Goal: Task Accomplishment & Management: Manage account settings

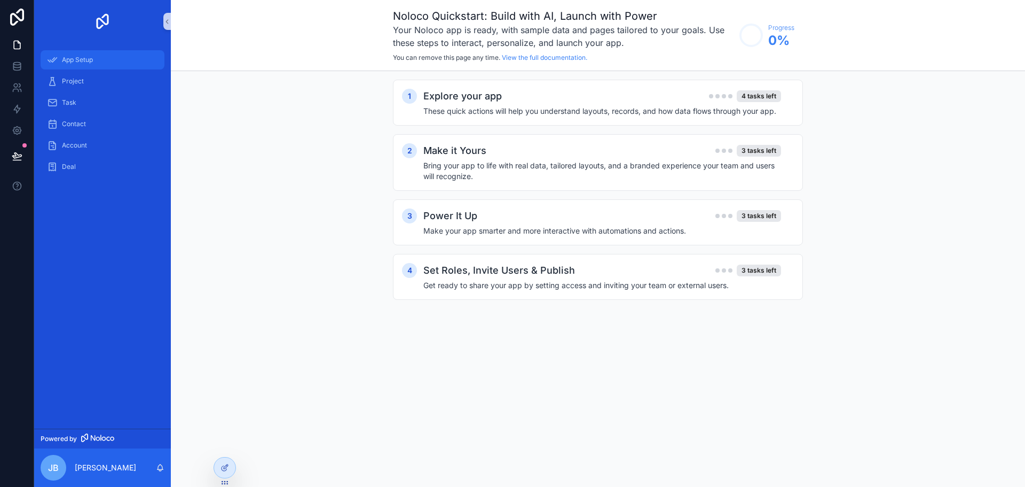
click at [61, 60] on div "App Setup" at bounding box center [102, 59] width 111 height 17
click at [76, 80] on span "Project" at bounding box center [73, 81] width 22 height 9
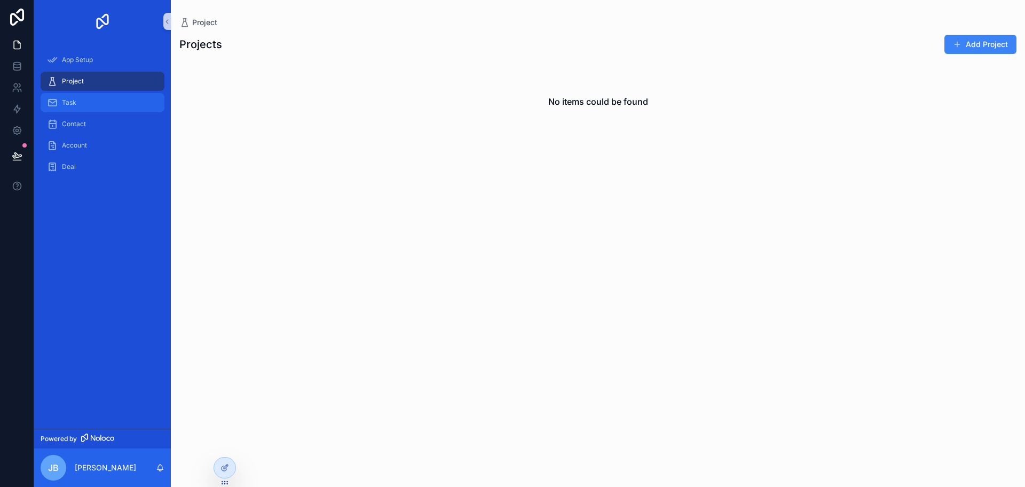
click at [64, 101] on span "Task" at bounding box center [69, 102] width 14 height 9
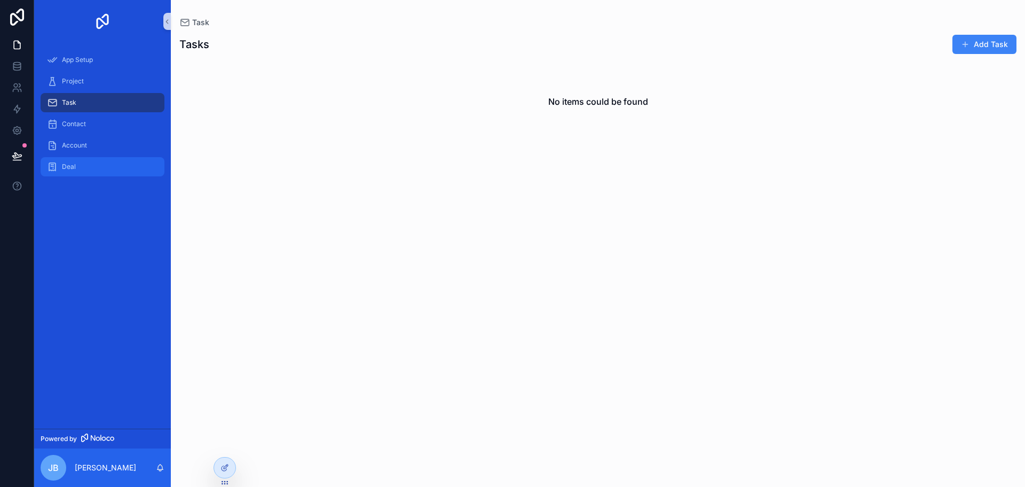
click at [65, 166] on span "Deal" at bounding box center [69, 166] width 14 height 9
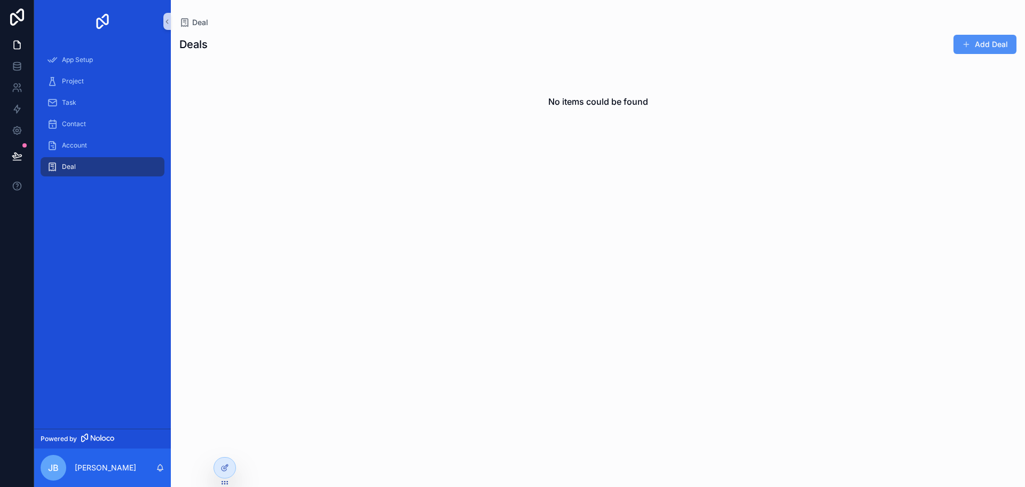
click at [986, 42] on button "Add Deal" at bounding box center [985, 44] width 63 height 19
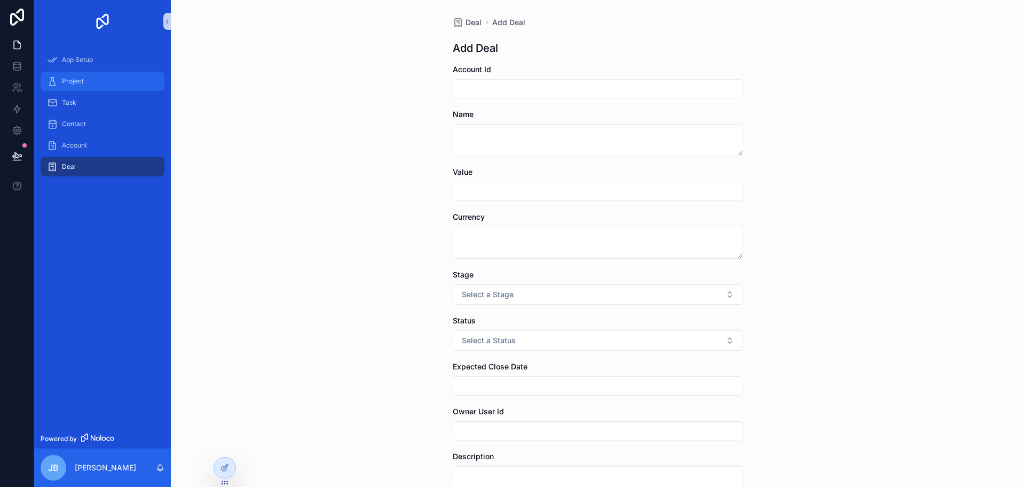
click at [62, 76] on div "Project" at bounding box center [102, 81] width 111 height 17
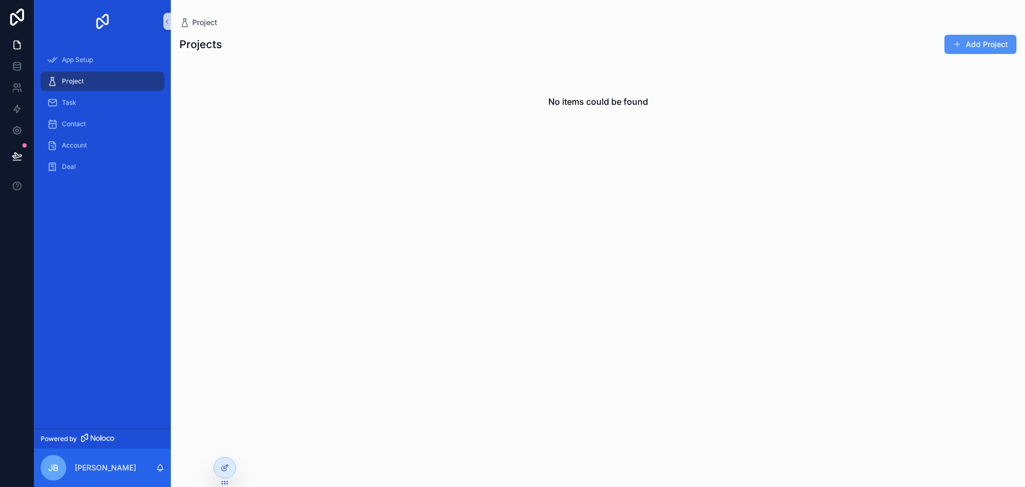
click at [967, 37] on button "Add Project" at bounding box center [981, 44] width 72 height 19
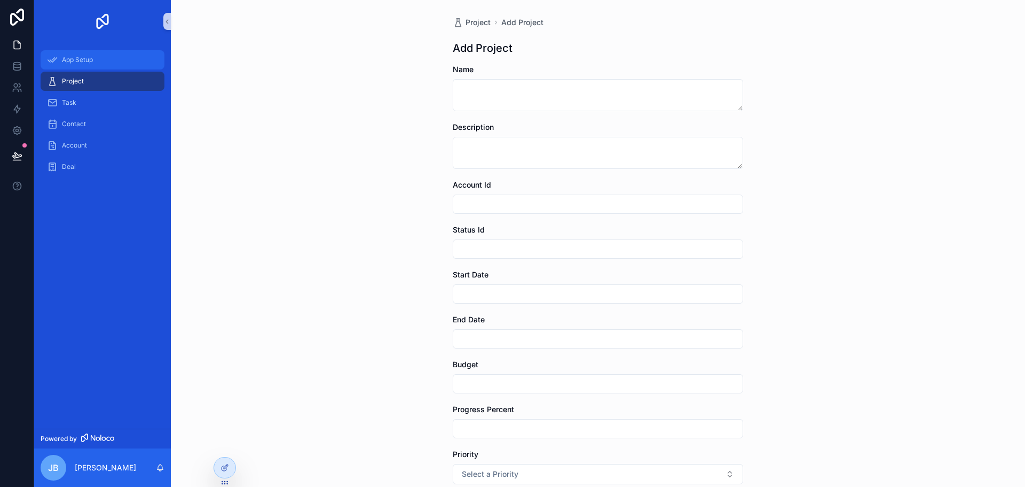
click at [67, 60] on span "App Setup" at bounding box center [77, 60] width 31 height 9
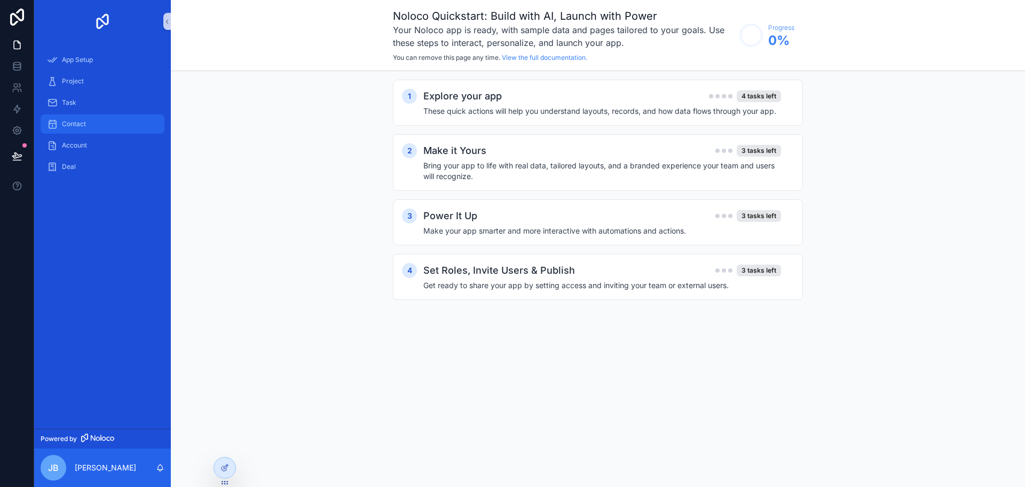
click at [74, 122] on span "Contact" at bounding box center [74, 124] width 24 height 9
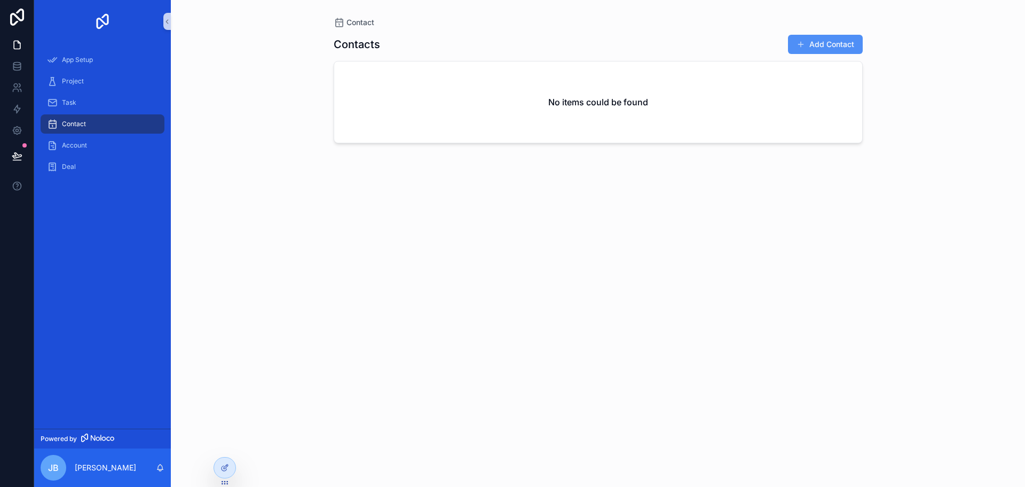
click at [816, 40] on button "Add Contact" at bounding box center [825, 44] width 75 height 19
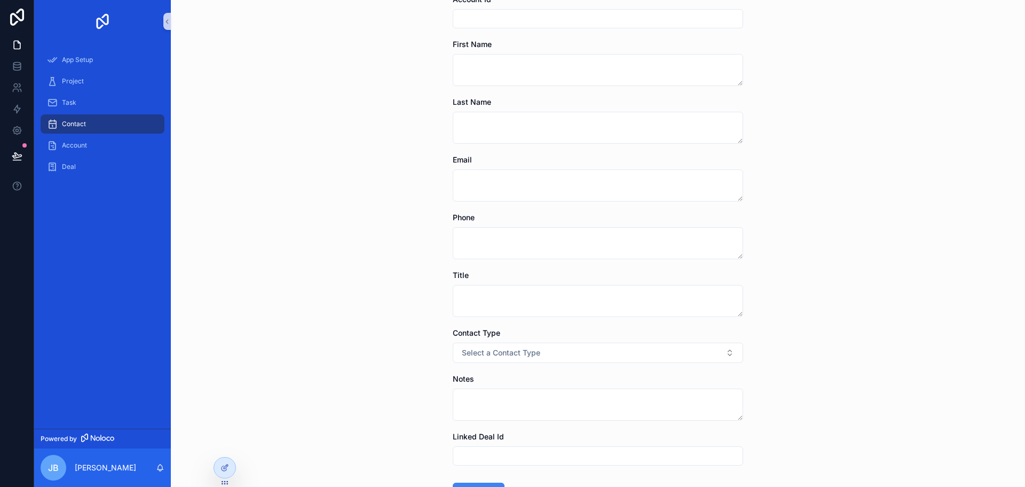
scroll to position [64, 0]
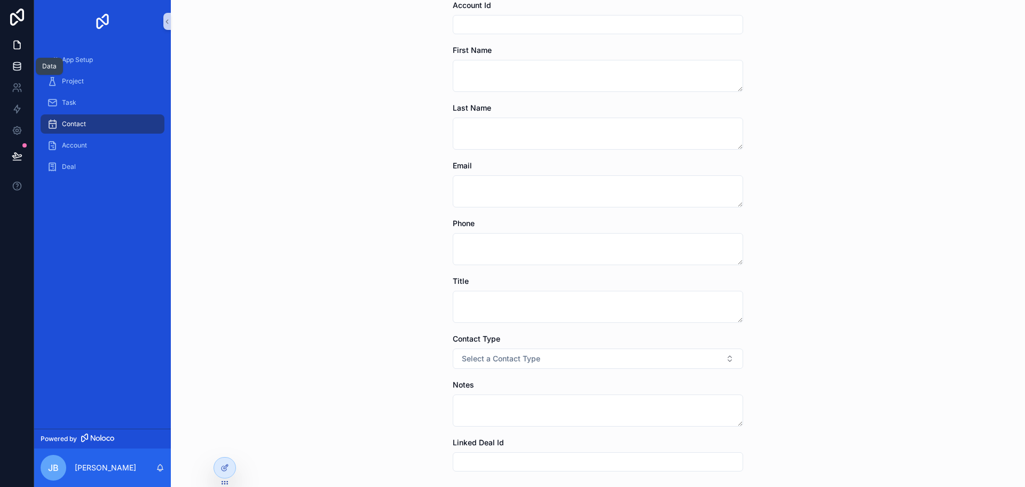
click at [18, 69] on icon at bounding box center [17, 66] width 11 height 11
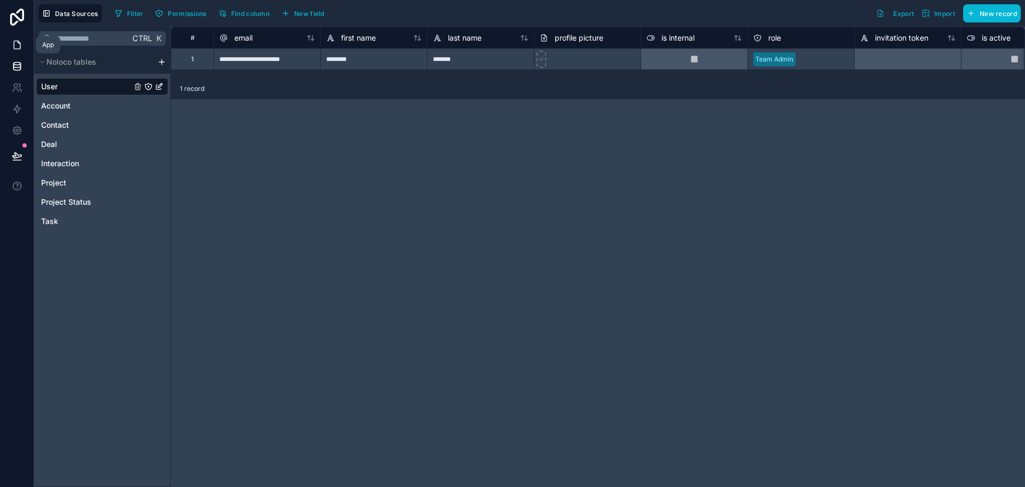
click at [21, 44] on icon at bounding box center [17, 45] width 11 height 11
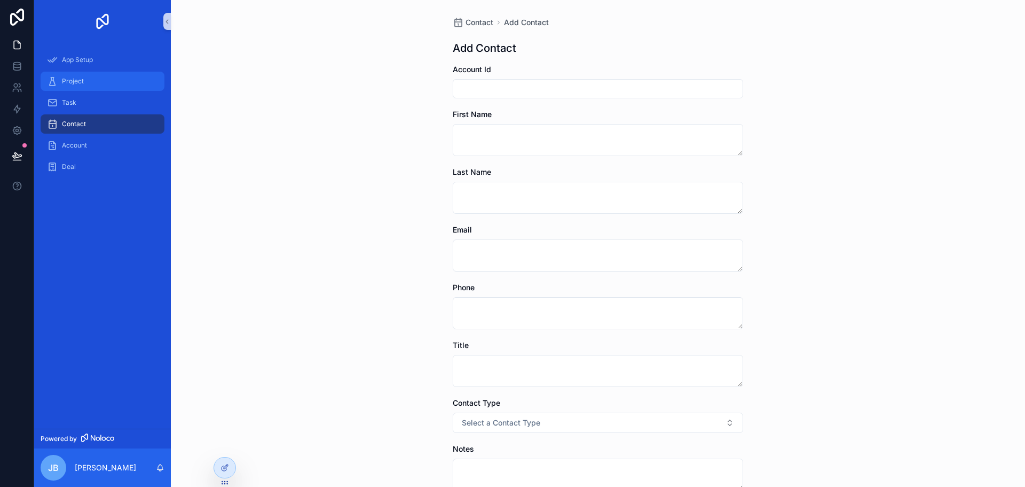
click at [85, 80] on div "Project" at bounding box center [102, 81] width 111 height 17
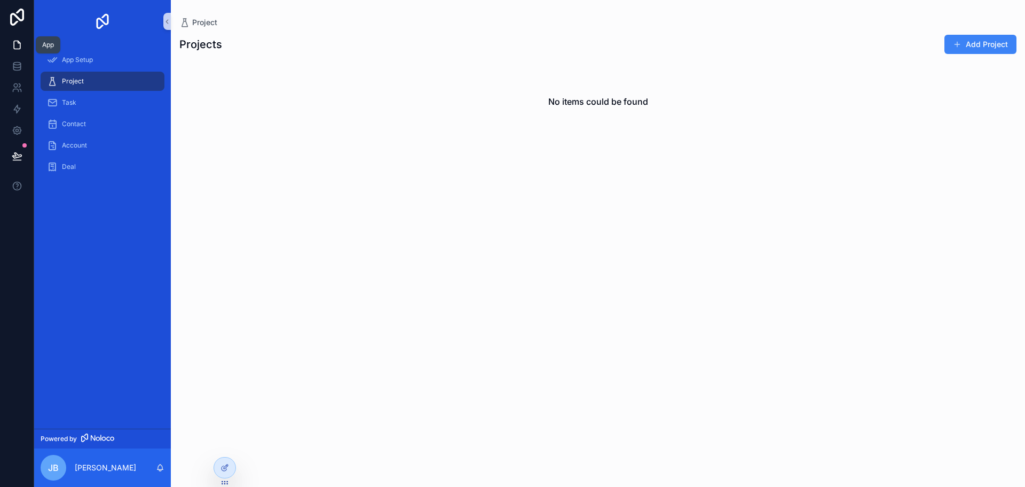
click at [14, 44] on icon at bounding box center [17, 45] width 6 height 8
click at [15, 157] on icon at bounding box center [17, 156] width 11 height 11
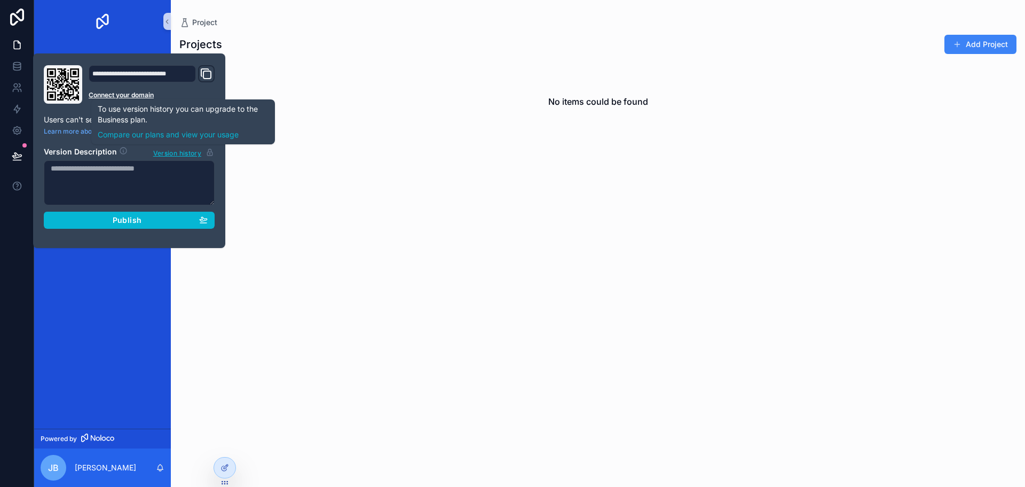
click at [50, 329] on div "App Setup Project Task Contact Account Deal" at bounding box center [102, 236] width 137 height 386
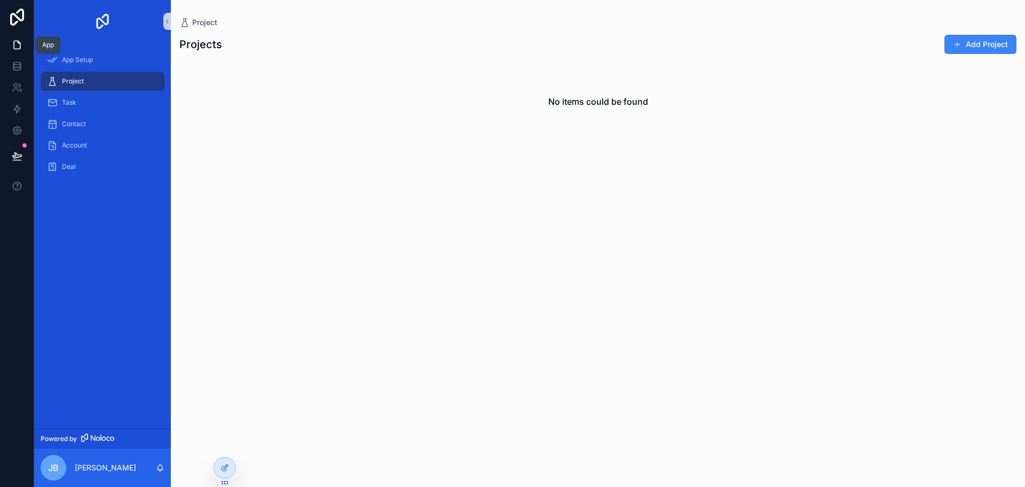
click at [26, 41] on link at bounding box center [17, 44] width 34 height 21
click at [16, 66] on icon at bounding box center [17, 66] width 11 height 11
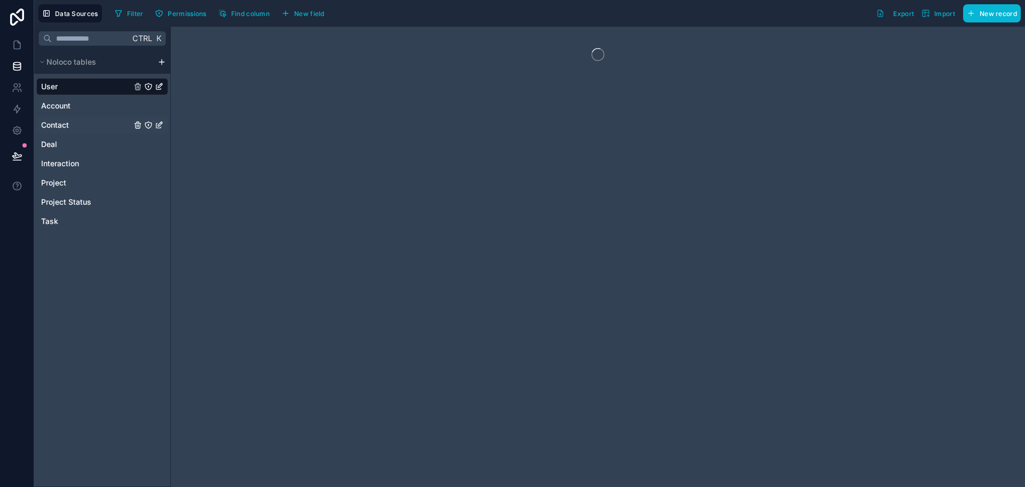
click at [61, 124] on span "Contact" at bounding box center [55, 125] width 28 height 11
click at [56, 142] on span "Deal" at bounding box center [49, 144] width 16 height 11
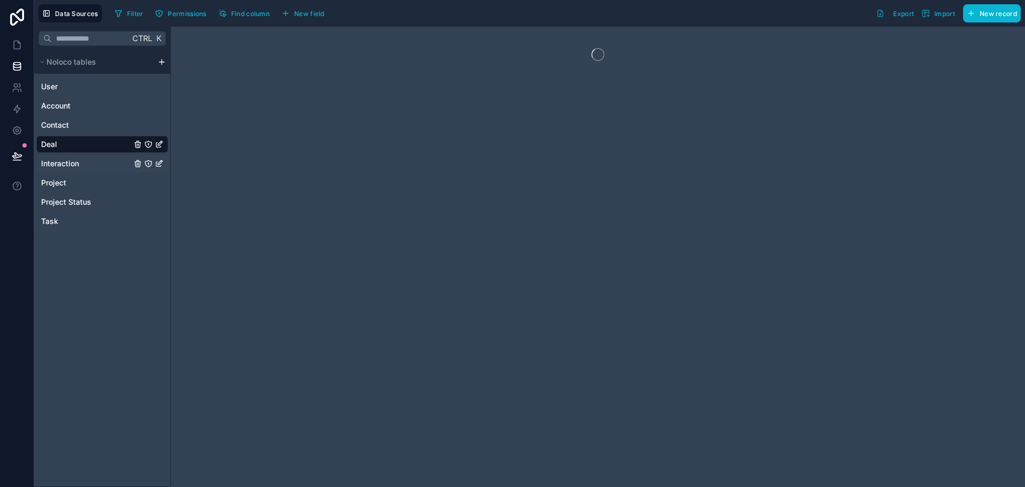
click at [68, 164] on span "Interaction" at bounding box center [60, 163] width 38 height 11
click at [64, 181] on span "Project" at bounding box center [53, 182] width 25 height 11
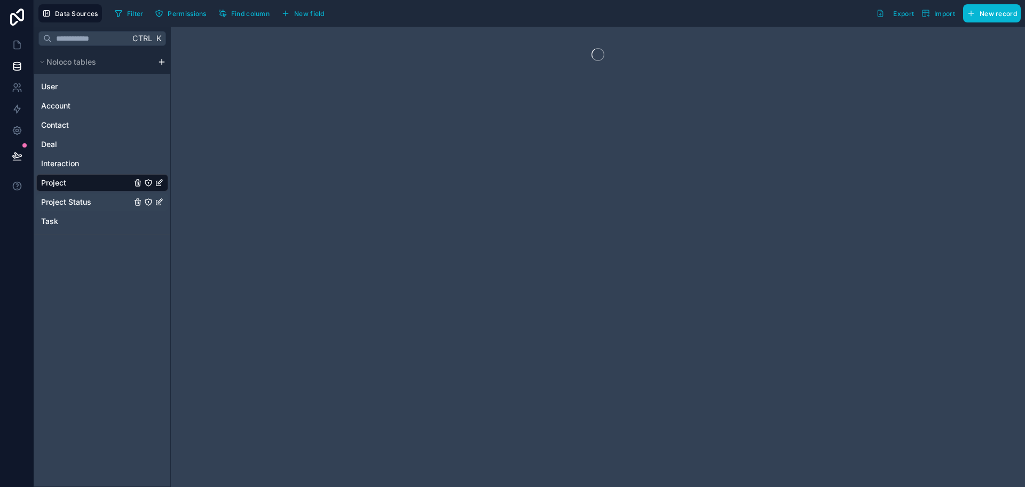
click at [69, 203] on span "Project Status" at bounding box center [66, 202] width 50 height 11
click at [61, 222] on link "Task" at bounding box center [102, 221] width 132 height 17
click at [19, 49] on link at bounding box center [17, 44] width 34 height 21
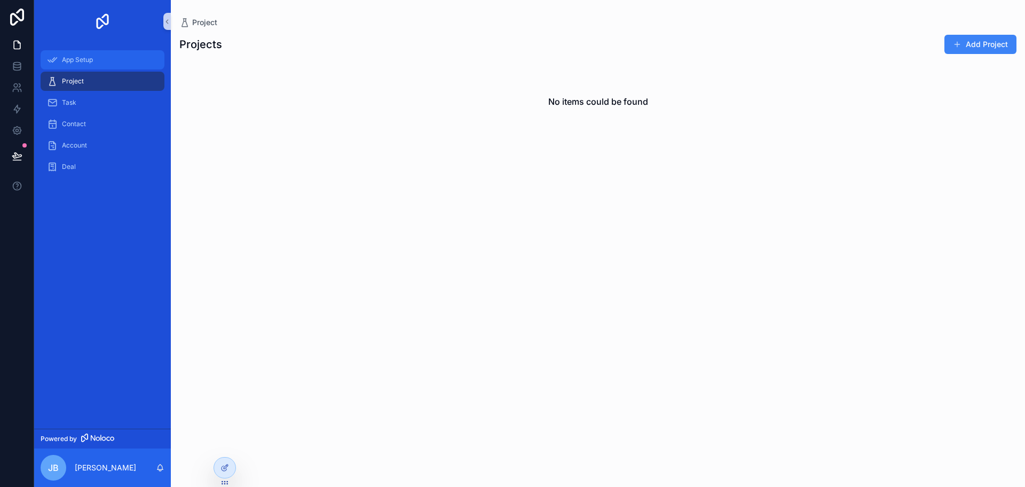
click at [69, 54] on div "App Setup" at bounding box center [102, 59] width 111 height 17
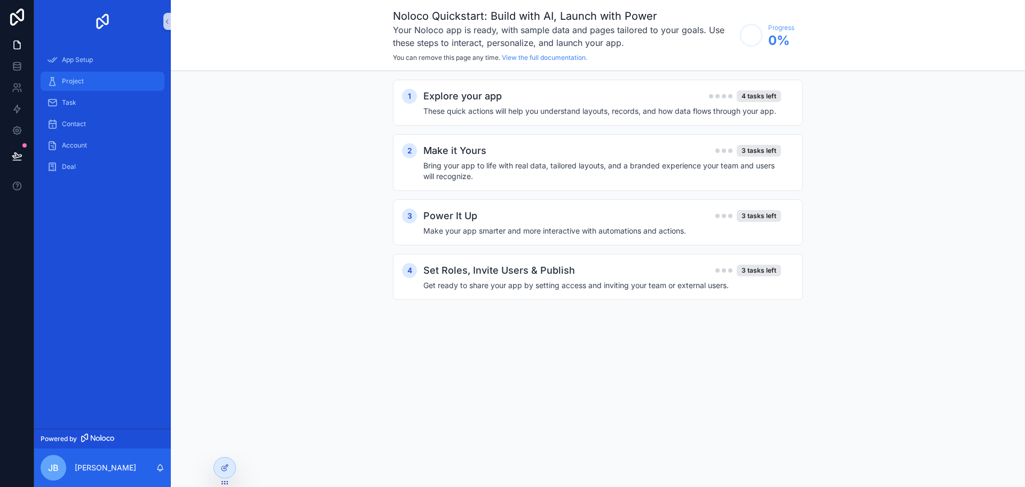
click at [74, 83] on span "Project" at bounding box center [73, 81] width 22 height 9
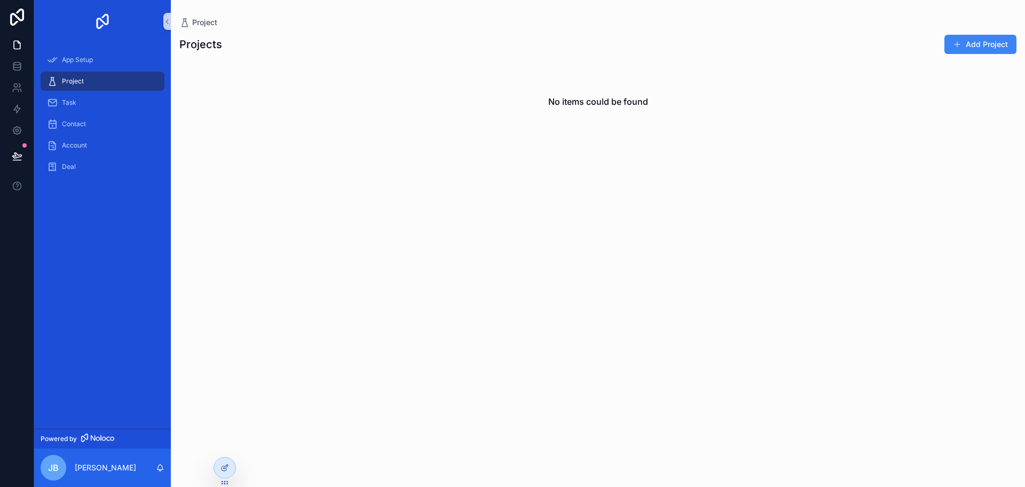
click at [111, 252] on div "App Setup Project Task Contact Account Deal" at bounding box center [102, 236] width 137 height 386
click at [222, 459] on div at bounding box center [224, 467] width 21 height 20
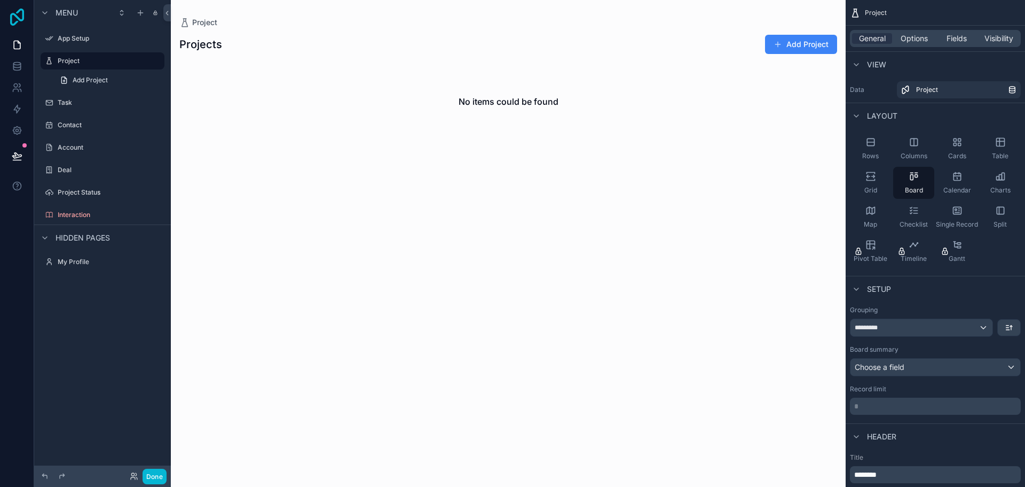
click at [19, 14] on icon at bounding box center [16, 17] width 21 height 17
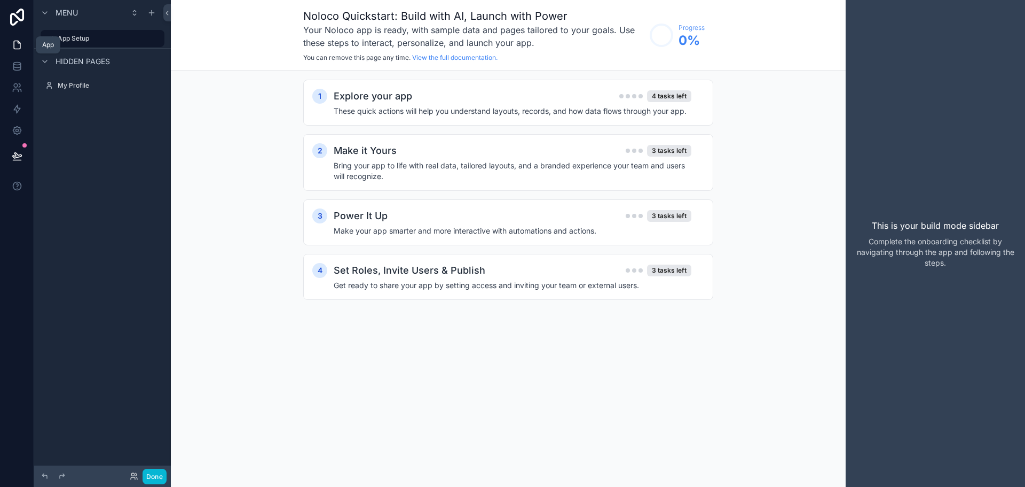
click at [14, 42] on icon at bounding box center [17, 45] width 6 height 8
click at [16, 66] on icon at bounding box center [17, 66] width 11 height 11
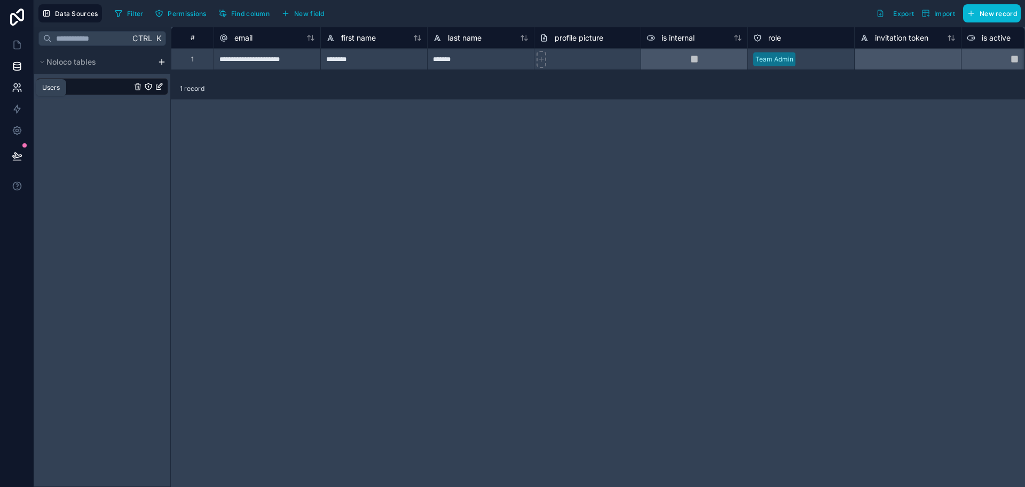
click at [18, 89] on icon at bounding box center [17, 87] width 11 height 11
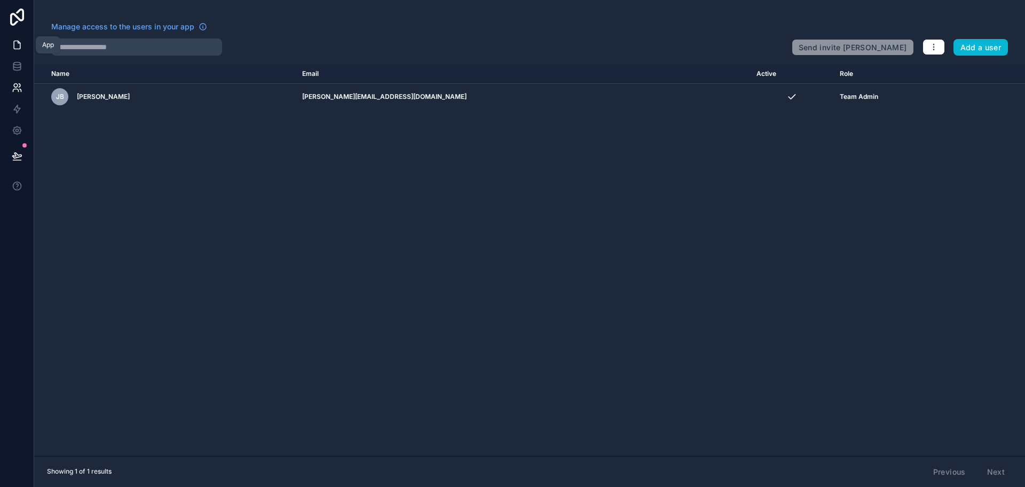
click at [18, 47] on icon at bounding box center [17, 45] width 11 height 11
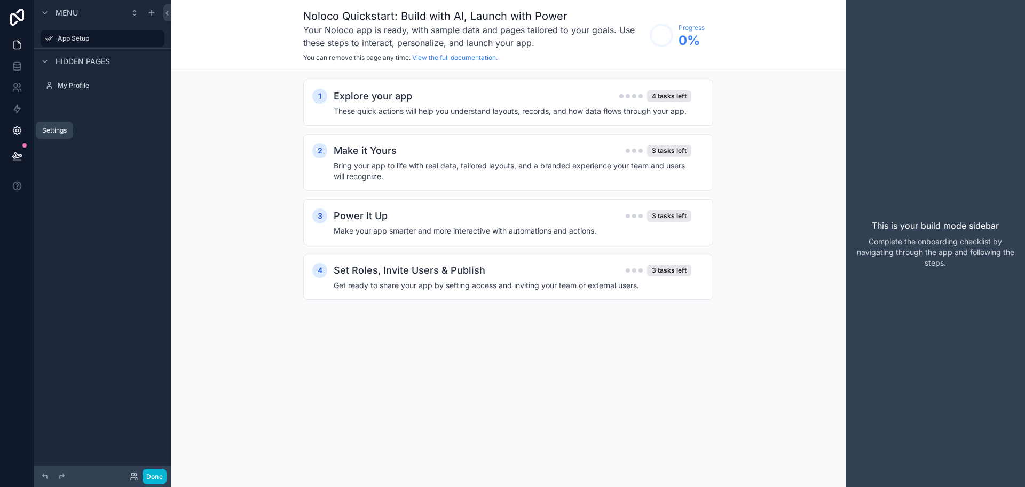
click at [21, 136] on link at bounding box center [17, 130] width 34 height 21
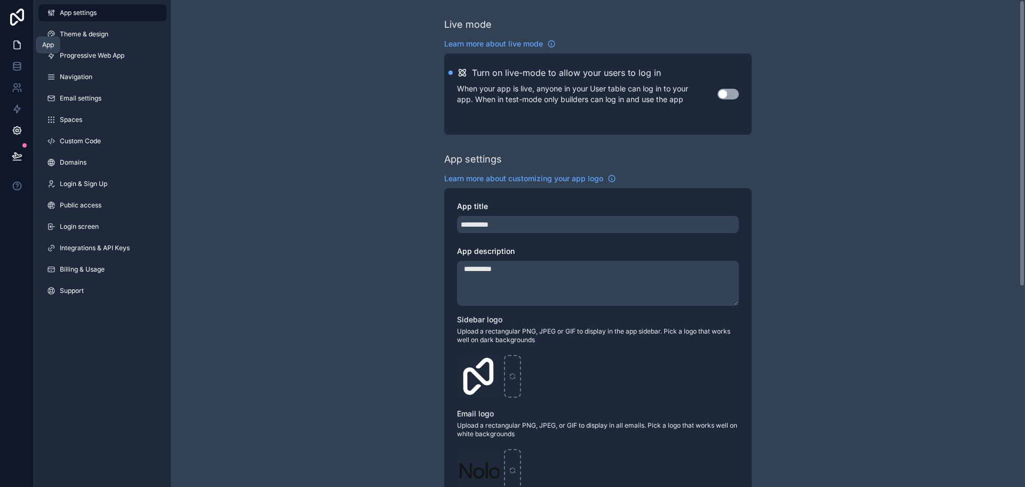
click at [18, 42] on icon at bounding box center [17, 45] width 6 height 8
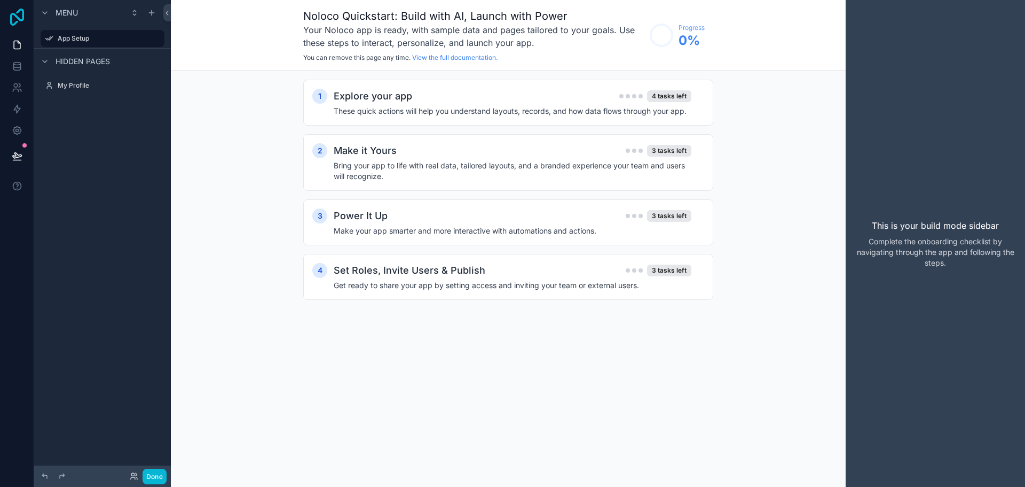
click at [20, 19] on icon at bounding box center [16, 17] width 21 height 17
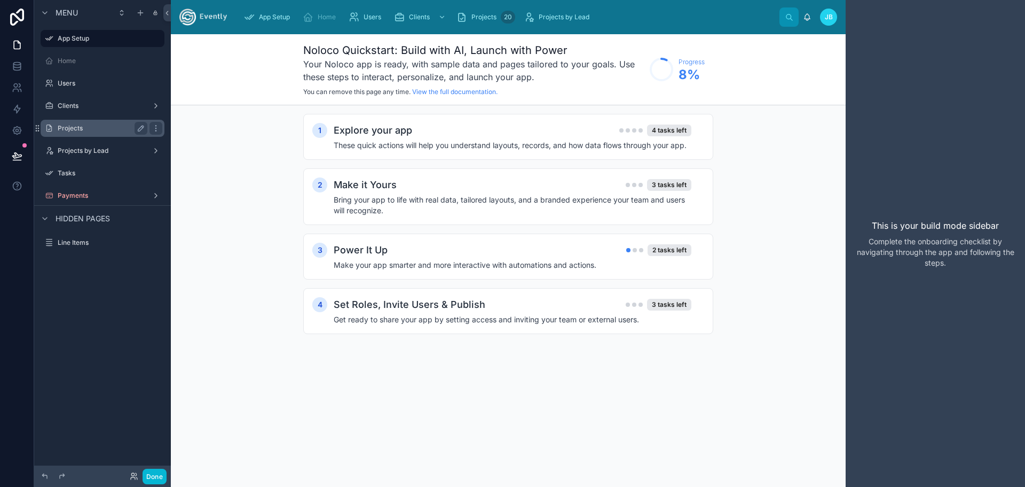
click at [68, 128] on label "Projects" at bounding box center [100, 128] width 85 height 9
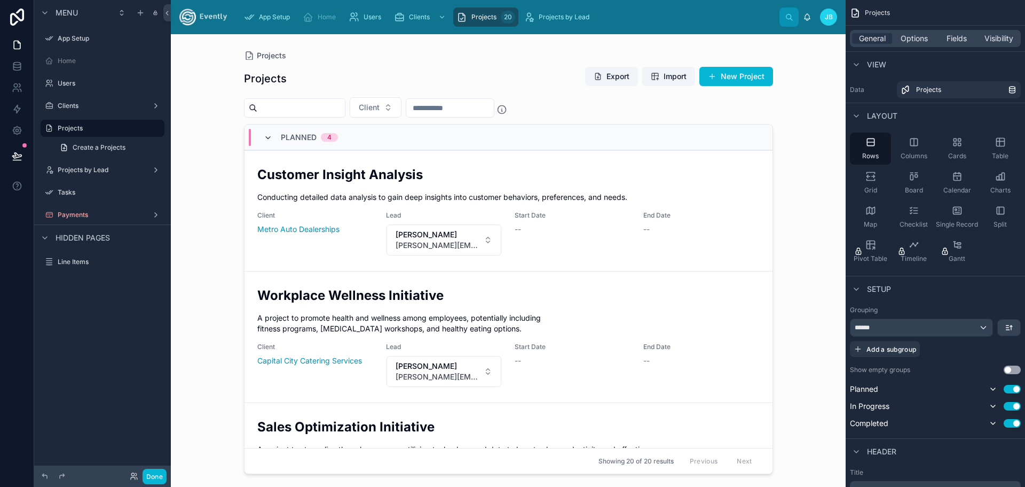
click at [267, 134] on icon at bounding box center [268, 138] width 9 height 9
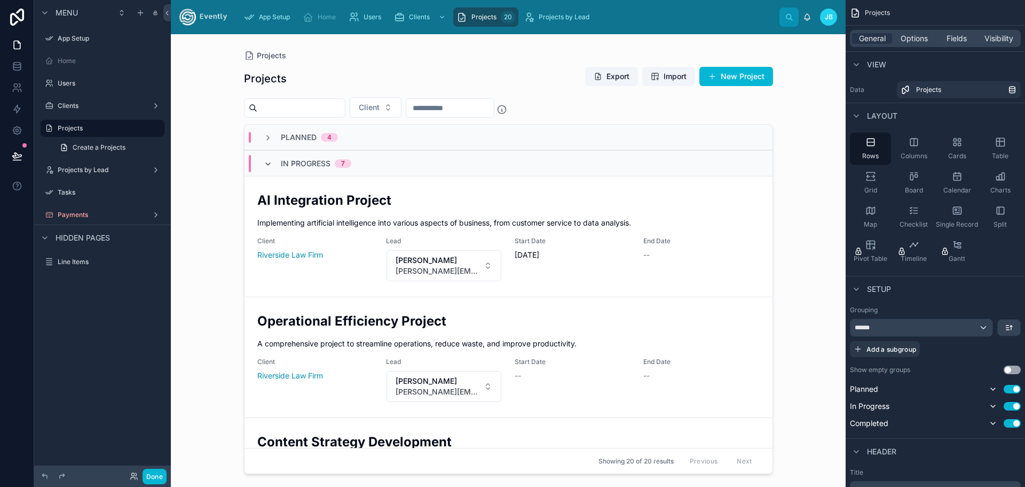
click at [269, 162] on icon at bounding box center [268, 164] width 9 height 9
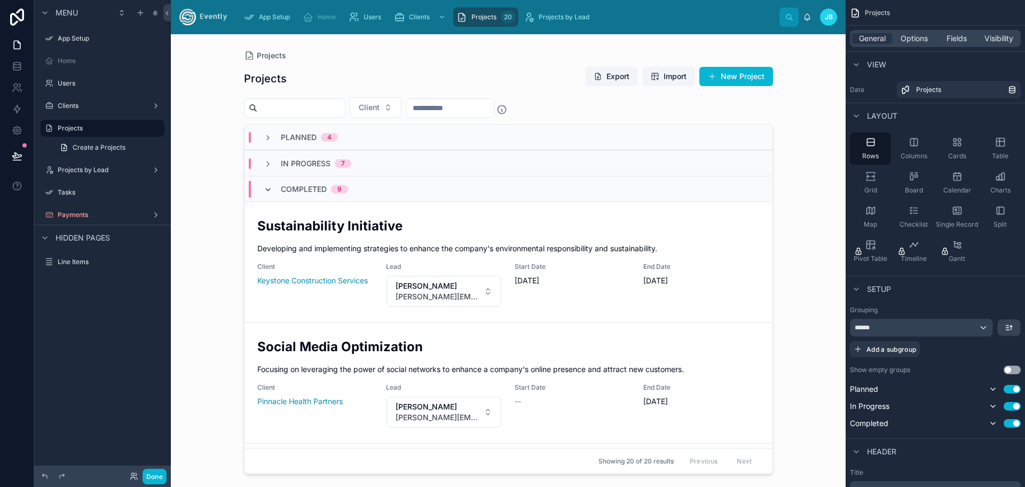
click at [265, 186] on icon at bounding box center [268, 189] width 9 height 9
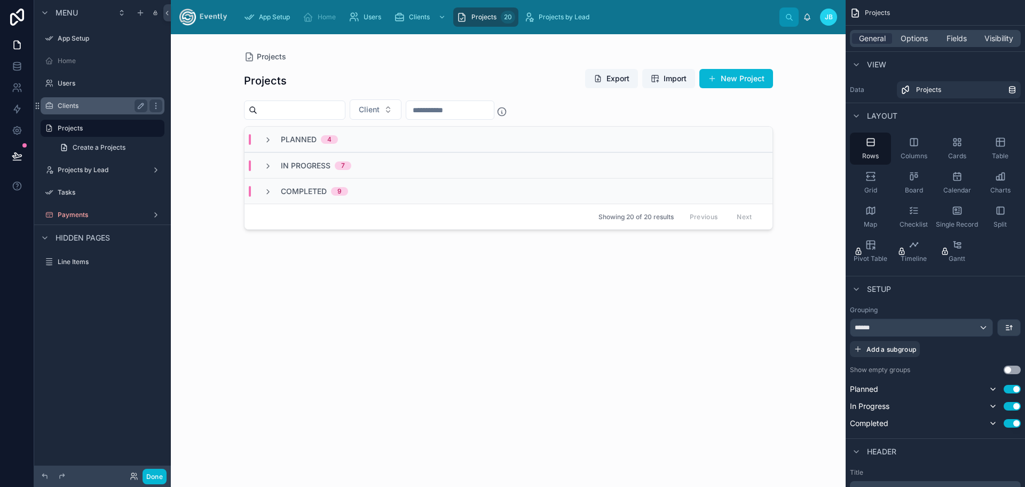
click at [72, 104] on label "Clients" at bounding box center [100, 105] width 85 height 9
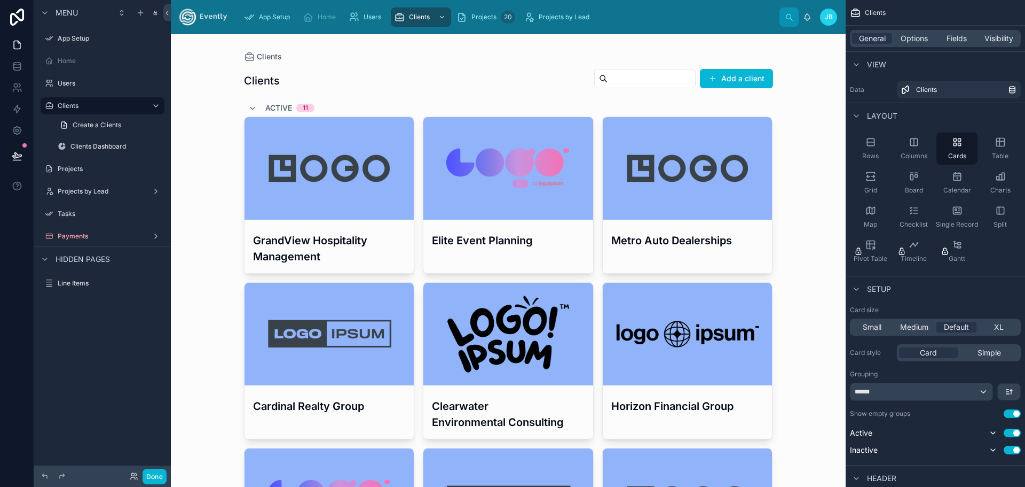
click at [320, 175] on div at bounding box center [330, 168] width 170 height 103
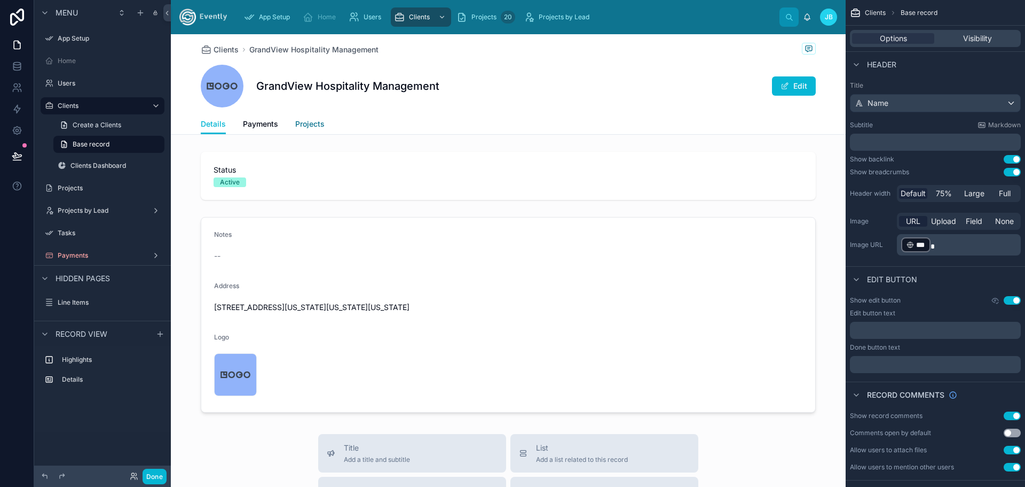
click at [304, 123] on span "Projects" at bounding box center [309, 124] width 29 height 11
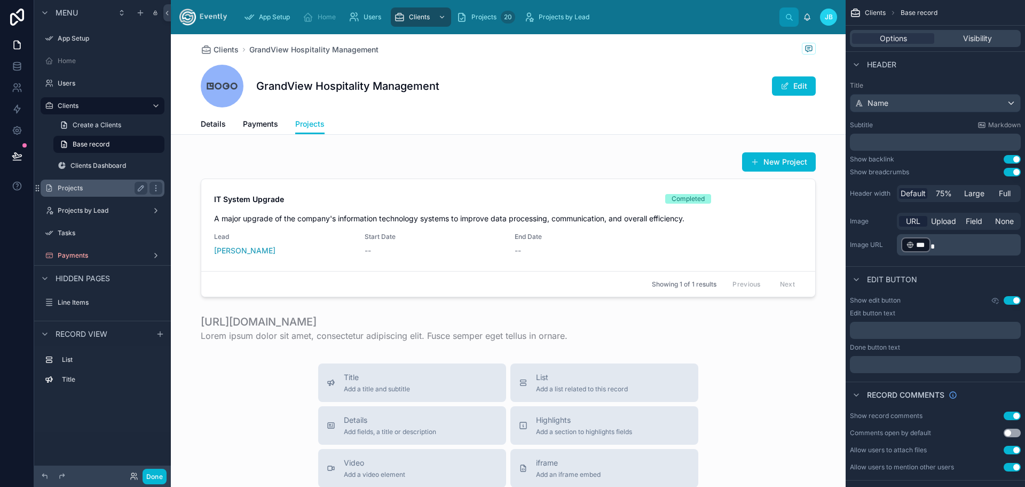
click at [65, 182] on div "Projects" at bounding box center [103, 188] width 90 height 13
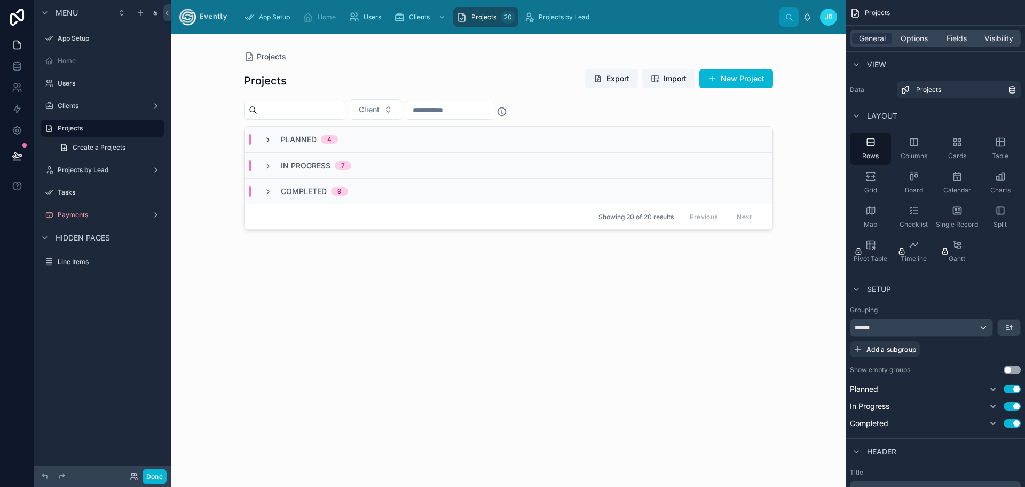
click at [269, 139] on icon at bounding box center [268, 140] width 9 height 9
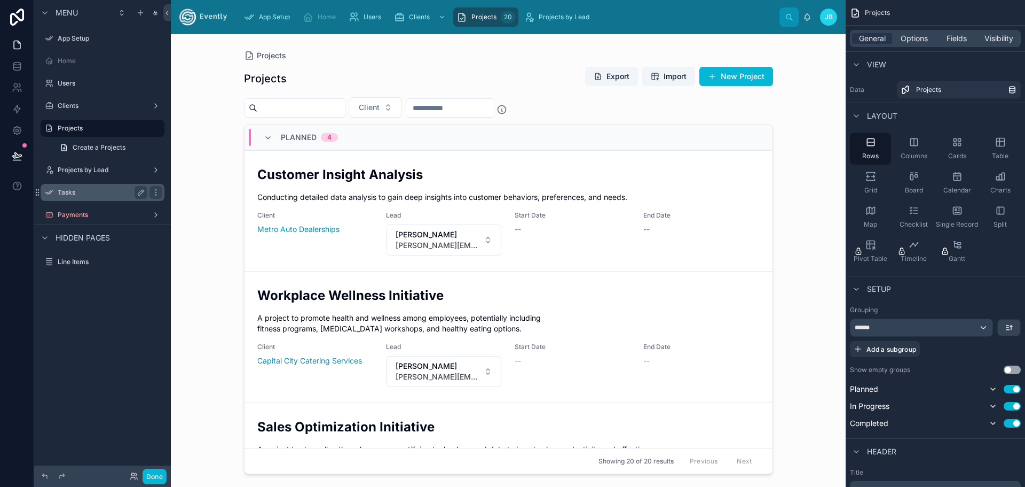
click at [68, 190] on label "Tasks" at bounding box center [100, 192] width 85 height 9
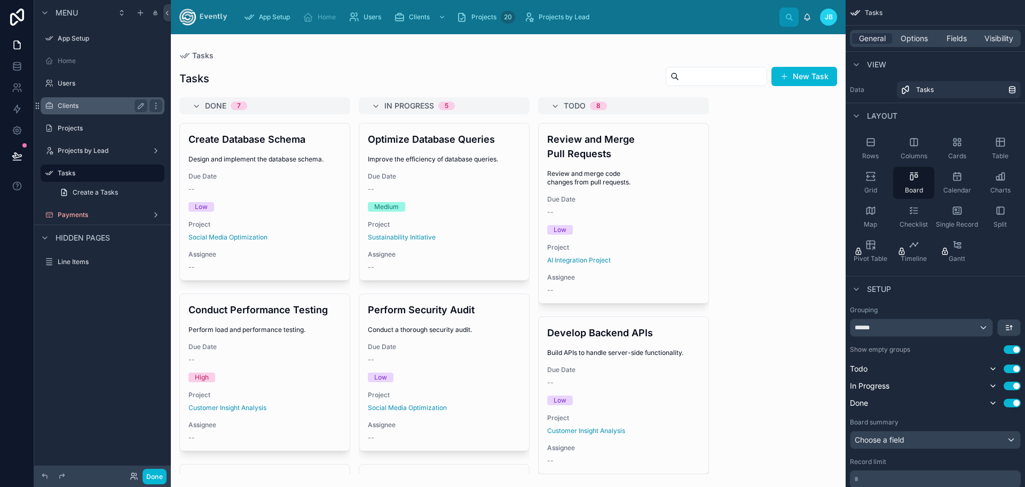
click at [67, 102] on label "Clients" at bounding box center [100, 105] width 85 height 9
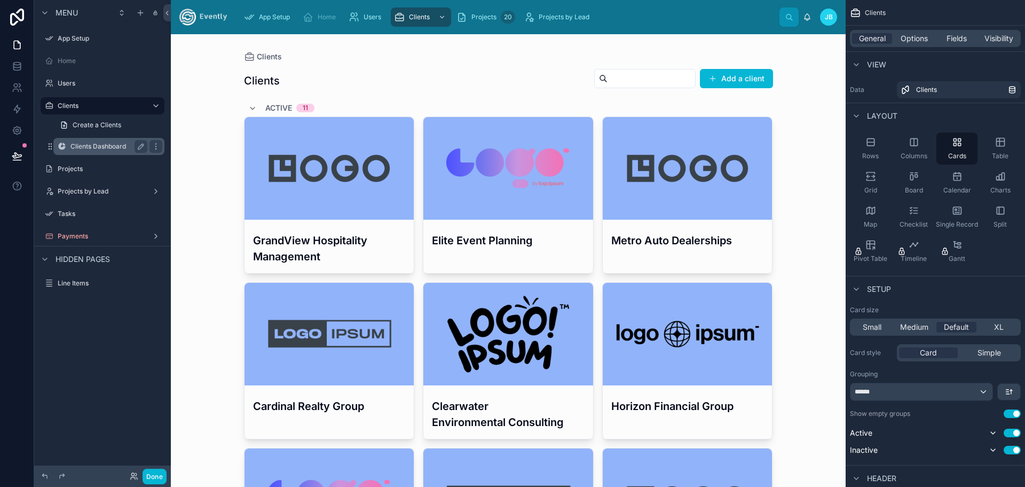
click at [105, 145] on label "Clients Dashboard" at bounding box center [106, 146] width 73 height 9
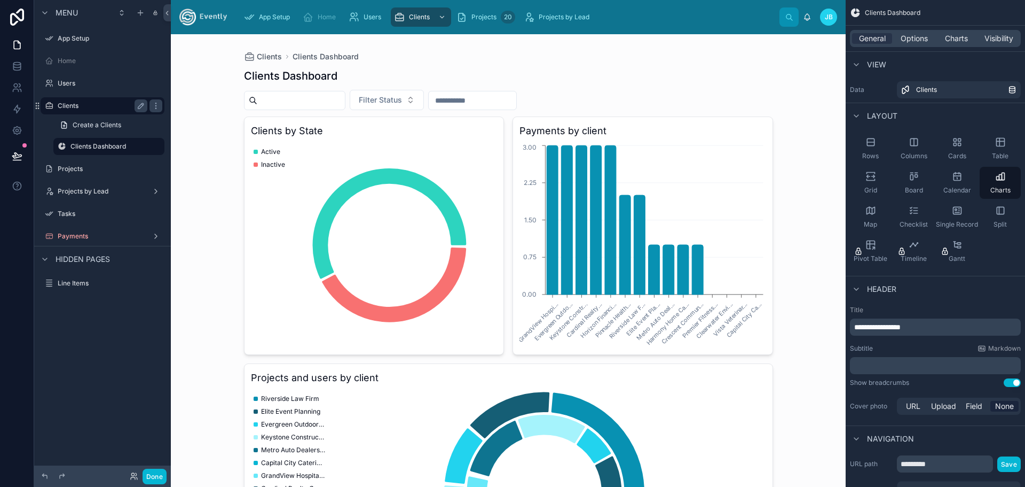
click at [73, 106] on label "Clients" at bounding box center [100, 105] width 85 height 9
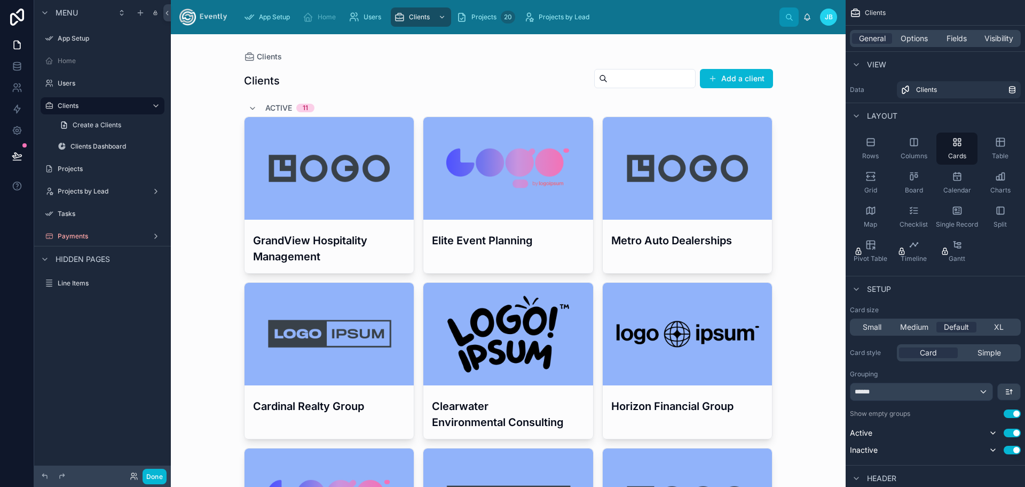
click at [312, 183] on div at bounding box center [330, 168] width 170 height 103
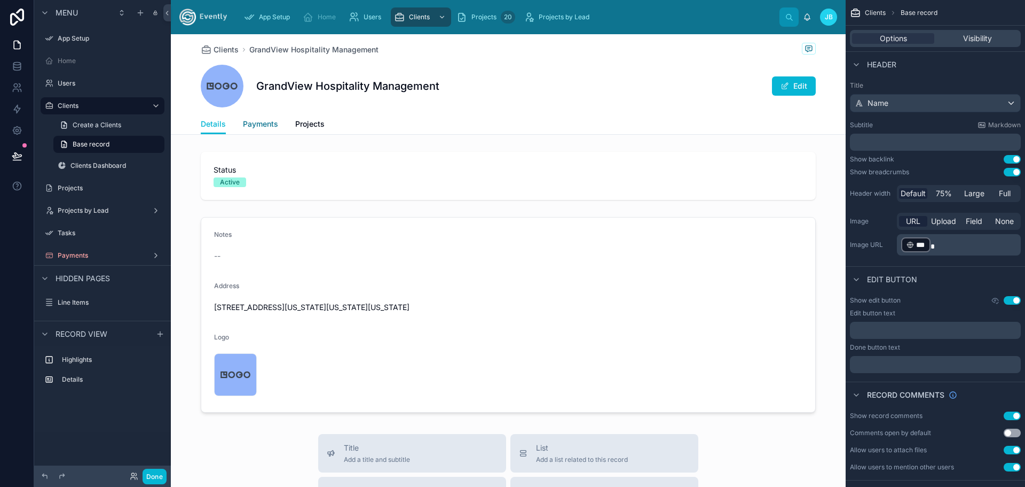
click at [256, 124] on span "Payments" at bounding box center [260, 124] width 35 height 11
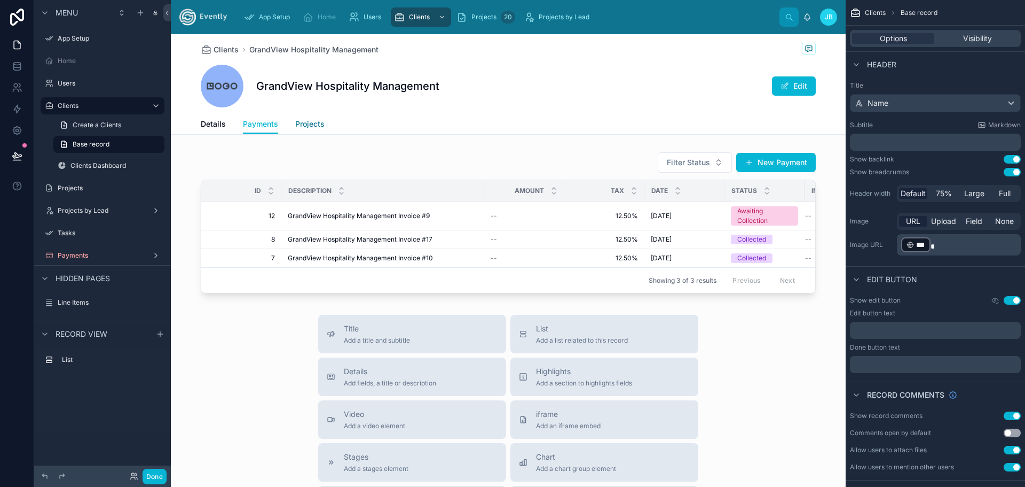
click at [305, 123] on span "Projects" at bounding box center [309, 124] width 29 height 11
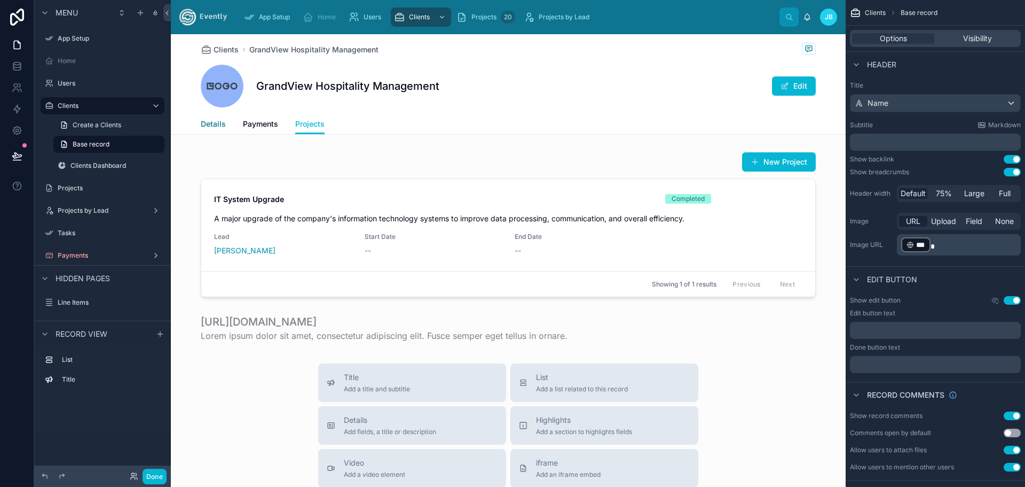
click at [202, 122] on span "Details" at bounding box center [213, 124] width 25 height 11
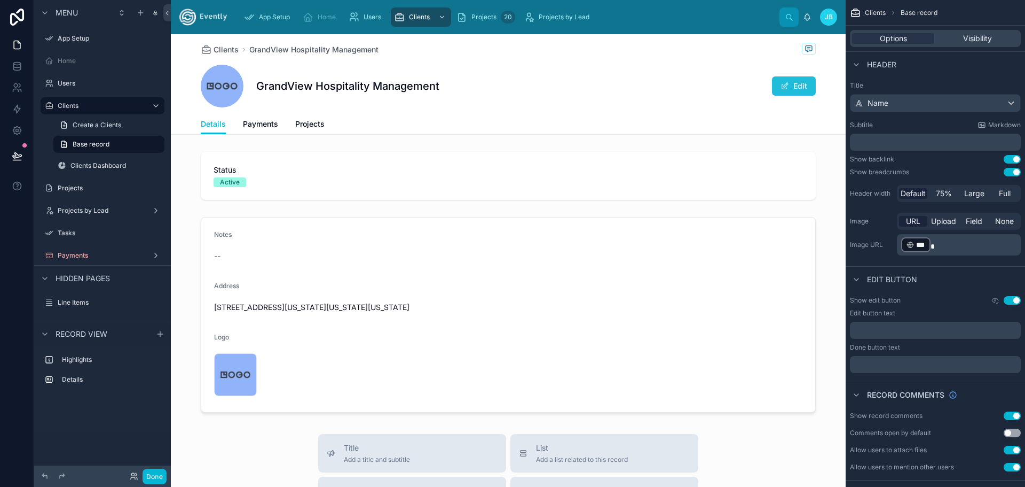
click at [790, 87] on button "Edit" at bounding box center [794, 85] width 44 height 19
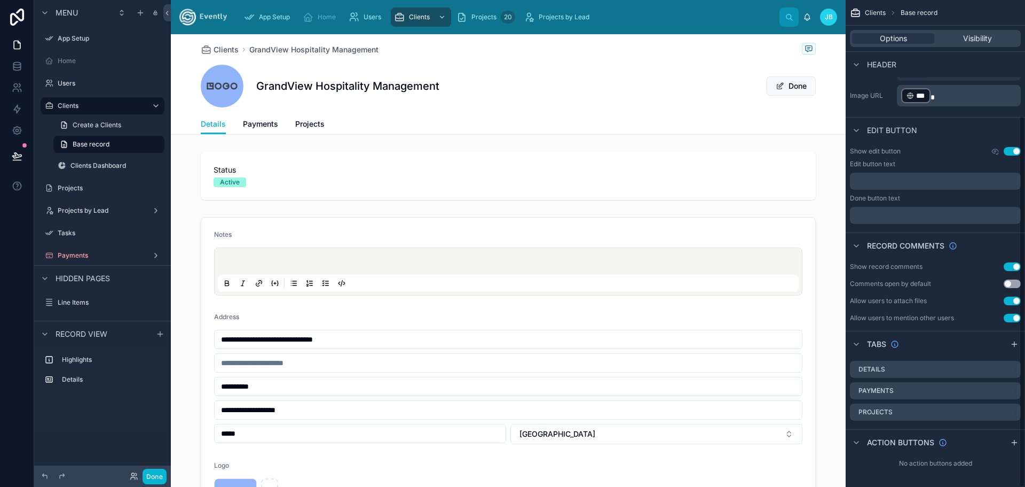
scroll to position [151, 0]
click at [508, 82] on div "GrandView Hospitality Management Done" at bounding box center [508, 86] width 615 height 43
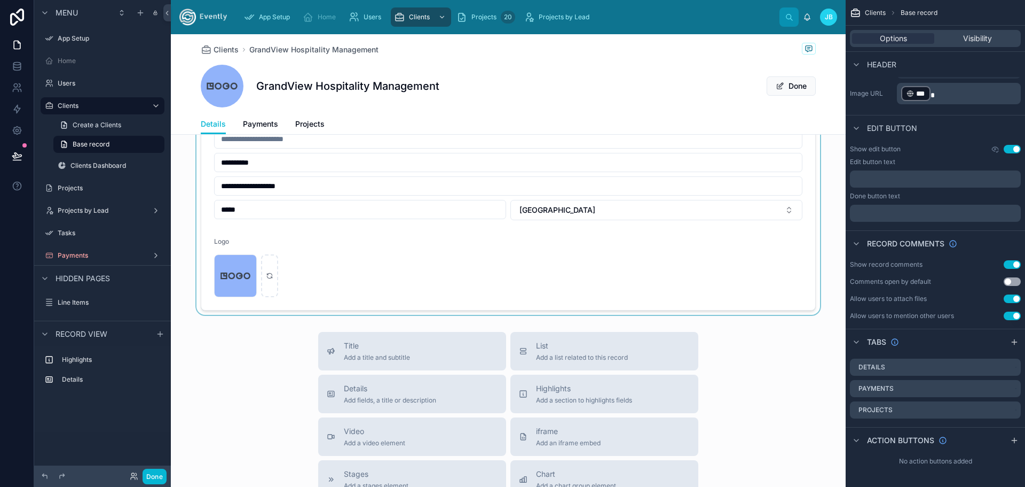
scroll to position [267, 0]
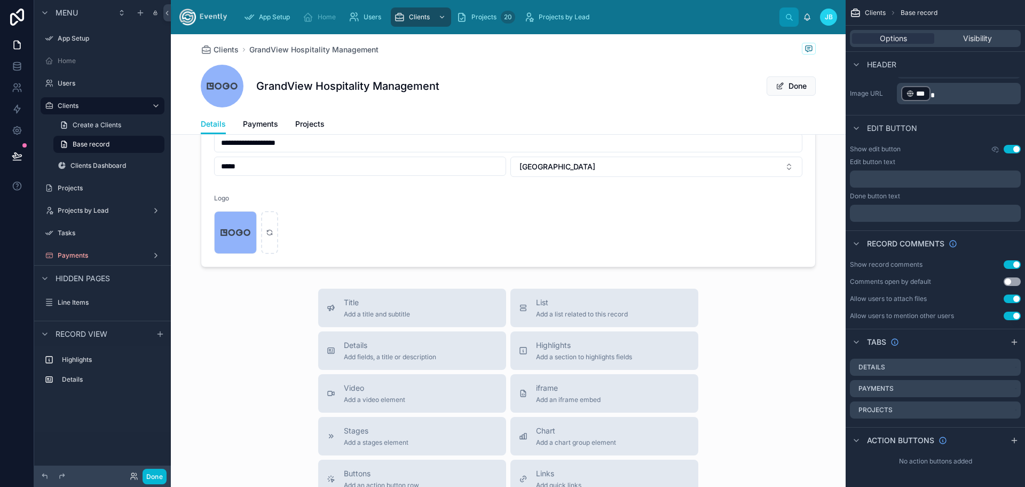
click at [247, 324] on div "Title Add a title and subtitle List Add a list related to this record Details A…" at bounding box center [508, 478] width 675 height 380
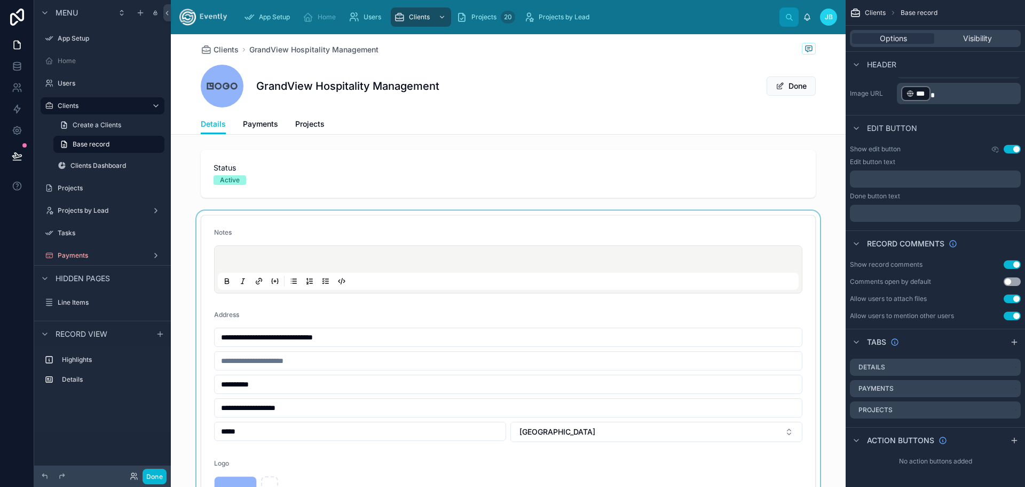
scroll to position [0, 0]
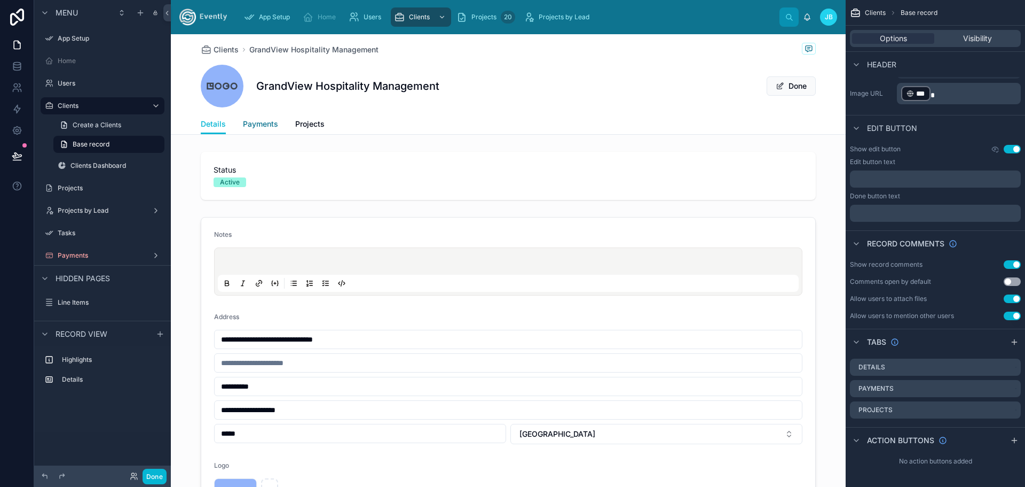
click at [249, 124] on span "Payments" at bounding box center [260, 124] width 35 height 11
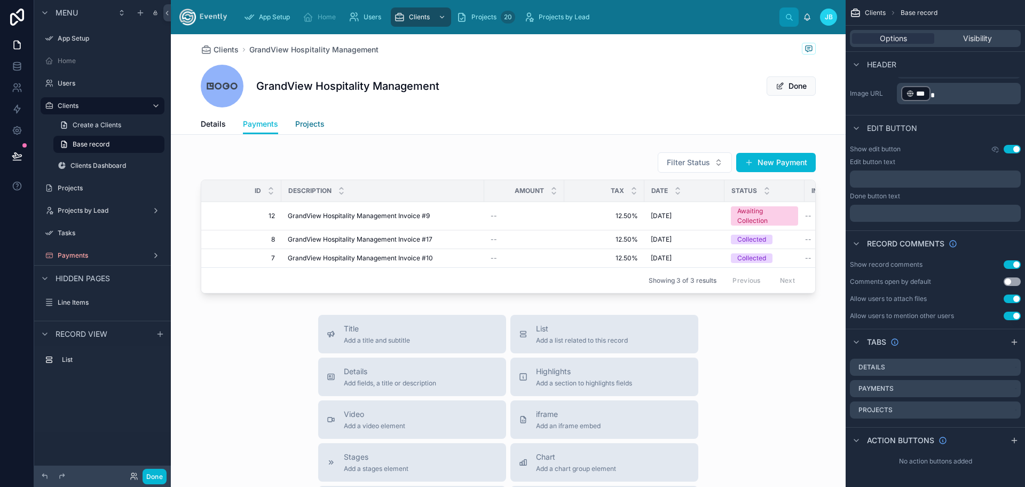
click at [306, 124] on span "Projects" at bounding box center [309, 124] width 29 height 11
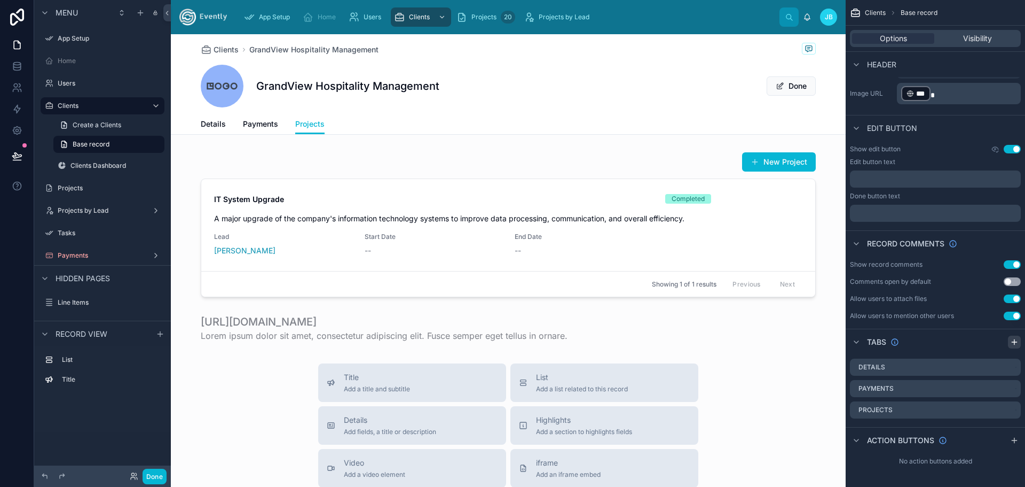
click at [1012, 340] on icon "scrollable content" at bounding box center [1014, 342] width 9 height 9
click at [878, 431] on label "Tab 4" at bounding box center [876, 431] width 19 height 9
click at [885, 431] on label "Tab 4" at bounding box center [876, 431] width 19 height 9
click at [876, 431] on label "Tab 4" at bounding box center [876, 431] width 19 height 9
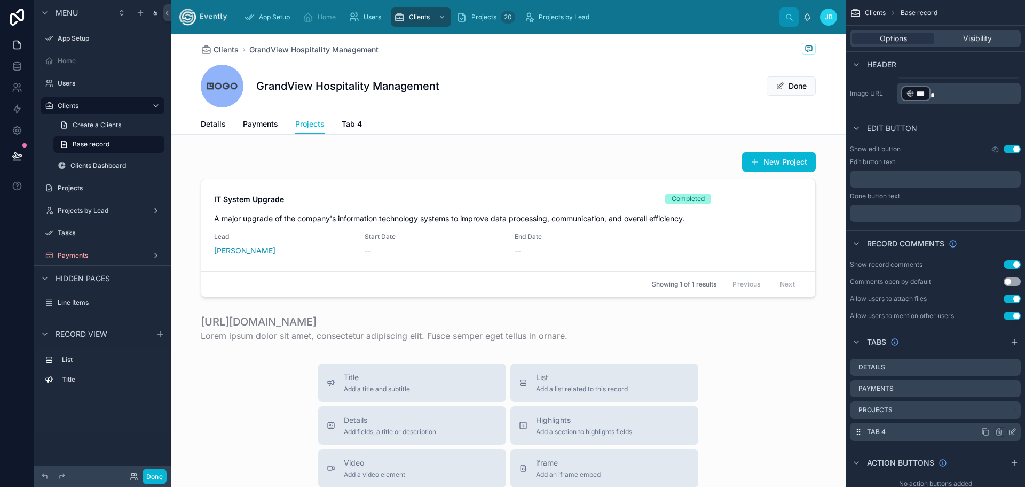
click at [1013, 431] on icon "scrollable content" at bounding box center [1012, 431] width 9 height 9
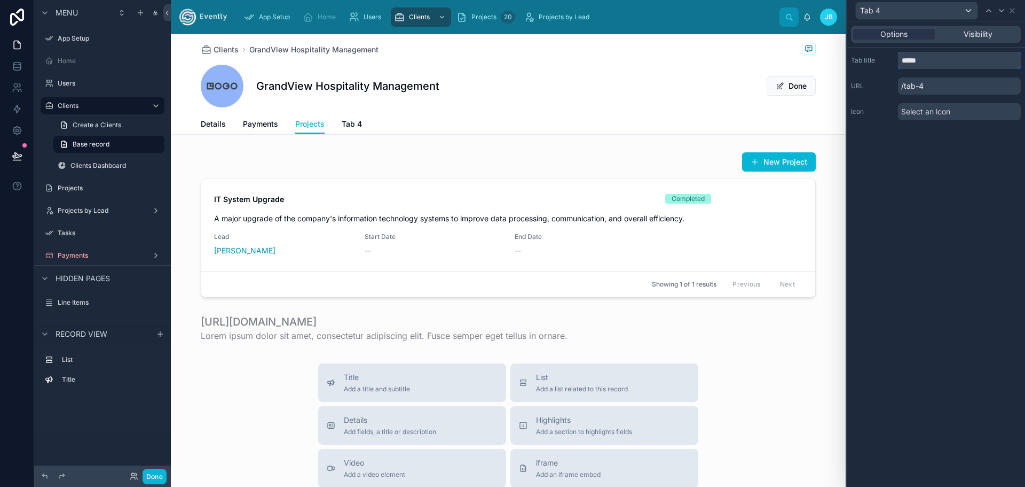
drag, startPoint x: 927, startPoint y: 61, endPoint x: 893, endPoint y: 61, distance: 33.1
click at [893, 61] on div "Tab title *****" at bounding box center [936, 60] width 170 height 17
type input "*********"
click at [1014, 9] on icon at bounding box center [1012, 11] width 4 height 4
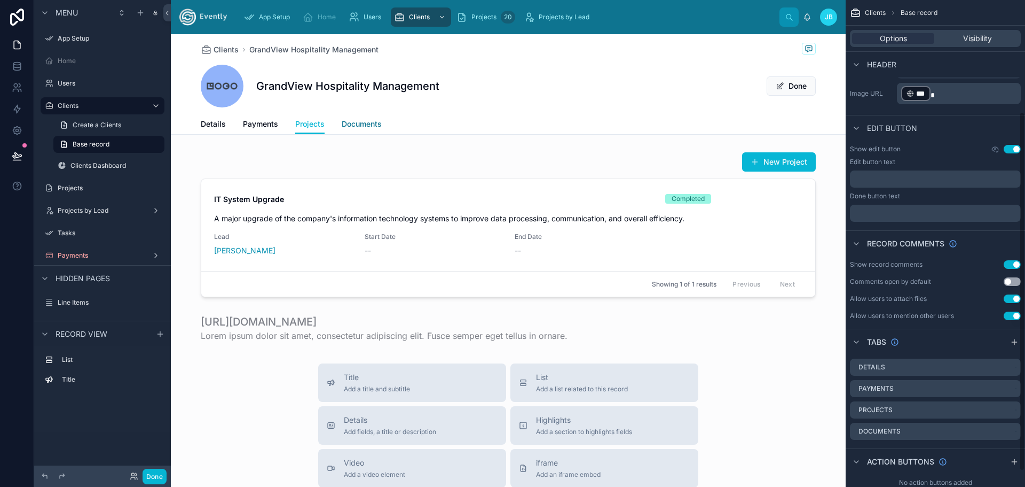
click at [361, 126] on span "Documents" at bounding box center [362, 124] width 40 height 11
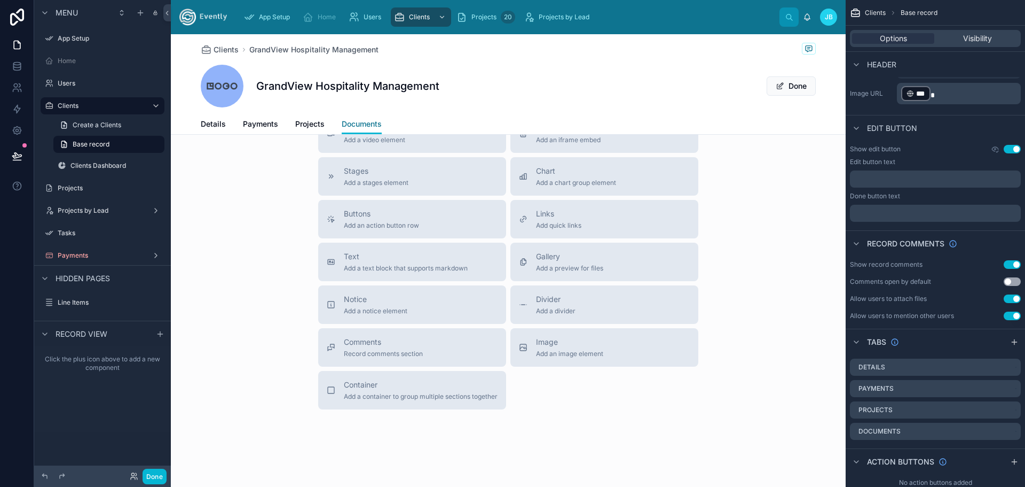
scroll to position [143, 0]
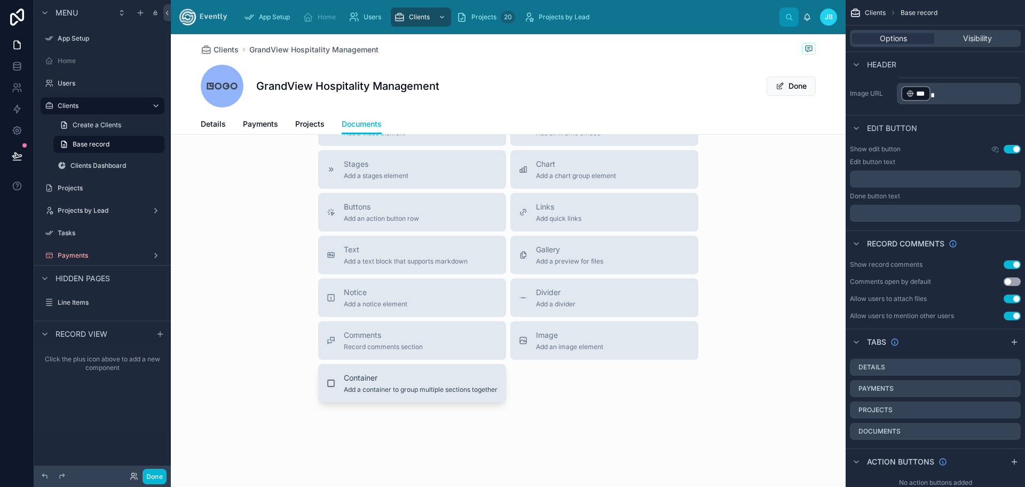
click at [405, 387] on span "Add a container to group multiple sections together" at bounding box center [421, 389] width 154 height 9
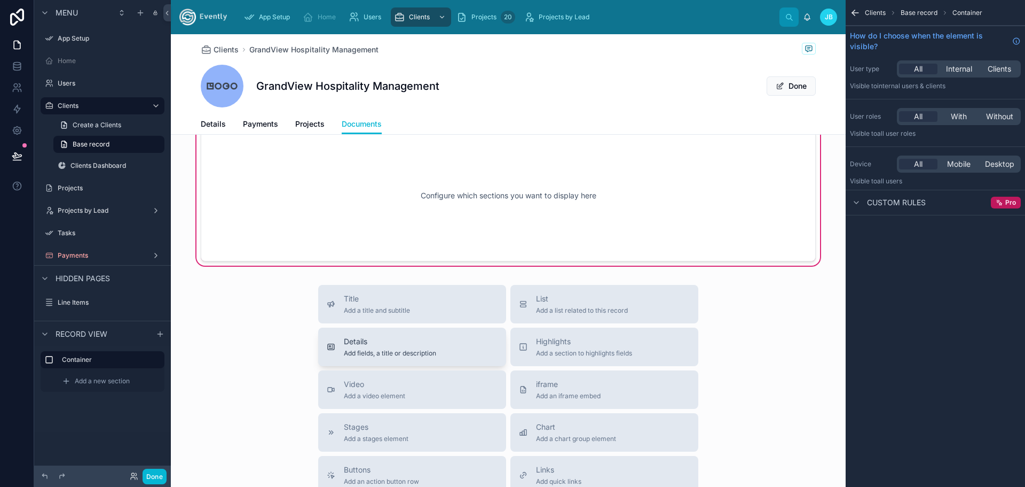
scroll to position [0, 0]
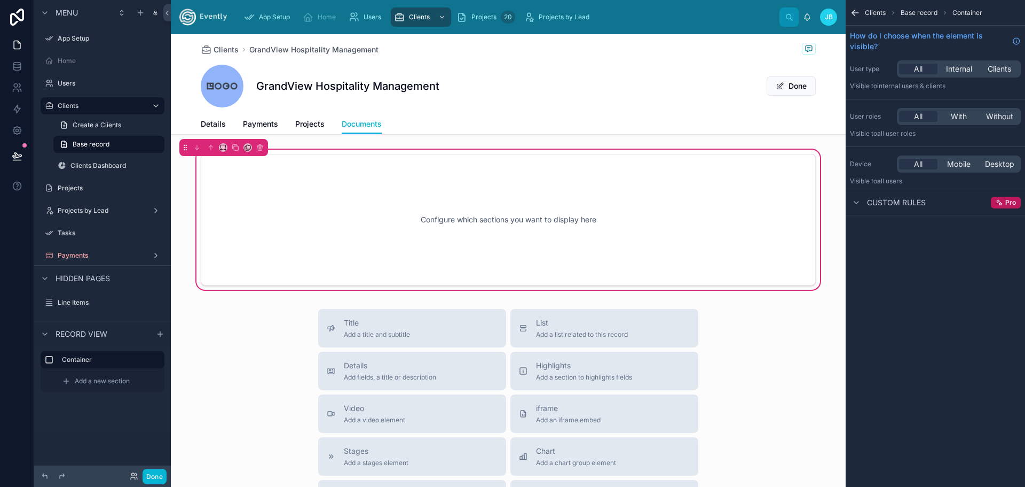
click at [450, 232] on div "Configure which sections you want to display here" at bounding box center [508, 219] width 580 height 96
click at [65, 235] on label "Tasks" at bounding box center [100, 233] width 85 height 9
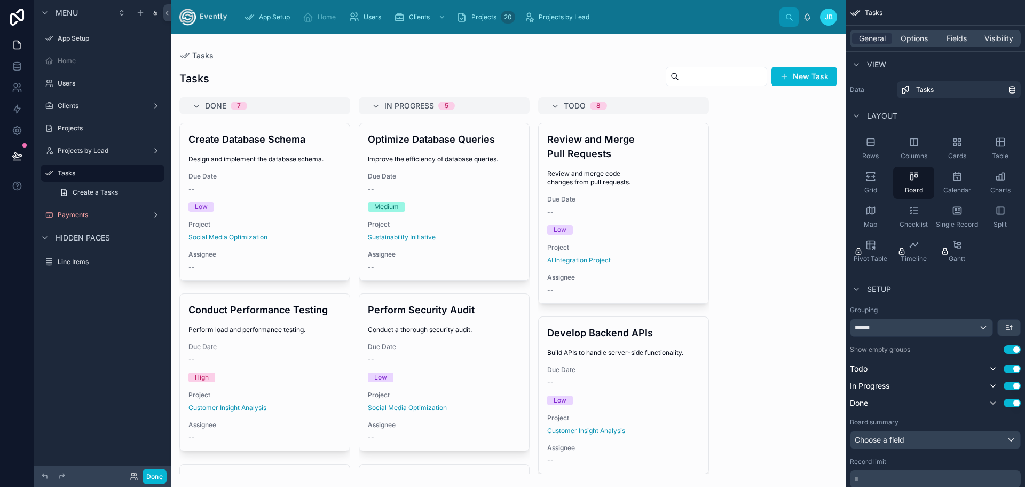
click at [245, 181] on div at bounding box center [508, 260] width 675 height 452
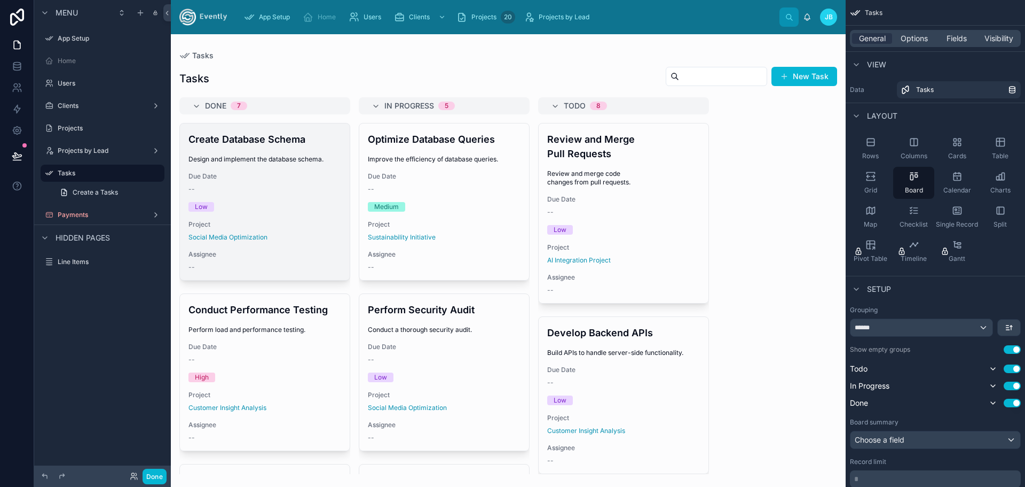
click at [256, 143] on h4 "Create Database Schema" at bounding box center [265, 139] width 153 height 14
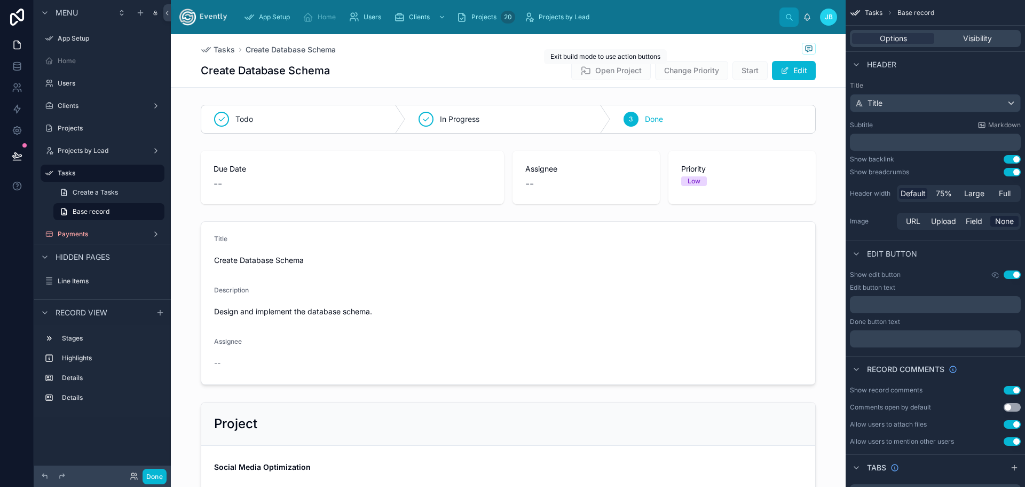
click at [603, 70] on span "Open Project" at bounding box center [611, 71] width 80 height 11
click at [693, 67] on span "Change Priority" at bounding box center [691, 70] width 73 height 11
click at [214, 48] on span "Tasks" at bounding box center [224, 49] width 21 height 11
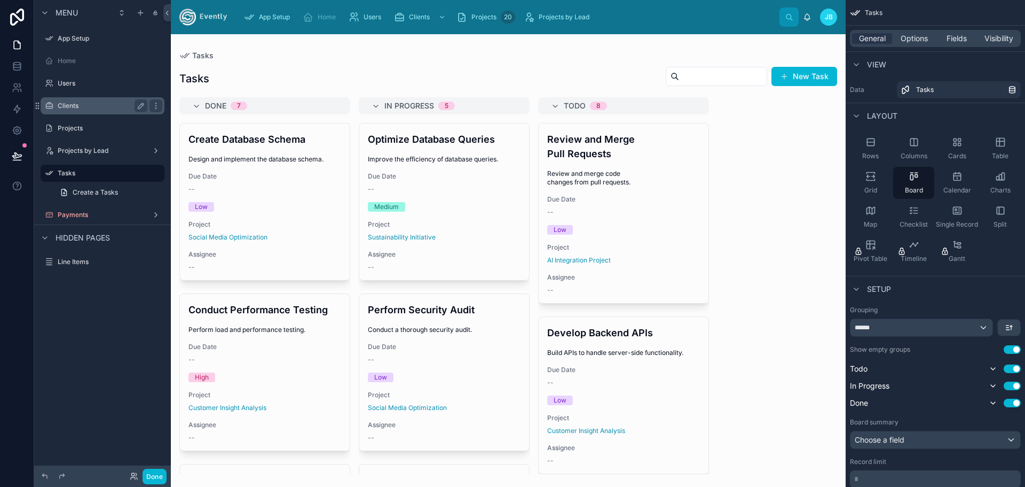
click at [69, 105] on label "Clients" at bounding box center [100, 105] width 85 height 9
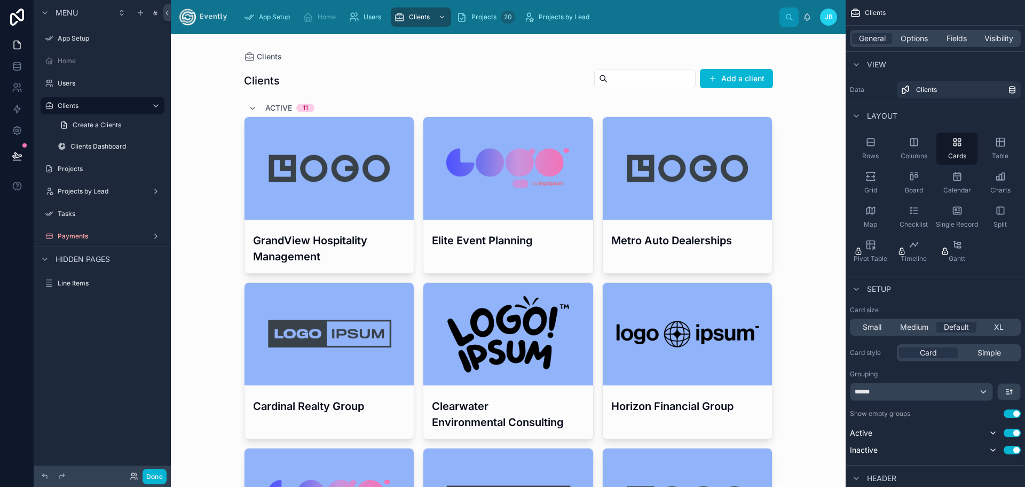
click at [268, 105] on span "Active" at bounding box center [278, 108] width 27 height 11
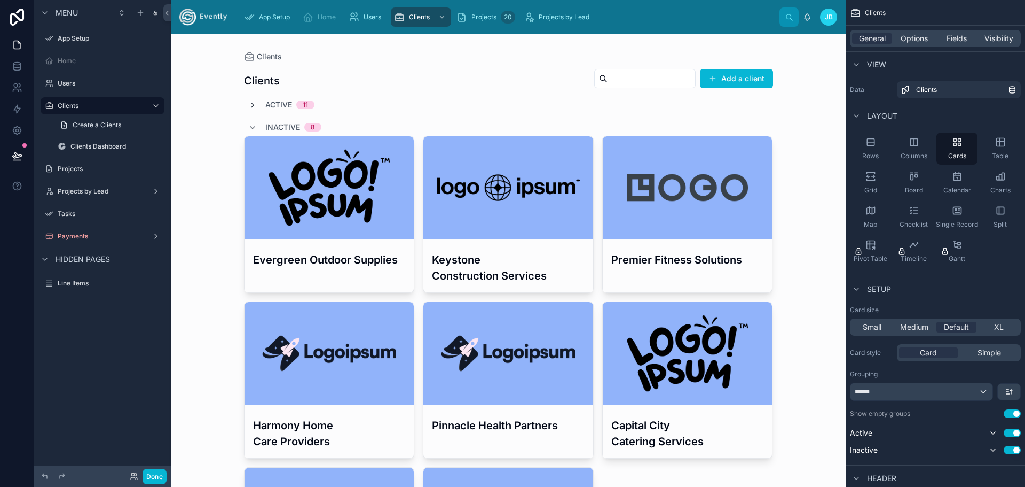
click at [248, 103] on icon at bounding box center [252, 105] width 9 height 9
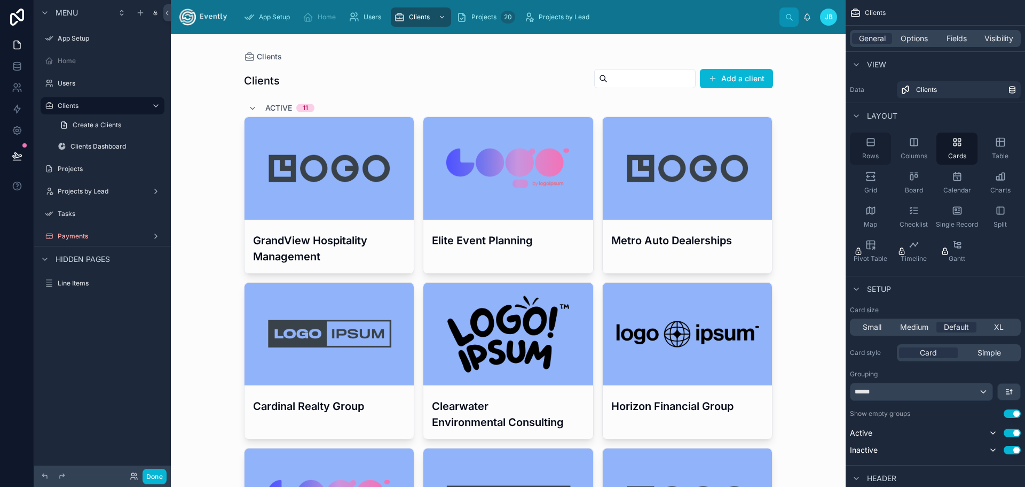
click at [872, 151] on div "Rows" at bounding box center [870, 148] width 41 height 32
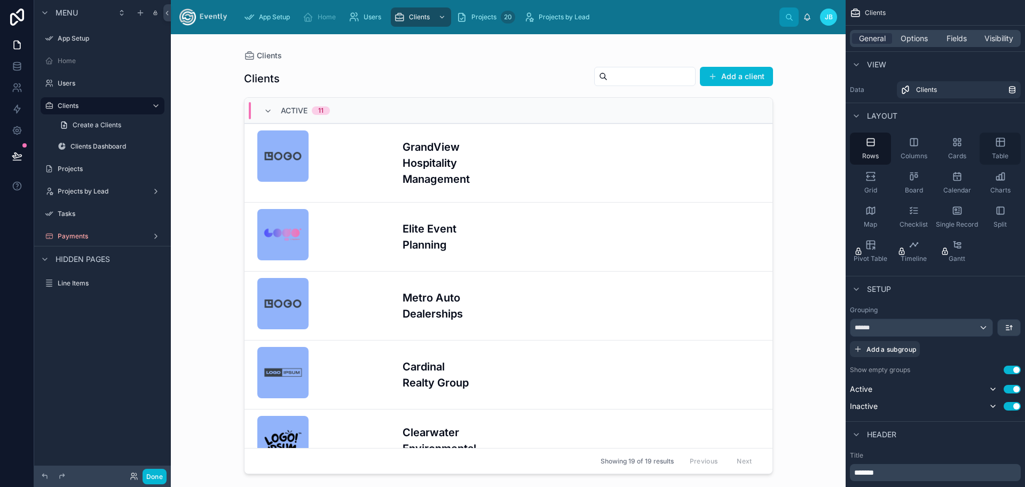
click at [1000, 144] on icon "scrollable content" at bounding box center [1000, 142] width 0 height 8
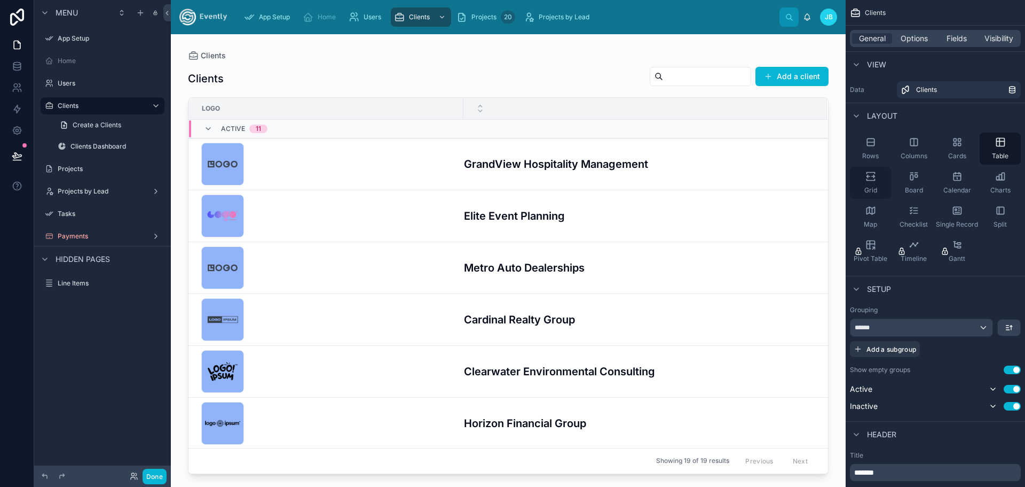
click at [866, 183] on div "Grid" at bounding box center [870, 183] width 41 height 32
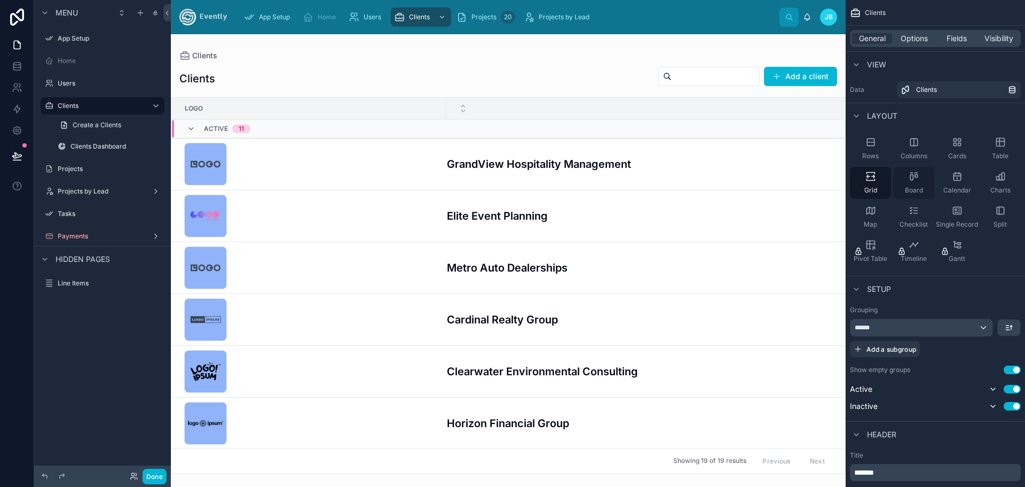
click at [911, 177] on icon "scrollable content" at bounding box center [914, 176] width 11 height 11
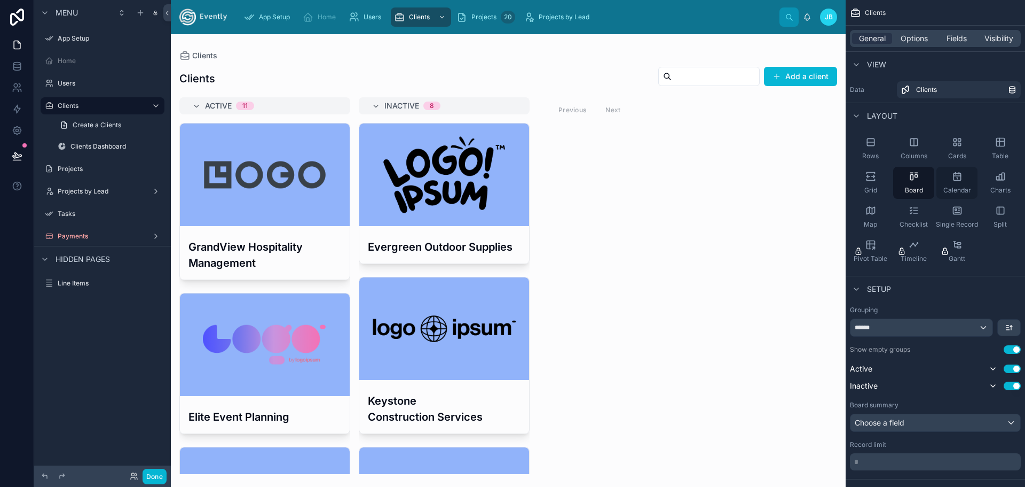
click at [968, 182] on div "Calendar" at bounding box center [957, 183] width 41 height 32
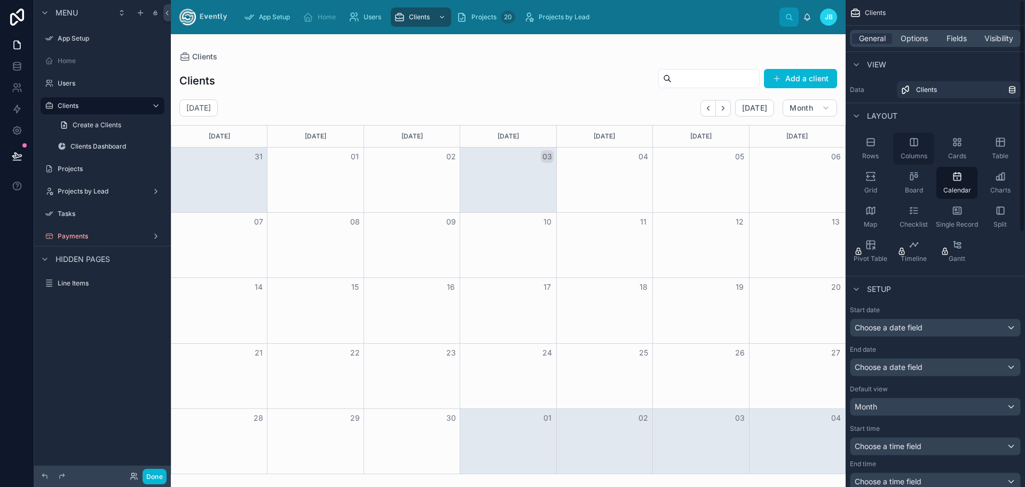
click at [912, 147] on div "Columns" at bounding box center [913, 148] width 41 height 32
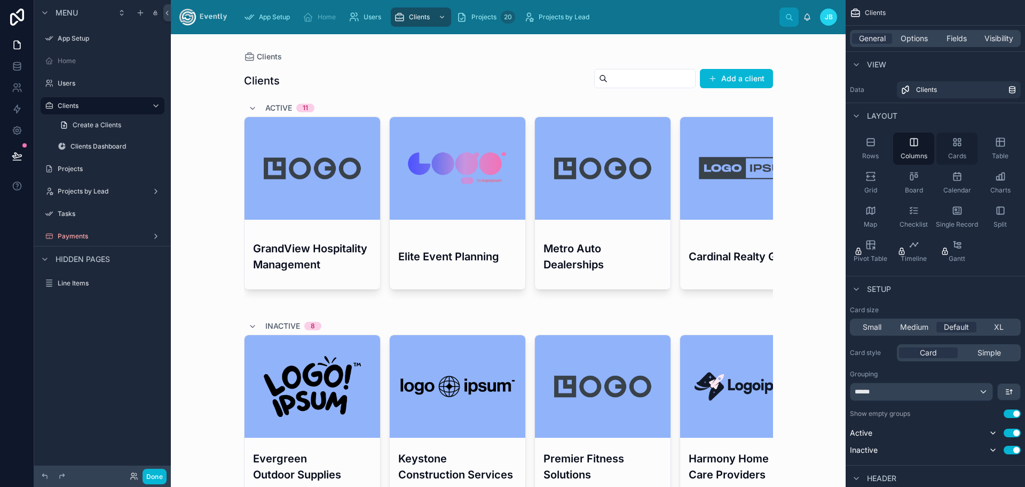
click at [957, 147] on div "Cards" at bounding box center [957, 148] width 41 height 32
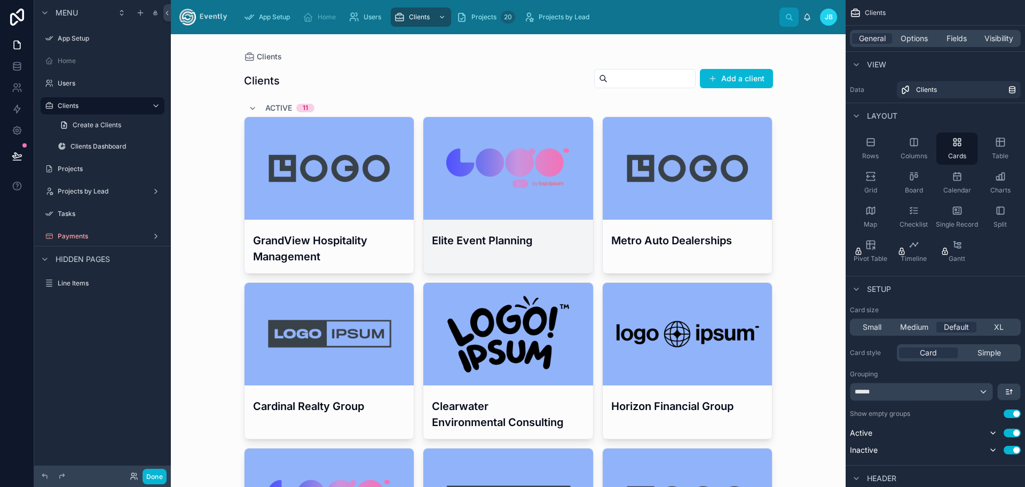
click at [483, 186] on div at bounding box center [508, 168] width 170 height 103
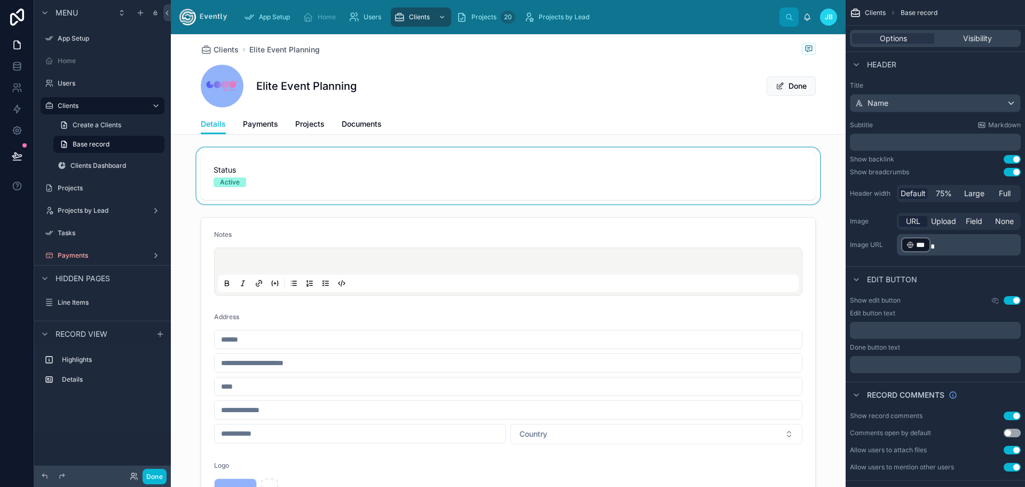
click at [211, 177] on div at bounding box center [508, 175] width 675 height 57
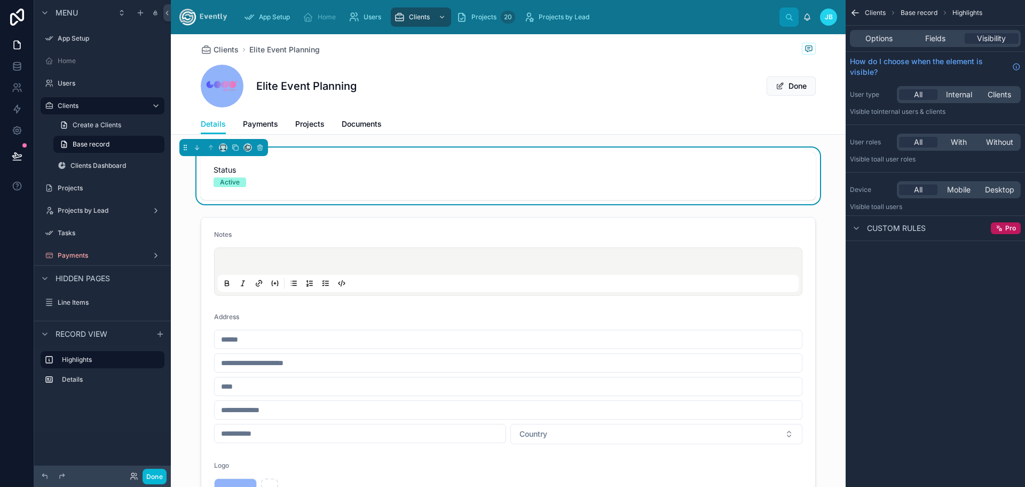
click at [566, 90] on div "Elite Event Planning Done" at bounding box center [508, 86] width 615 height 43
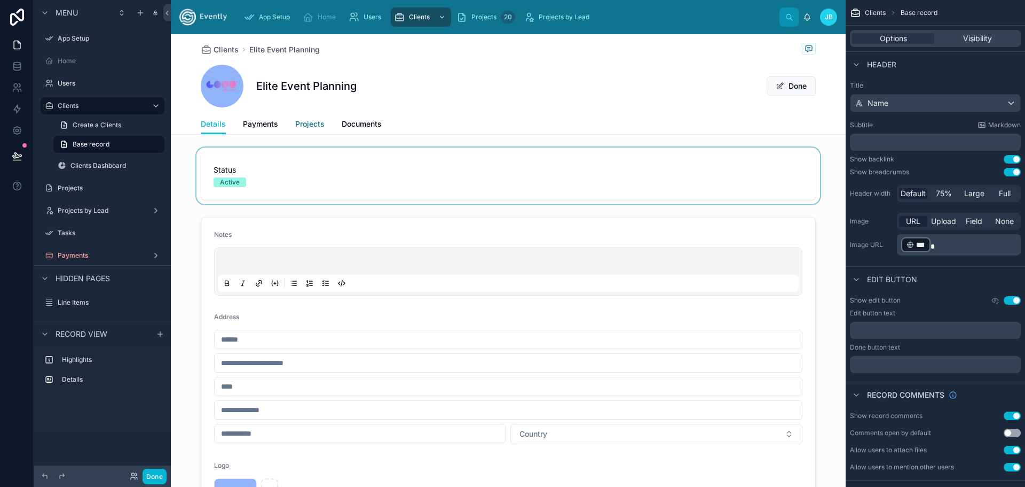
click at [300, 129] on link "Projects" at bounding box center [309, 124] width 29 height 21
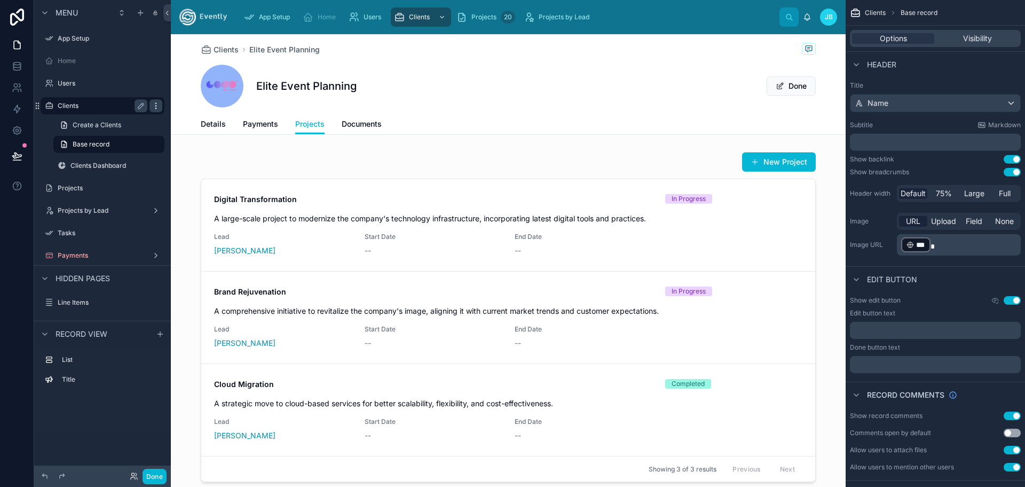
click at [155, 105] on icon "scrollable content" at bounding box center [155, 105] width 1 height 1
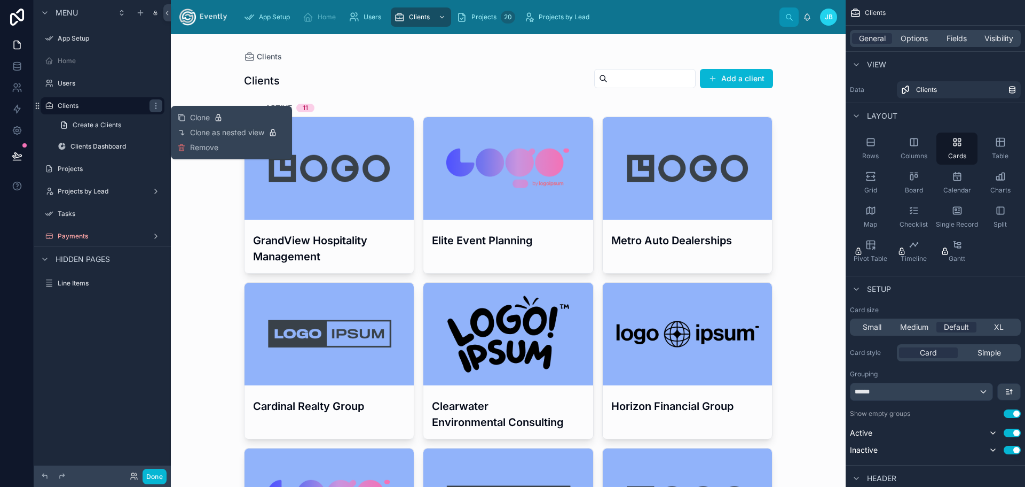
click at [201, 223] on div "Clients Clients Add a client Active 11 GrandView Hospitality Management Elite E…" at bounding box center [508, 260] width 675 height 452
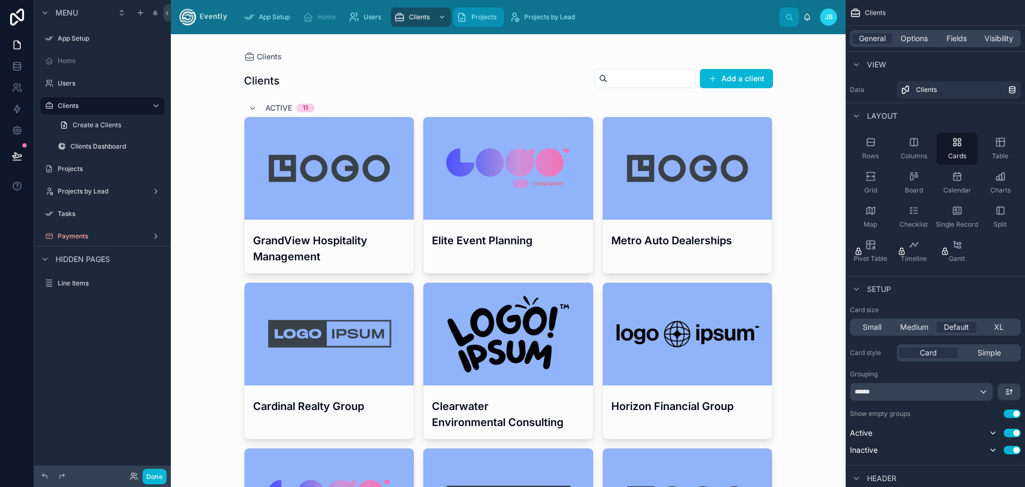
click at [484, 13] on span "Projects" at bounding box center [484, 17] width 25 height 9
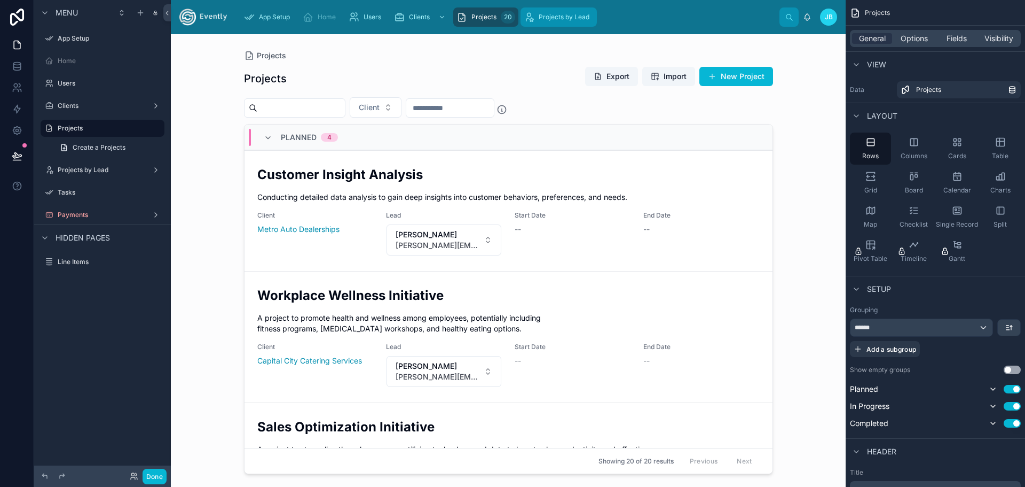
click at [544, 12] on div "Projects by Lead" at bounding box center [559, 17] width 70 height 17
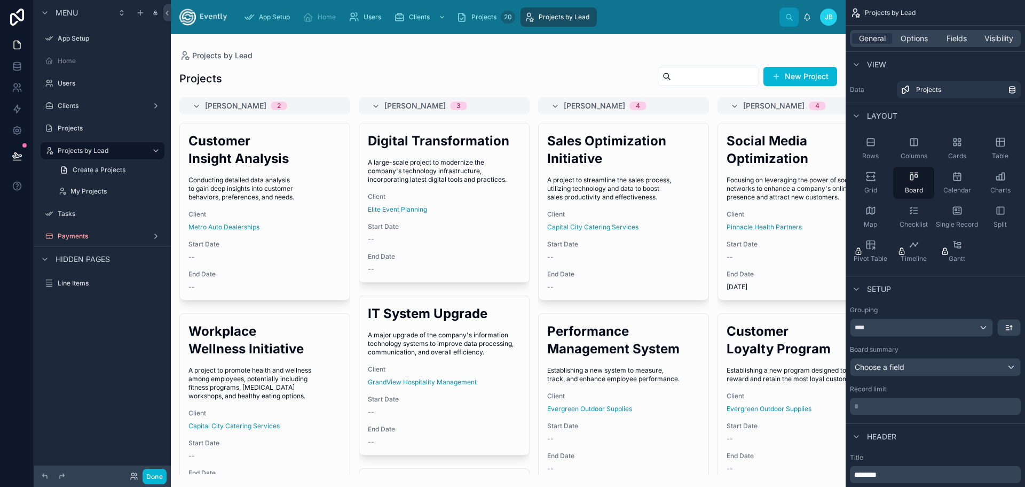
click at [234, 162] on div at bounding box center [508, 260] width 675 height 452
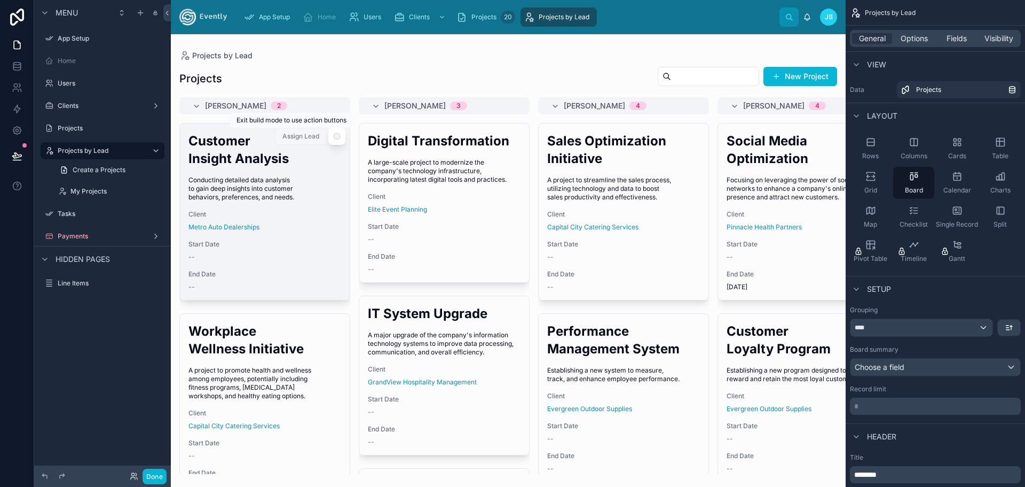
click at [296, 134] on span "Assign Lead" at bounding box center [301, 135] width 51 height 11
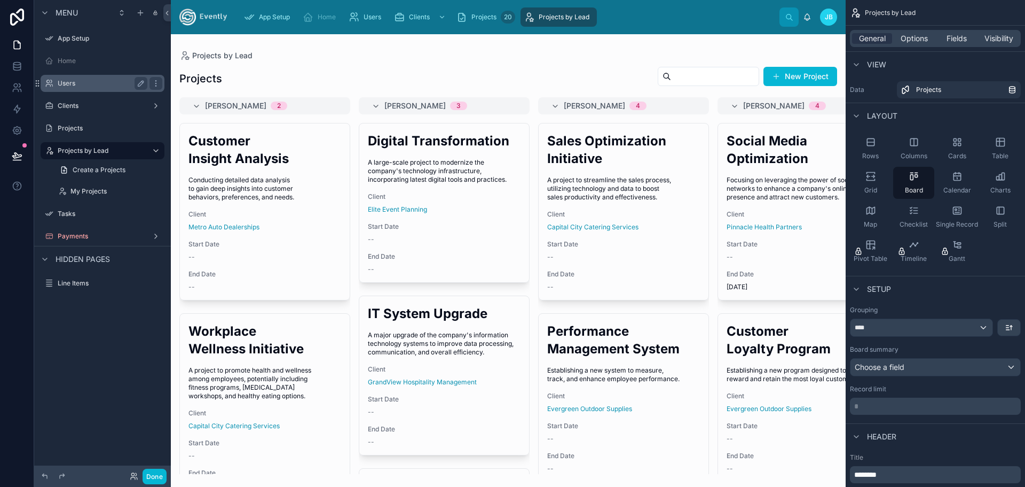
click at [66, 83] on label "Users" at bounding box center [100, 83] width 85 height 9
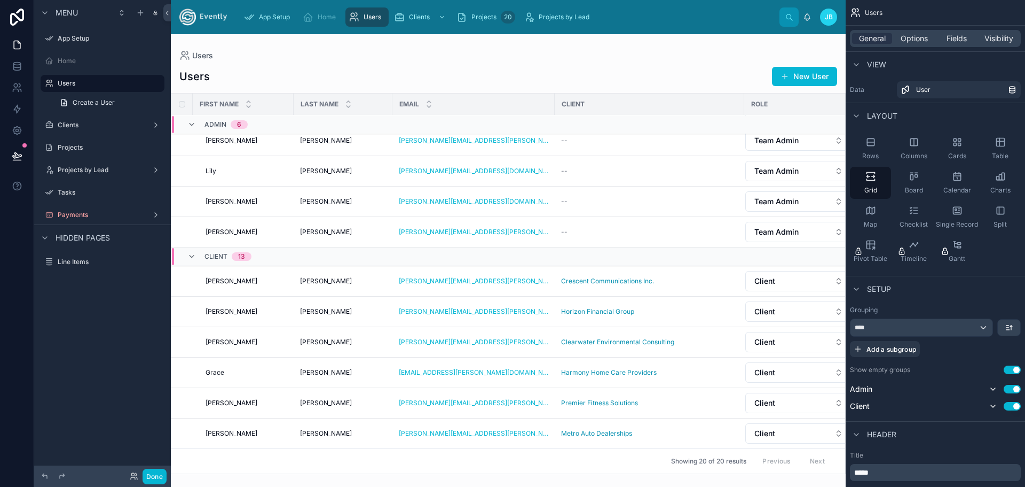
scroll to position [107, 0]
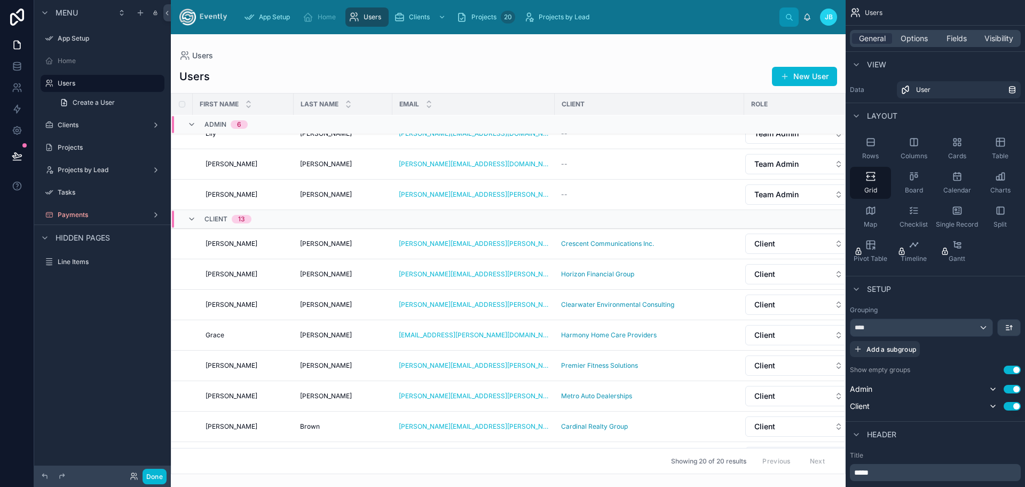
drag, startPoint x: 841, startPoint y: 195, endPoint x: 840, endPoint y: 121, distance: 74.8
click at [840, 121] on div at bounding box center [508, 260] width 675 height 452
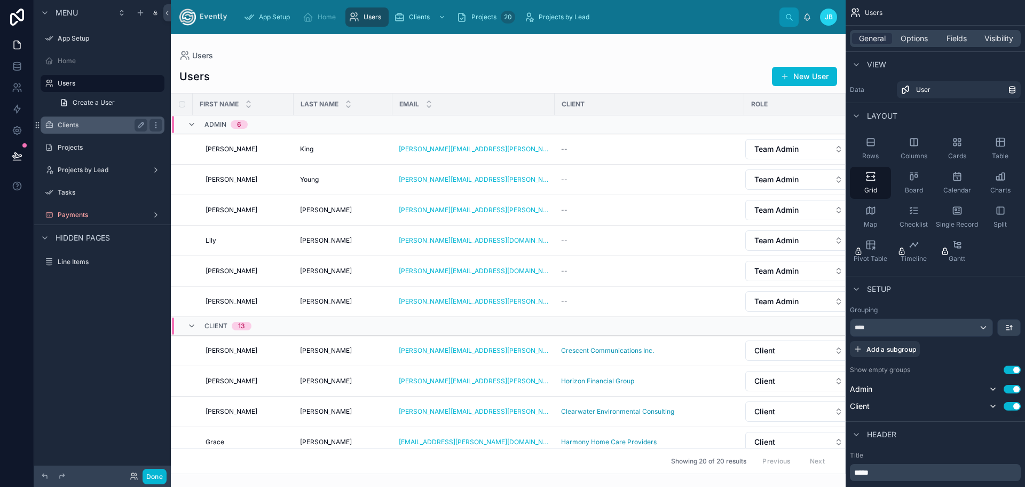
click at [66, 116] on div "Clients" at bounding box center [103, 124] width 120 height 17
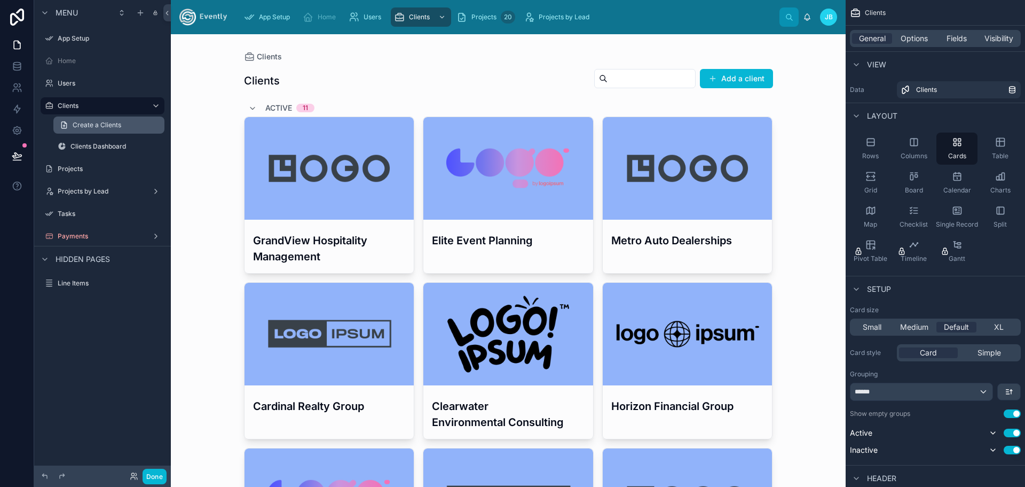
click at [106, 125] on span "Create a Clients" at bounding box center [97, 125] width 49 height 9
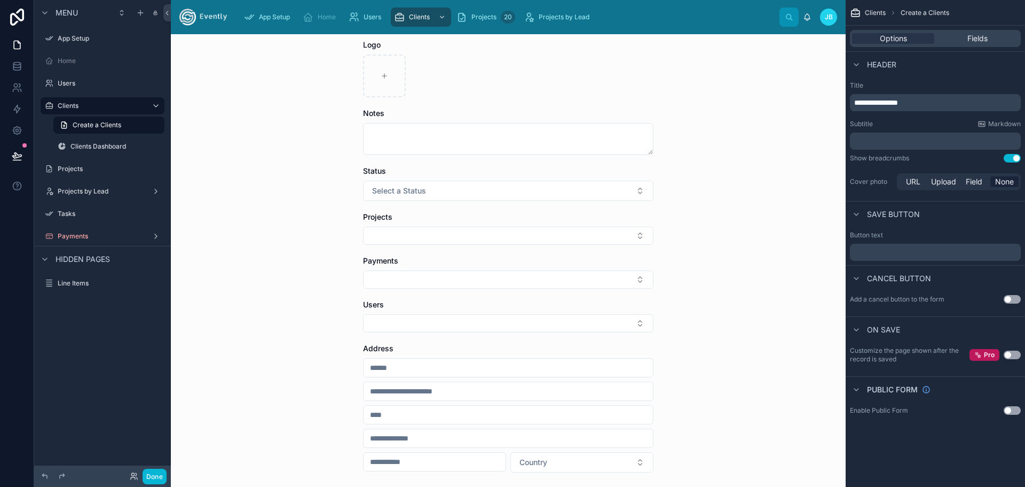
scroll to position [107, 0]
click at [637, 234] on button "Select Button" at bounding box center [508, 232] width 291 height 18
click at [270, 292] on div "Clients Create a Clients Create a Clients Name Logo Notes Status Select a Statu…" at bounding box center [508, 260] width 675 height 452
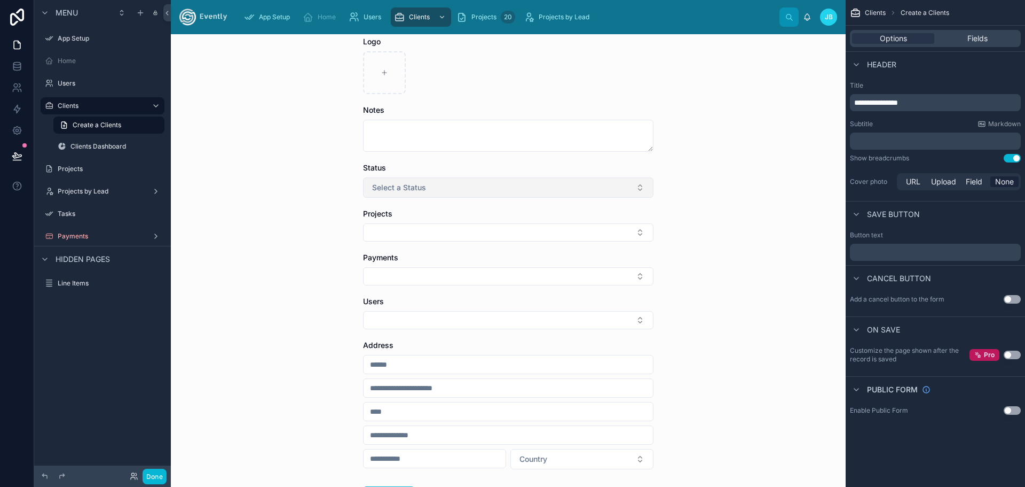
click at [425, 187] on button "Select a Status" at bounding box center [508, 187] width 291 height 20
click at [261, 218] on div "Clients Create a Clients Create a Clients Name Logo Notes Status Select a Statu…" at bounding box center [508, 260] width 675 height 452
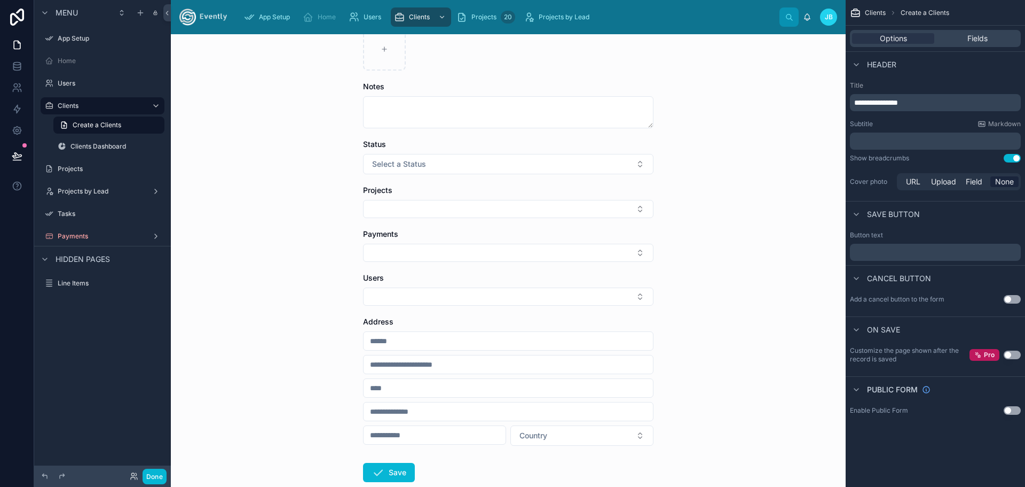
scroll to position [143, 0]
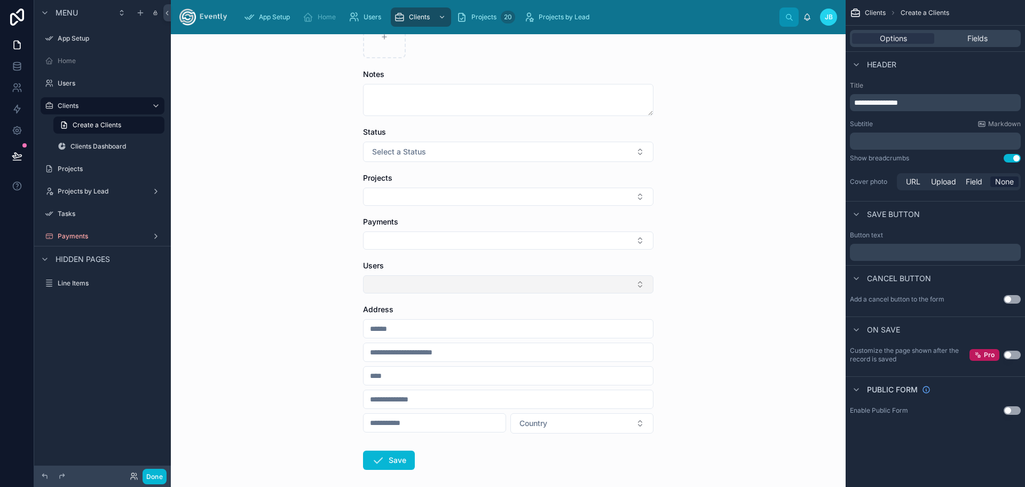
click at [478, 285] on button "Select Button" at bounding box center [508, 284] width 291 height 18
click at [295, 277] on div "Clients Create a Clients Create a Clients Name Logo Notes Status Select a Statu…" at bounding box center [508, 260] width 675 height 452
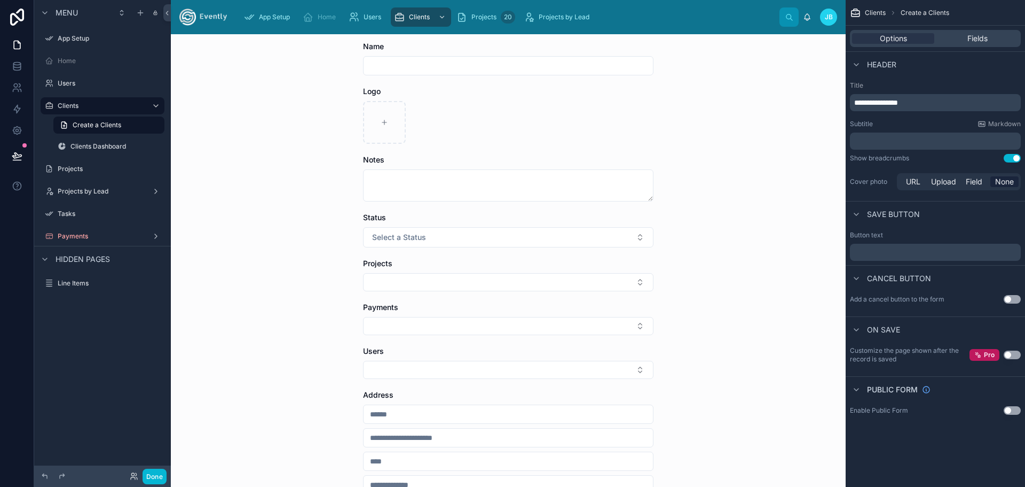
scroll to position [51, 0]
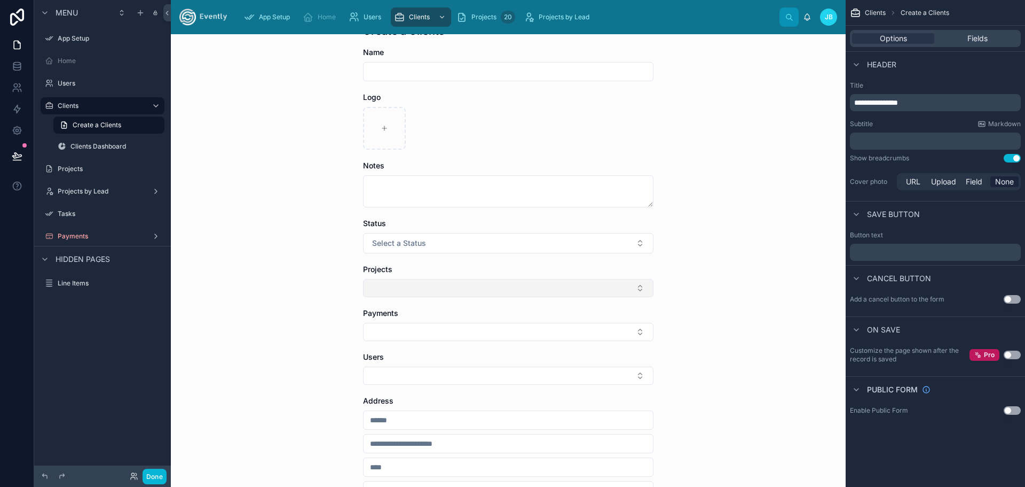
click at [410, 287] on button "Select Button" at bounding box center [508, 288] width 291 height 18
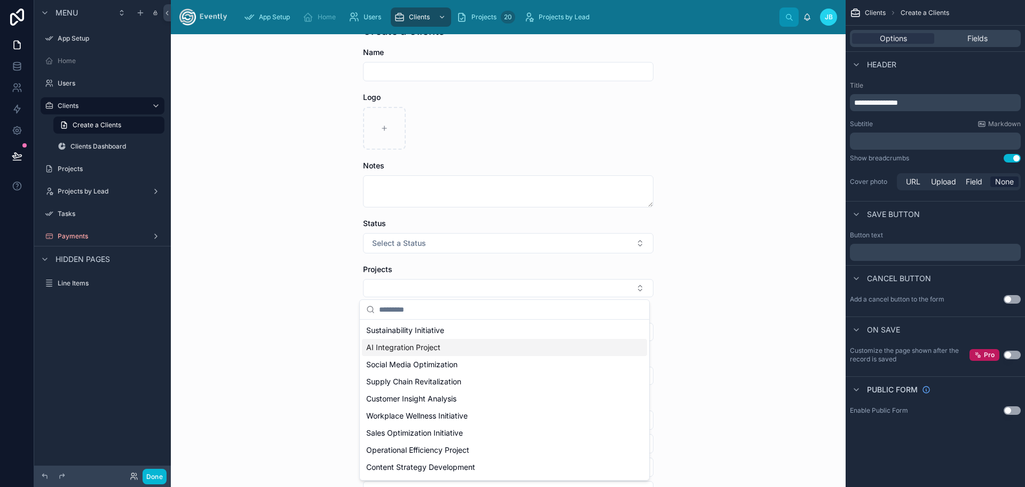
click at [303, 310] on div "Clients Create a Clients Create a Clients Name Logo Notes Status Select a Statu…" at bounding box center [508, 260] width 675 height 452
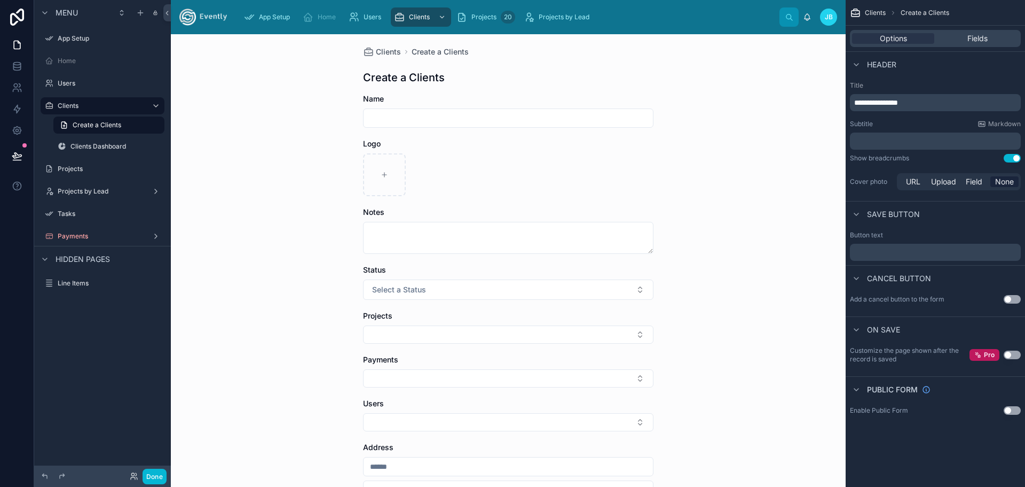
scroll to position [0, 0]
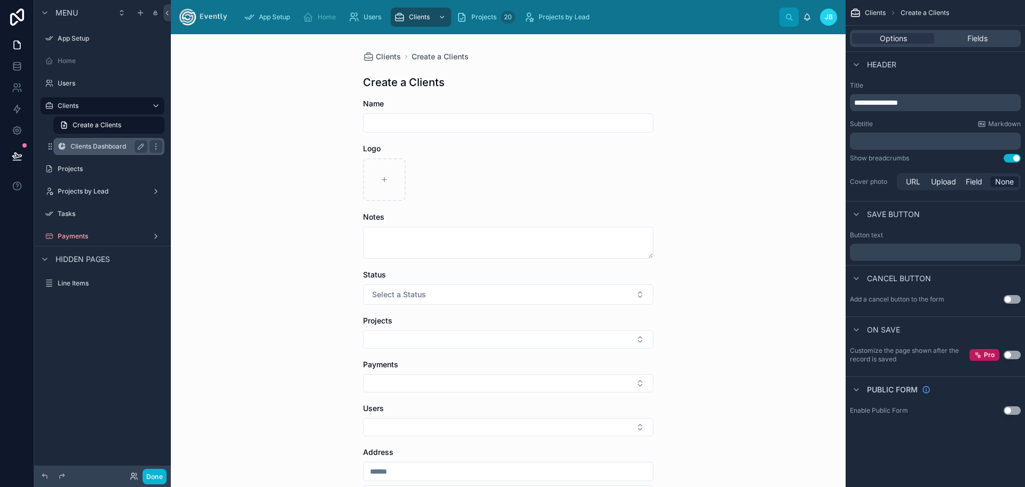
click at [103, 150] on label "Clients Dashboard" at bounding box center [106, 146] width 73 height 9
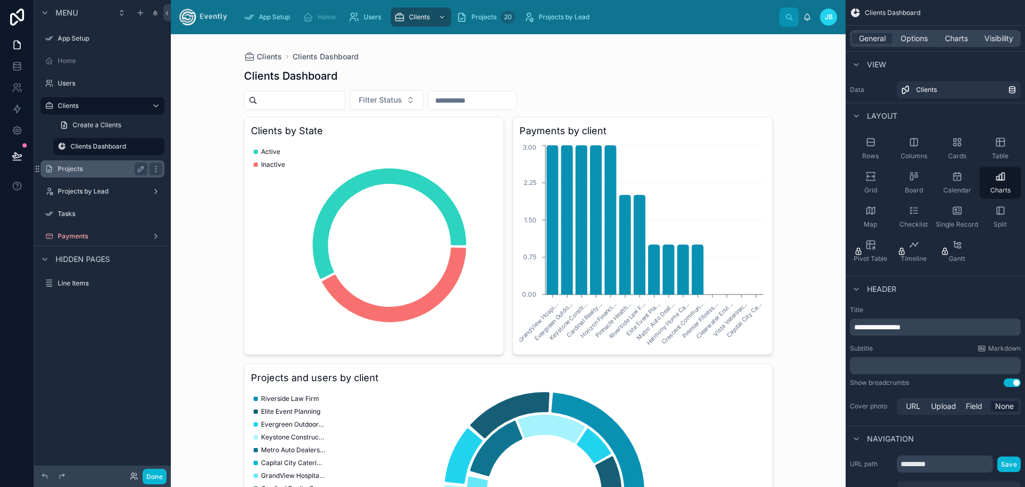
click at [67, 166] on label "Projects" at bounding box center [100, 168] width 85 height 9
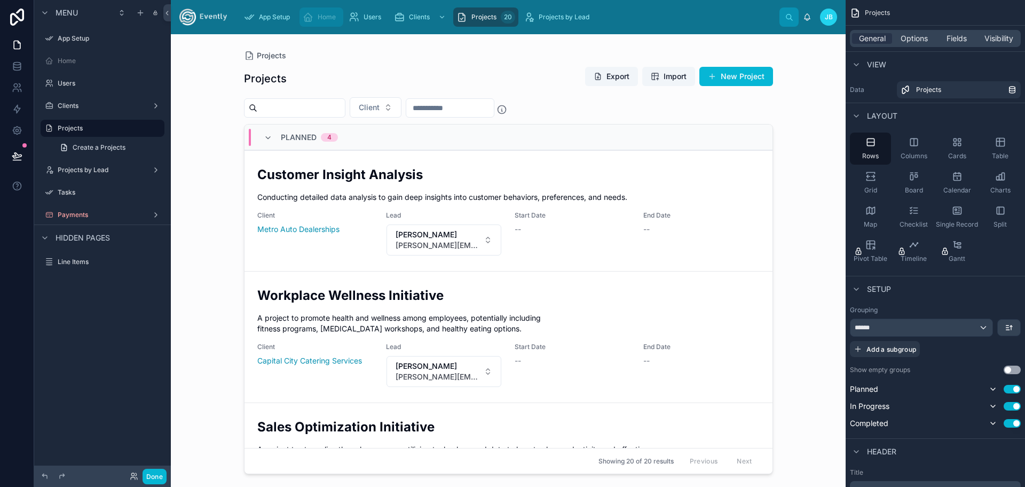
click at [304, 15] on icon "scrollable content" at bounding box center [308, 17] width 11 height 11
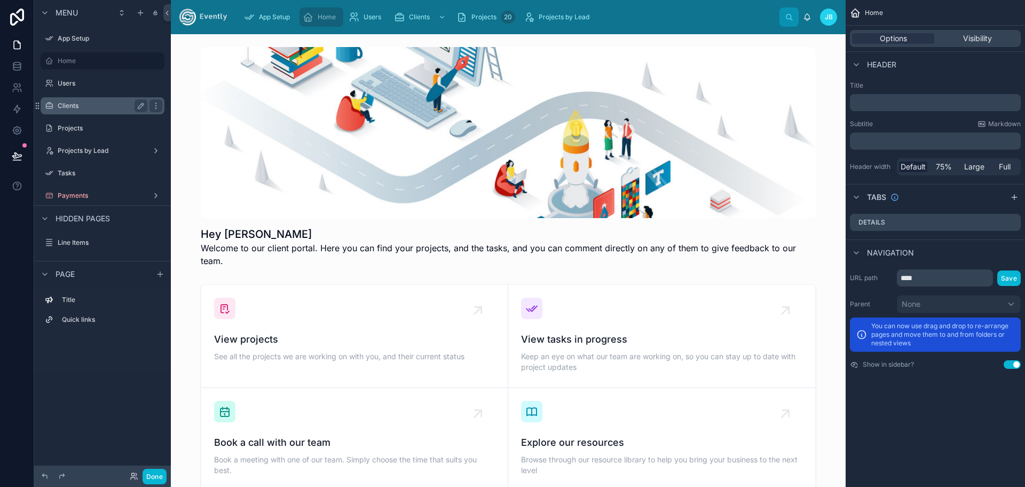
click at [64, 98] on div "Clients" at bounding box center [103, 105] width 120 height 17
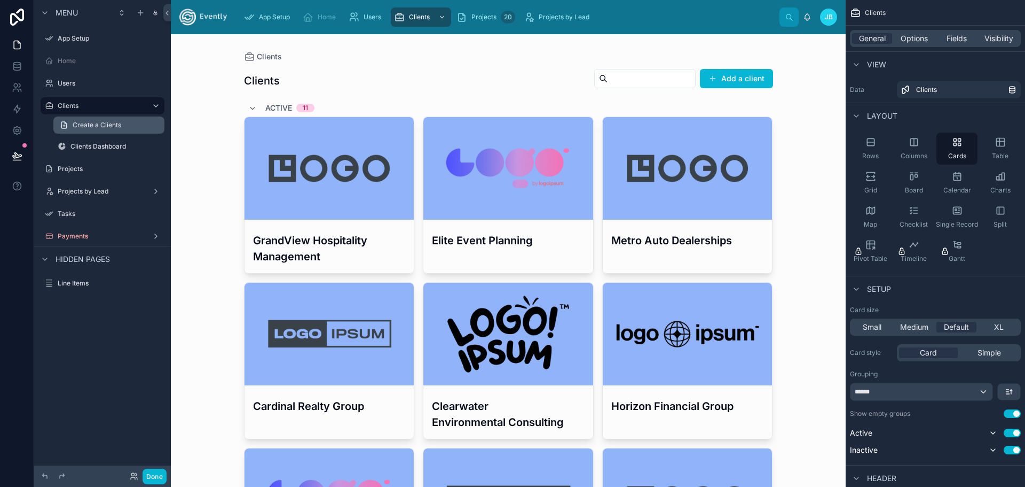
click at [98, 124] on span "Create a Clients" at bounding box center [97, 125] width 49 height 9
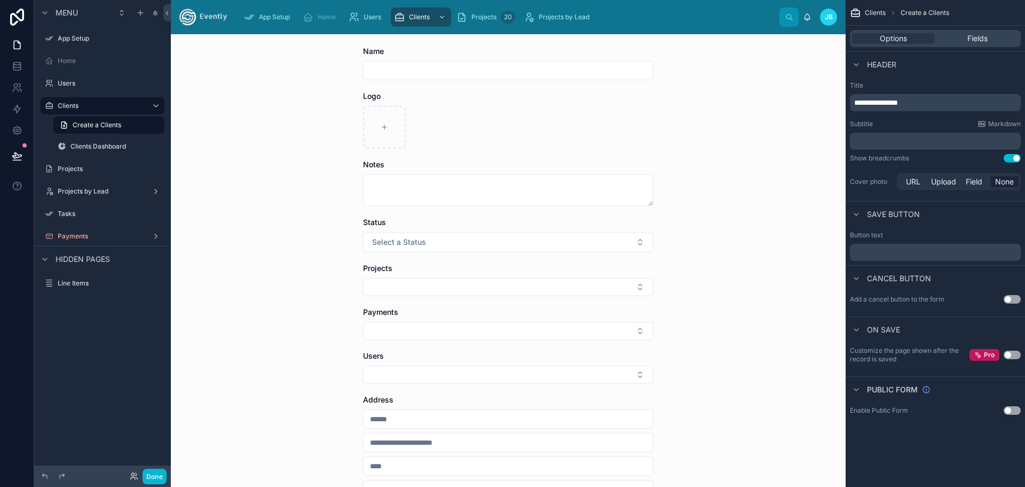
scroll to position [89, 0]
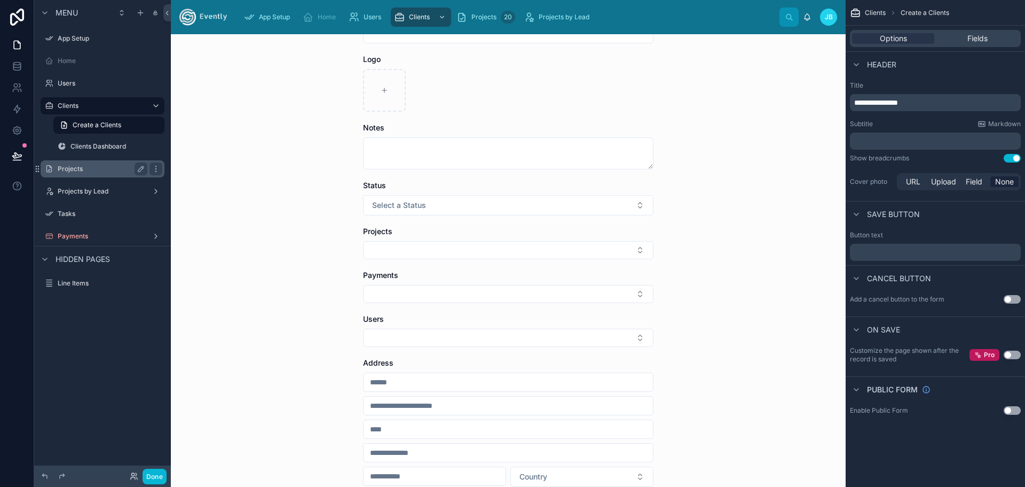
click at [75, 166] on label "Projects" at bounding box center [100, 168] width 85 height 9
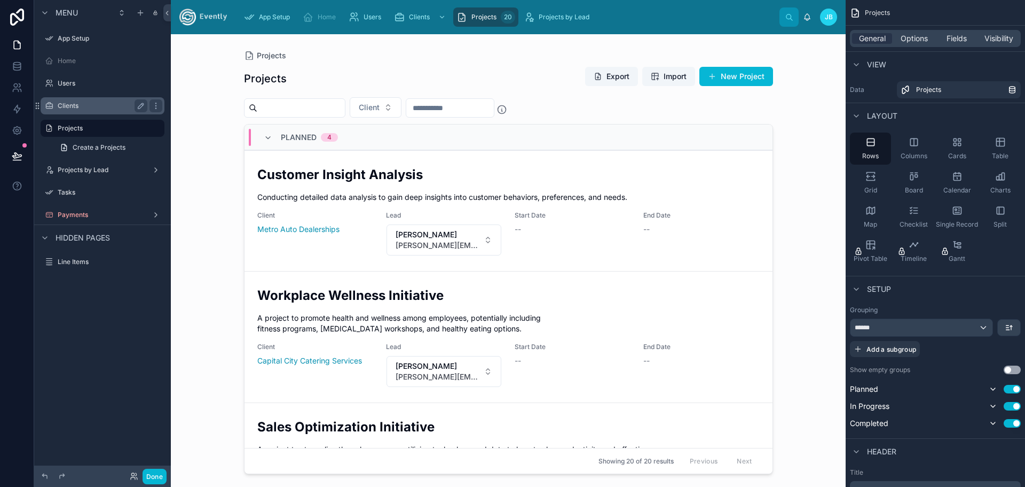
click at [67, 103] on label "Clients" at bounding box center [100, 105] width 85 height 9
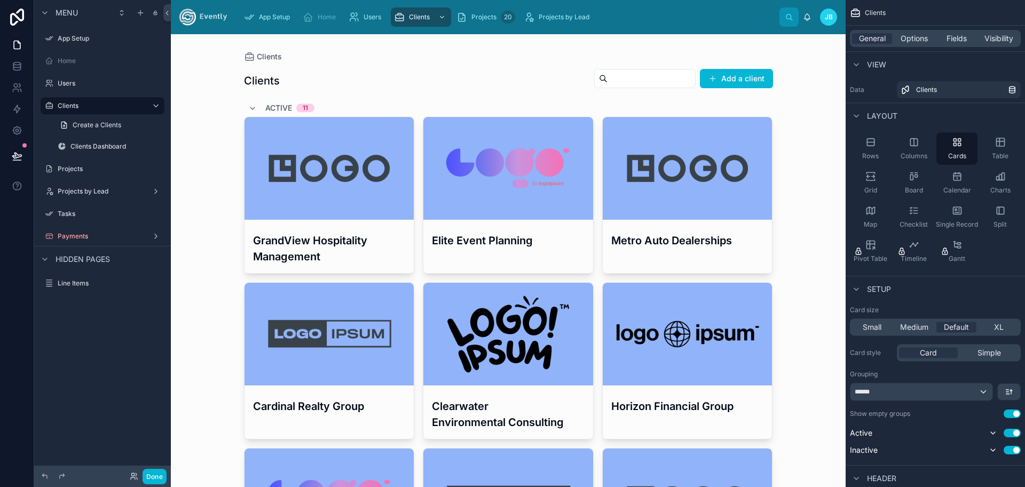
click at [325, 240] on h3 "GrandView Hospitality Management" at bounding box center [329, 248] width 153 height 32
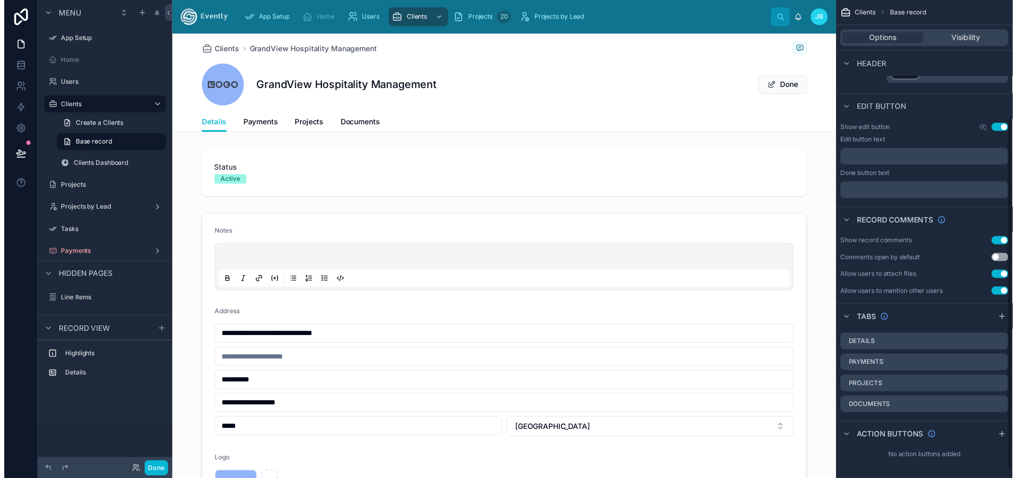
scroll to position [172, 0]
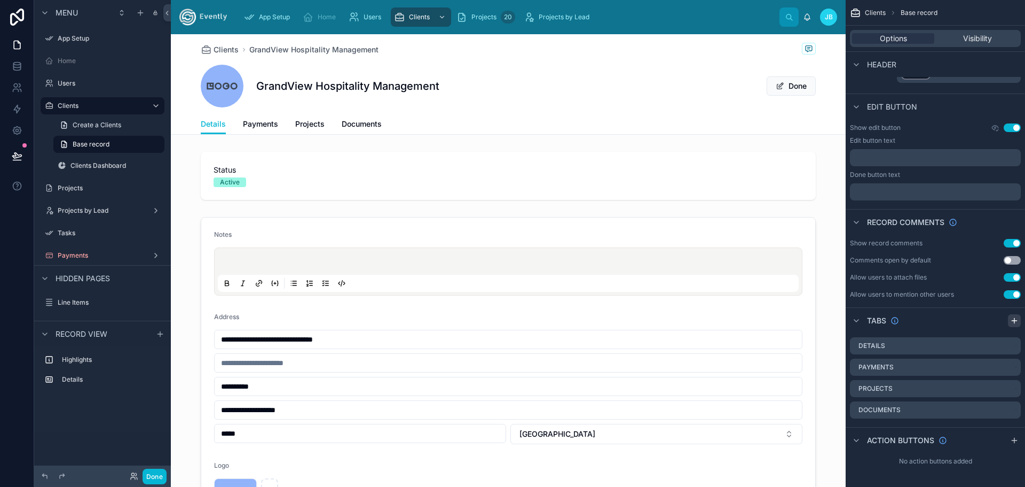
click at [1018, 318] on icon "scrollable content" at bounding box center [1014, 320] width 9 height 9
click at [881, 436] on div "Tab 5" at bounding box center [935, 431] width 171 height 18
click at [883, 431] on label "Tab 5" at bounding box center [876, 431] width 18 height 9
click at [1010, 431] on icon "scrollable content" at bounding box center [1012, 432] width 5 height 5
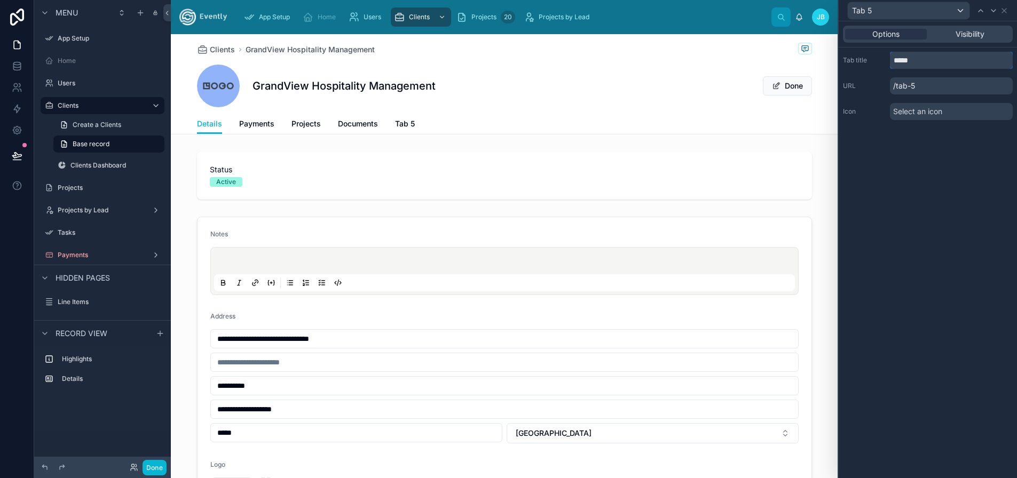
click at [868, 64] on div "Tab title *****" at bounding box center [928, 60] width 170 height 17
type input "**********"
click at [937, 162] on div "**********" at bounding box center [928, 249] width 178 height 457
click at [1007, 12] on icon at bounding box center [1004, 11] width 4 height 4
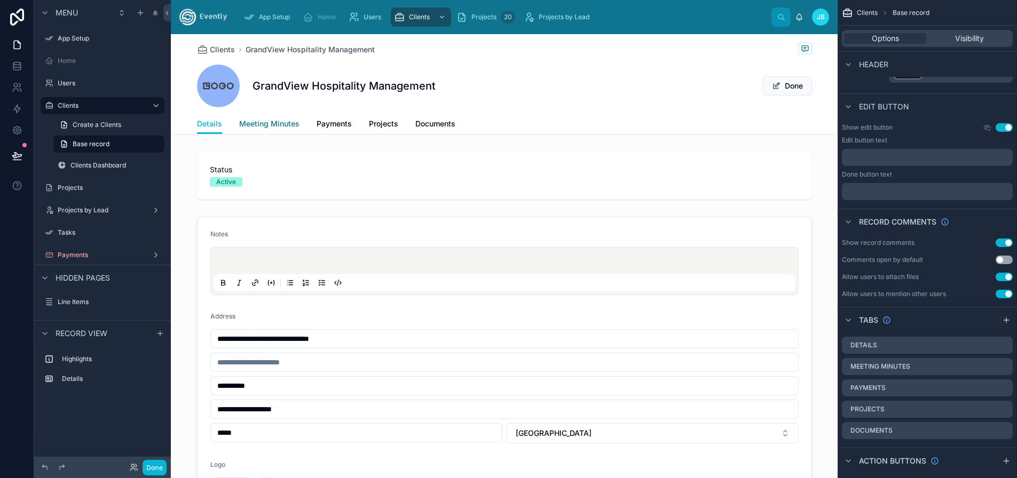
click at [260, 124] on span "Meeting Minutes" at bounding box center [269, 124] width 60 height 11
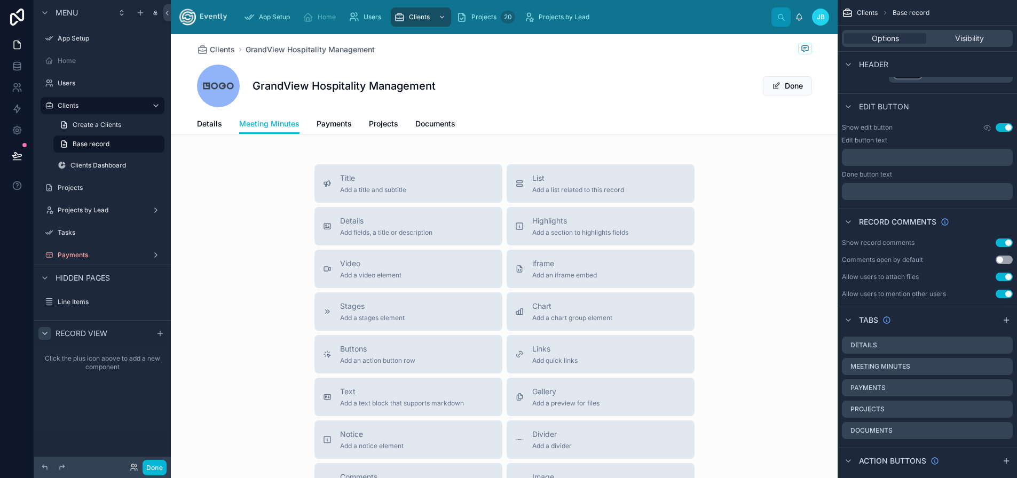
click at [48, 335] on icon "scrollable content" at bounding box center [45, 333] width 9 height 9
click at [46, 335] on icon "scrollable content" at bounding box center [45, 333] width 9 height 9
click at [211, 129] on link "Details" at bounding box center [209, 124] width 25 height 21
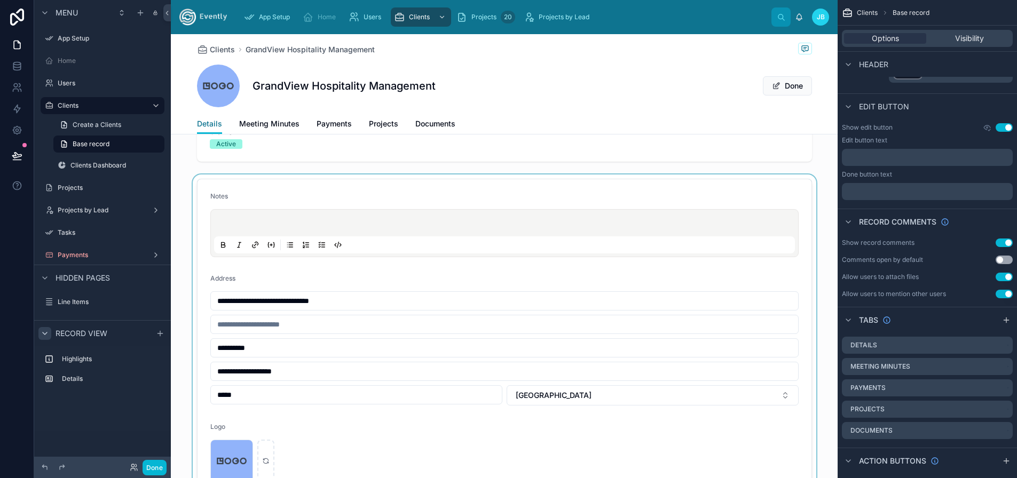
scroll to position [71, 0]
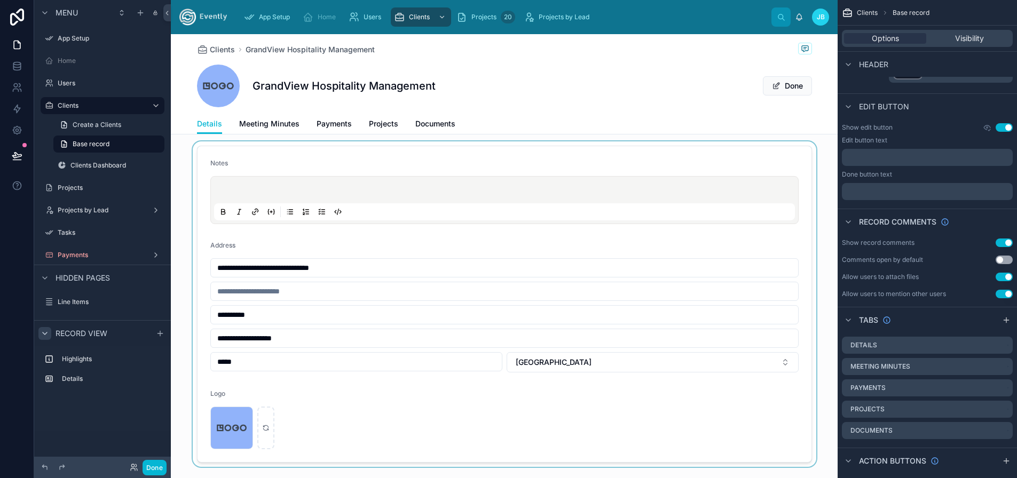
click at [249, 190] on div at bounding box center [504, 305] width 667 height 326
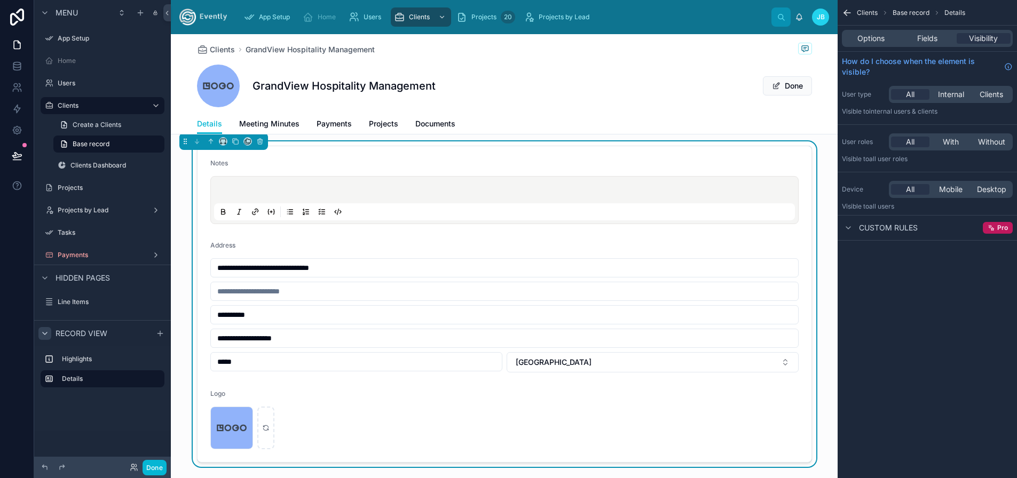
scroll to position [0, 0]
click at [236, 182] on div at bounding box center [504, 200] width 581 height 41
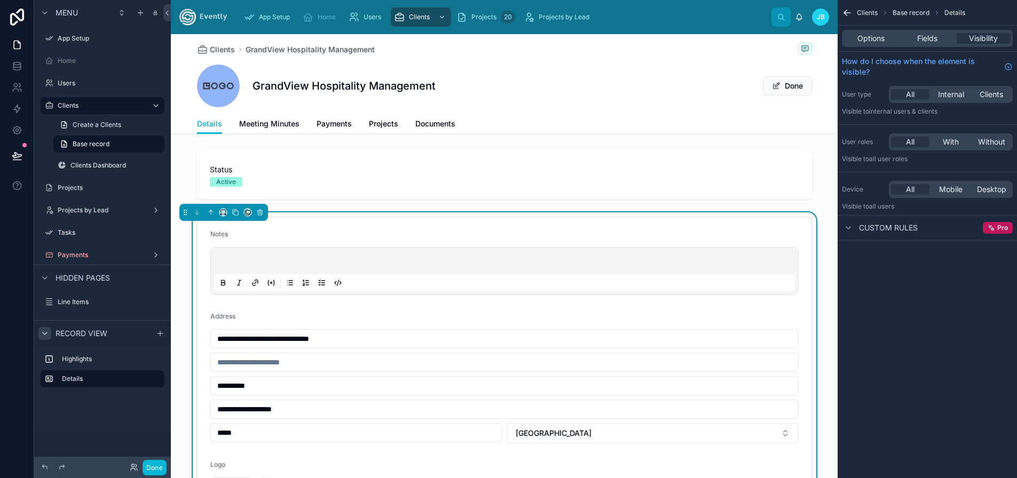
click at [333, 237] on div "Notes" at bounding box center [504, 236] width 589 height 13
click at [258, 124] on span "Meeting Minutes" at bounding box center [269, 124] width 60 height 11
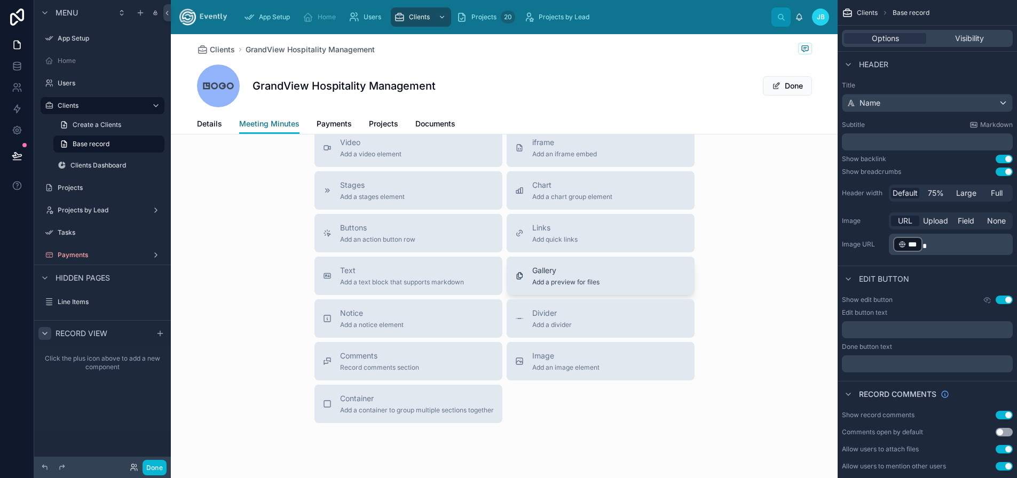
scroll to position [124, 0]
click at [415, 370] on button "Comments Record comments section" at bounding box center [409, 358] width 188 height 38
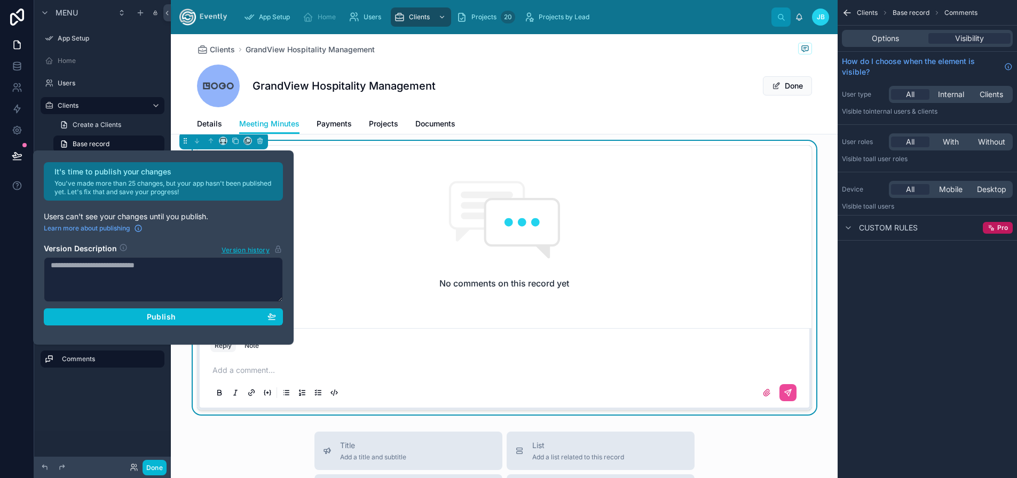
scroll to position [0, 0]
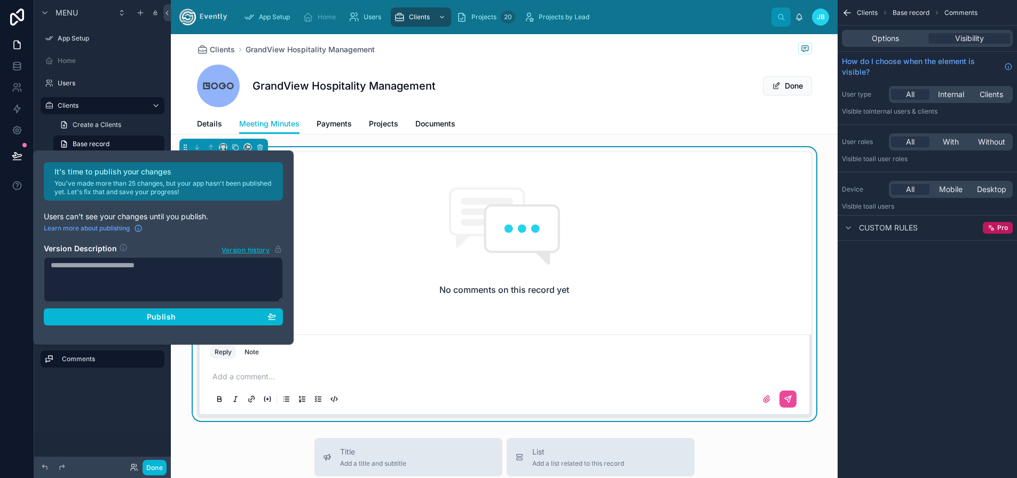
click at [538, 112] on div "Clients GrandView Hospitality Management GrandView Hospitality Management Done" at bounding box center [504, 74] width 615 height 80
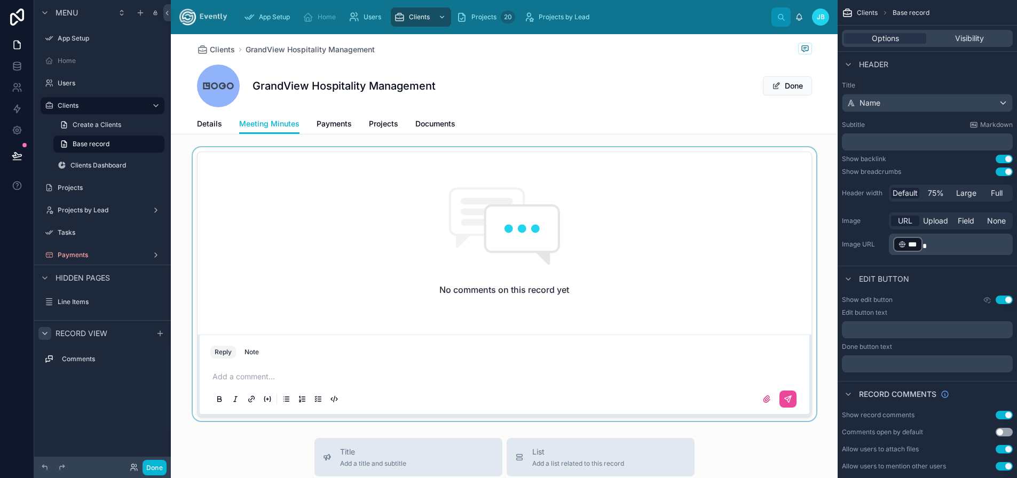
click at [185, 340] on div at bounding box center [504, 284] width 667 height 274
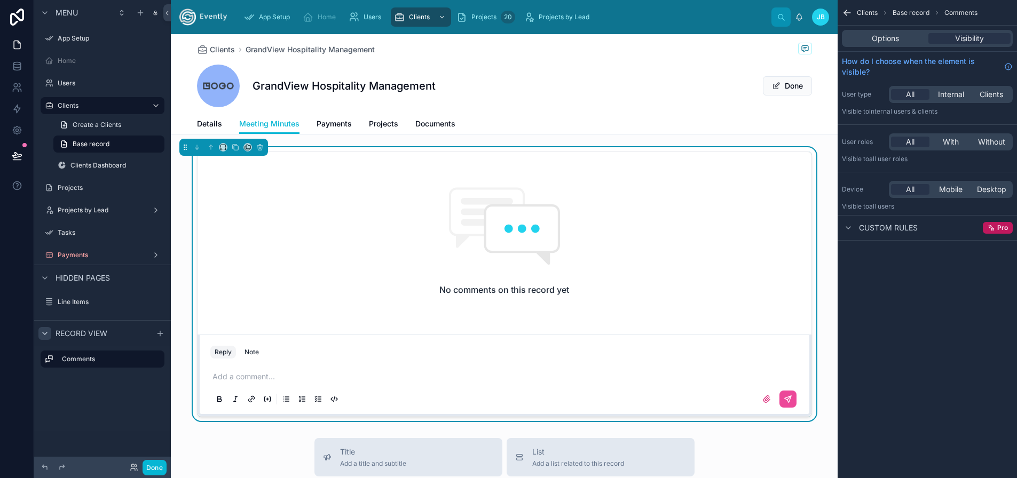
click at [618, 100] on div "GrandView Hospitality Management Done" at bounding box center [504, 86] width 615 height 43
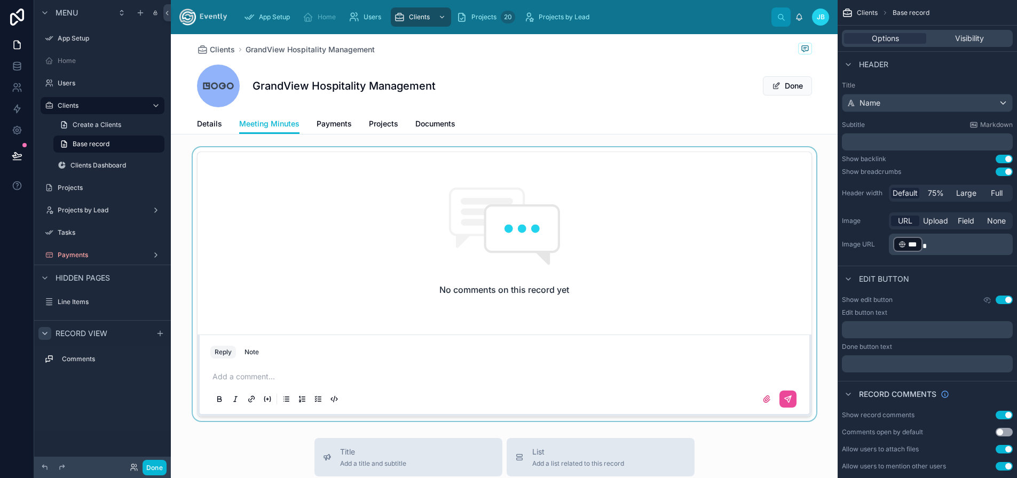
click at [608, 244] on div at bounding box center [504, 284] width 667 height 274
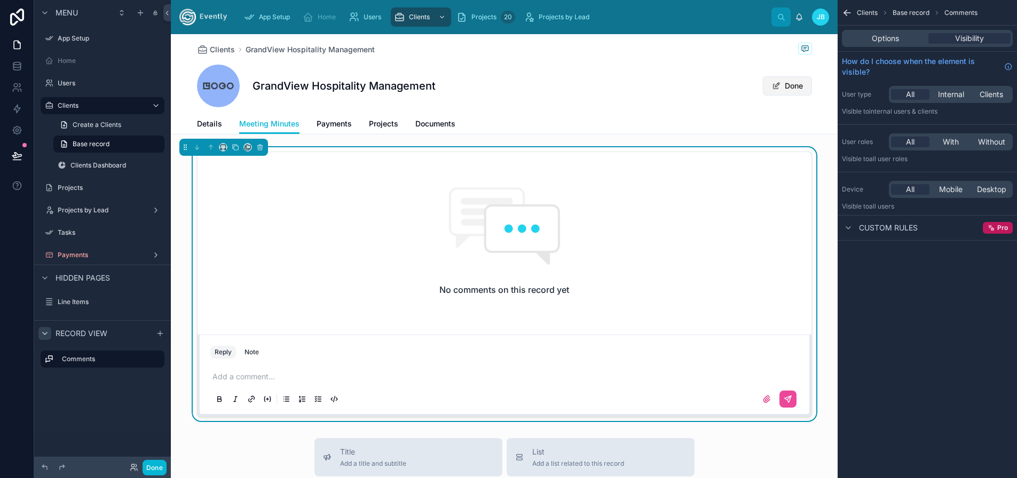
click at [797, 89] on button "Done" at bounding box center [787, 85] width 49 height 19
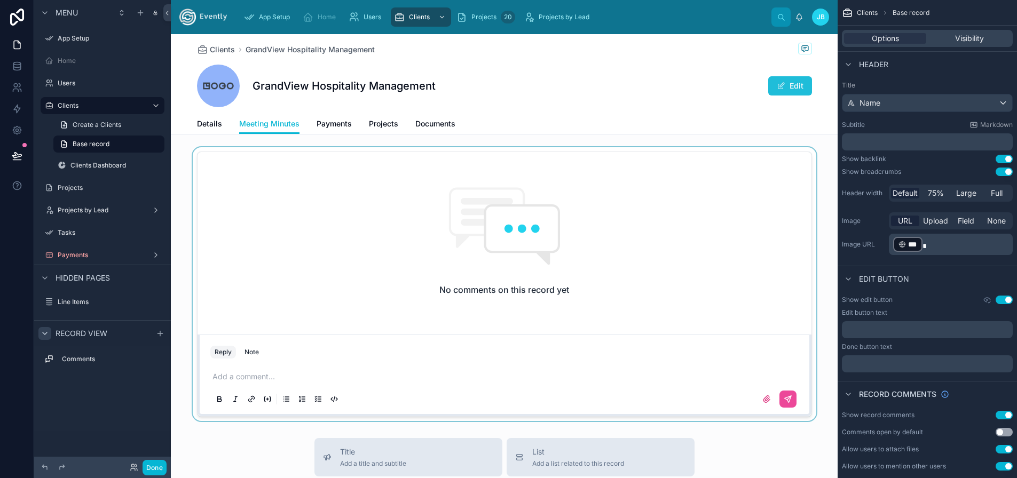
click at [780, 86] on span at bounding box center [781, 86] width 9 height 9
click at [788, 403] on div at bounding box center [504, 284] width 667 height 274
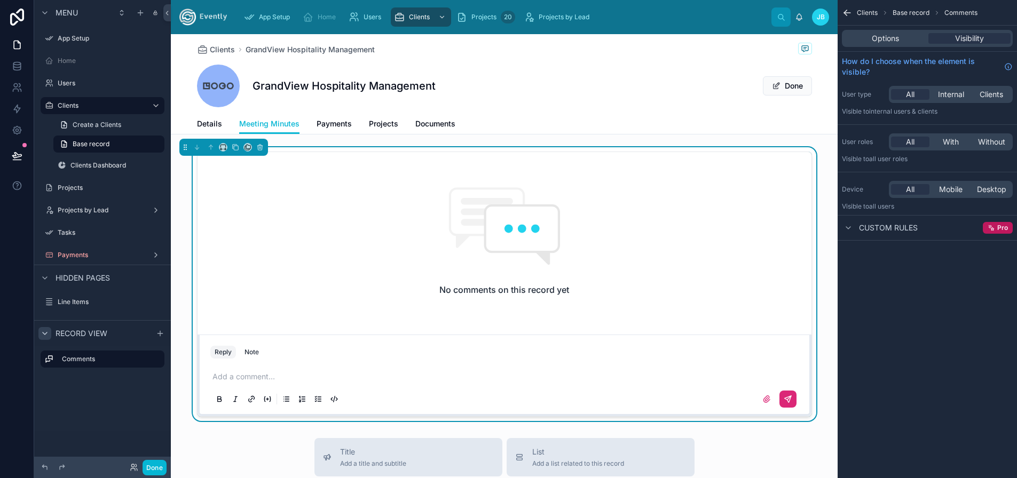
click at [788, 398] on icon at bounding box center [788, 399] width 9 height 9
click at [600, 269] on div "No comments on this record yet" at bounding box center [505, 241] width 614 height 178
click at [794, 93] on button "Done" at bounding box center [787, 85] width 49 height 19
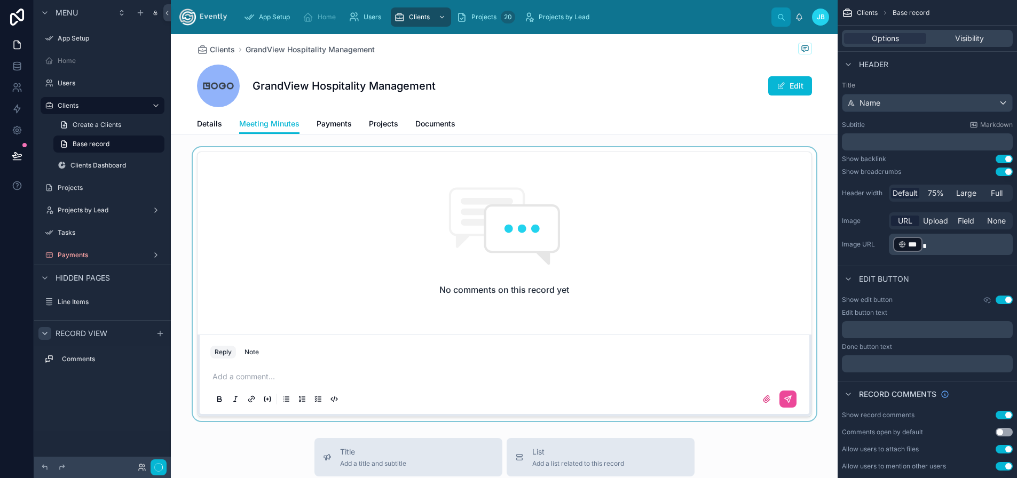
click at [493, 287] on div at bounding box center [504, 284] width 667 height 274
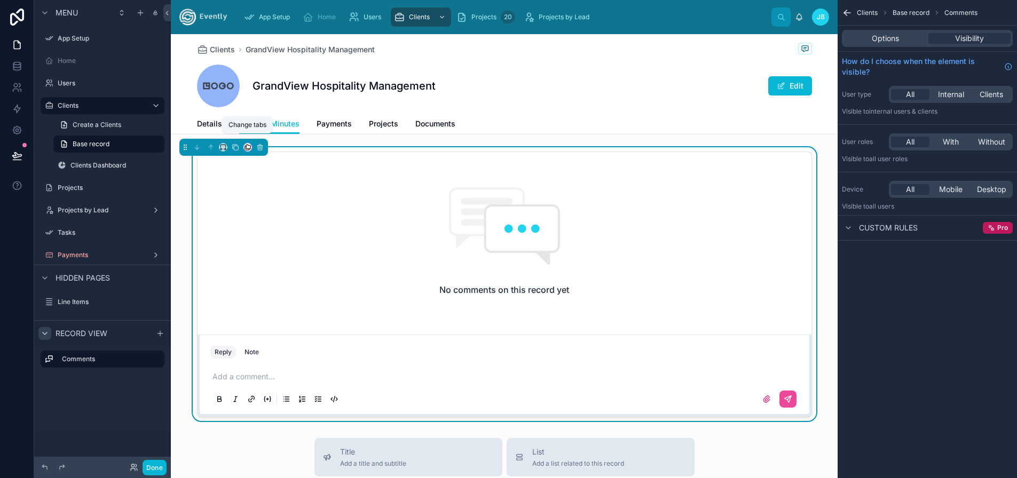
click at [246, 148] on icon at bounding box center [247, 147] width 7 height 7
click at [258, 137] on div at bounding box center [508, 239] width 1017 height 478
click at [260, 144] on icon at bounding box center [259, 147] width 7 height 7
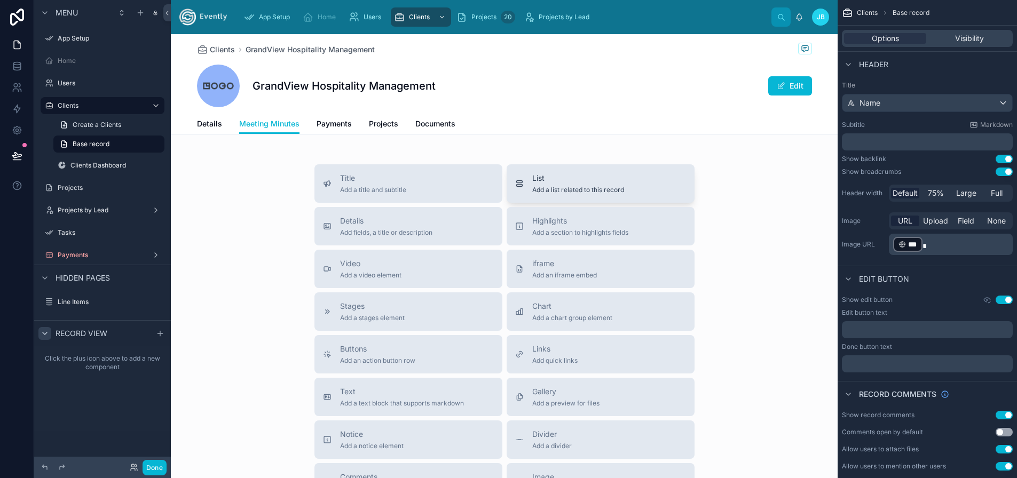
click at [574, 186] on span "Add a list related to this record" at bounding box center [578, 190] width 92 height 9
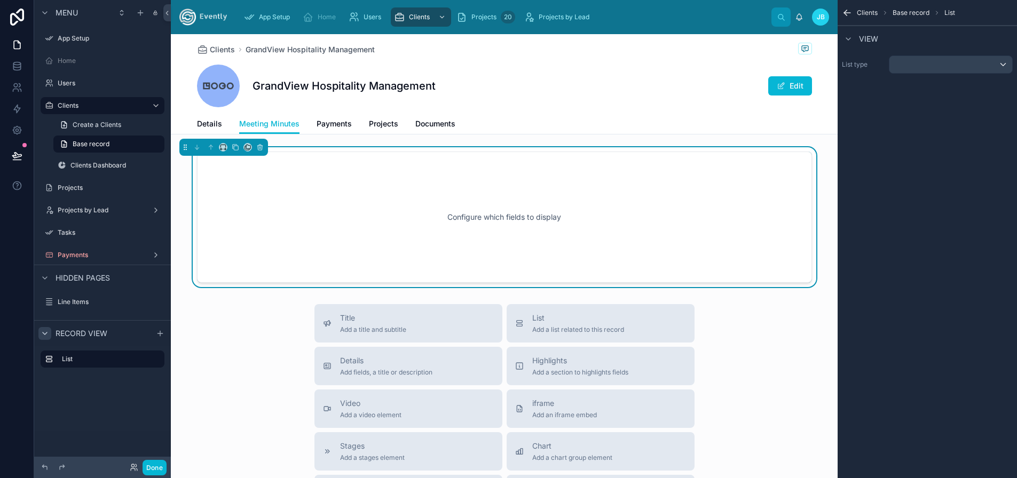
click at [505, 222] on div "Configure which fields to display" at bounding box center [505, 217] width 580 height 96
click at [456, 193] on div "Configure which fields to display" at bounding box center [505, 217] width 580 height 96
click at [397, 324] on div "Title Add a title and subtitle" at bounding box center [373, 323] width 66 height 21
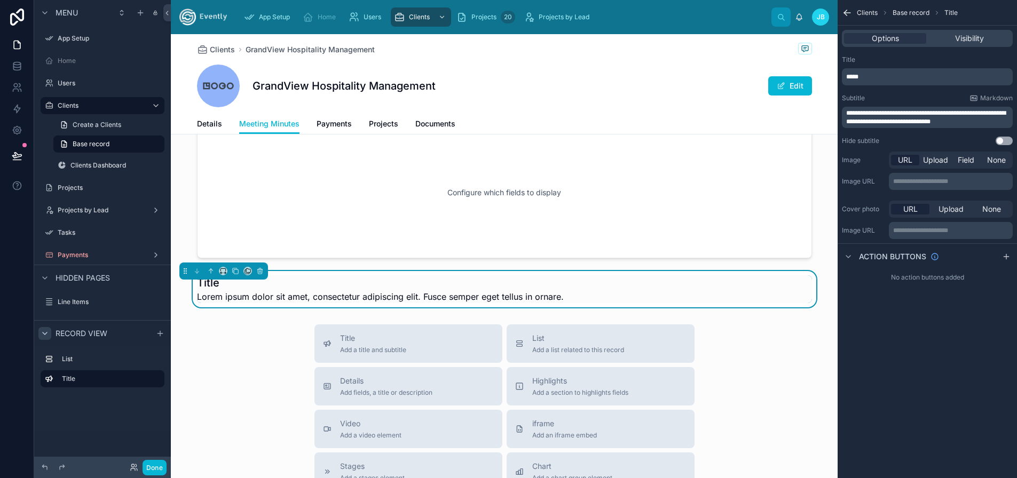
scroll to position [54, 0]
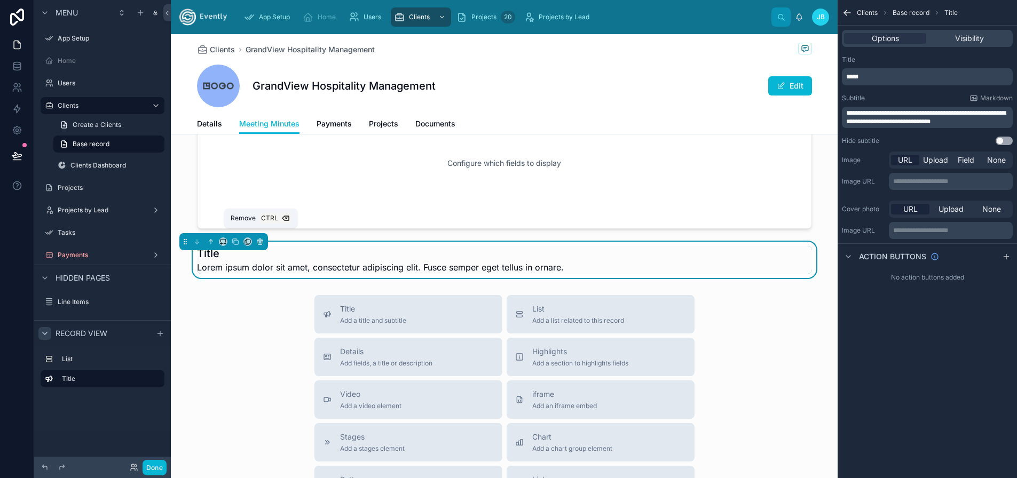
click at [261, 240] on icon at bounding box center [259, 240] width 5 height 0
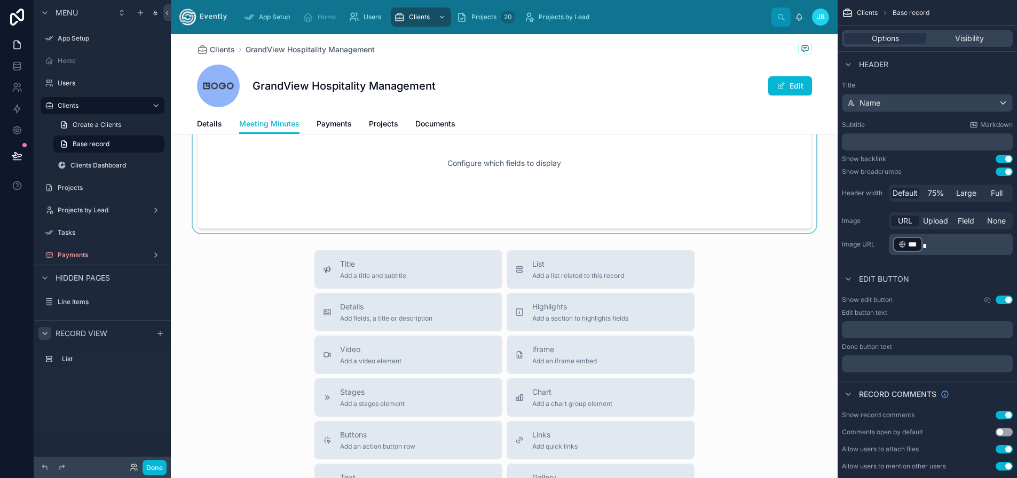
drag, startPoint x: 573, startPoint y: 307, endPoint x: 543, endPoint y: 174, distance: 135.8
click at [543, 174] on div "Clients GrandView Hospitality Management GrandView Hospitality Management Edit …" at bounding box center [504, 348] width 667 height 736
click at [549, 169] on div at bounding box center [504, 163] width 667 height 140
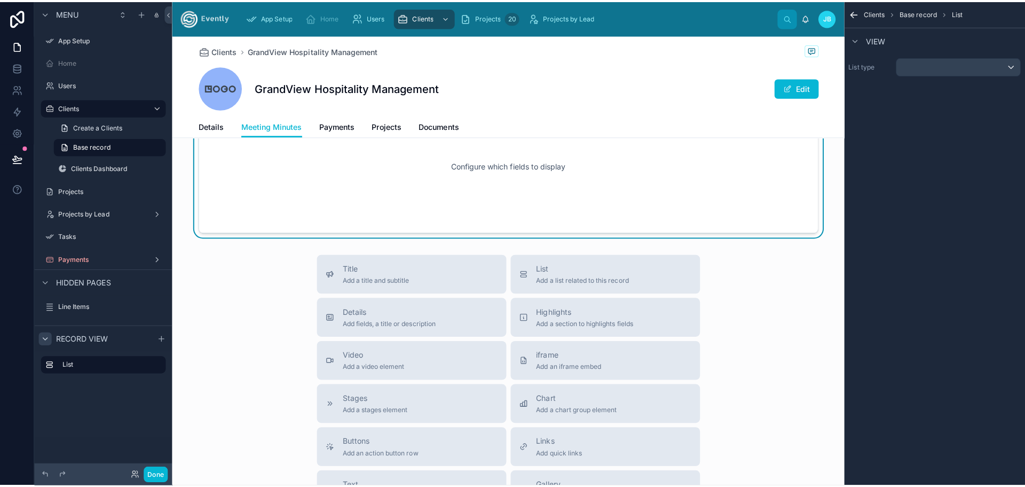
scroll to position [0, 0]
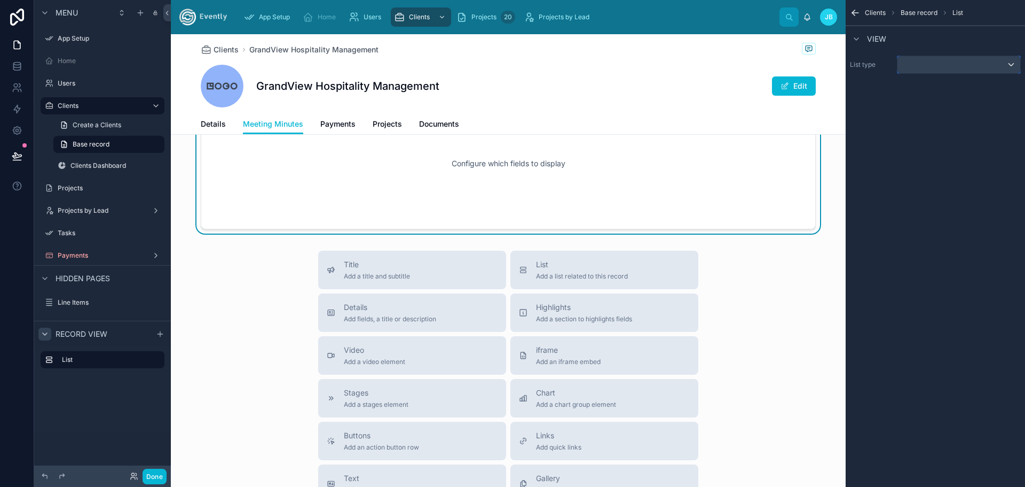
click at [937, 67] on div "scrollable content" at bounding box center [959, 64] width 123 height 17
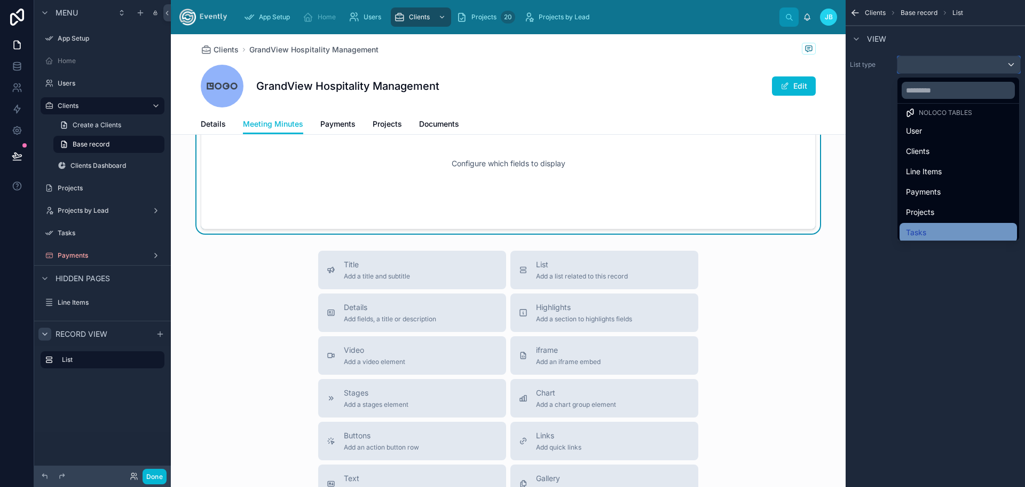
scroll to position [11, 0]
click at [927, 229] on div "Tasks" at bounding box center [958, 228] width 105 height 13
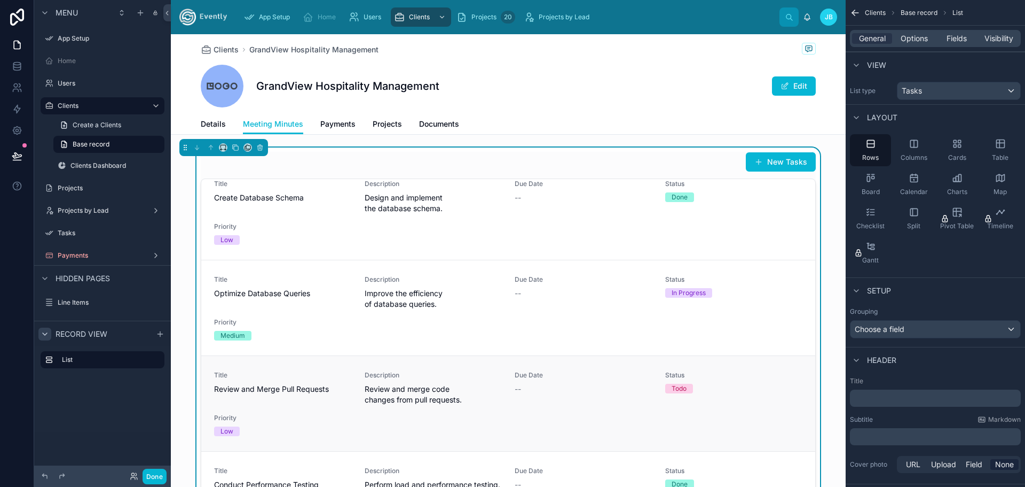
scroll to position [0, 0]
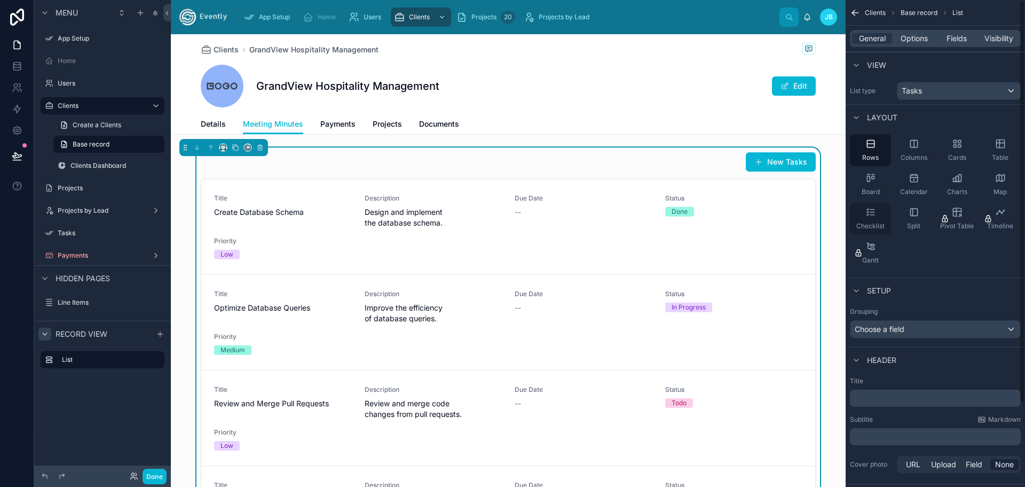
click at [872, 213] on icon "scrollable content" at bounding box center [871, 212] width 11 height 11
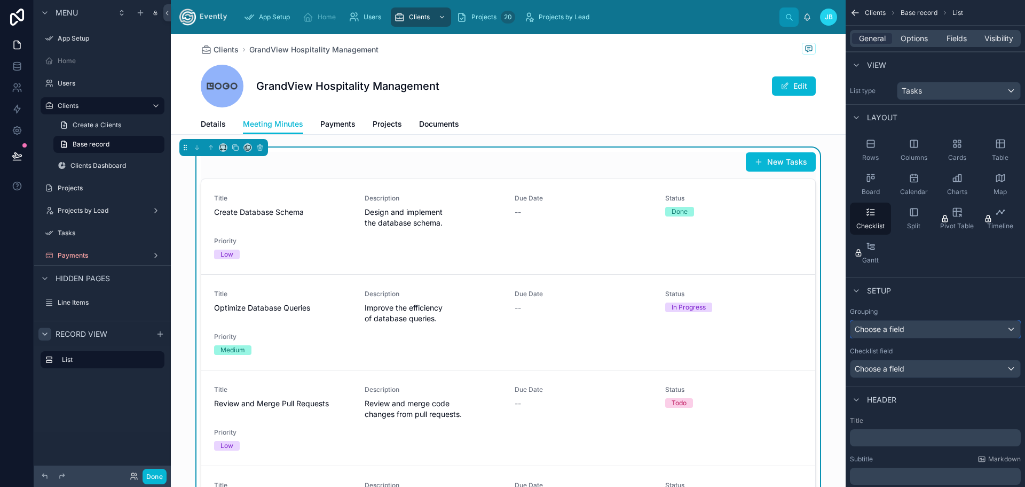
click at [913, 332] on div "Choose a field" at bounding box center [936, 328] width 170 height 17
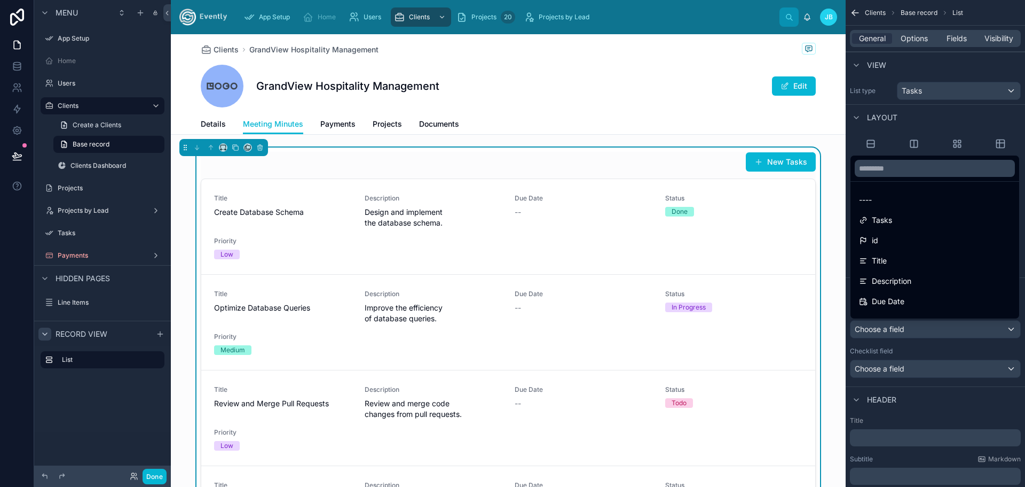
click at [913, 329] on div "scrollable content" at bounding box center [512, 243] width 1025 height 487
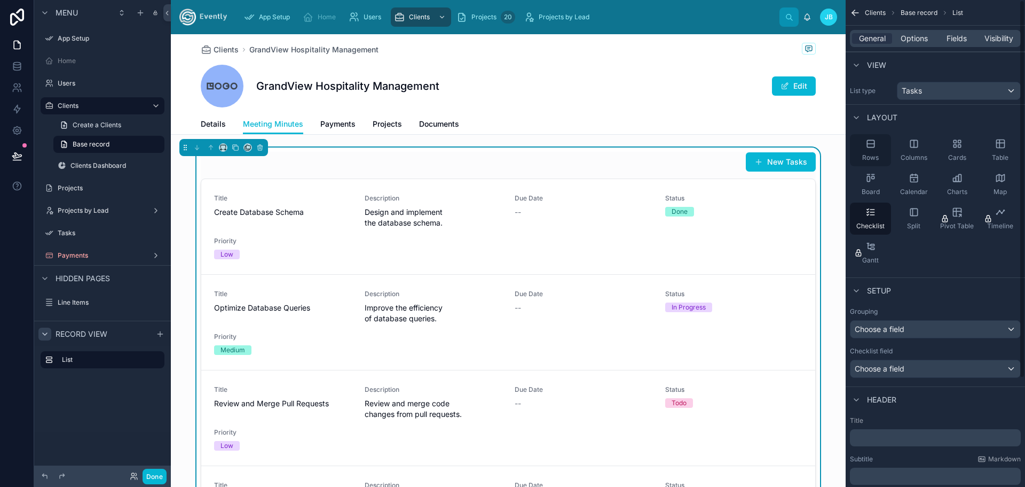
click at [869, 148] on icon "scrollable content" at bounding box center [871, 143] width 11 height 11
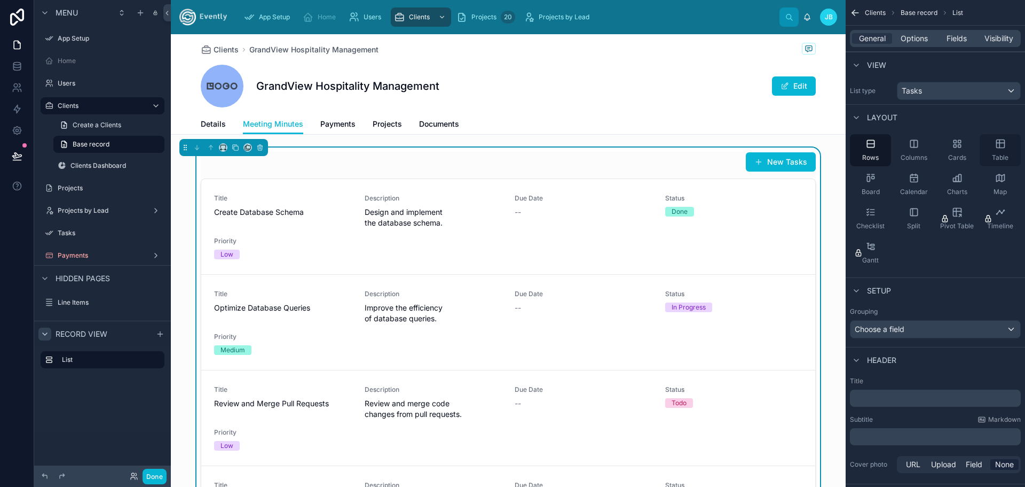
click at [994, 148] on div "Table" at bounding box center [1000, 150] width 41 height 32
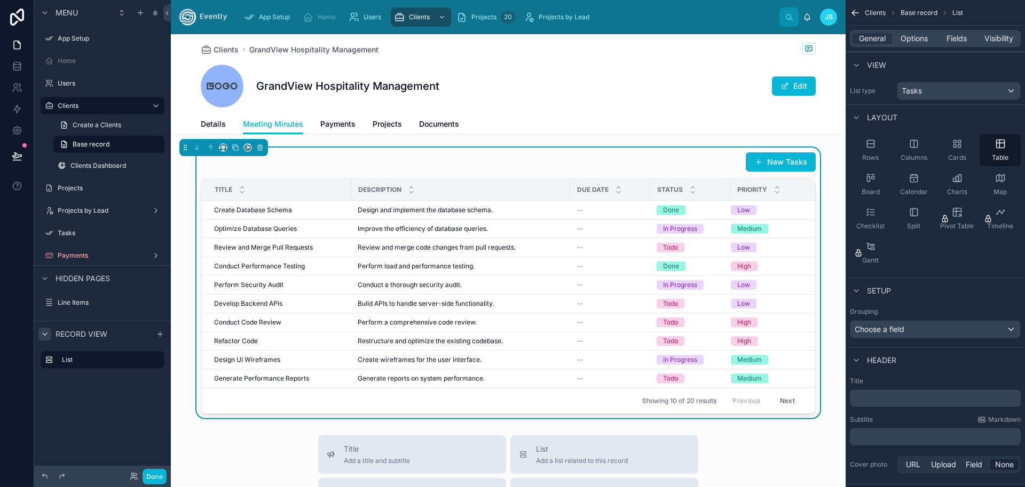
click at [784, 400] on button "Next" at bounding box center [788, 400] width 30 height 17
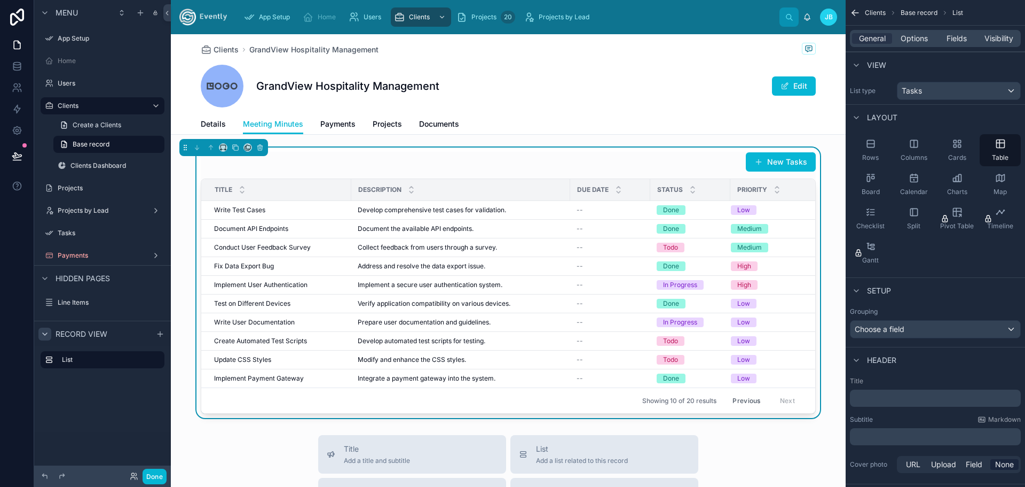
click at [737, 397] on button "Previous" at bounding box center [746, 400] width 43 height 17
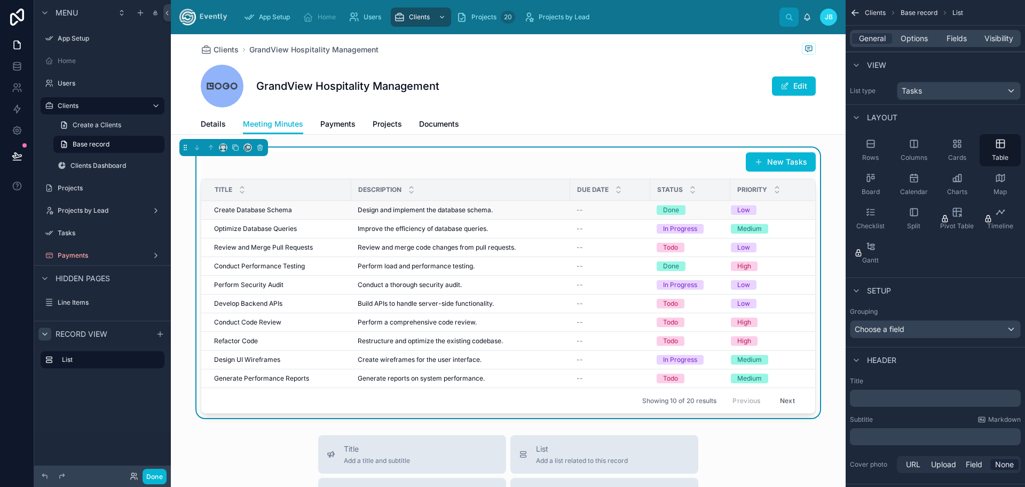
click at [248, 205] on td "Create Database Schema Create Database Schema" at bounding box center [276, 210] width 150 height 19
click at [280, 209] on span "Create Database Schema" at bounding box center [253, 210] width 78 height 9
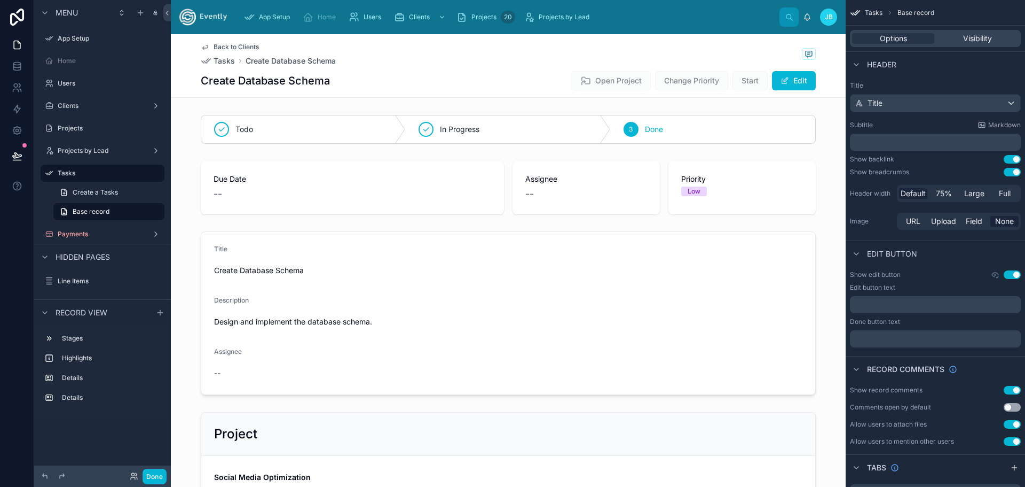
click at [222, 48] on span "Back to Clients" at bounding box center [236, 47] width 45 height 9
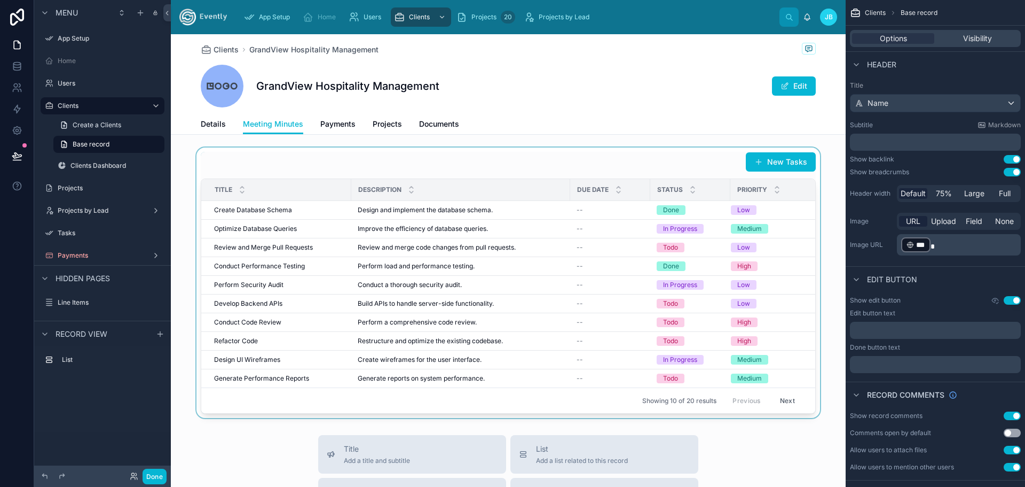
click at [759, 168] on div at bounding box center [508, 282] width 675 height 270
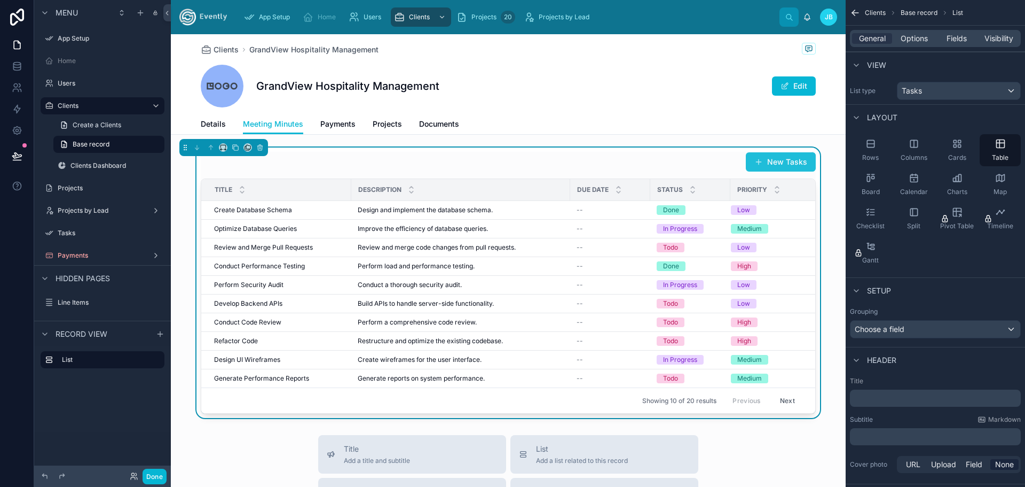
click at [779, 161] on button "New Tasks" at bounding box center [781, 161] width 70 height 19
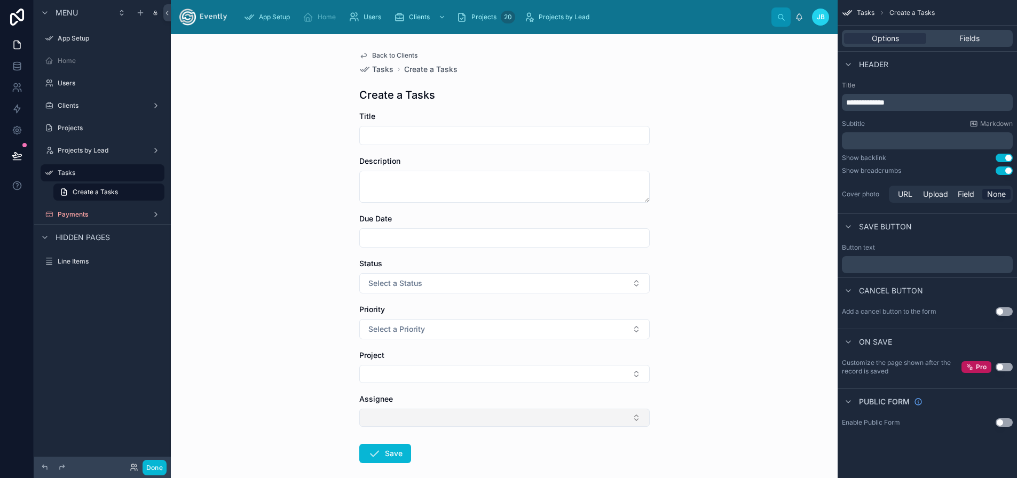
click at [416, 419] on button "Select Button" at bounding box center [504, 418] width 291 height 18
click at [283, 354] on div "Back to Clients Tasks Create a Tasks Create a Tasks Title Description Due Date …" at bounding box center [504, 256] width 667 height 444
click at [419, 380] on button "Select Button" at bounding box center [504, 374] width 291 height 18
click at [319, 349] on div "Back to Clients Tasks Create a Tasks Create a Tasks Title Description Due Date …" at bounding box center [504, 256] width 667 height 444
click at [399, 56] on span "Back to Clients" at bounding box center [394, 55] width 45 height 9
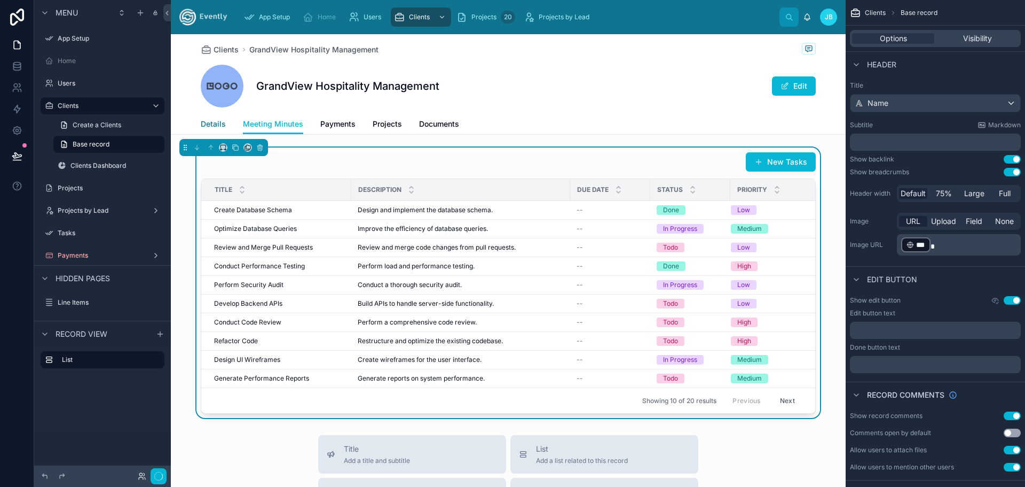
click at [206, 122] on span "Details" at bounding box center [213, 124] width 25 height 11
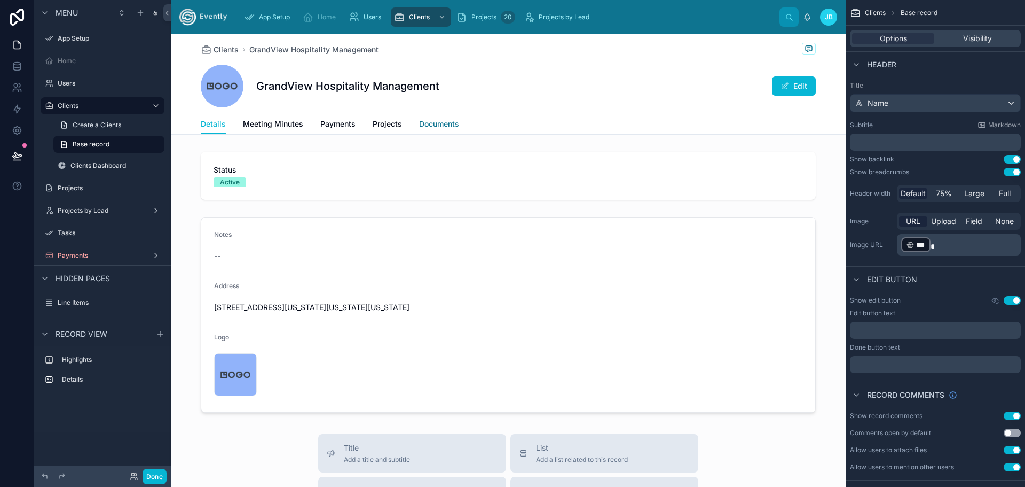
click at [448, 124] on span "Documents" at bounding box center [439, 124] width 40 height 11
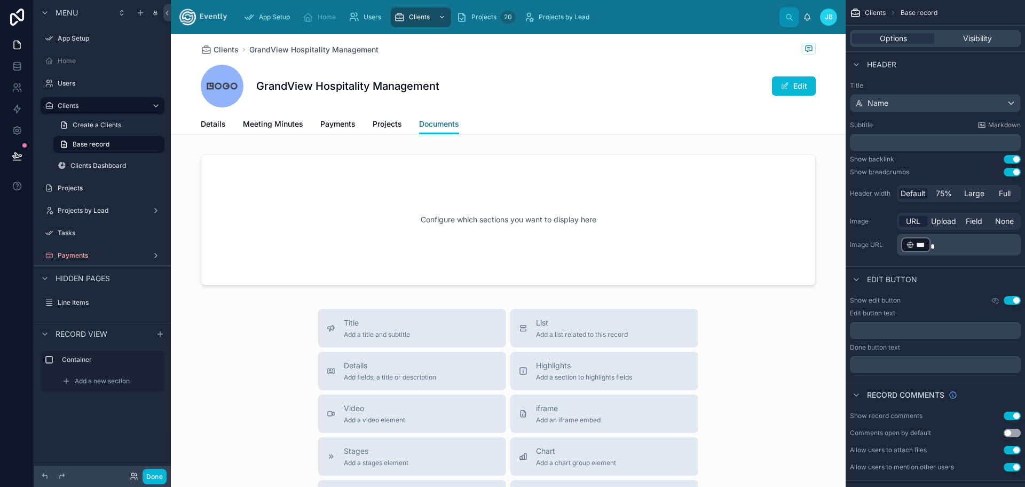
click at [434, 124] on span "Documents" at bounding box center [439, 124] width 40 height 11
click at [504, 200] on div at bounding box center [508, 219] width 675 height 144
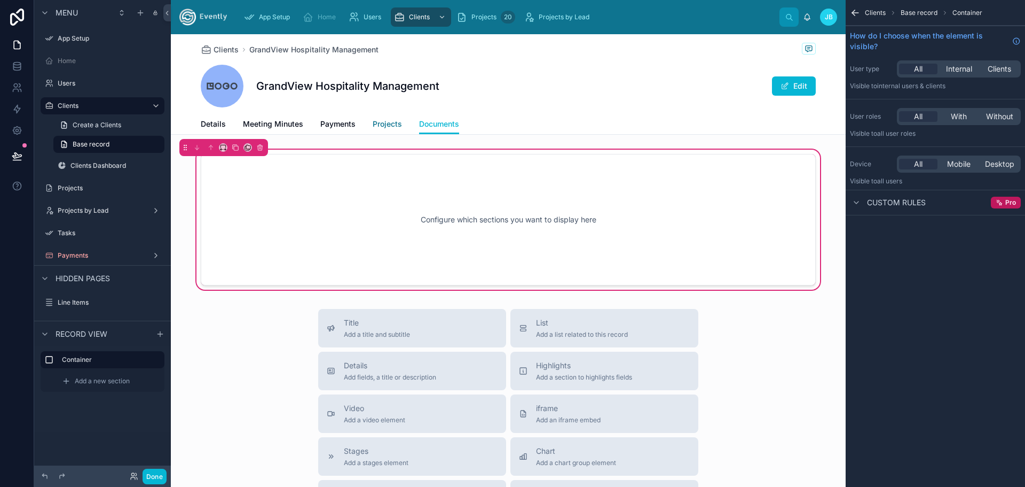
click at [379, 123] on span "Projects" at bounding box center [387, 124] width 29 height 11
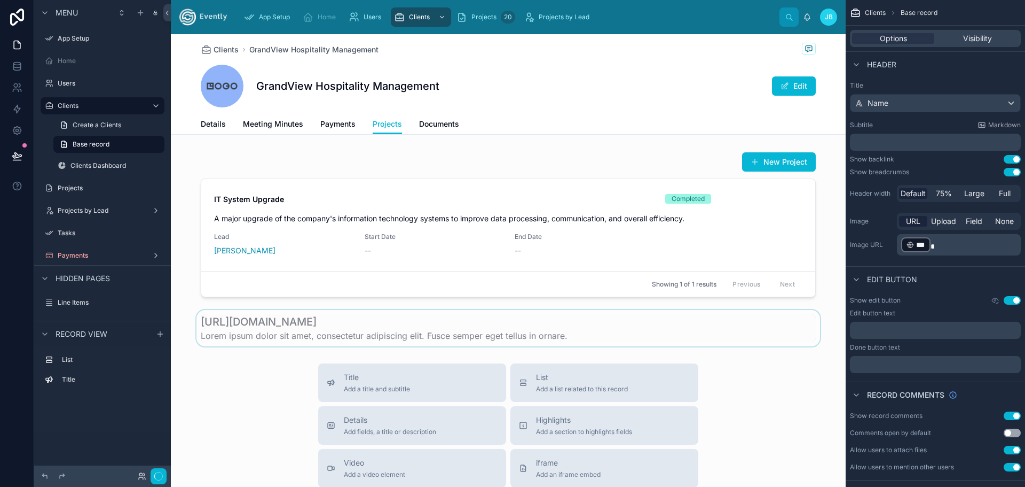
click at [448, 326] on div at bounding box center [508, 328] width 675 height 36
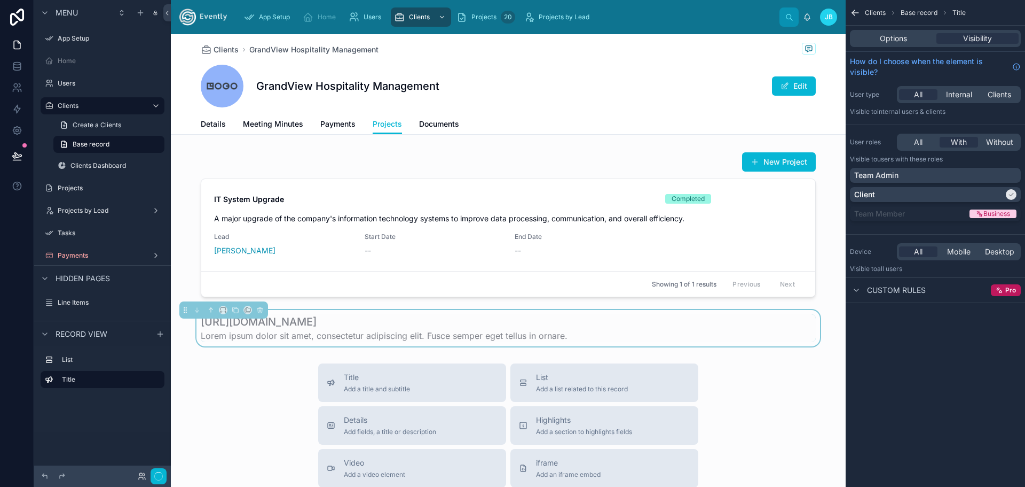
click at [223, 48] on span "Clients" at bounding box center [226, 49] width 25 height 11
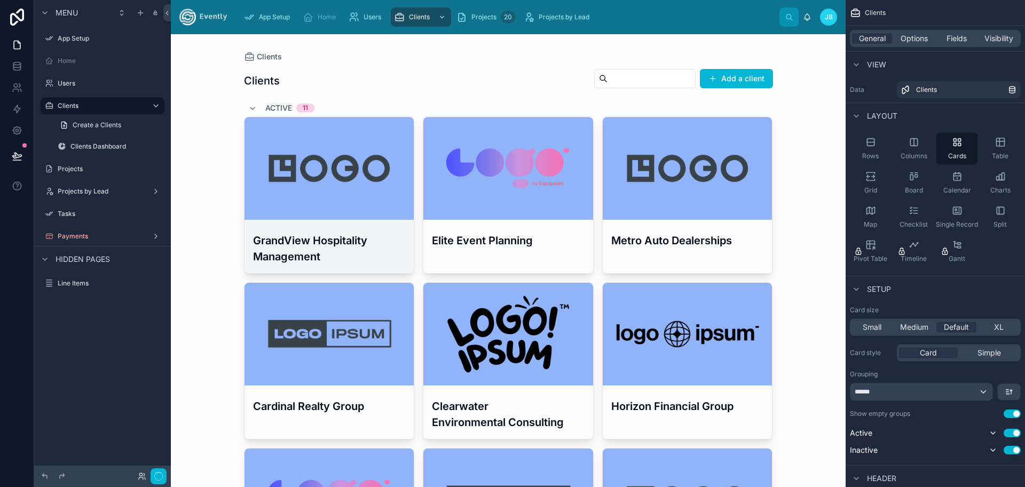
click at [332, 249] on h3 "GrandView Hospitality Management" at bounding box center [329, 248] width 153 height 32
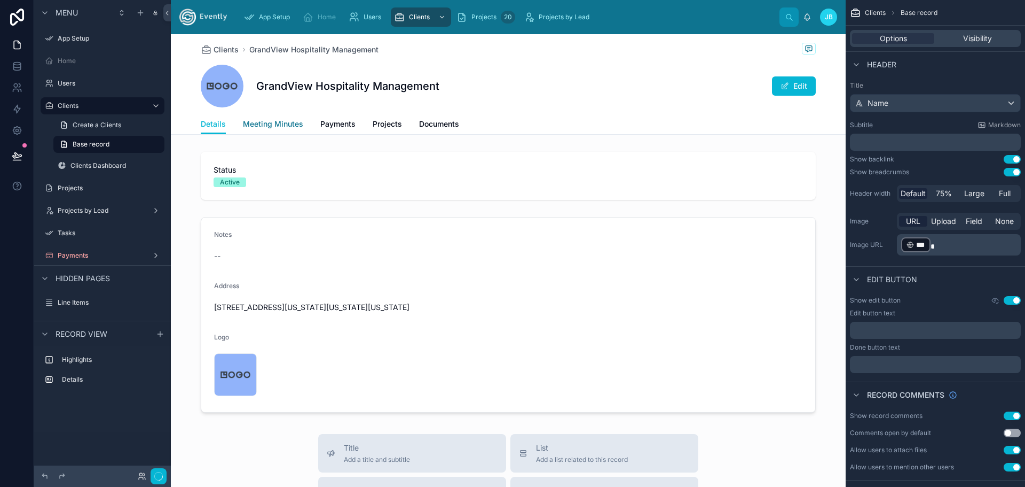
click at [270, 126] on span "Meeting Minutes" at bounding box center [273, 124] width 60 height 11
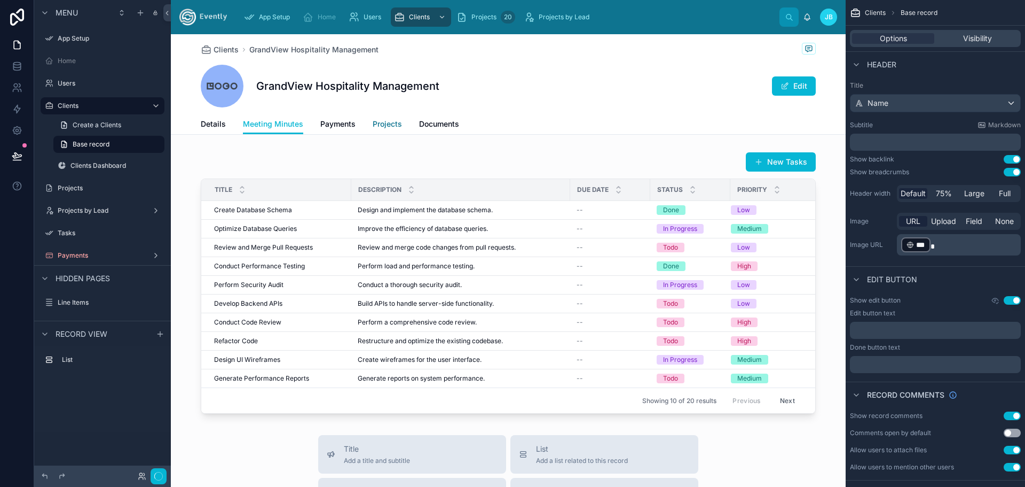
click at [384, 124] on span "Projects" at bounding box center [387, 124] width 29 height 11
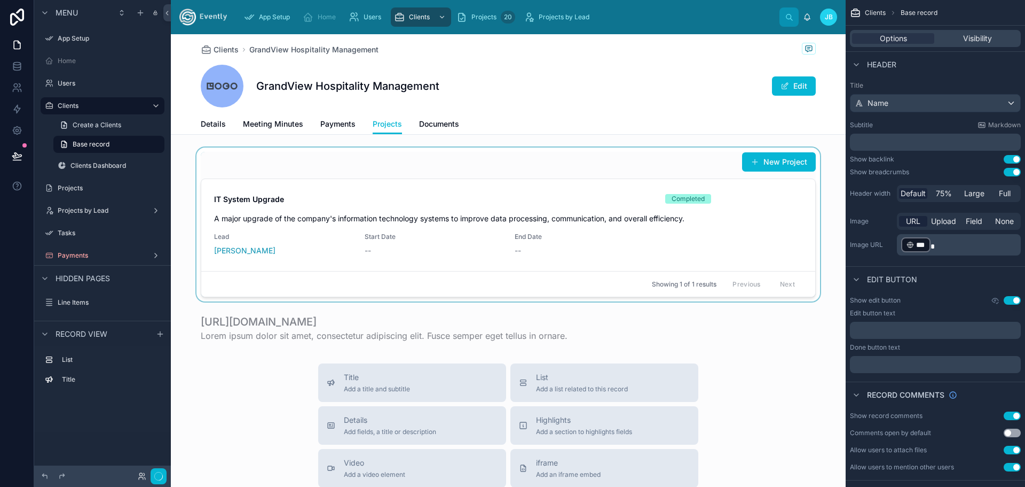
click at [777, 159] on div at bounding box center [508, 224] width 675 height 154
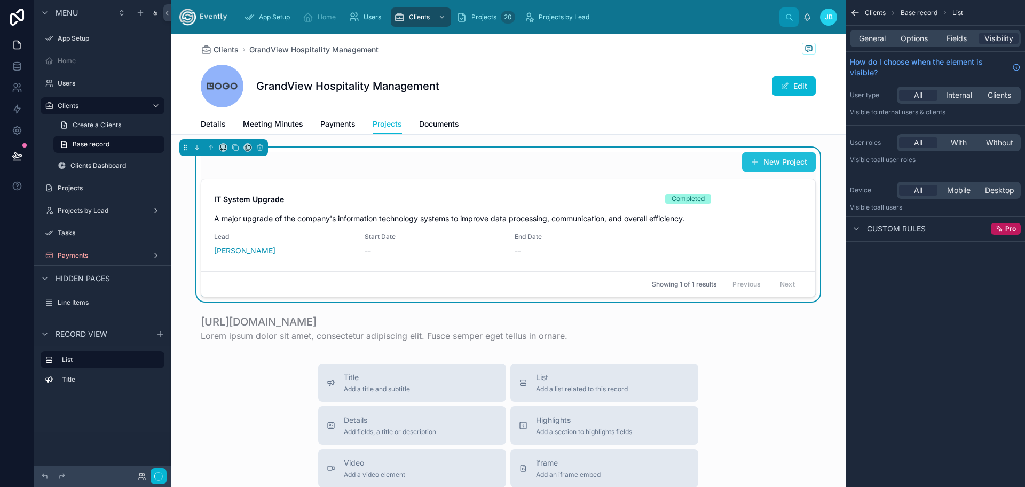
click at [760, 163] on button "New Project" at bounding box center [779, 161] width 74 height 19
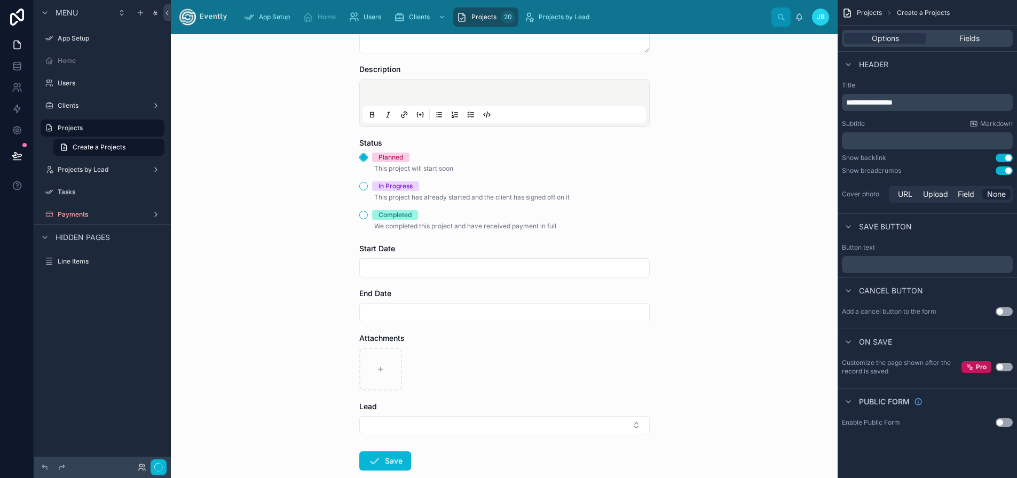
scroll to position [107, 0]
click at [396, 261] on input "text" at bounding box center [504, 265] width 289 height 15
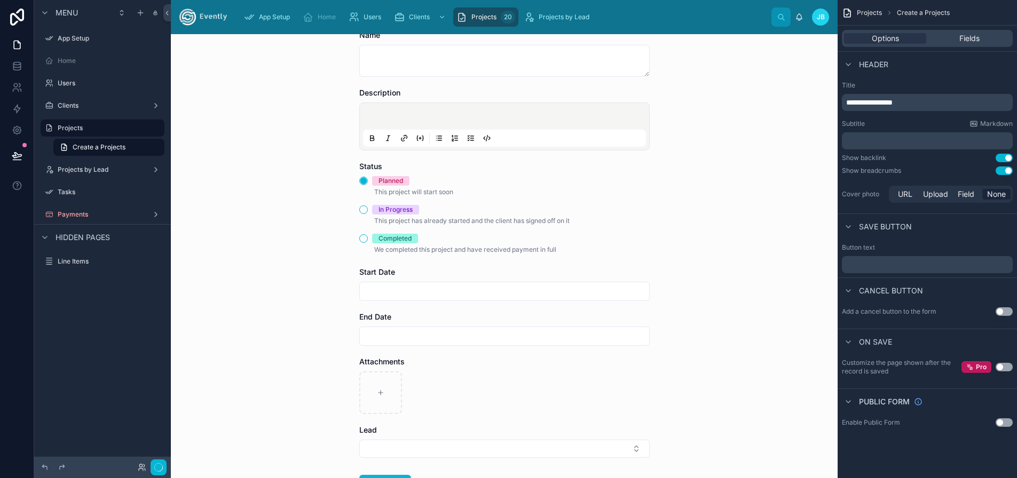
scroll to position [71, 0]
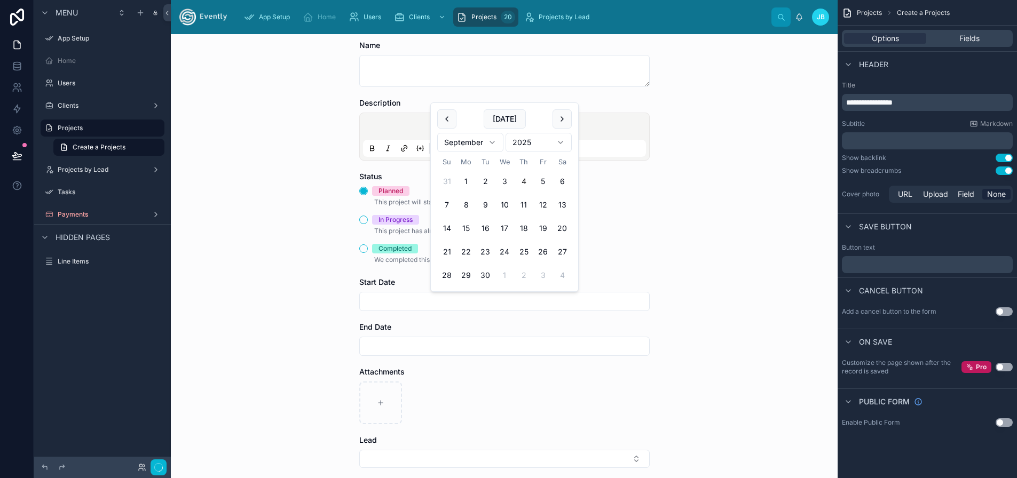
click at [377, 297] on input "text" at bounding box center [504, 301] width 289 height 15
click at [468, 183] on button "1" at bounding box center [466, 181] width 19 height 19
type input "********"
click at [389, 347] on input "text" at bounding box center [504, 346] width 289 height 15
click at [485, 320] on button "30" at bounding box center [485, 320] width 19 height 19
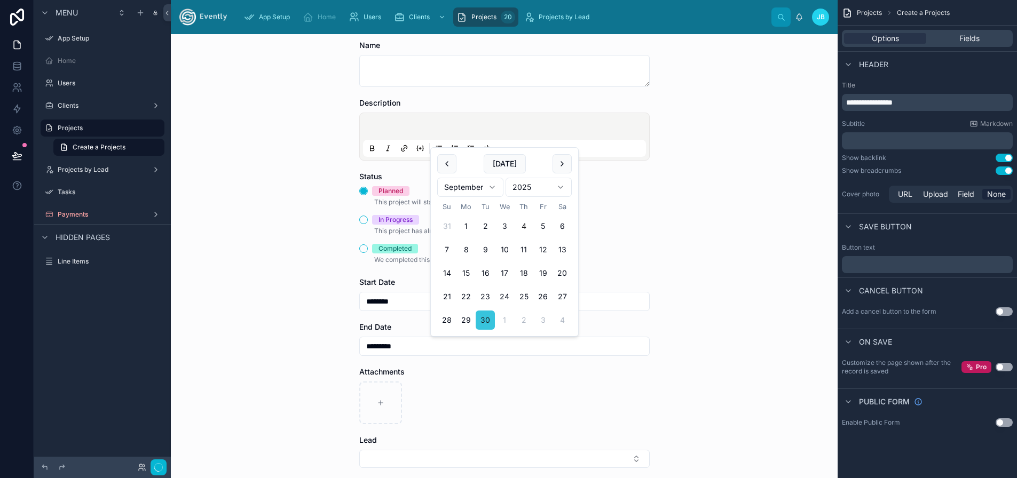
type input "*********"
click at [242, 309] on div "Back to Clients Projects Create a Projects Create a Projects Name Description S…" at bounding box center [504, 256] width 667 height 444
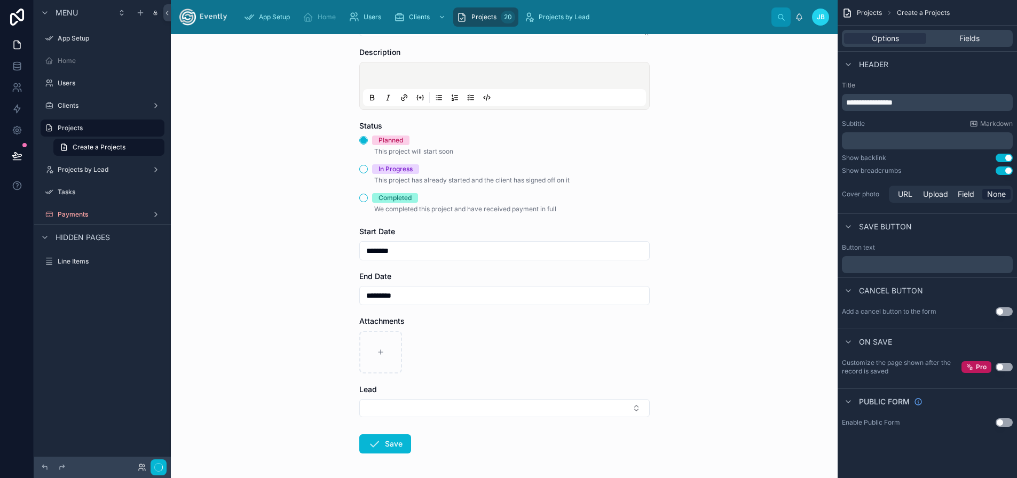
scroll to position [158, 0]
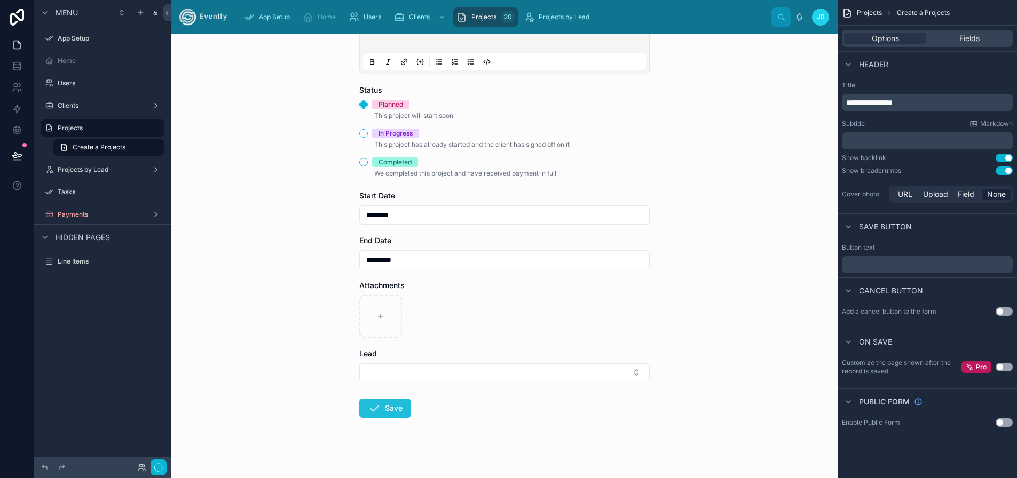
click at [382, 407] on button "Save" at bounding box center [385, 408] width 52 height 19
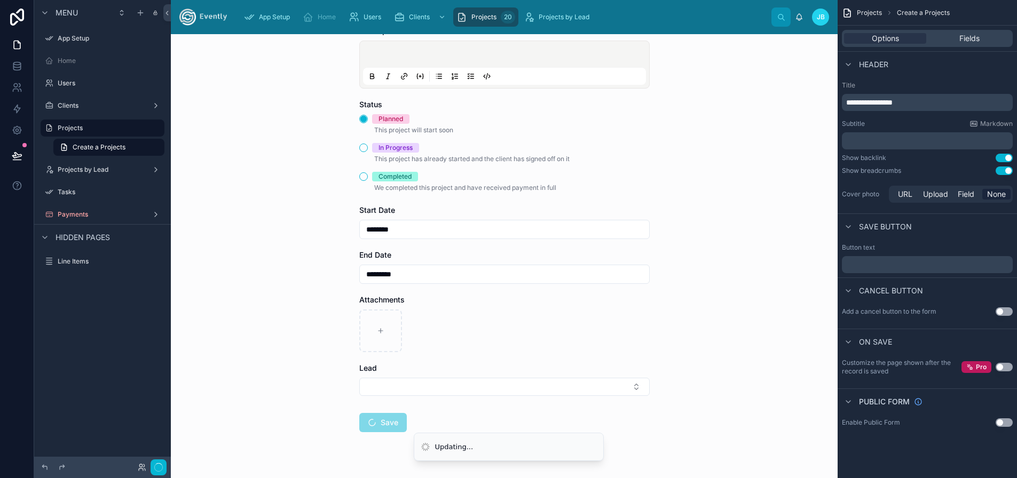
scroll to position [93, 0]
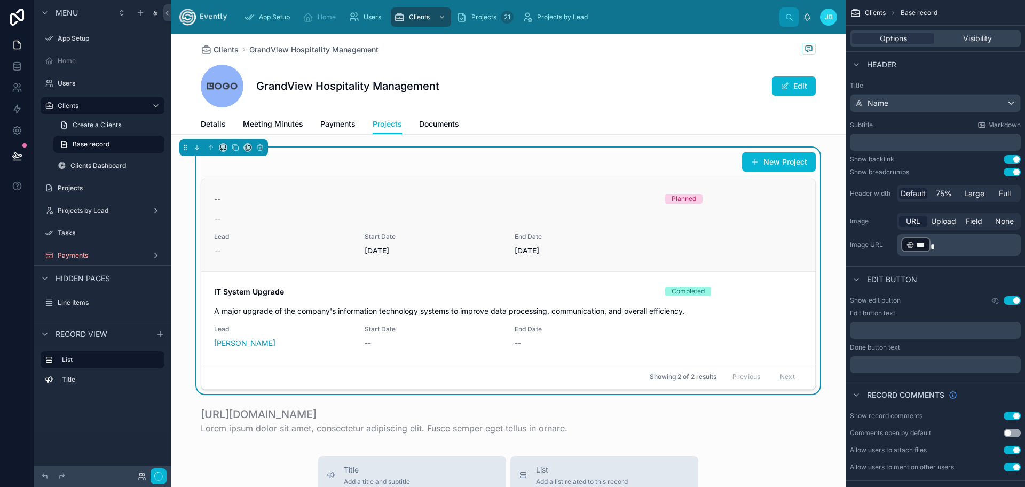
click at [773, 198] on div "Planned" at bounding box center [734, 199] width 138 height 10
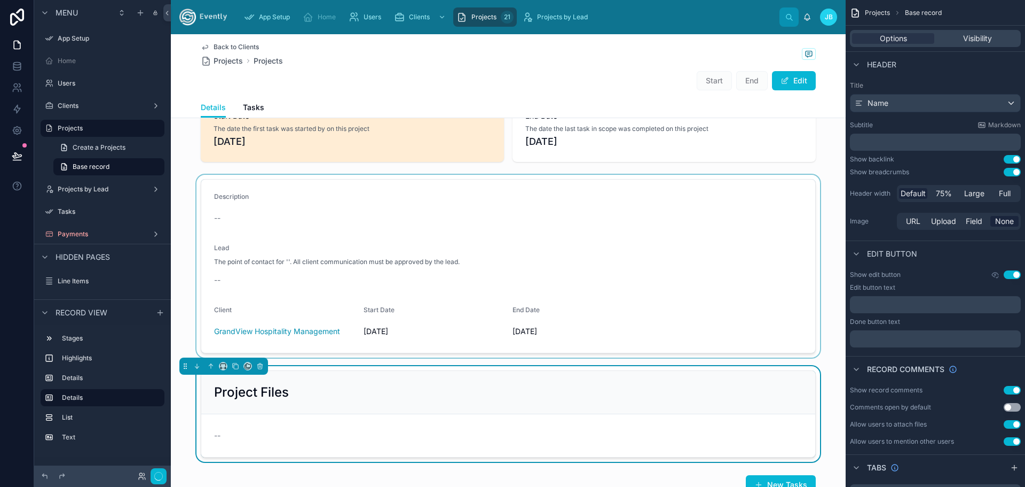
scroll to position [143, 0]
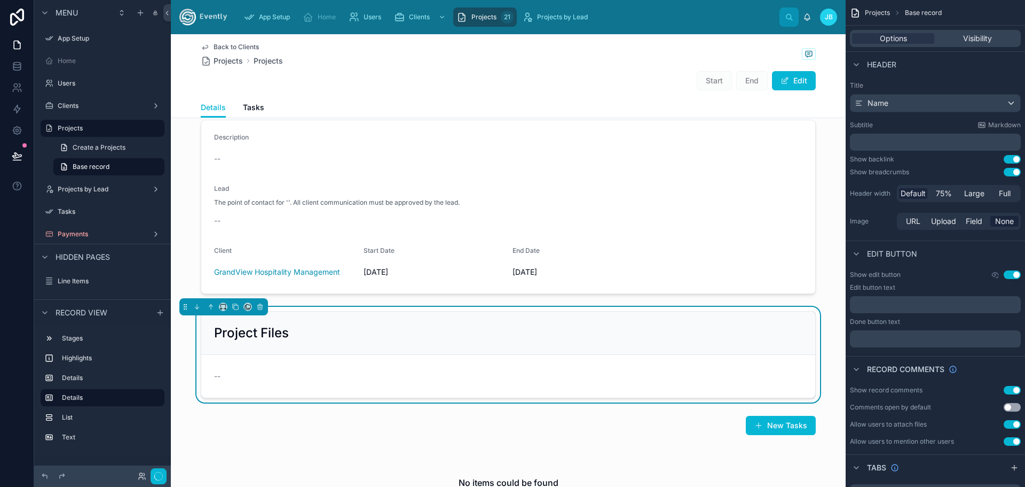
click at [215, 367] on div "--" at bounding box center [508, 375] width 589 height 17
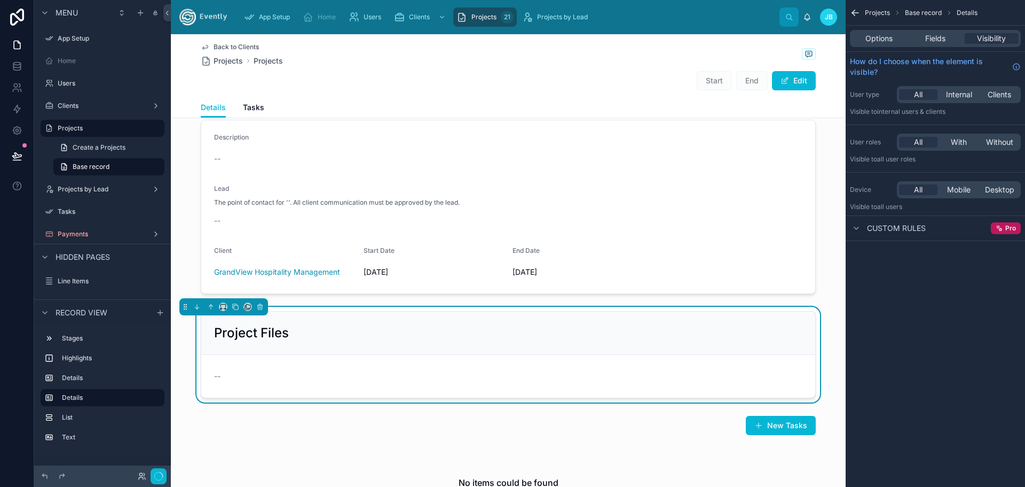
click at [217, 374] on span "--" at bounding box center [217, 376] width 6 height 11
click at [579, 387] on form "--" at bounding box center [508, 376] width 614 height 43
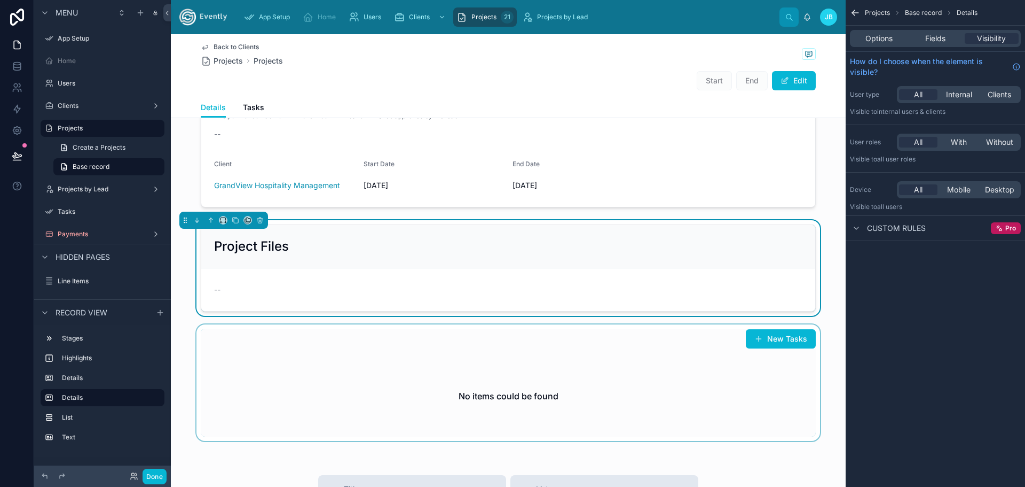
scroll to position [231, 0]
click at [768, 336] on div at bounding box center [508, 380] width 675 height 116
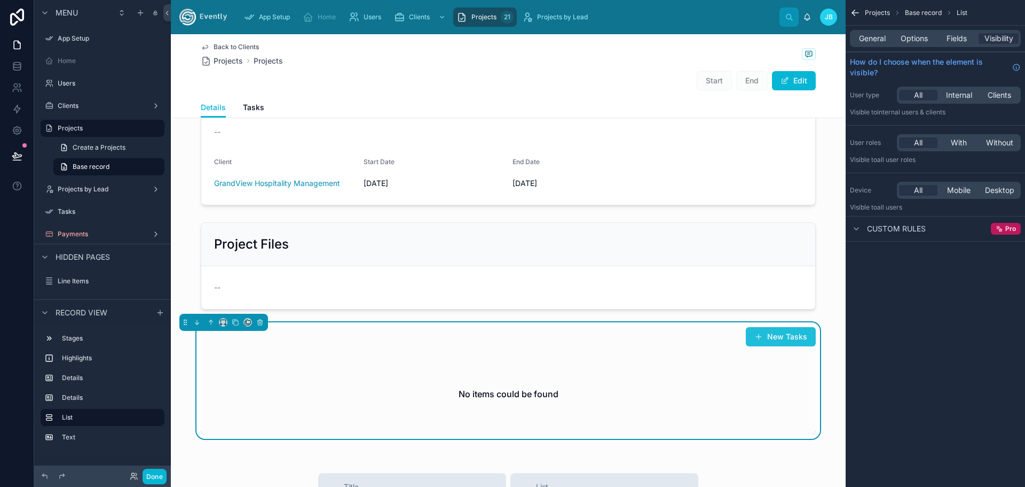
click at [791, 334] on button "New Tasks" at bounding box center [781, 336] width 70 height 19
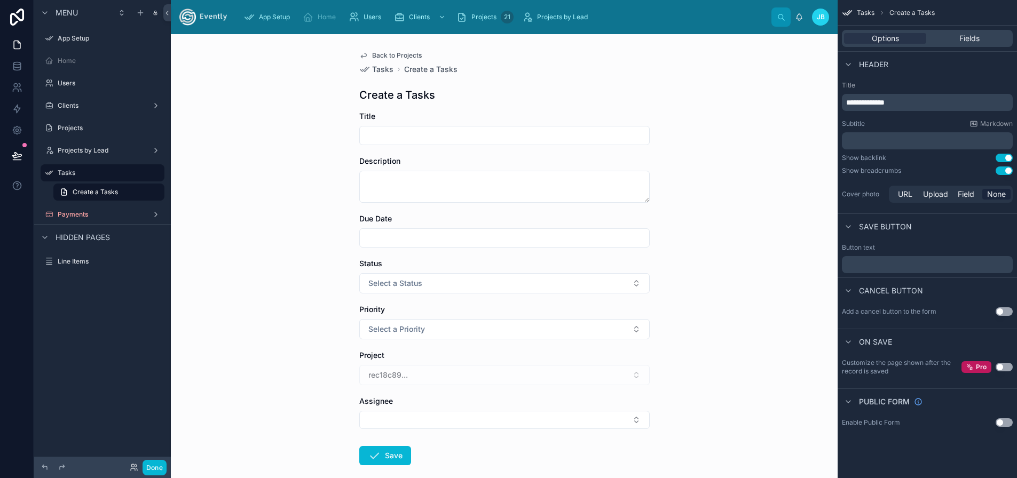
click at [394, 54] on span "Back to Projects" at bounding box center [397, 55] width 50 height 9
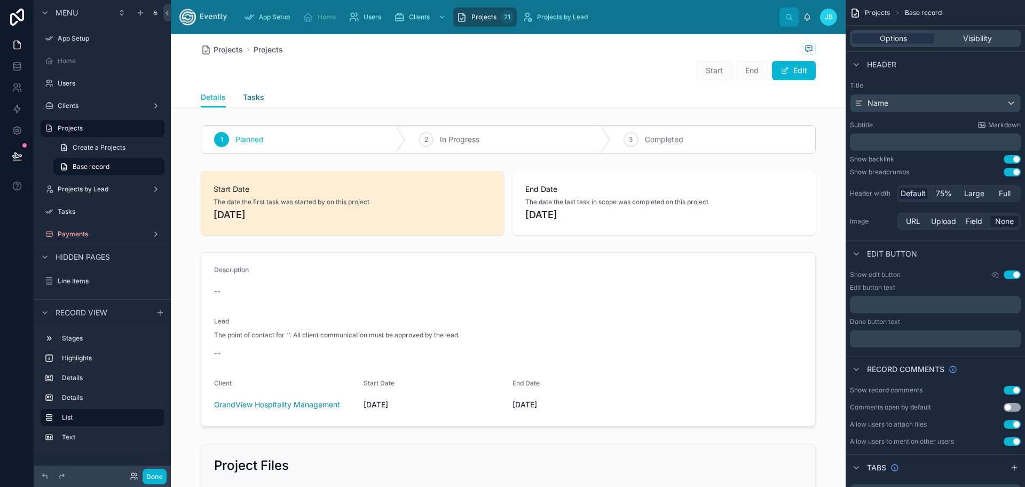
click at [245, 99] on span "Tasks" at bounding box center [253, 97] width 21 height 11
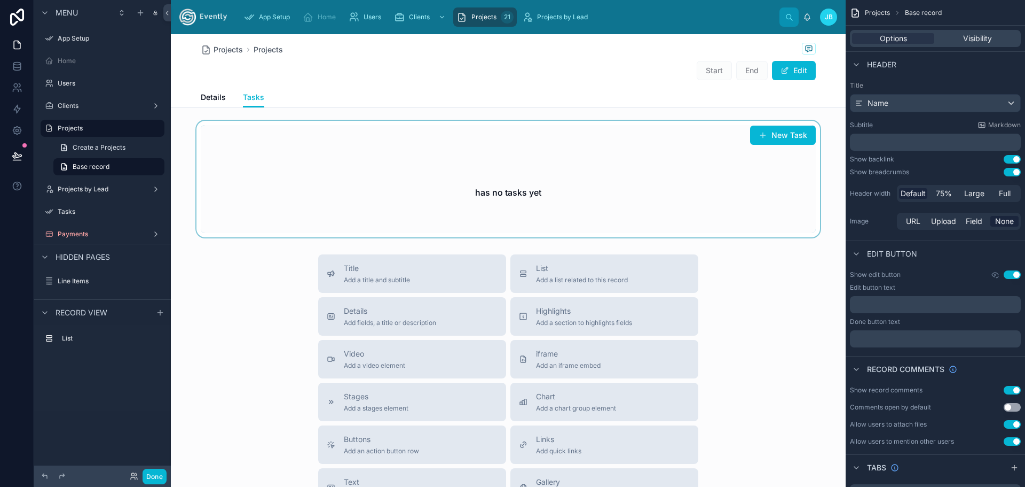
click at [773, 134] on div at bounding box center [508, 179] width 675 height 116
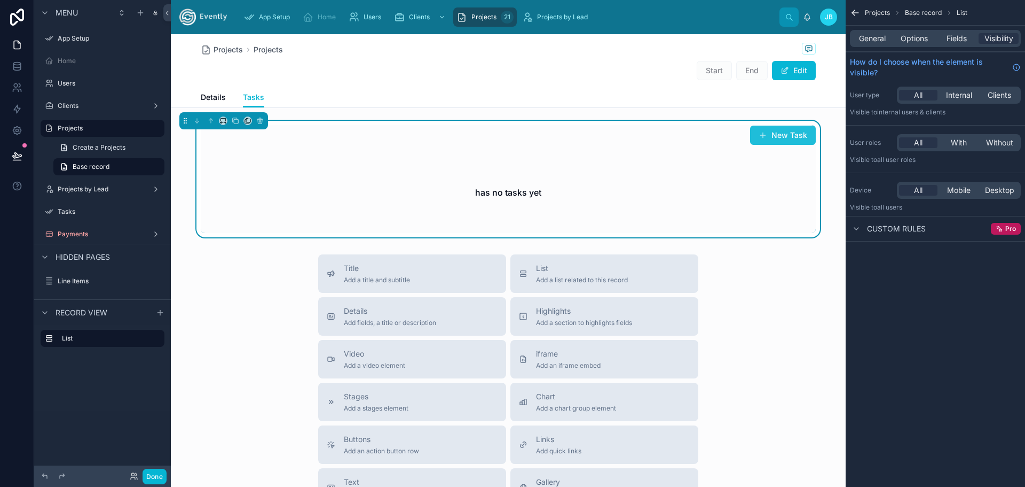
click at [776, 136] on button "New Task" at bounding box center [783, 134] width 66 height 19
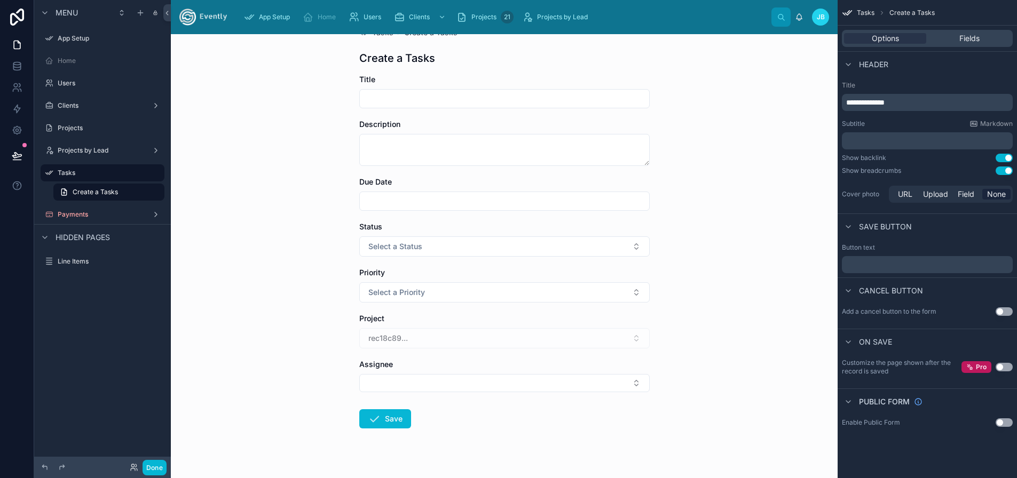
scroll to position [48, 0]
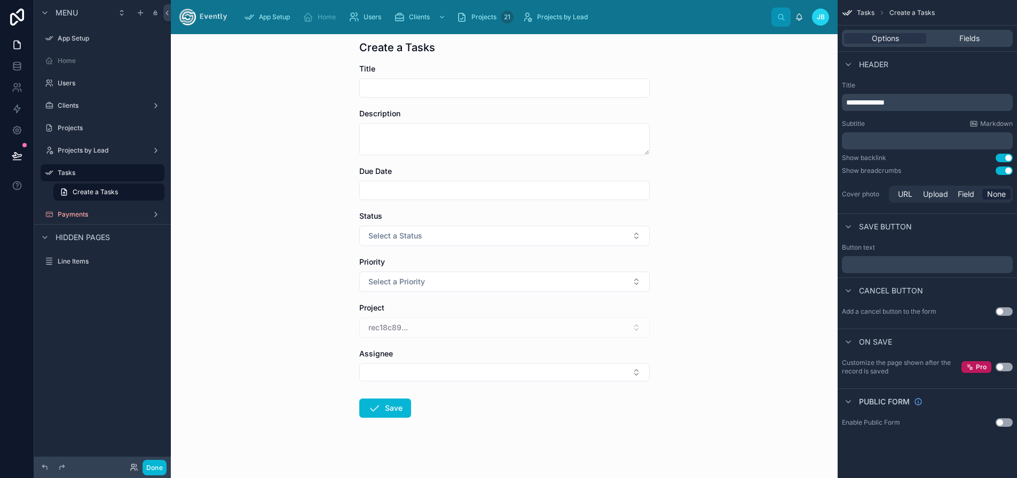
click at [410, 329] on div "rec18c89..." at bounding box center [504, 328] width 291 height 20
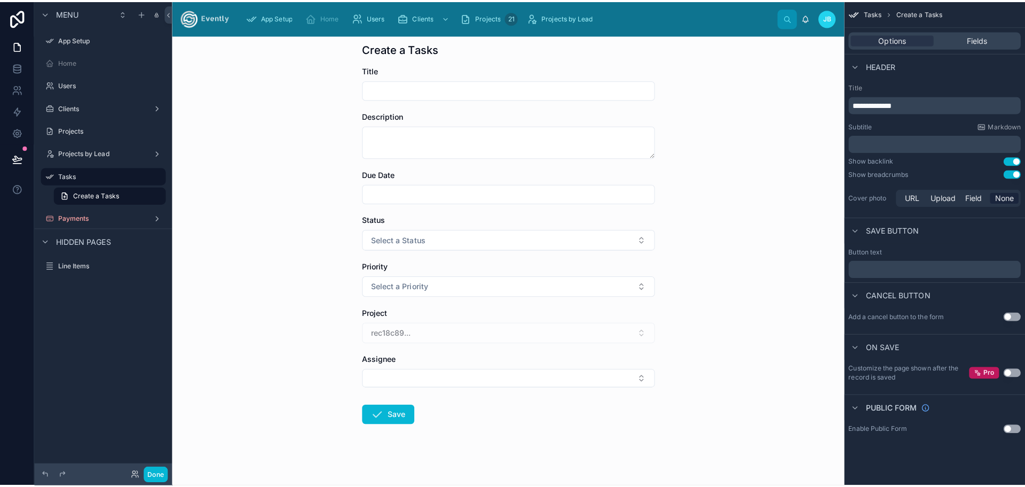
scroll to position [0, 0]
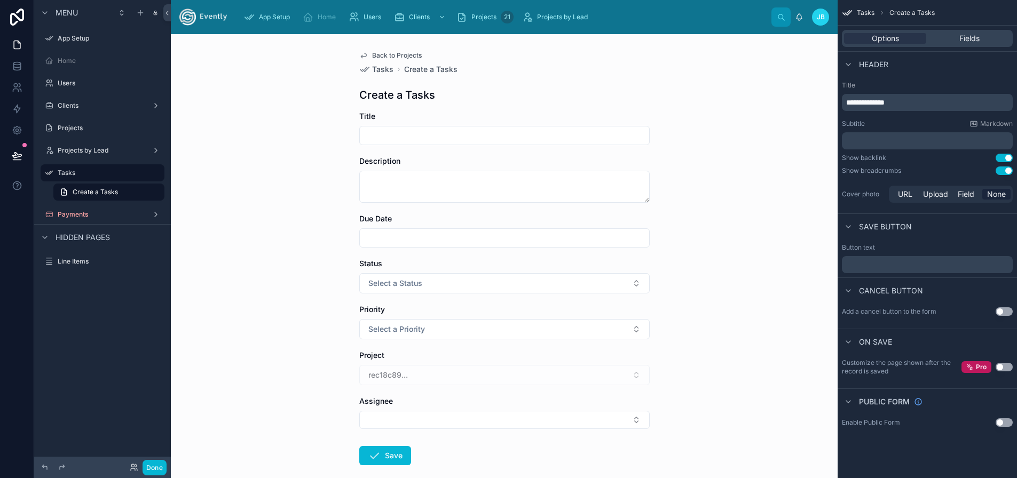
click at [311, 346] on div "Back to Projects Tasks Create a Tasks Create a Tasks Title Description Due Date…" at bounding box center [504, 256] width 667 height 444
click at [448, 426] on button "Select Button" at bounding box center [504, 420] width 291 height 18
click at [310, 344] on div "Back to Projects Tasks Create a Tasks Create a Tasks Title Description Due Date…" at bounding box center [504, 256] width 667 height 444
click at [391, 53] on span "Back to Projects" at bounding box center [397, 55] width 50 height 9
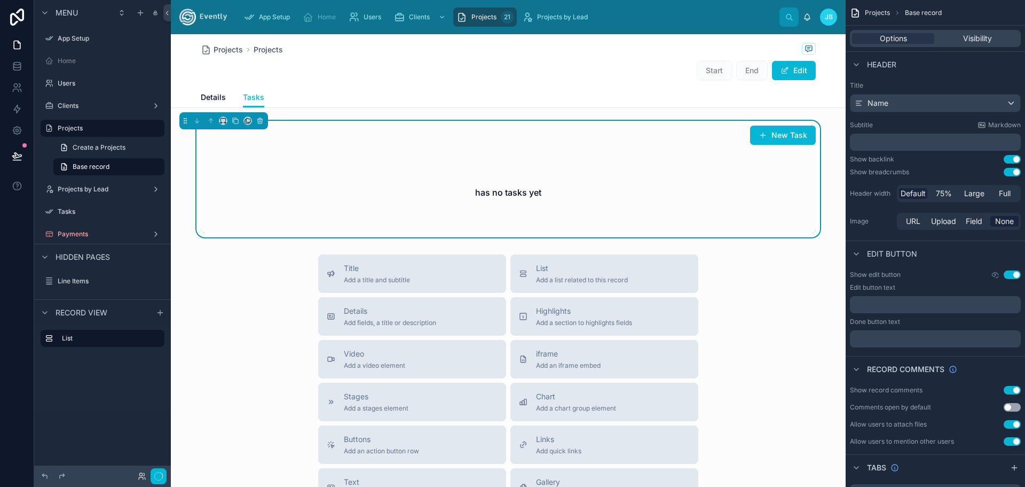
click at [214, 49] on span "Projects" at bounding box center [228, 49] width 29 height 11
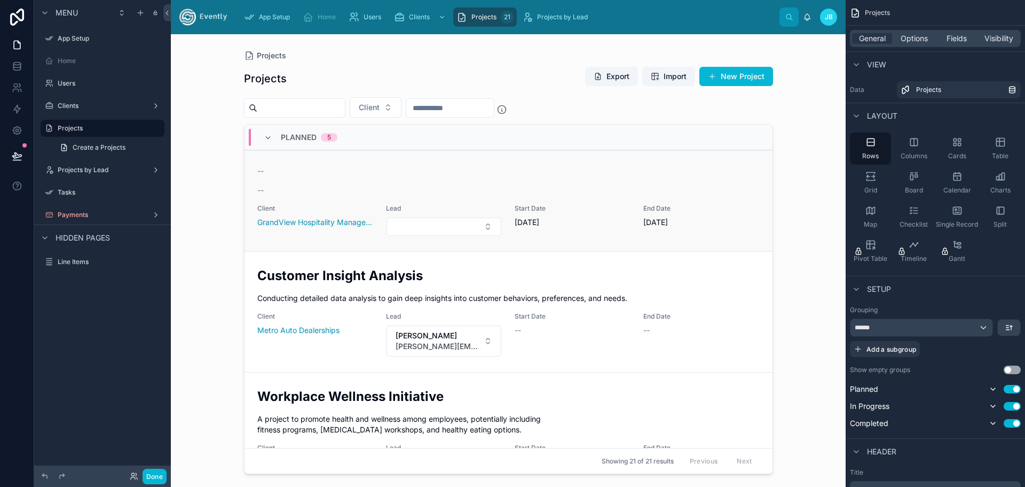
click at [250, 242] on link "-- -- Client GrandView Hospitality Management Lead Start Date [DATE] End Date […" at bounding box center [509, 200] width 528 height 101
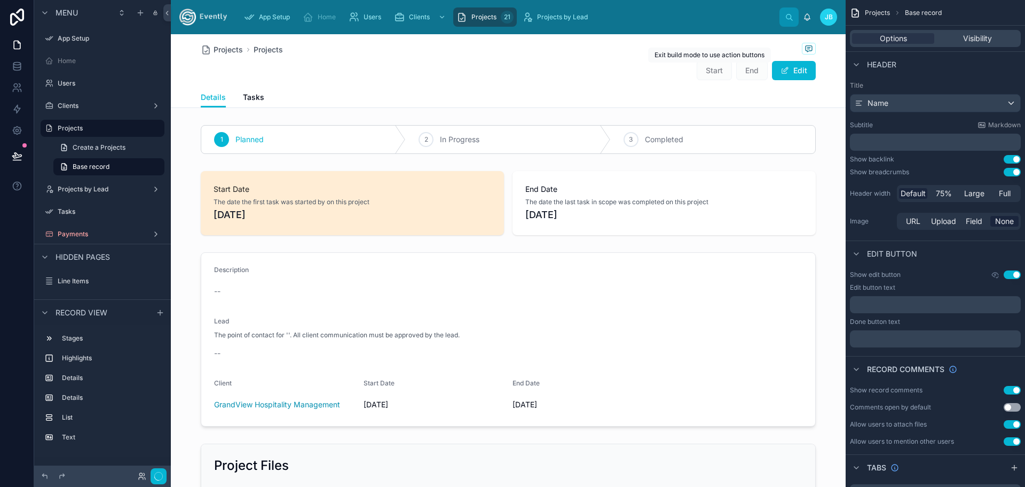
click at [704, 72] on span "Start" at bounding box center [714, 70] width 35 height 11
click at [720, 70] on span "Start" at bounding box center [714, 70] width 35 height 11
click at [749, 71] on span "End" at bounding box center [752, 70] width 32 height 11
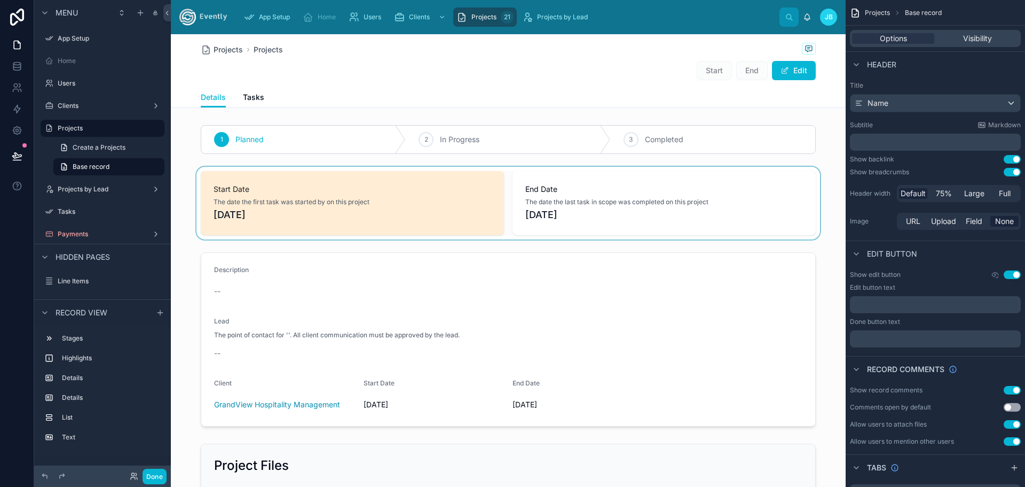
click at [576, 199] on div at bounding box center [508, 203] width 675 height 73
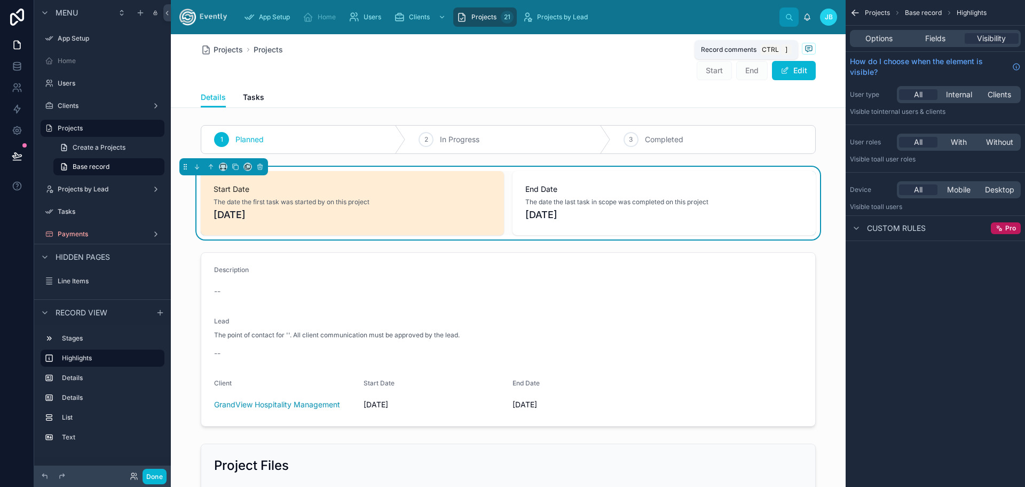
click at [805, 46] on icon at bounding box center [809, 48] width 9 height 9
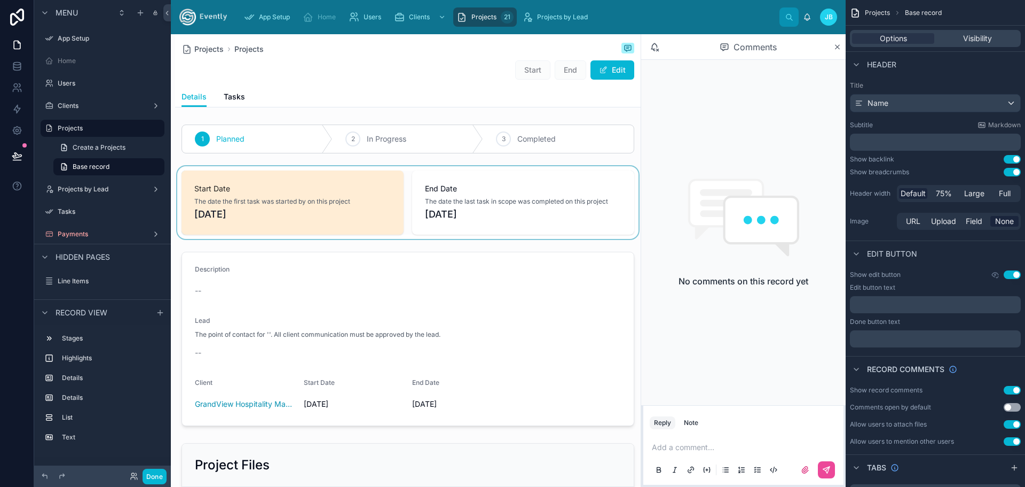
click at [684, 448] on p at bounding box center [745, 447] width 187 height 11
click at [837, 45] on icon at bounding box center [838, 47] width 8 height 9
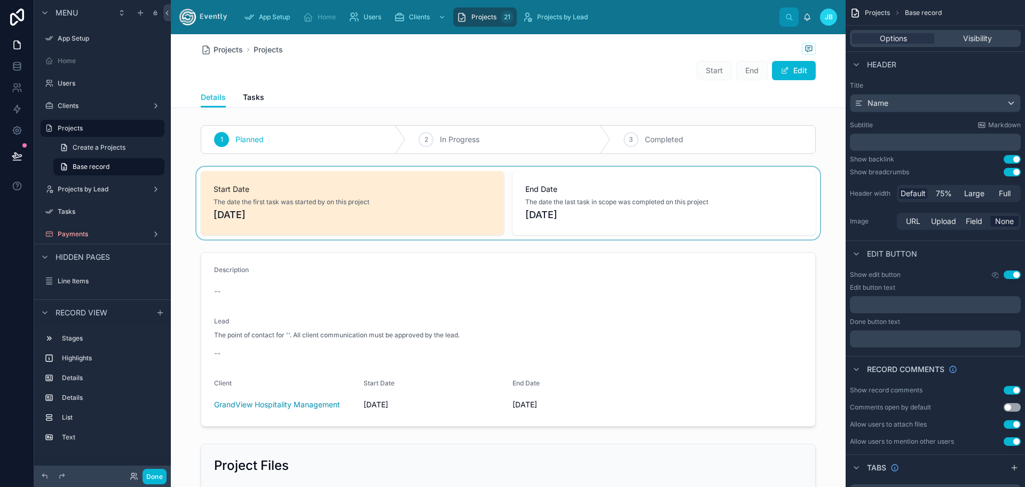
drag, startPoint x: 396, startPoint y: 73, endPoint x: 360, endPoint y: 62, distance: 36.7
click at [396, 73] on div "Start End Edit" at bounding box center [508, 70] width 615 height 20
click at [221, 50] on span "Projects" at bounding box center [228, 49] width 29 height 11
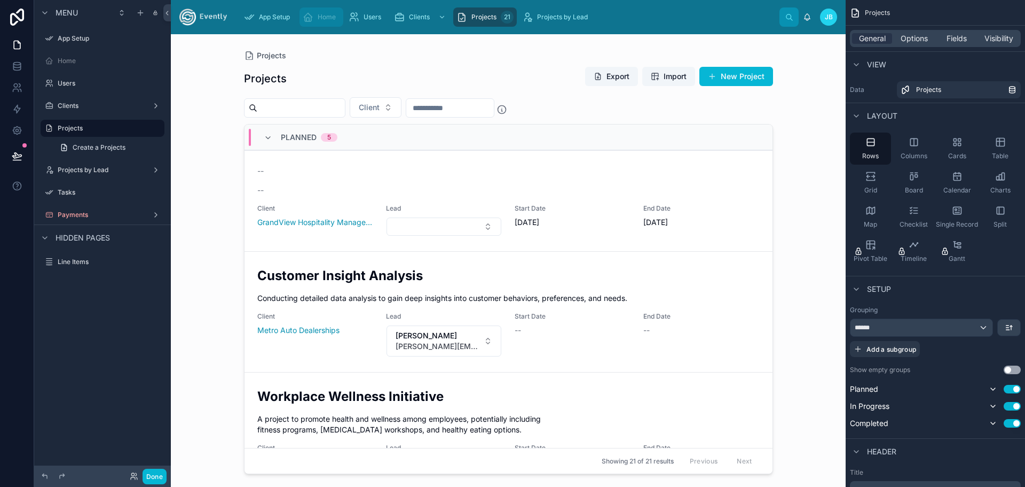
click at [321, 15] on span "Home" at bounding box center [327, 17] width 18 height 9
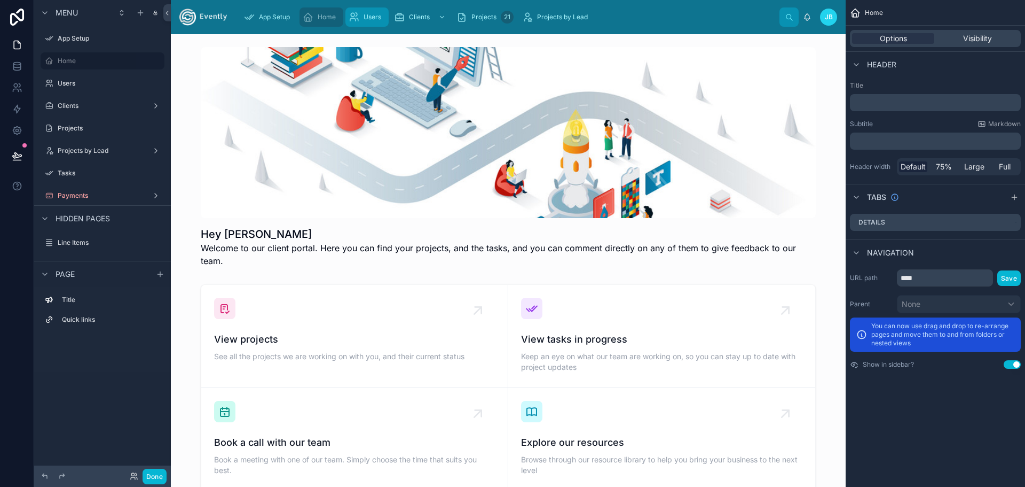
click at [368, 18] on span "Users" at bounding box center [373, 17] width 18 height 9
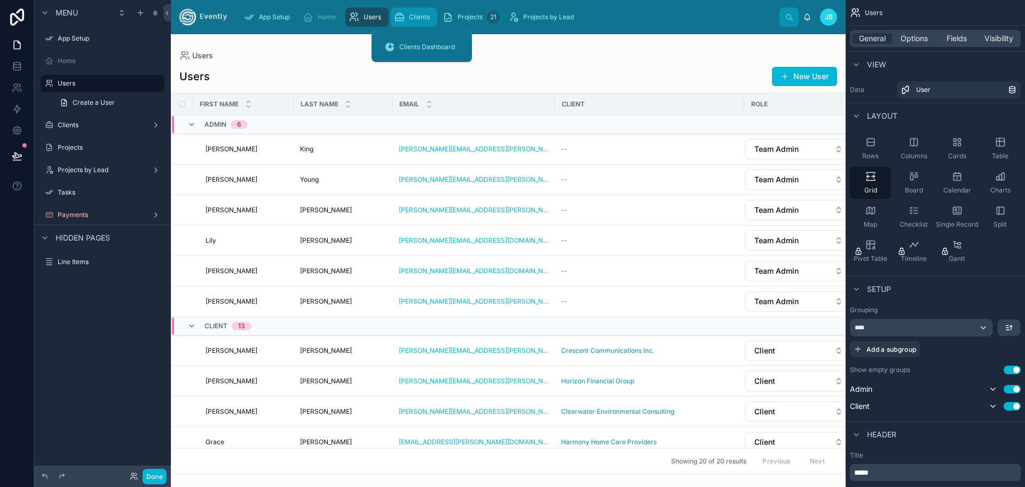
click at [422, 20] on span "Clients" at bounding box center [419, 17] width 21 height 9
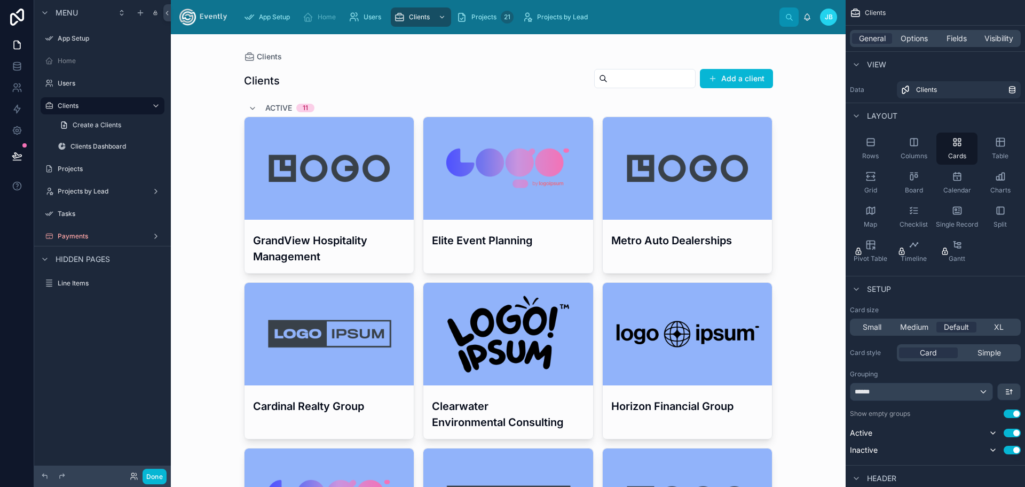
click at [317, 175] on div at bounding box center [330, 168] width 170 height 103
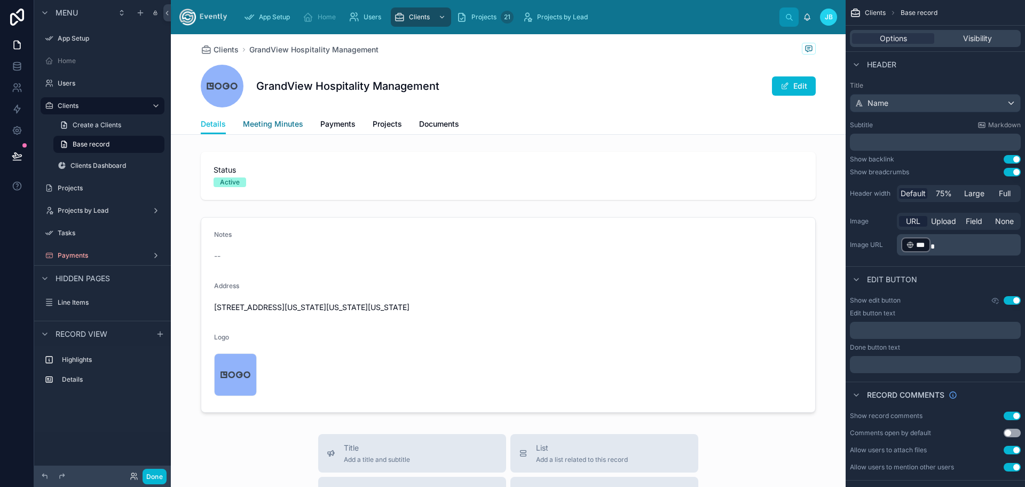
click at [265, 120] on span "Meeting Minutes" at bounding box center [273, 124] width 60 height 11
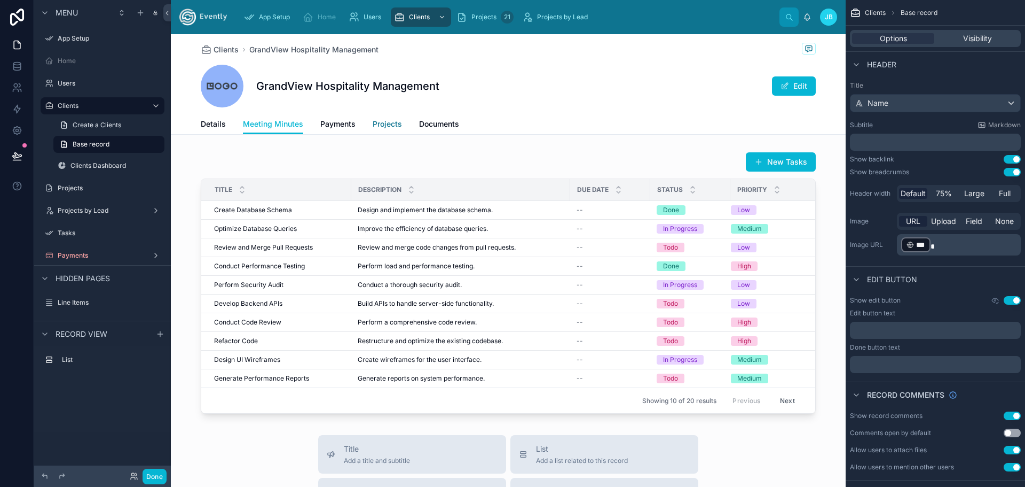
click at [388, 122] on span "Projects" at bounding box center [387, 124] width 29 height 11
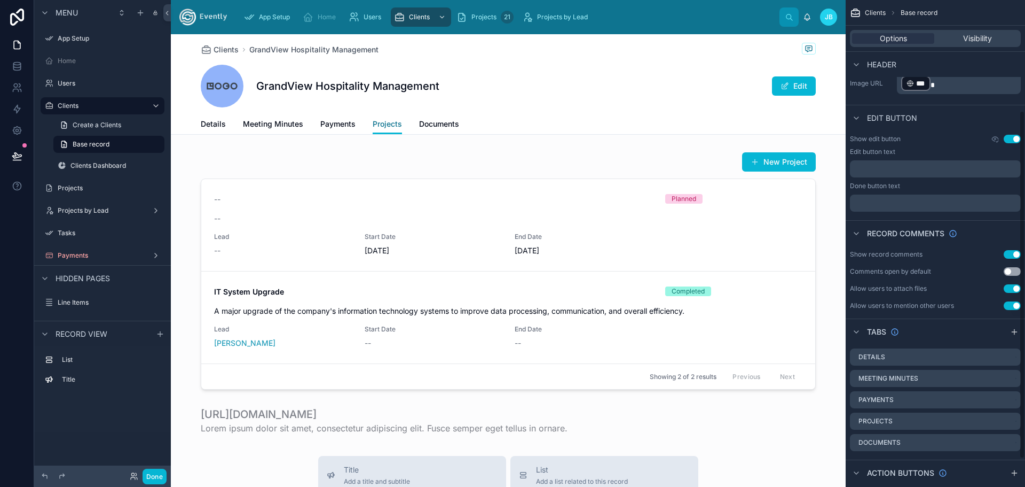
scroll to position [194, 0]
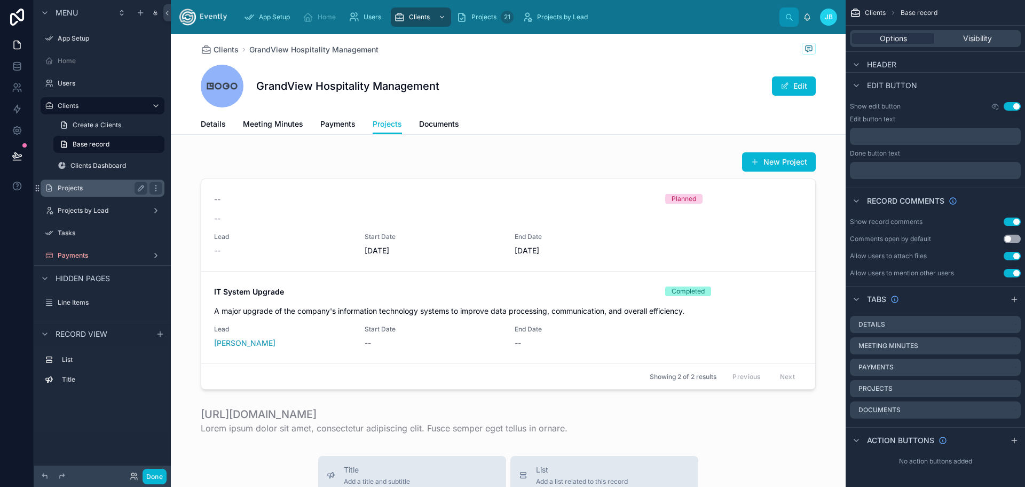
click at [77, 186] on label "Projects" at bounding box center [100, 188] width 85 height 9
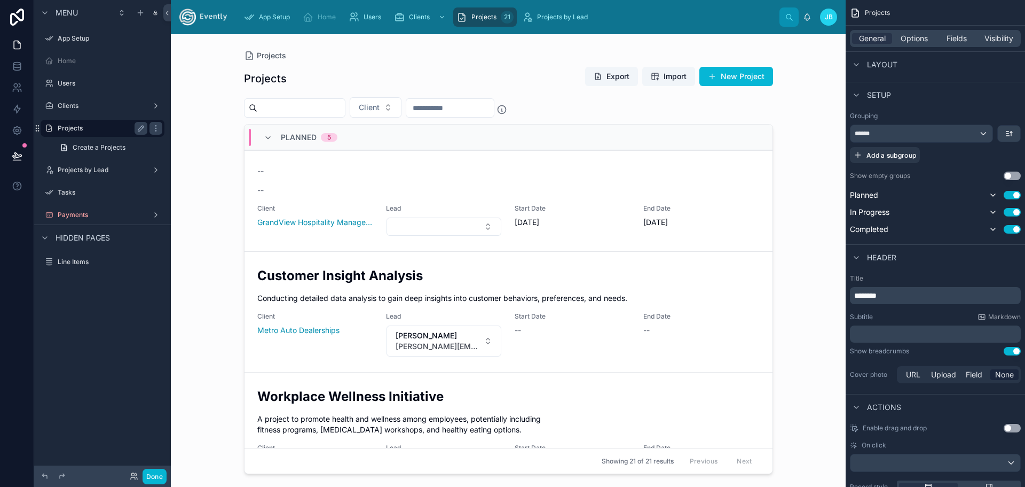
click at [75, 124] on label "Projects" at bounding box center [100, 128] width 85 height 9
click at [64, 104] on label "Clients" at bounding box center [100, 105] width 85 height 9
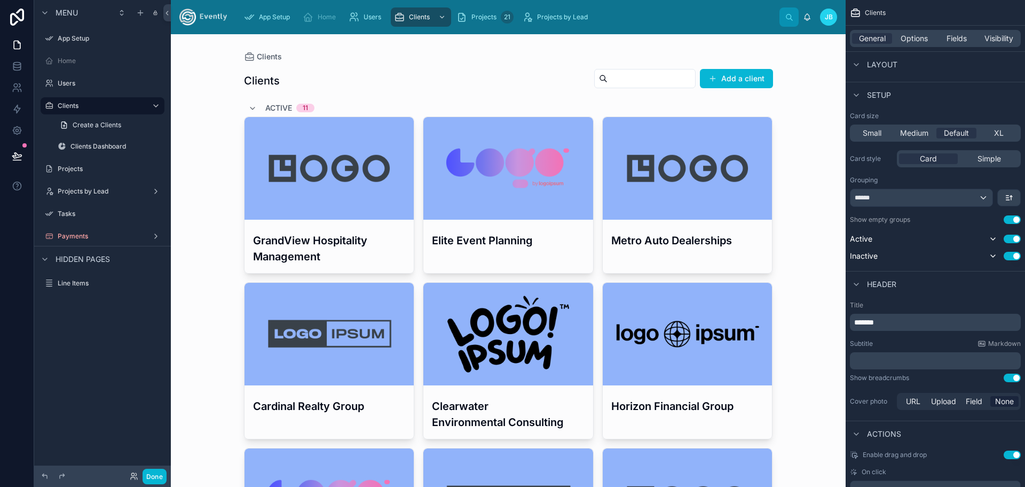
click at [350, 247] on h3 "GrandView Hospitality Management" at bounding box center [329, 248] width 153 height 32
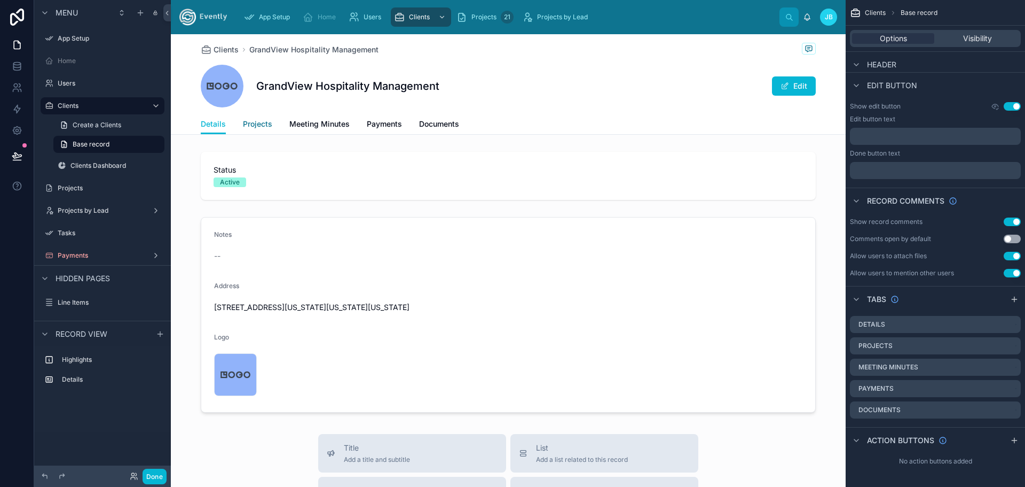
click at [257, 124] on span "Projects" at bounding box center [257, 124] width 29 height 11
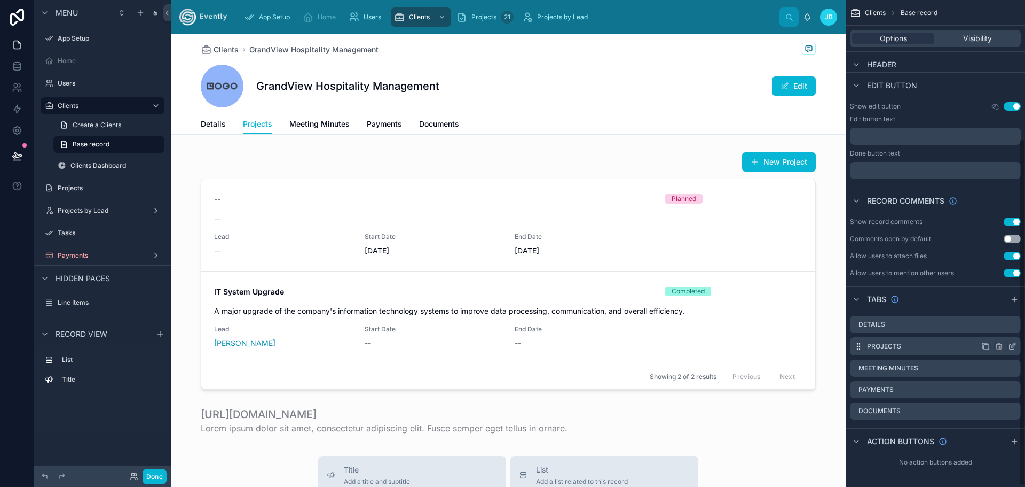
click at [1015, 343] on icon "scrollable content" at bounding box center [1012, 346] width 9 height 9
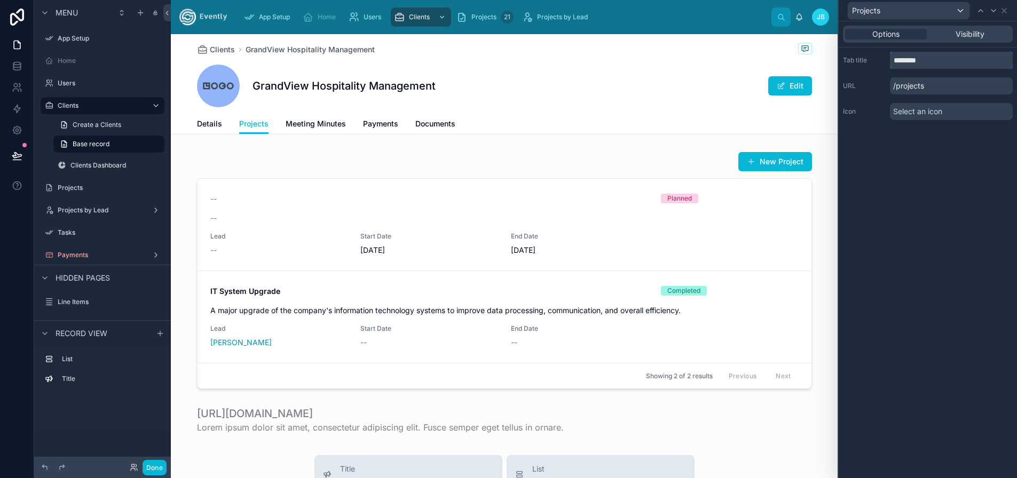
drag, startPoint x: 932, startPoint y: 65, endPoint x: 874, endPoint y: 69, distance: 58.9
click at [874, 69] on div "Tab title ******** URL /projects Icon Select an icon" at bounding box center [928, 86] width 178 height 77
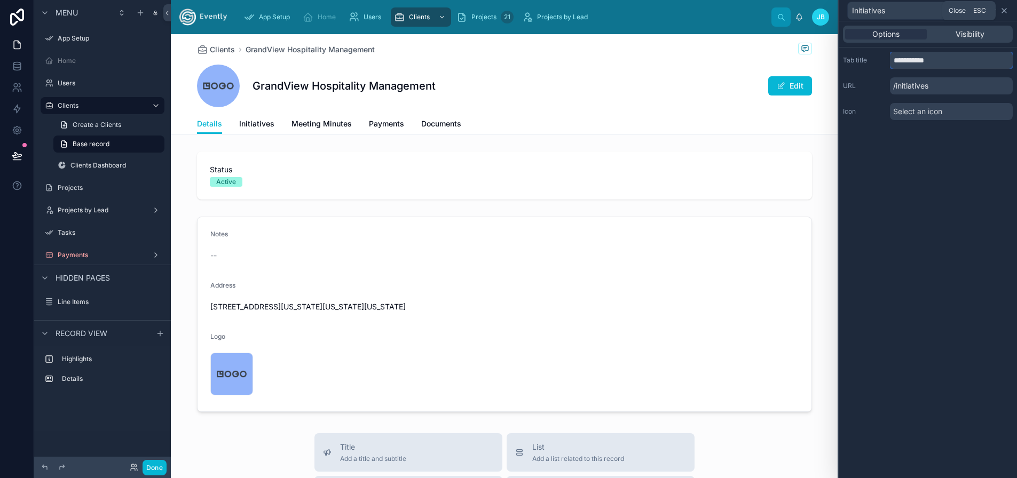
type input "**********"
click at [1009, 9] on icon at bounding box center [1004, 10] width 9 height 9
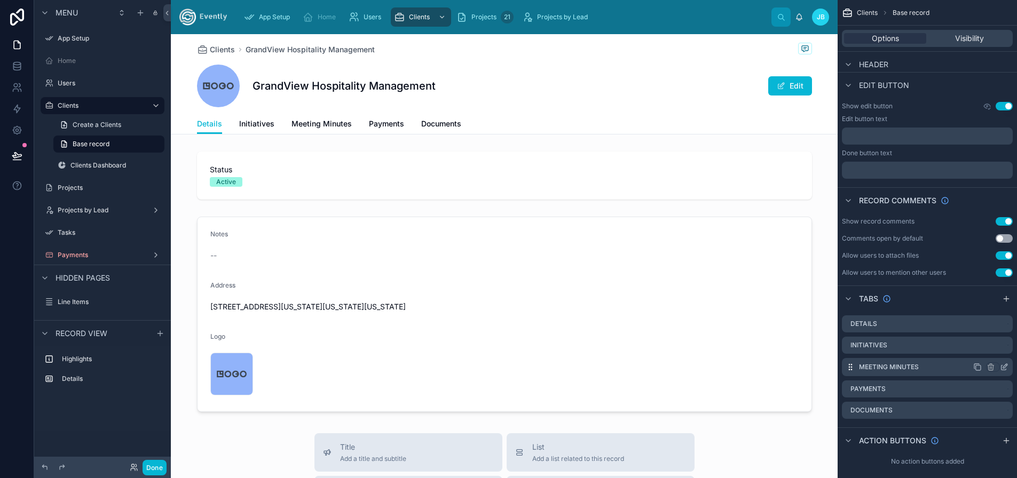
click at [1009, 367] on icon "scrollable content" at bounding box center [1004, 367] width 9 height 9
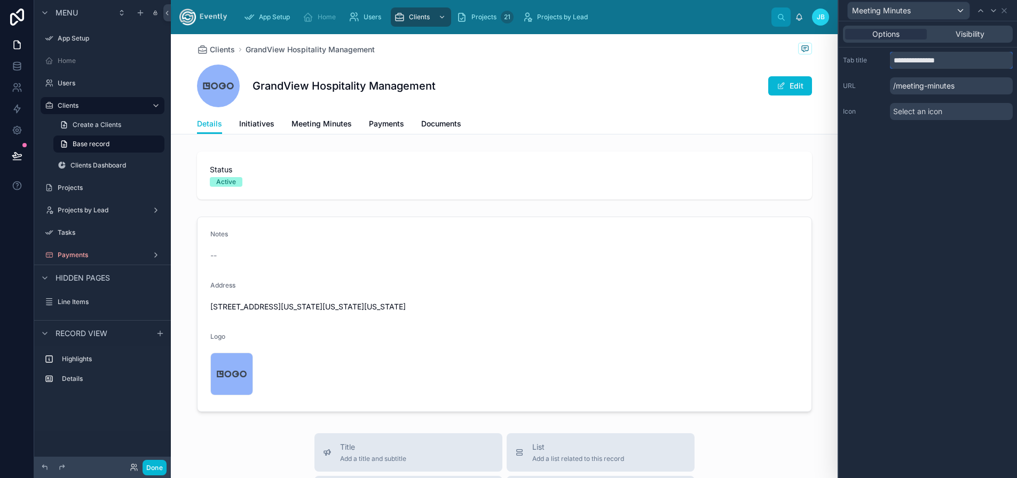
drag, startPoint x: 973, startPoint y: 60, endPoint x: 844, endPoint y: 63, distance: 128.7
click at [845, 63] on div "**********" at bounding box center [508, 239] width 1017 height 478
type input "*****"
click at [1009, 10] on icon at bounding box center [1004, 10] width 9 height 9
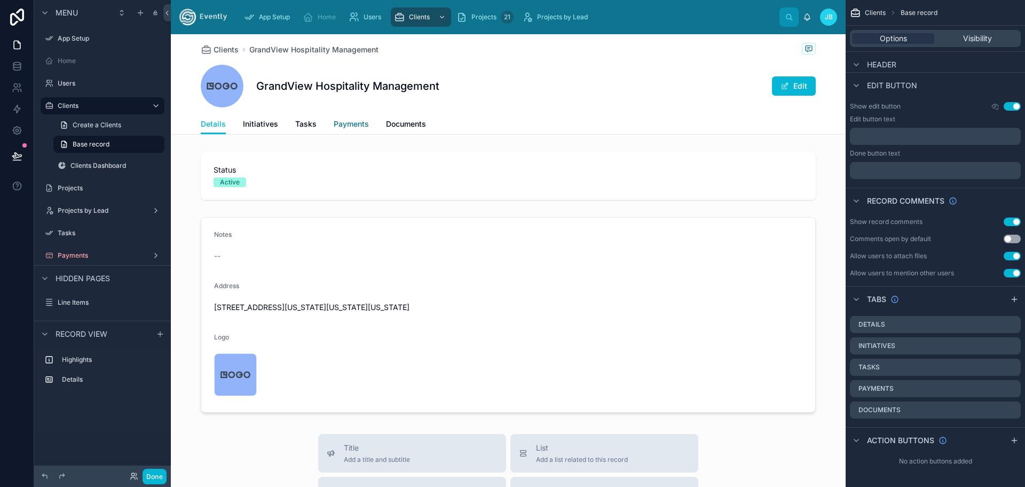
click at [348, 128] on span "Payments" at bounding box center [351, 124] width 35 height 11
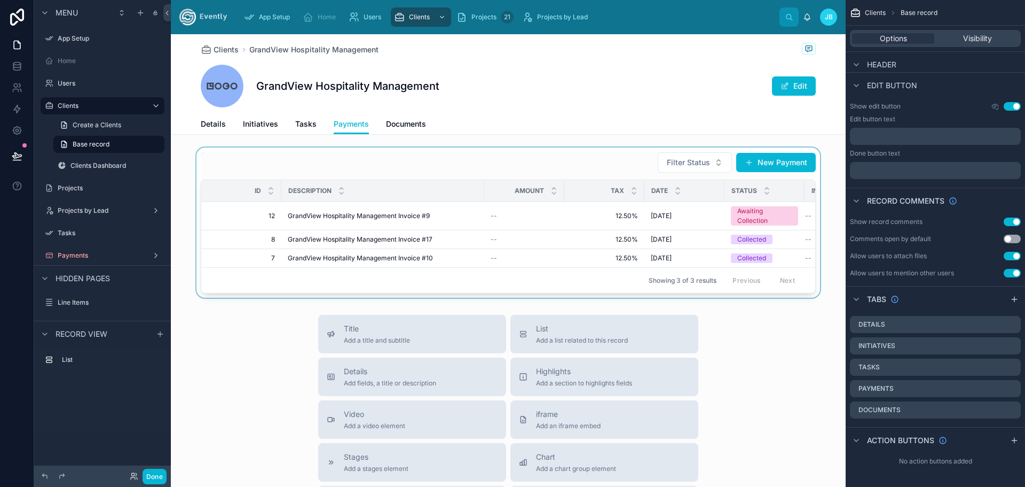
drag, startPoint x: 414, startPoint y: 296, endPoint x: 517, endPoint y: 297, distance: 103.1
click at [517, 297] on div at bounding box center [508, 222] width 675 height 150
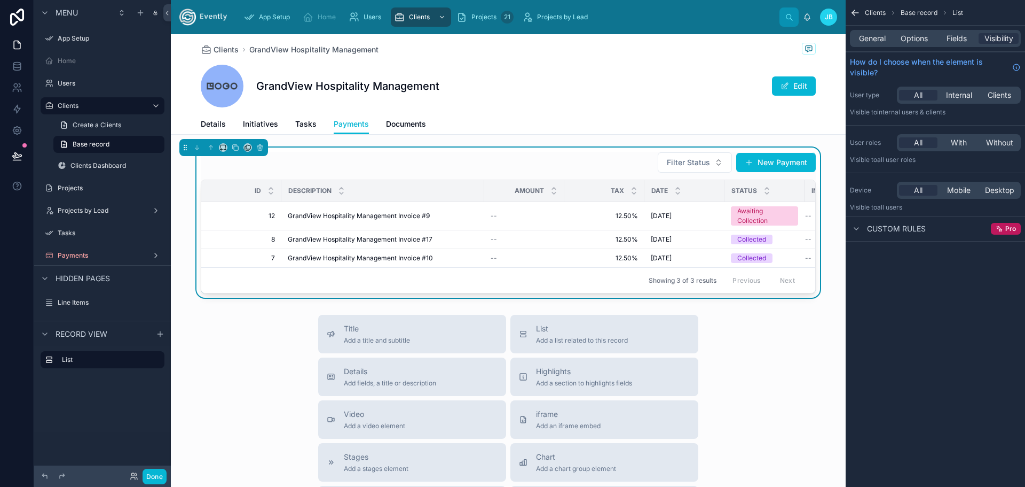
click at [212, 128] on span "Details" at bounding box center [213, 124] width 25 height 11
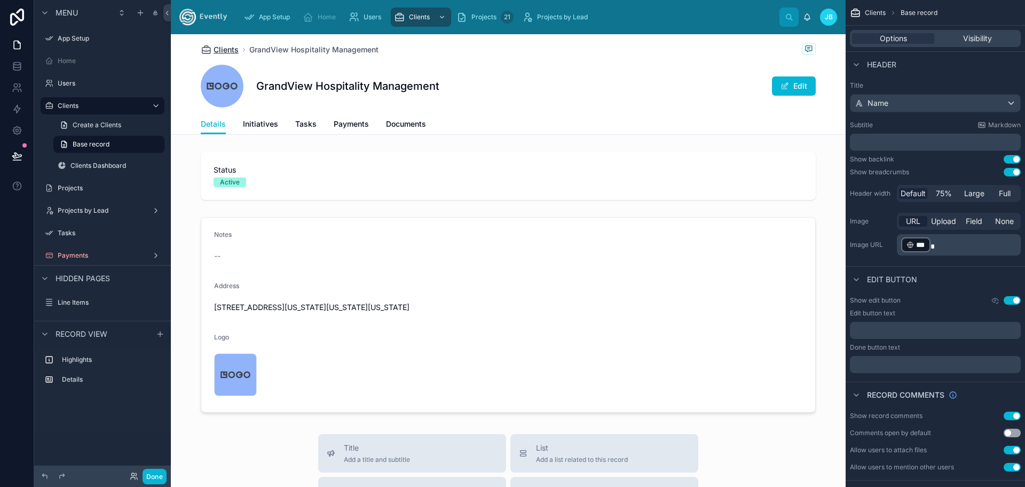
click at [216, 50] on span "Clients" at bounding box center [226, 49] width 25 height 11
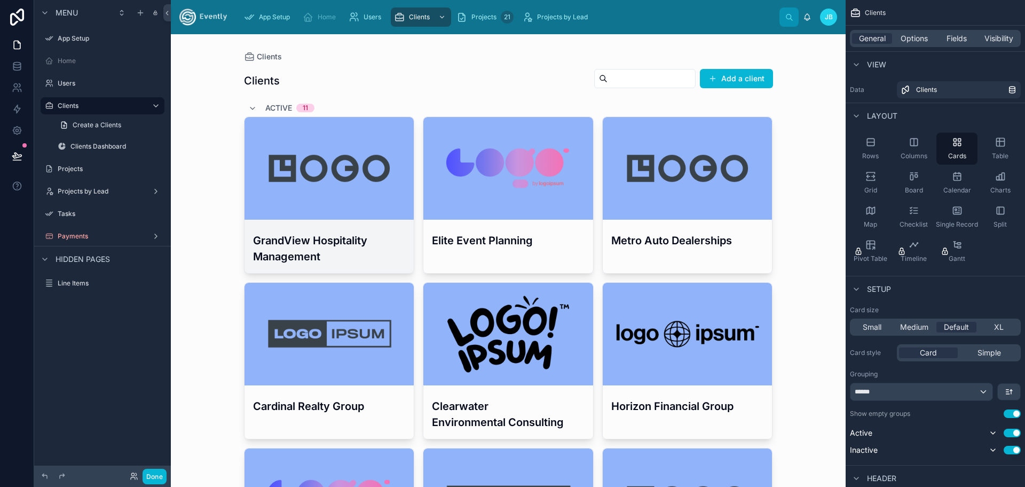
click at [317, 188] on div at bounding box center [330, 168] width 170 height 103
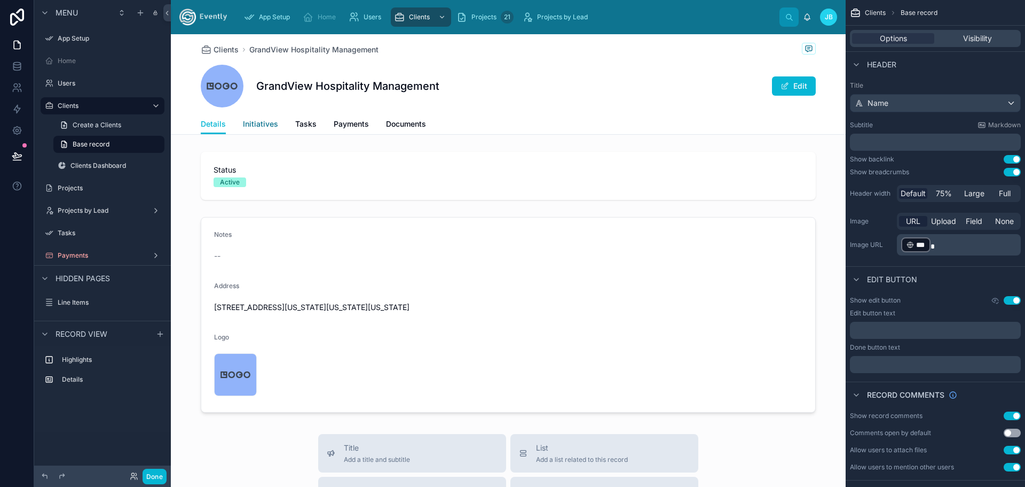
click at [257, 121] on span "Initiatives" at bounding box center [260, 124] width 35 height 11
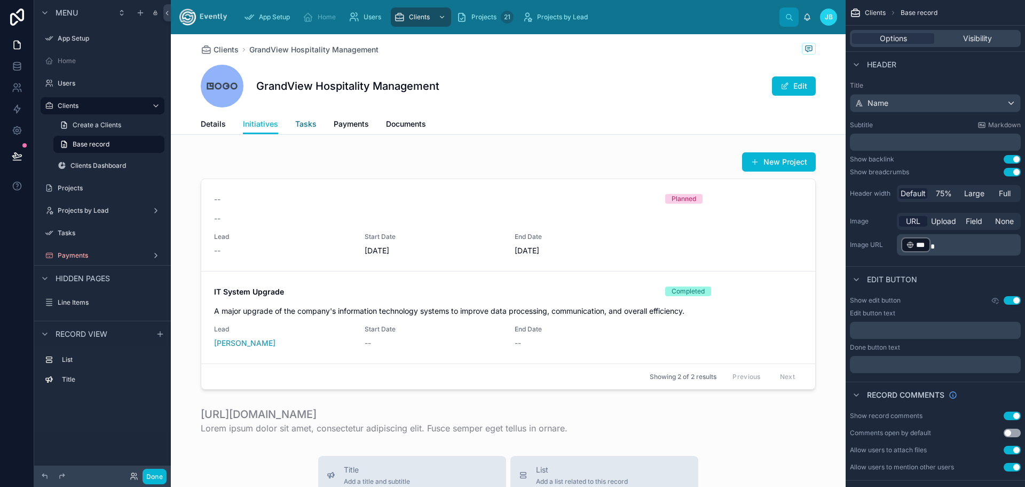
click at [304, 130] on link "Tasks" at bounding box center [305, 124] width 21 height 21
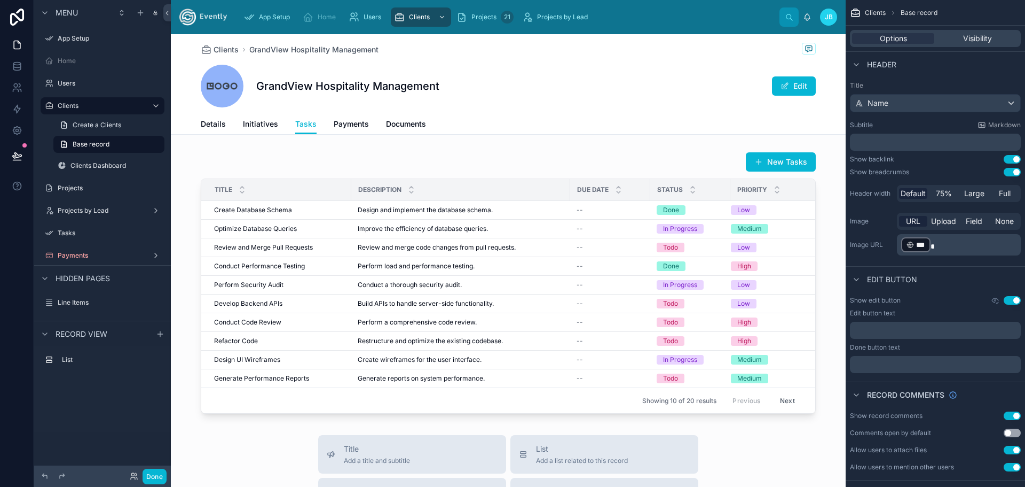
click at [1008, 434] on button "Use setting" at bounding box center [1012, 432] width 17 height 9
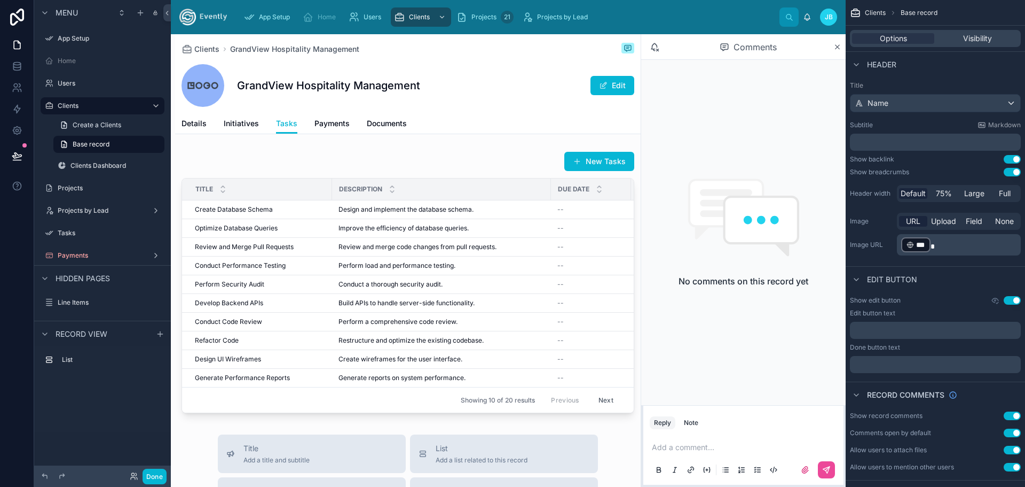
click at [1017, 433] on button "Use setting" at bounding box center [1012, 432] width 17 height 9
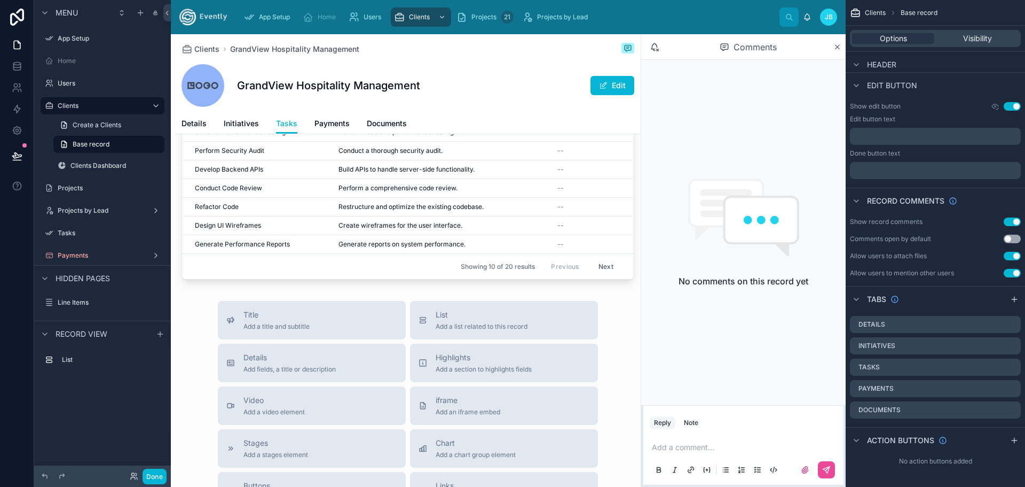
scroll to position [71, 0]
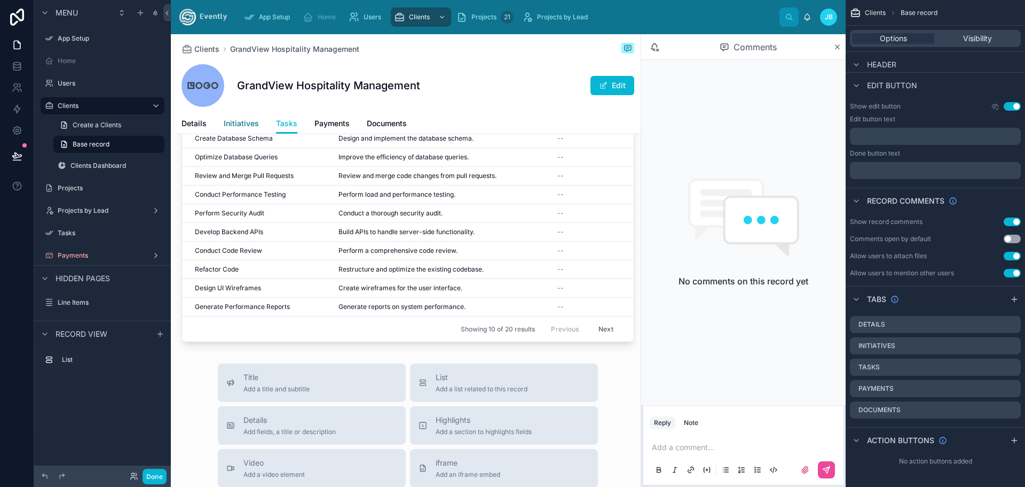
click at [236, 124] on span "Initiatives" at bounding box center [241, 123] width 35 height 11
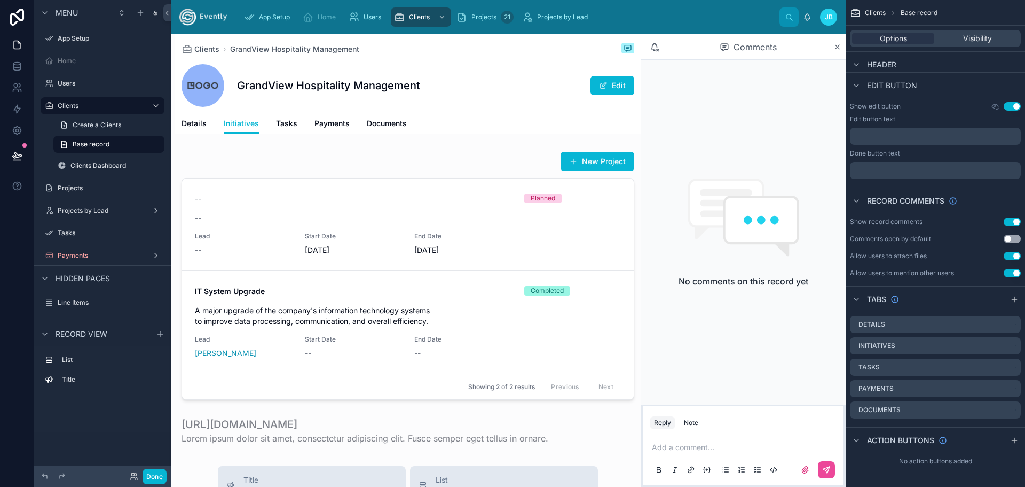
click at [1008, 239] on button "Use setting" at bounding box center [1012, 238] width 17 height 9
click at [834, 46] on icon at bounding box center [838, 47] width 8 height 9
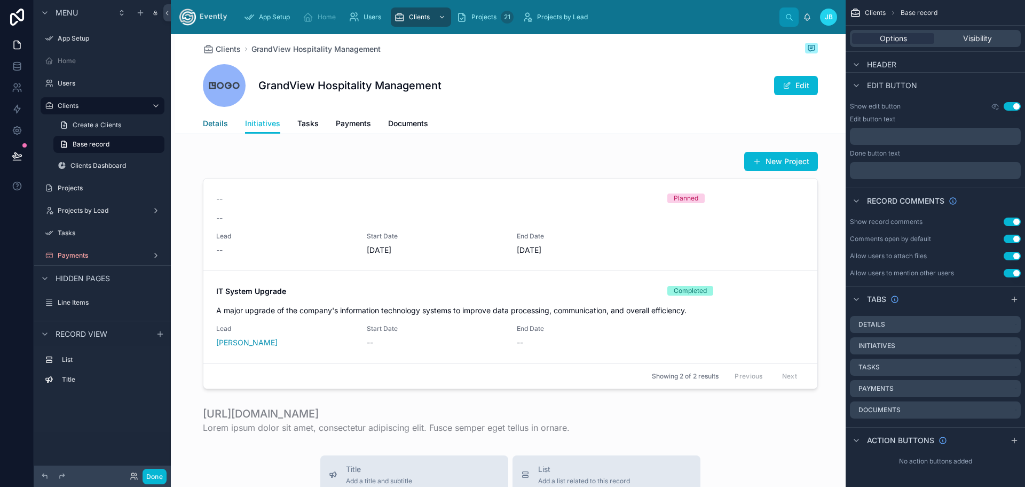
click at [216, 124] on span "Details" at bounding box center [215, 123] width 25 height 11
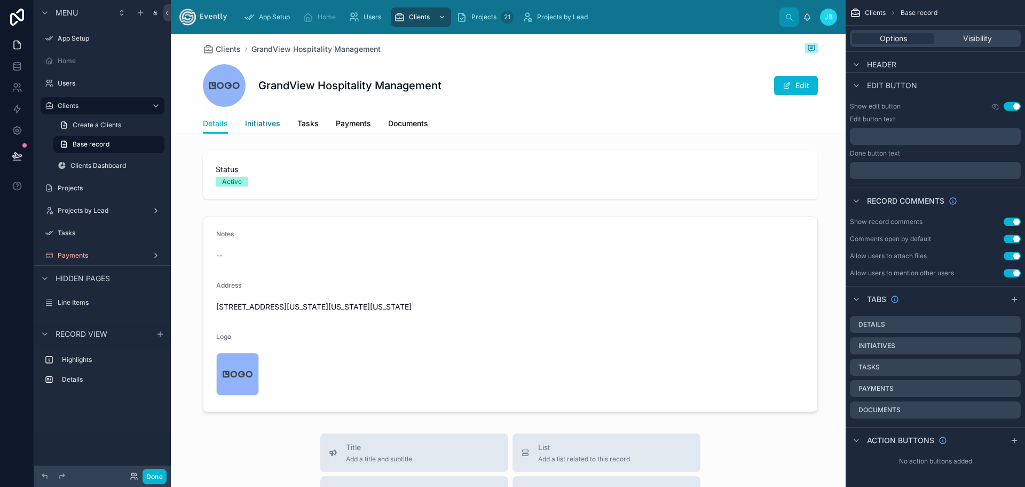
click at [258, 121] on span "Initiatives" at bounding box center [262, 123] width 35 height 11
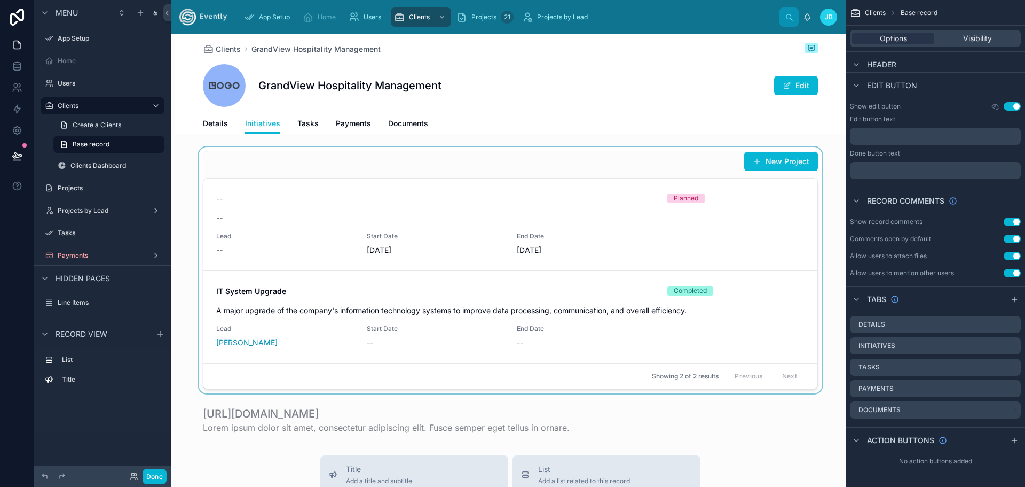
click at [491, 221] on div at bounding box center [510, 270] width 671 height 246
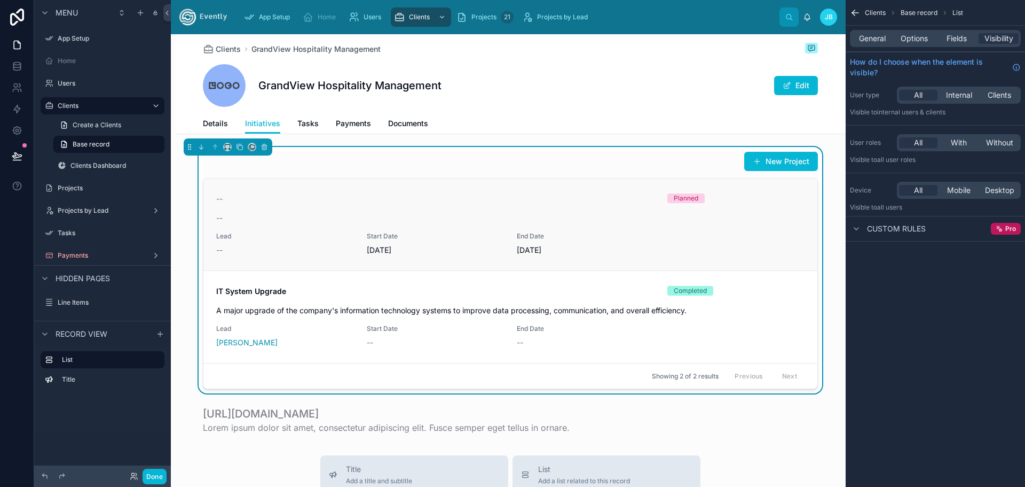
click at [529, 229] on div "-- Planned -- Lead -- Start Date [DATE] End Date [DATE]" at bounding box center [510, 224] width 589 height 62
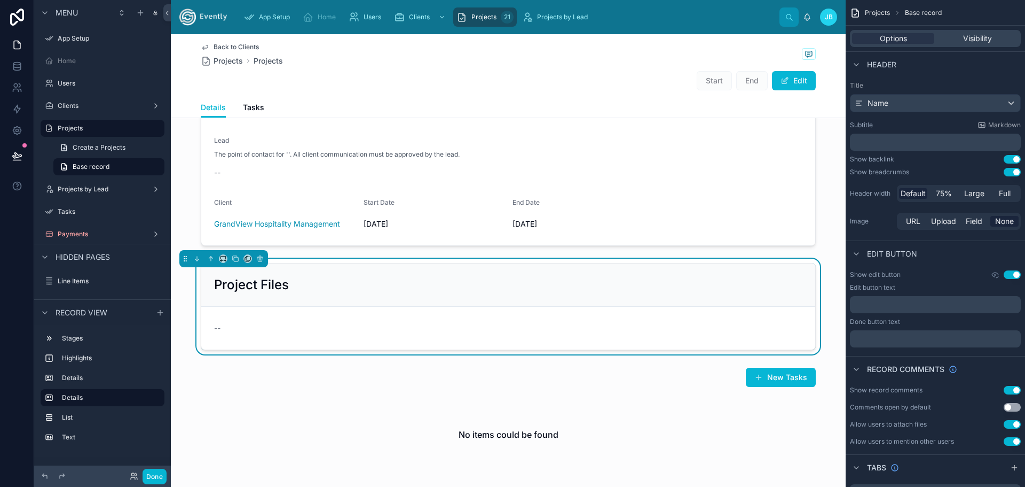
scroll to position [214, 0]
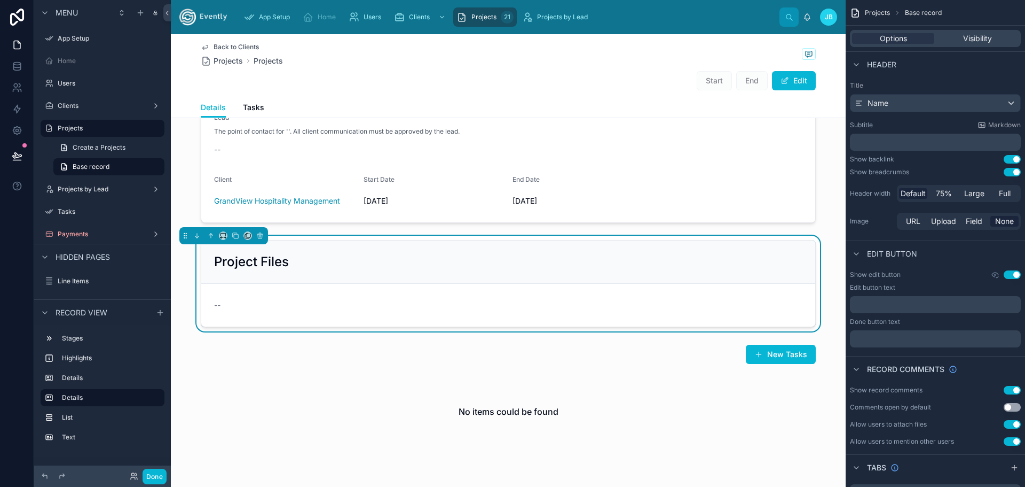
click at [231, 300] on div "--" at bounding box center [508, 305] width 589 height 11
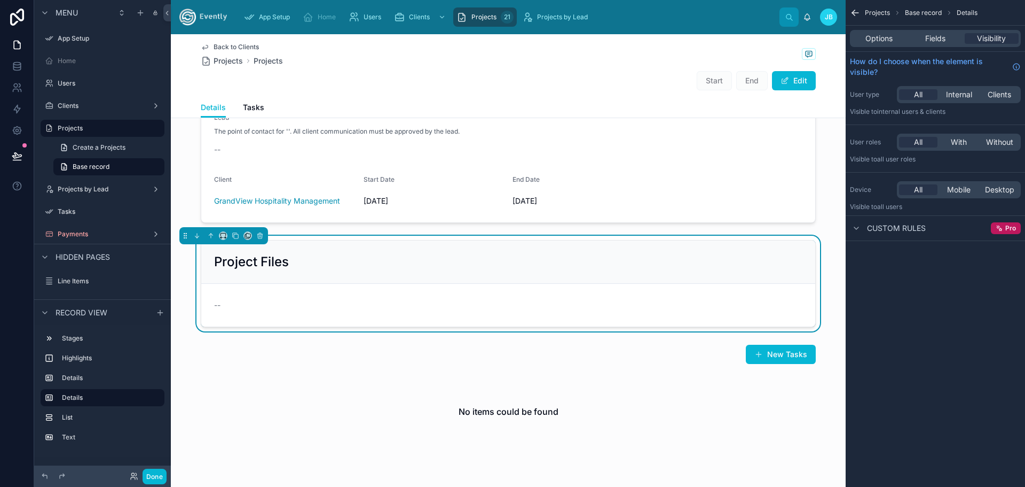
click at [714, 308] on div "--" at bounding box center [508, 305] width 589 height 11
click at [874, 38] on span "Options" at bounding box center [879, 38] width 27 height 11
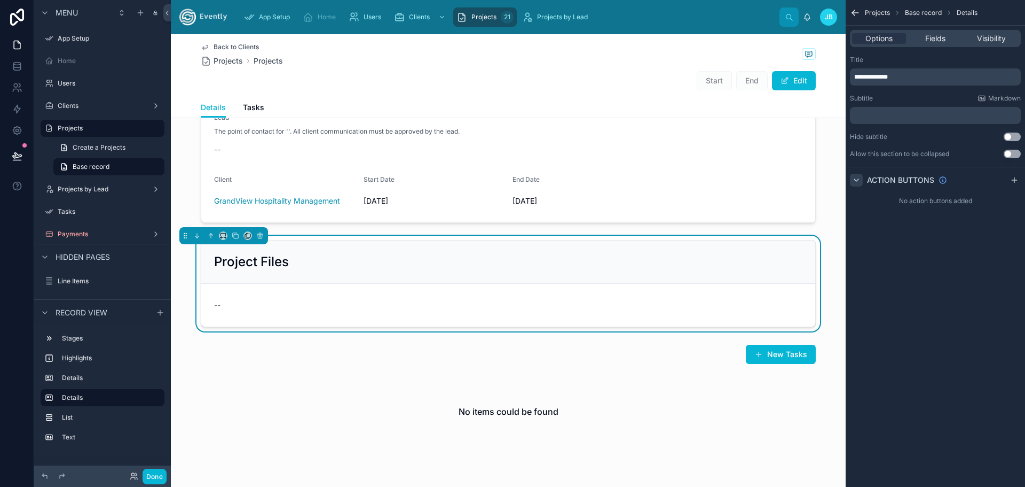
click at [856, 180] on icon "scrollable content" at bounding box center [856, 180] width 4 height 2
click at [856, 180] on icon "scrollable content" at bounding box center [856, 180] width 9 height 9
click at [1015, 178] on icon "scrollable content" at bounding box center [1014, 180] width 9 height 9
click at [884, 206] on label "Action #1" at bounding box center [884, 205] width 34 height 9
click at [1012, 204] on icon "scrollable content" at bounding box center [1012, 205] width 9 height 9
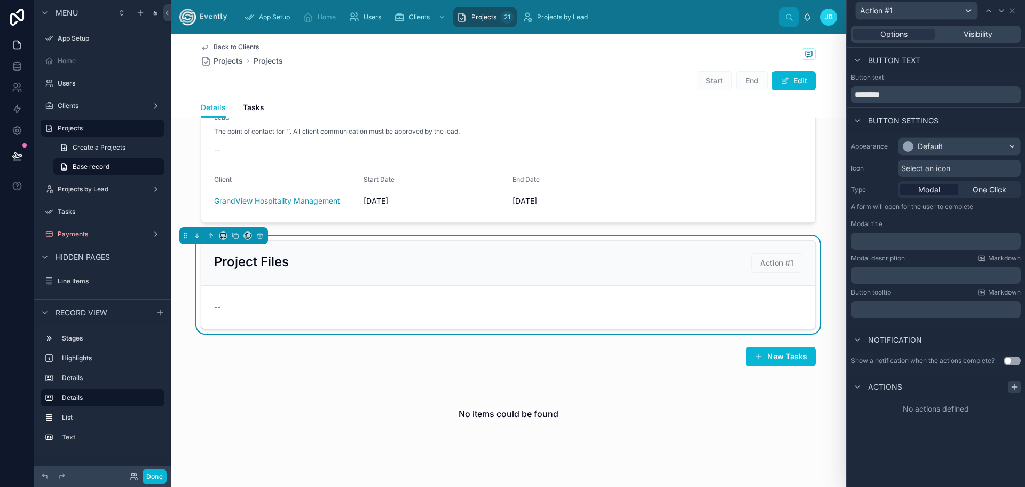
click at [1014, 383] on icon at bounding box center [1014, 386] width 9 height 9
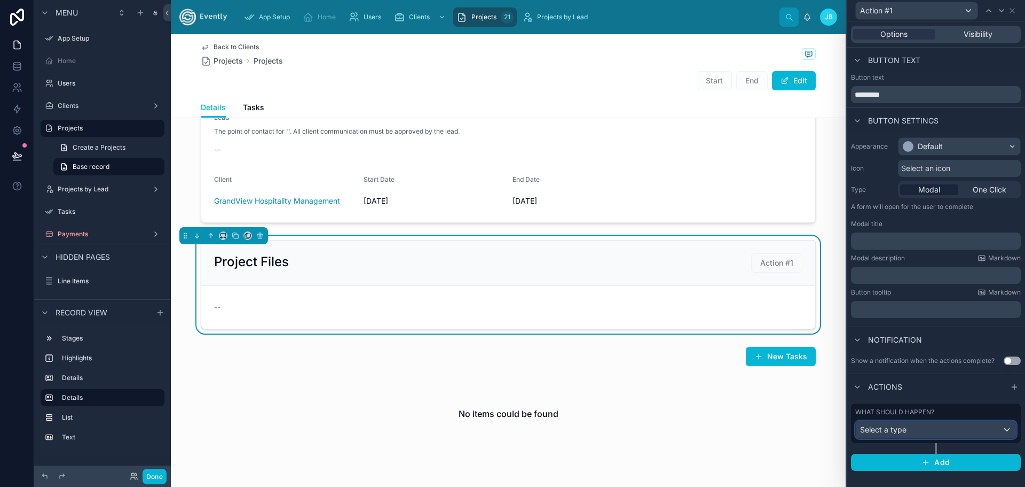
click at [898, 431] on span "Select a type" at bounding box center [883, 429] width 46 height 9
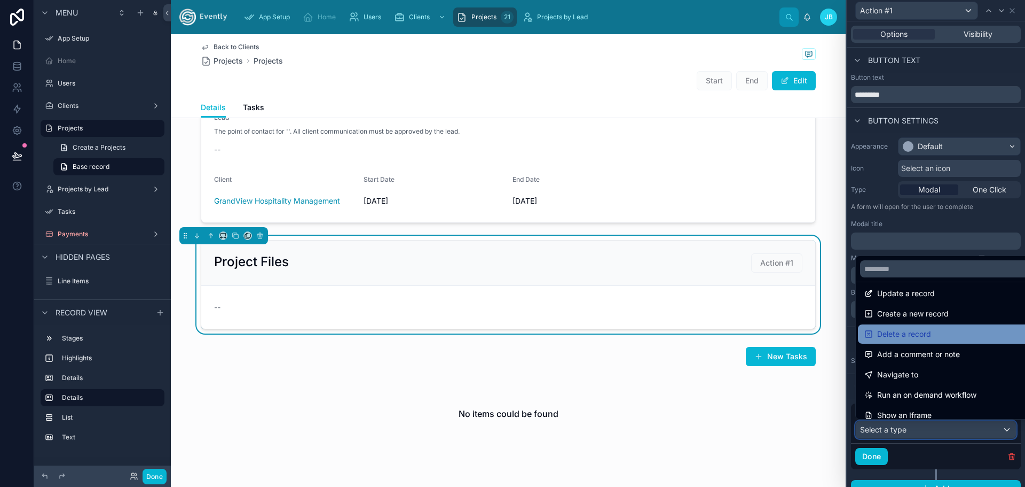
scroll to position [0, 0]
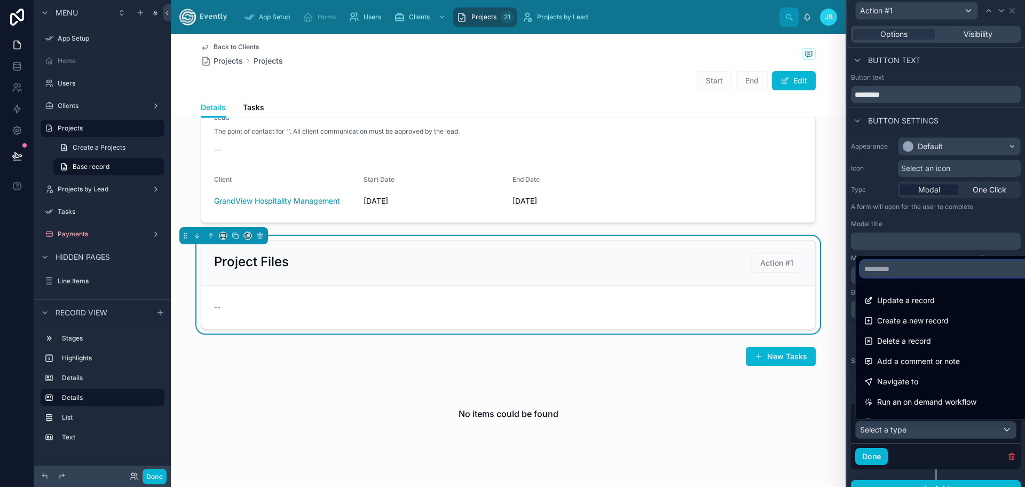
click at [889, 270] on input "text" at bounding box center [948, 268] width 176 height 17
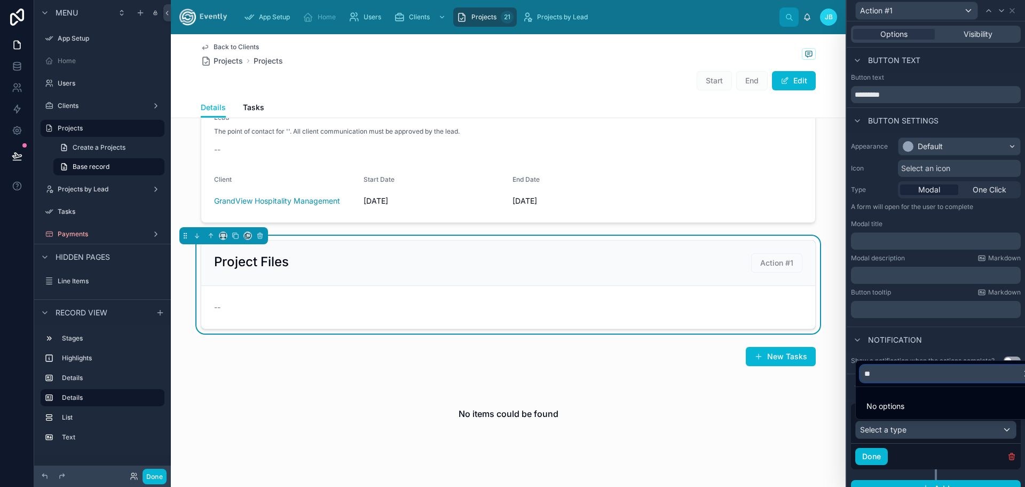
type input "*"
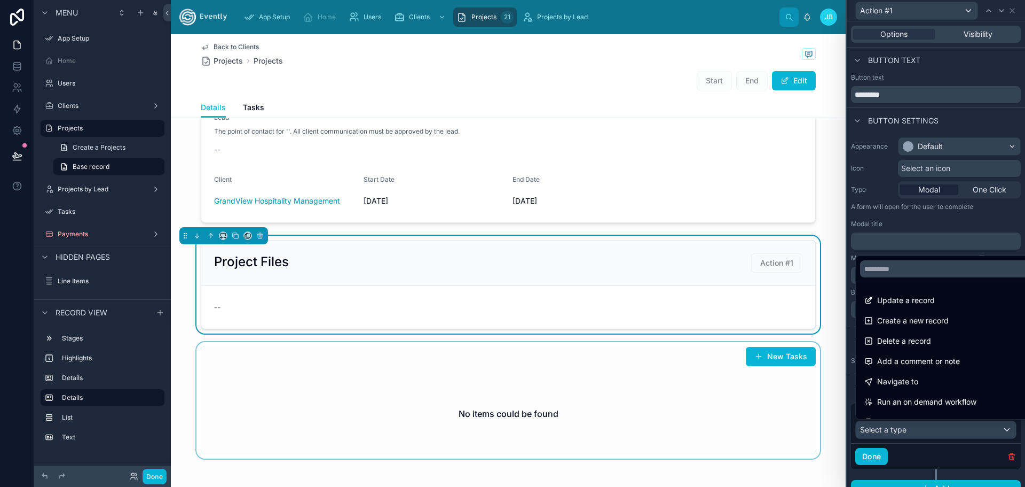
click at [832, 413] on div at bounding box center [508, 400] width 675 height 116
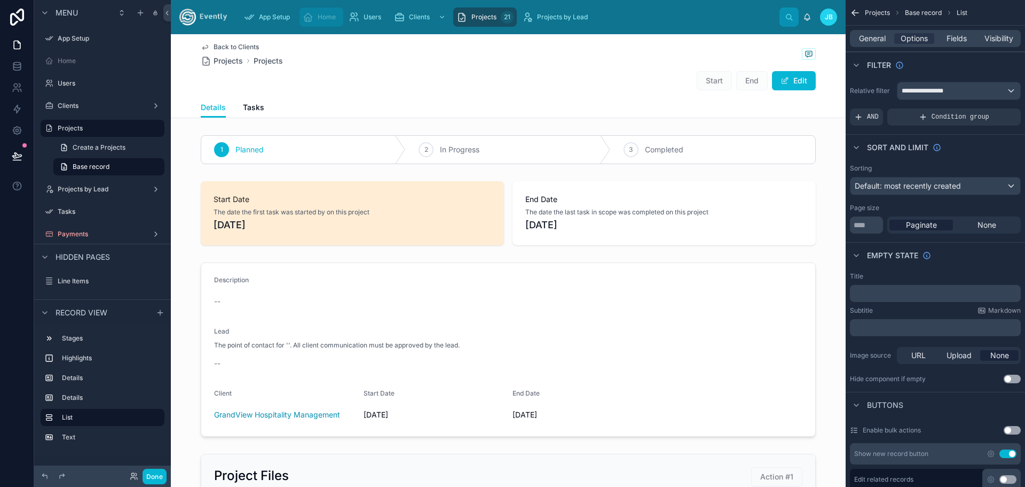
click at [313, 15] on icon "scrollable content" at bounding box center [308, 17] width 11 height 11
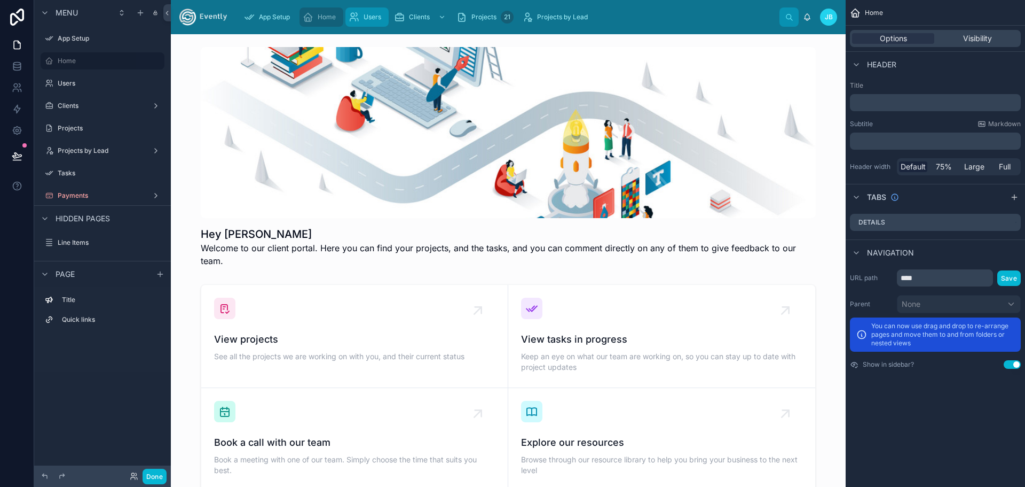
click at [367, 18] on span "Users" at bounding box center [373, 17] width 18 height 9
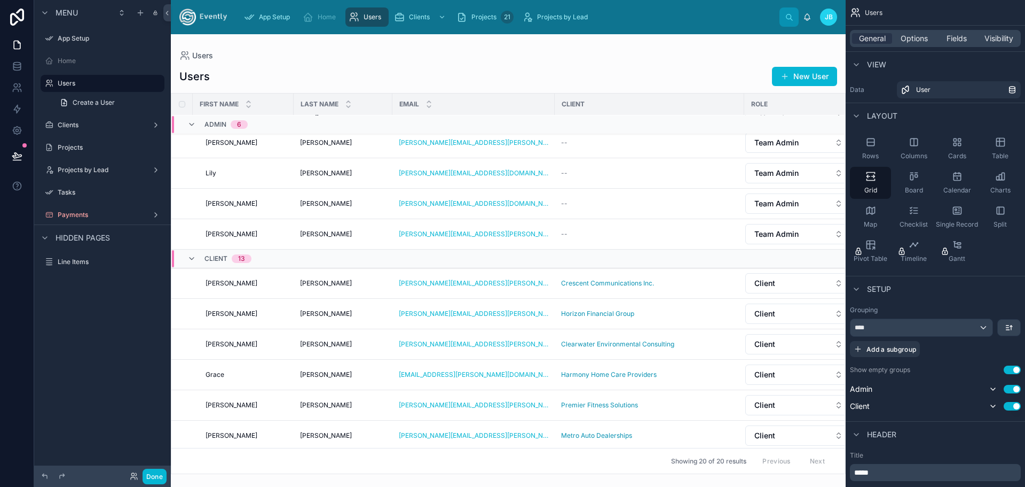
scroll to position [71, 0]
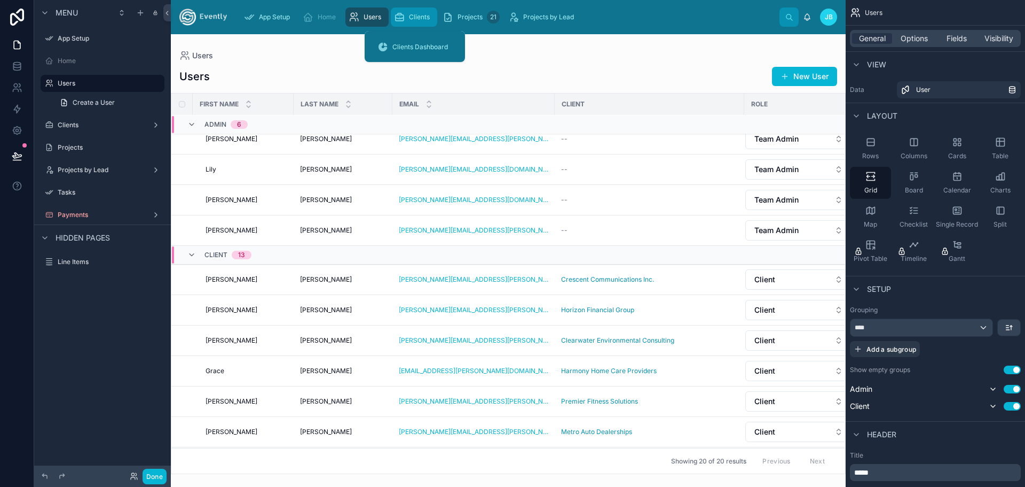
click at [417, 21] on div "Menu App Setup Home Users Create a User Clients Projects Projects by Lead Tasks…" at bounding box center [512, 243] width 1025 height 487
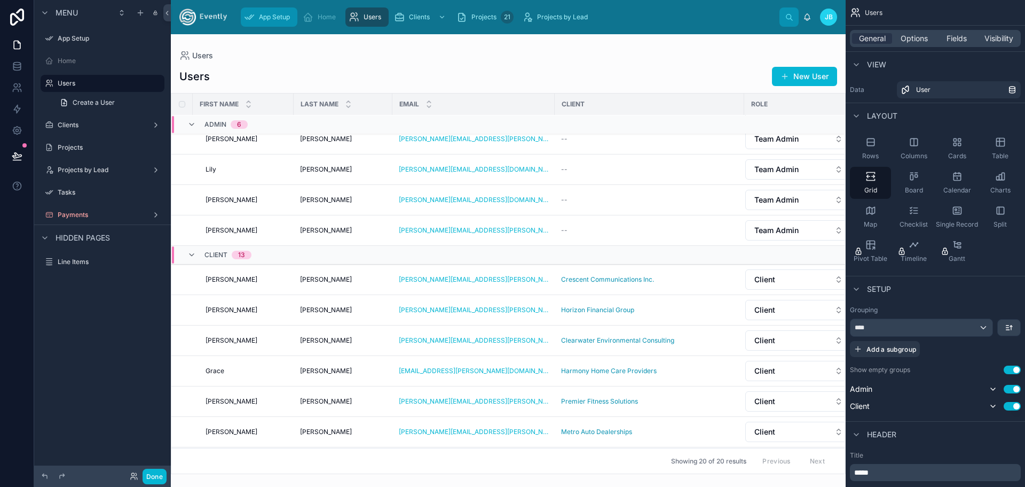
click at [267, 17] on span "App Setup" at bounding box center [274, 17] width 31 height 9
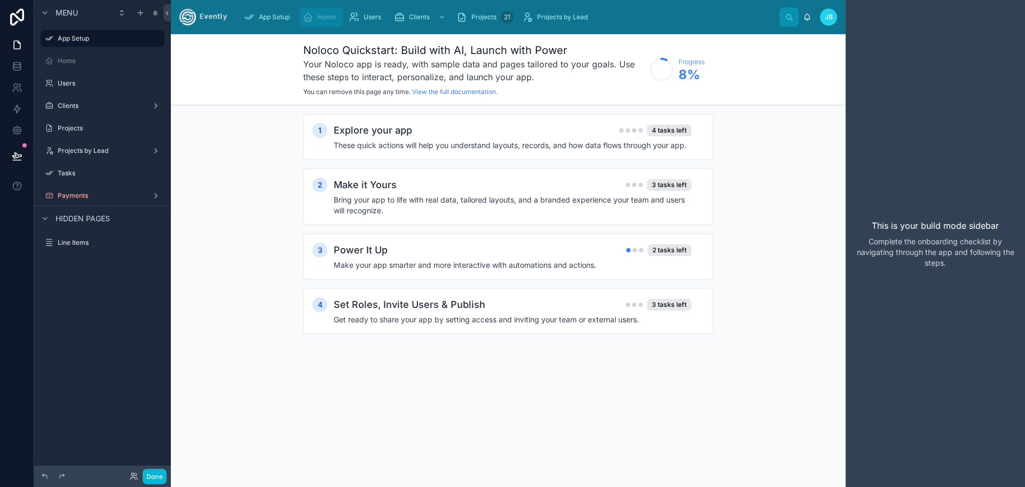
click at [319, 8] on link "Home" at bounding box center [322, 16] width 44 height 19
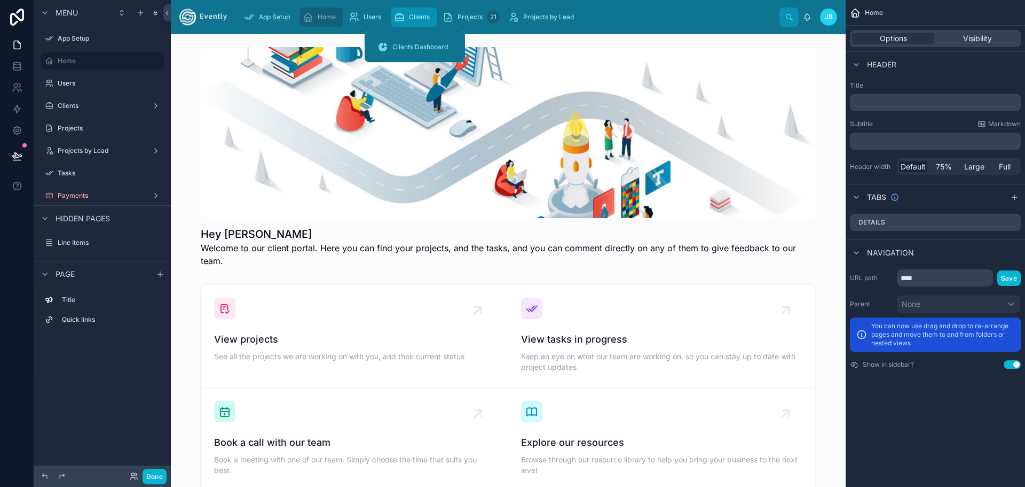
click at [419, 12] on div "Clients" at bounding box center [414, 17] width 40 height 17
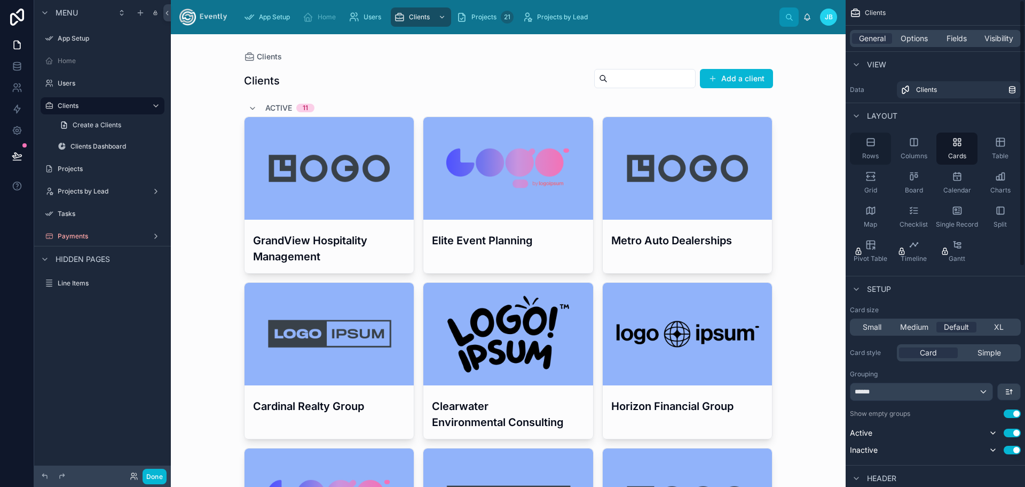
click at [872, 146] on icon "scrollable content" at bounding box center [871, 142] width 11 height 11
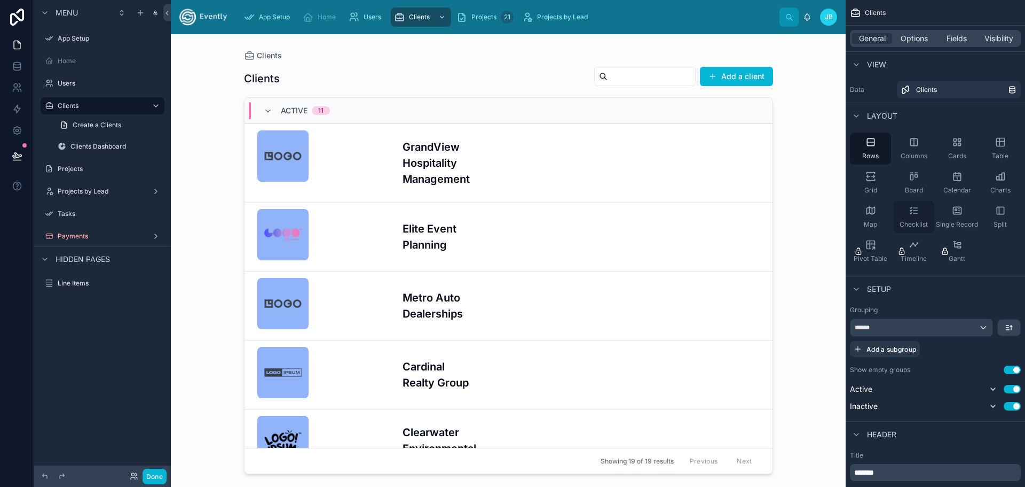
click at [911, 214] on icon "scrollable content" at bounding box center [914, 210] width 11 height 11
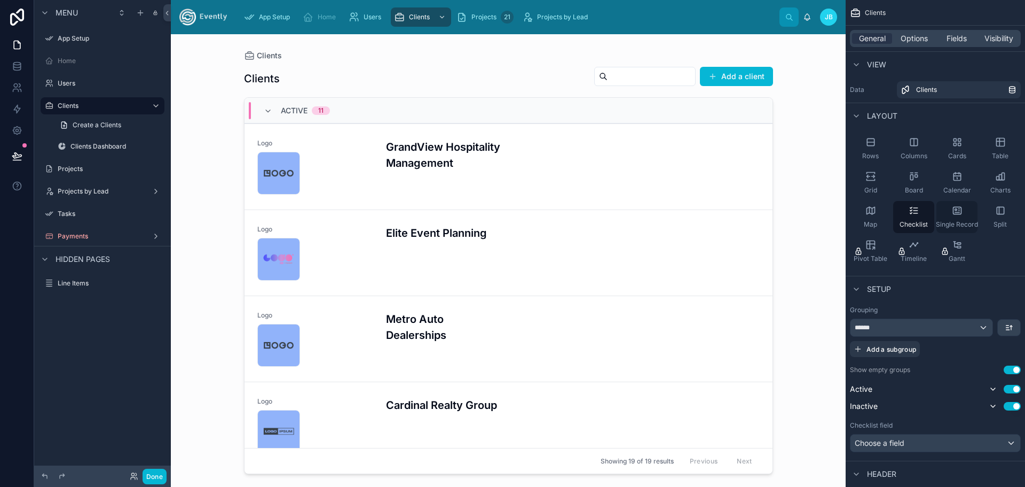
click at [956, 215] on icon "scrollable content" at bounding box center [957, 210] width 11 height 11
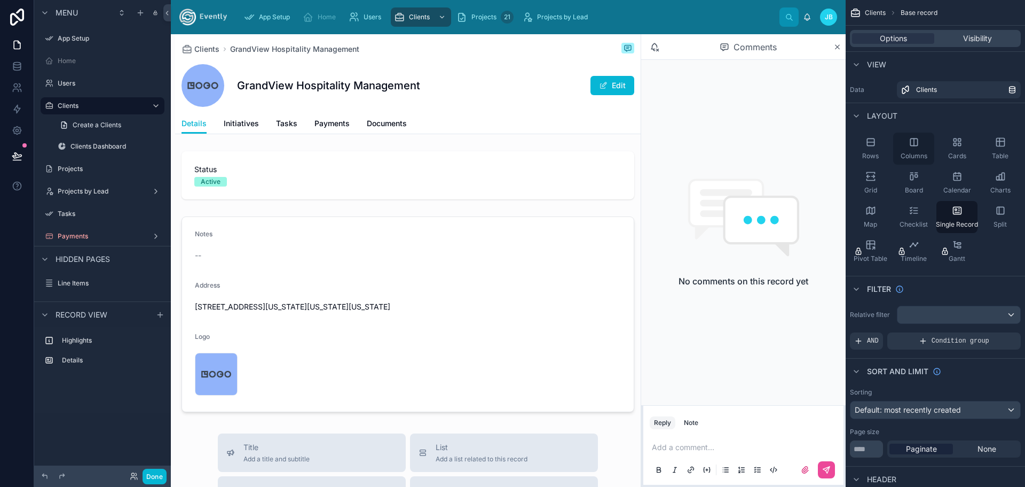
click at [904, 147] on div "Columns" at bounding box center [913, 148] width 41 height 32
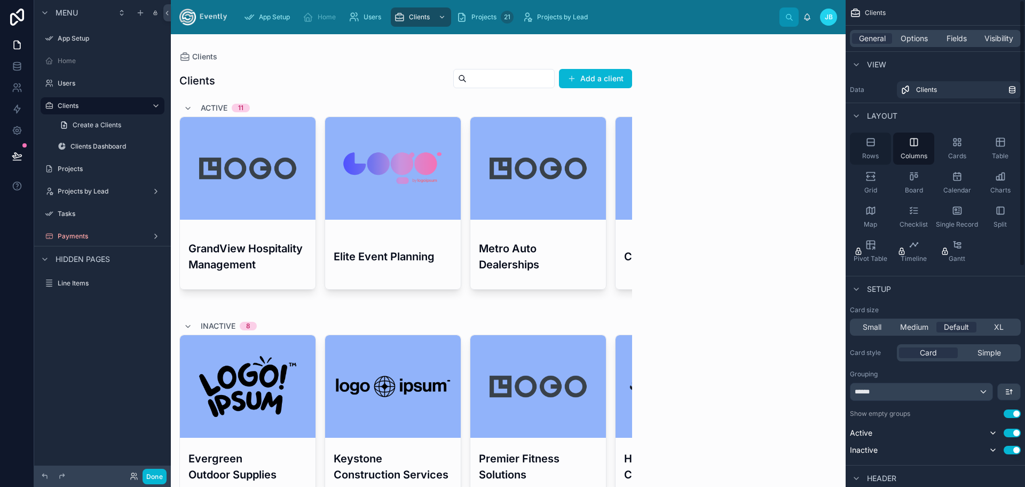
click at [867, 143] on icon "scrollable content" at bounding box center [870, 141] width 7 height 7
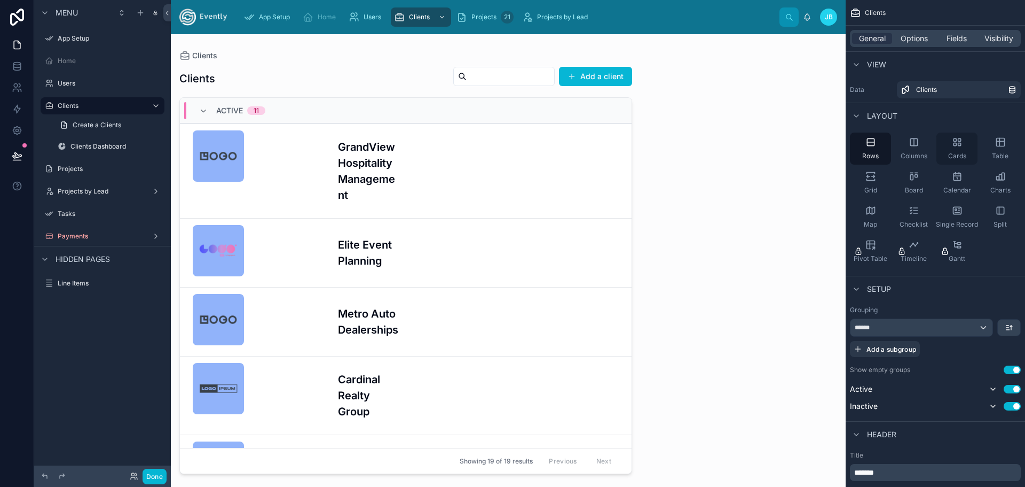
click at [956, 148] on div "Cards" at bounding box center [957, 148] width 41 height 32
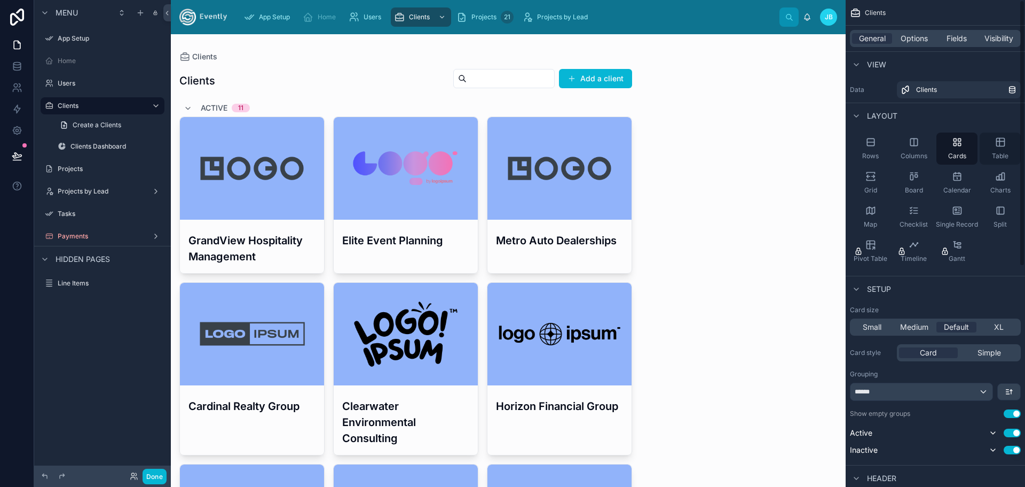
click at [998, 148] on div "Table" at bounding box center [1000, 148] width 41 height 32
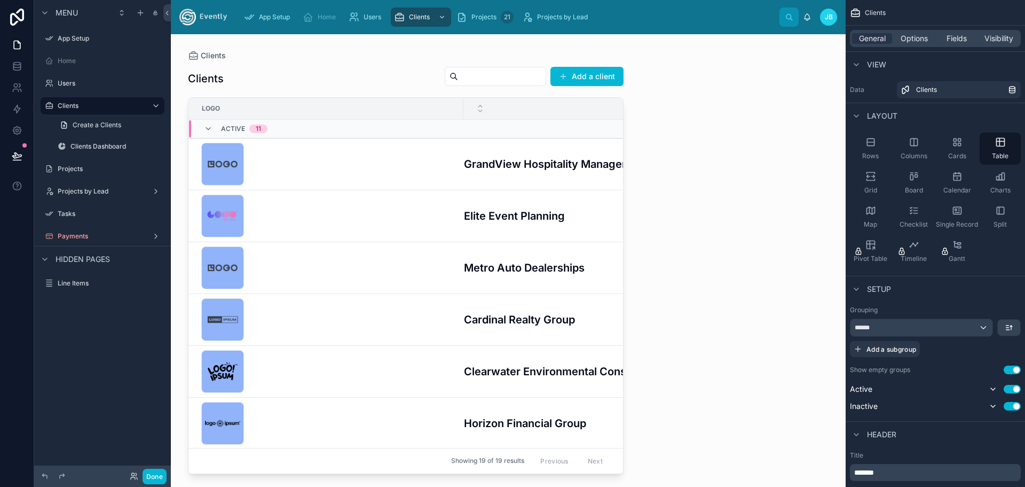
click at [619, 462] on div at bounding box center [406, 254] width 470 height 440
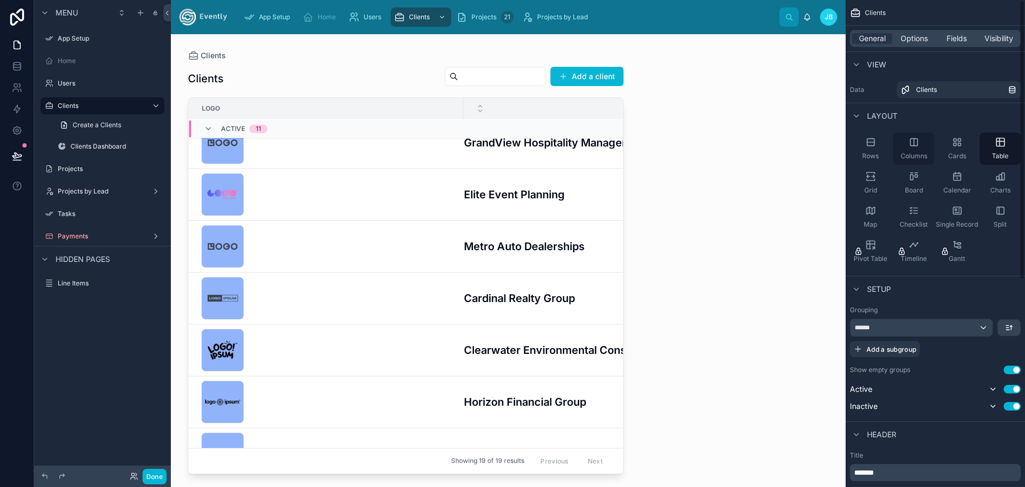
click at [910, 155] on span "Columns" at bounding box center [914, 156] width 27 height 9
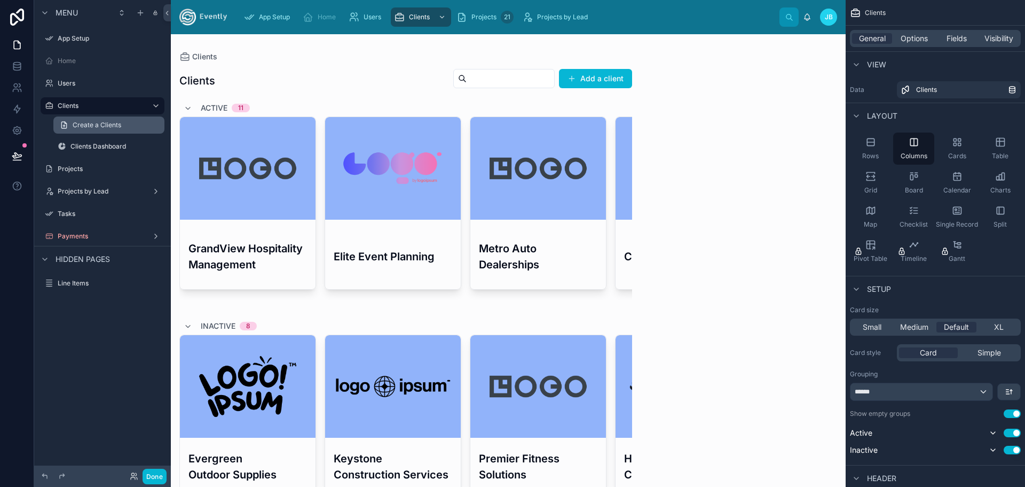
click at [75, 125] on span "Create a Clients" at bounding box center [97, 125] width 49 height 9
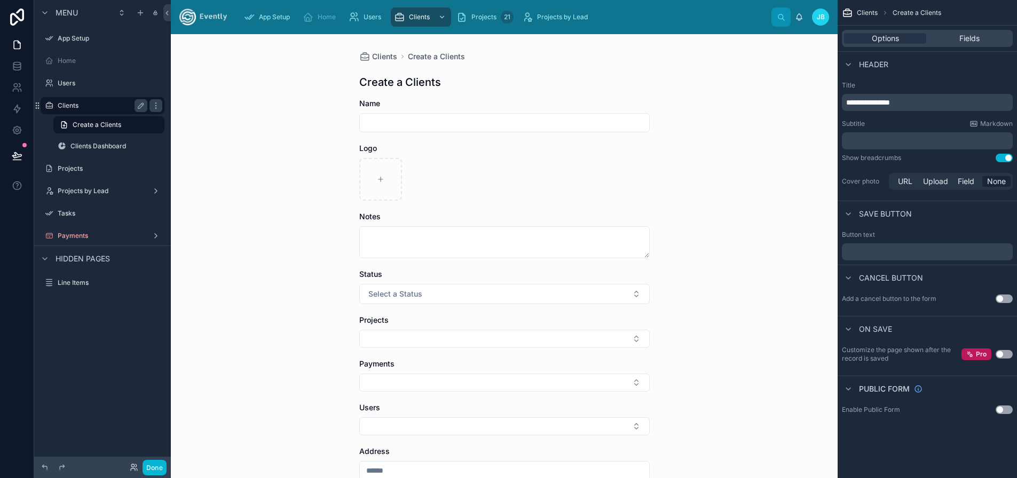
click at [68, 107] on label "Clients" at bounding box center [100, 105] width 85 height 9
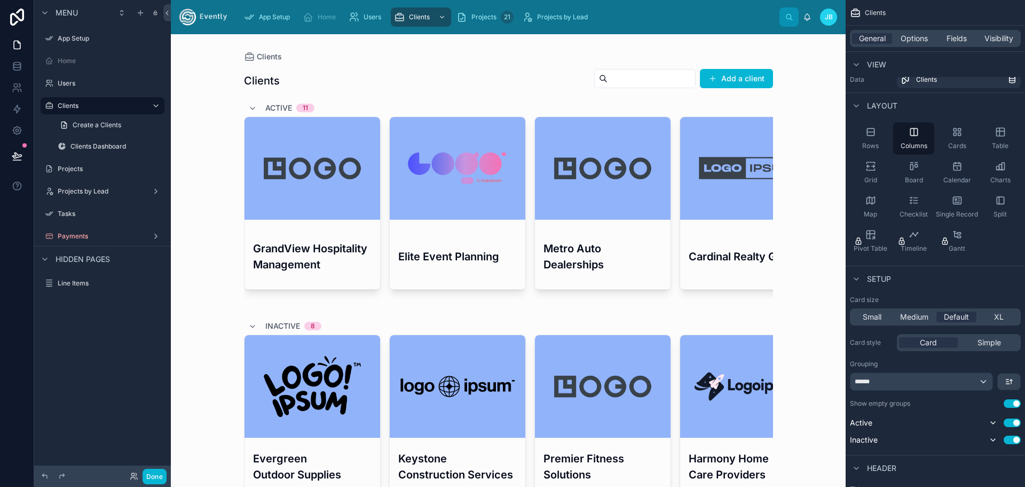
scroll to position [18, 0]
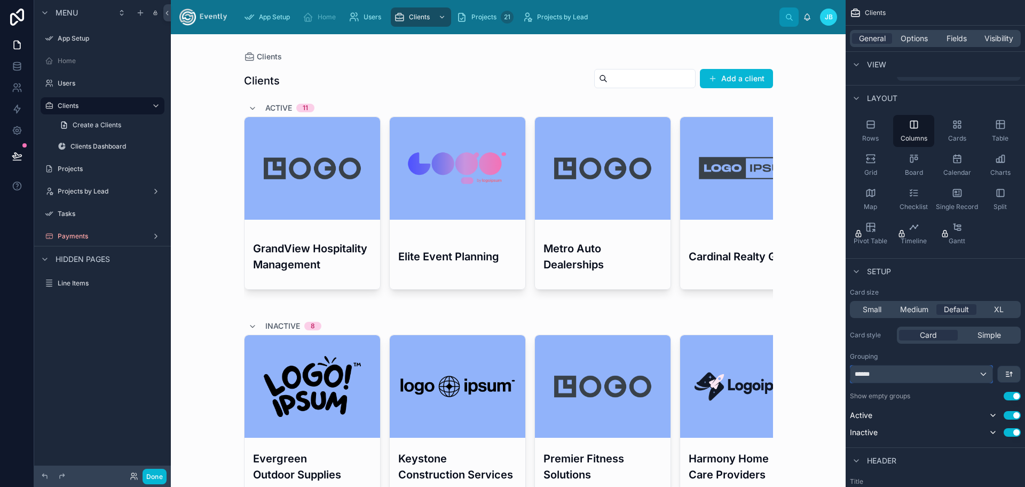
click at [976, 374] on div "******" at bounding box center [922, 373] width 142 height 17
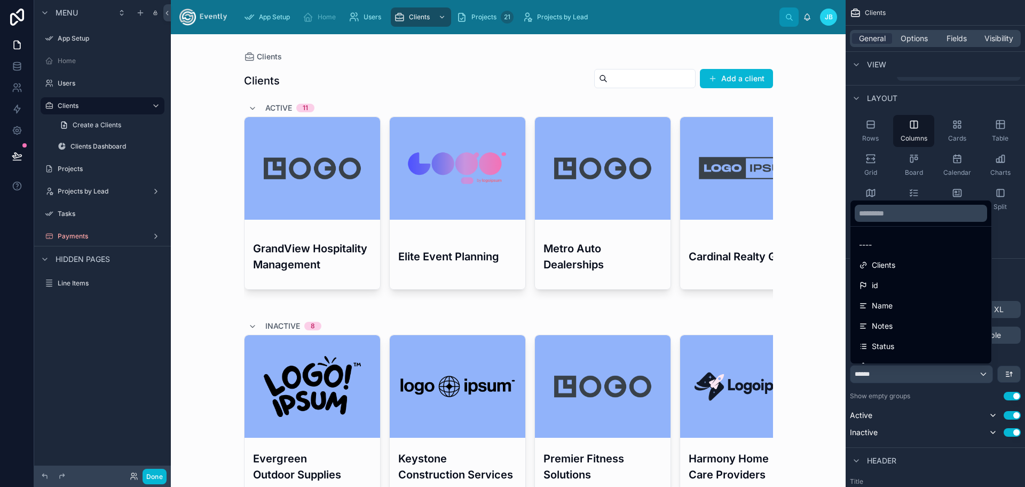
click at [976, 374] on div "scrollable content" at bounding box center [512, 243] width 1025 height 487
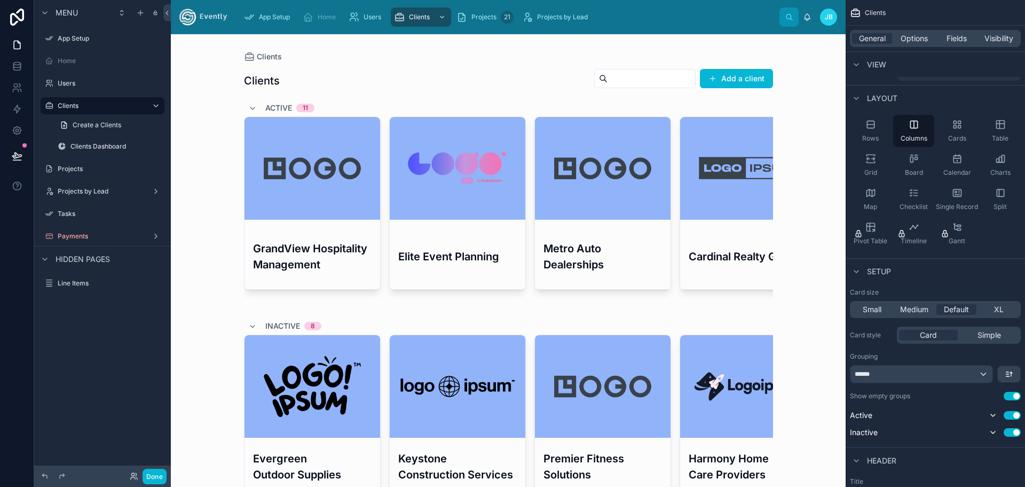
click at [253, 77] on h1 "Clients" at bounding box center [262, 80] width 36 height 15
click at [730, 80] on button "Add a client" at bounding box center [736, 78] width 73 height 19
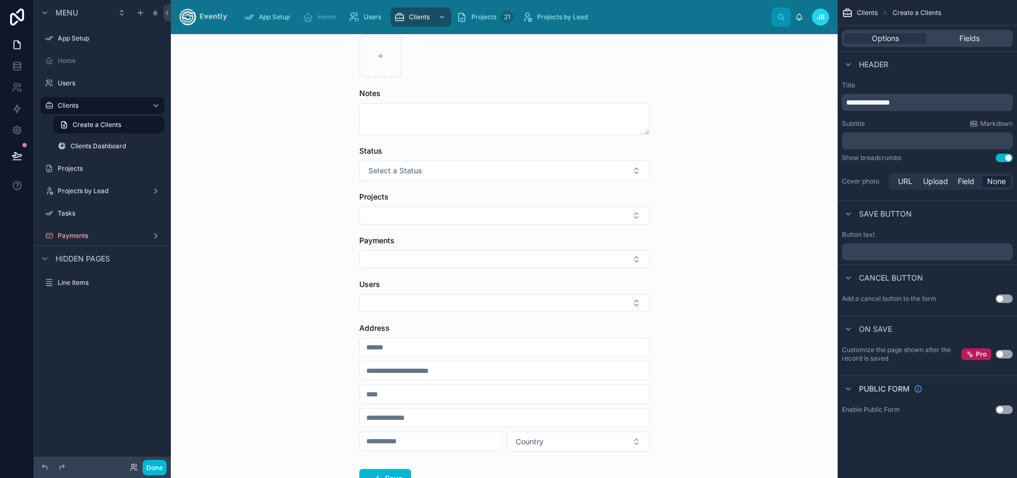
scroll to position [124, 0]
click at [421, 204] on div "Projects" at bounding box center [504, 207] width 291 height 33
click at [376, 194] on span "Projects" at bounding box center [373, 195] width 29 height 9
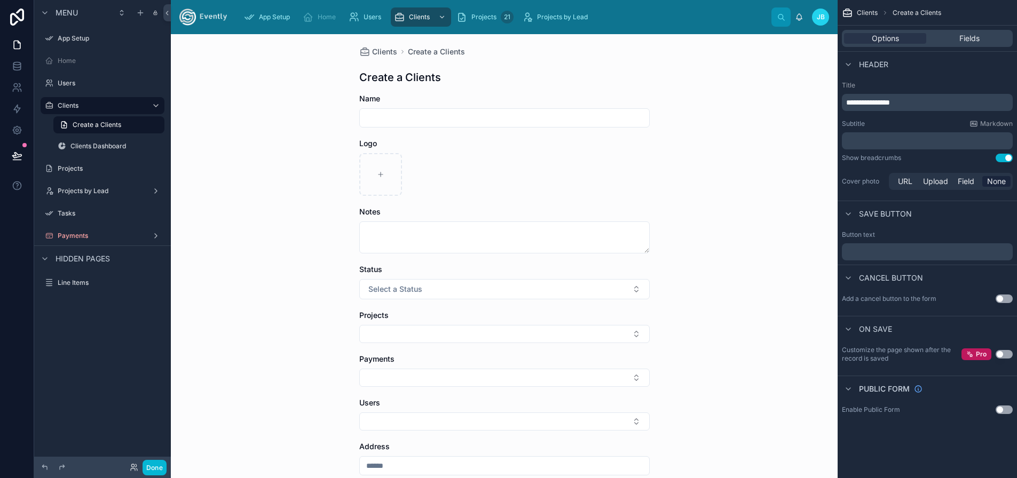
scroll to position [0, 0]
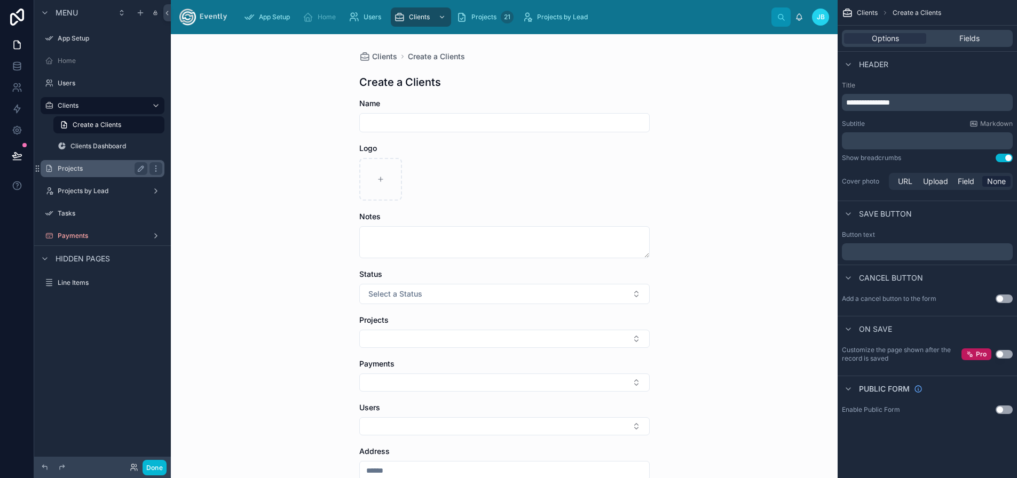
click at [68, 171] on label "Projects" at bounding box center [100, 168] width 85 height 9
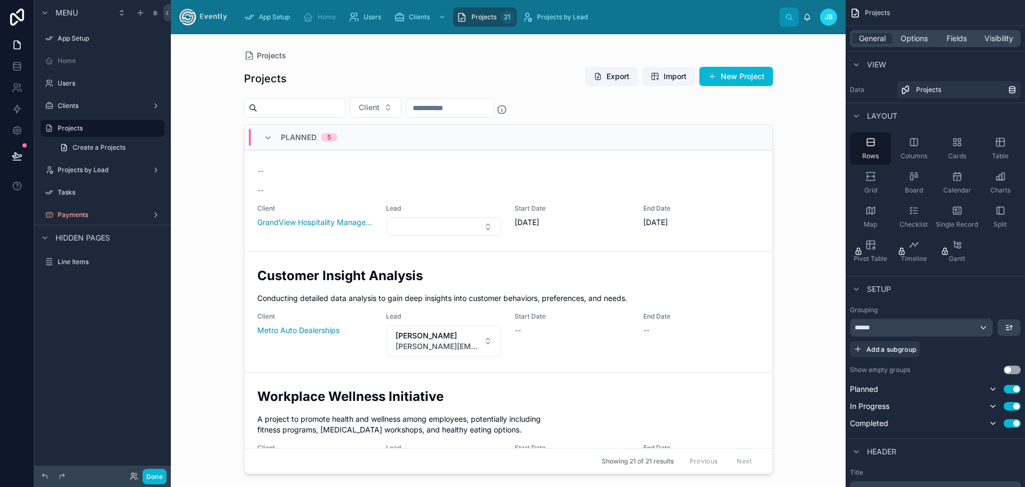
click at [405, 106] on div at bounding box center [509, 254] width 546 height 440
click at [402, 108] on button "Client" at bounding box center [376, 107] width 52 height 20
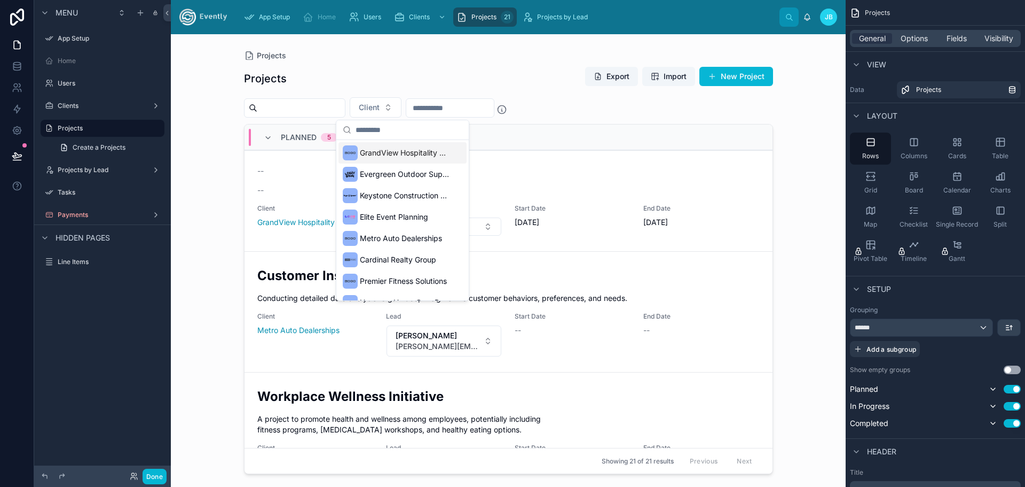
click at [211, 186] on div "Projects Projects Export Import New Project Client Planned 5 -- -- Client Grand…" at bounding box center [508, 260] width 675 height 452
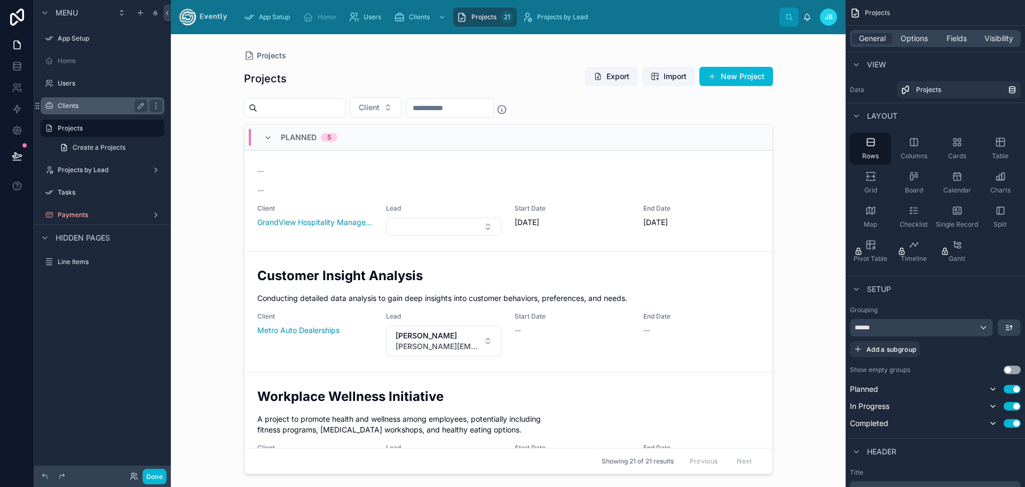
click at [77, 107] on label "Clients" at bounding box center [100, 105] width 85 height 9
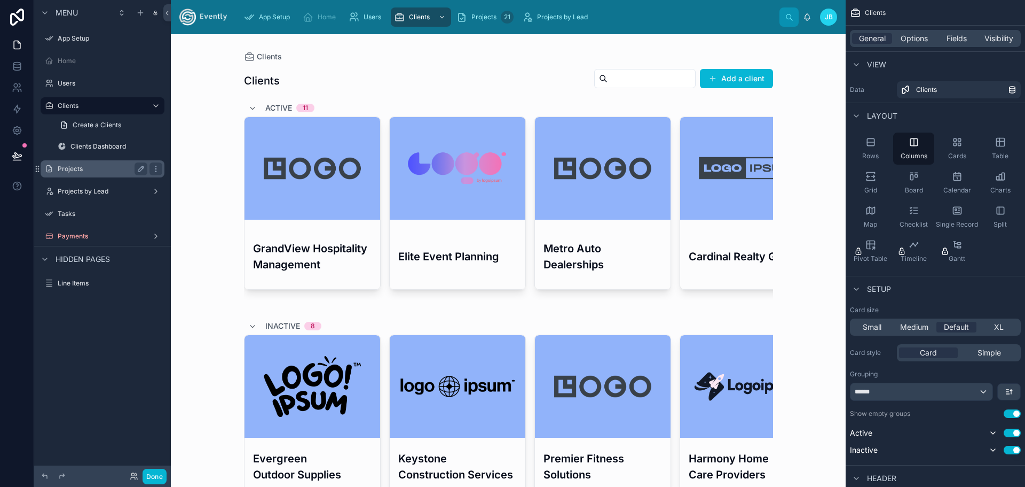
click at [75, 165] on label "Projects" at bounding box center [100, 168] width 85 height 9
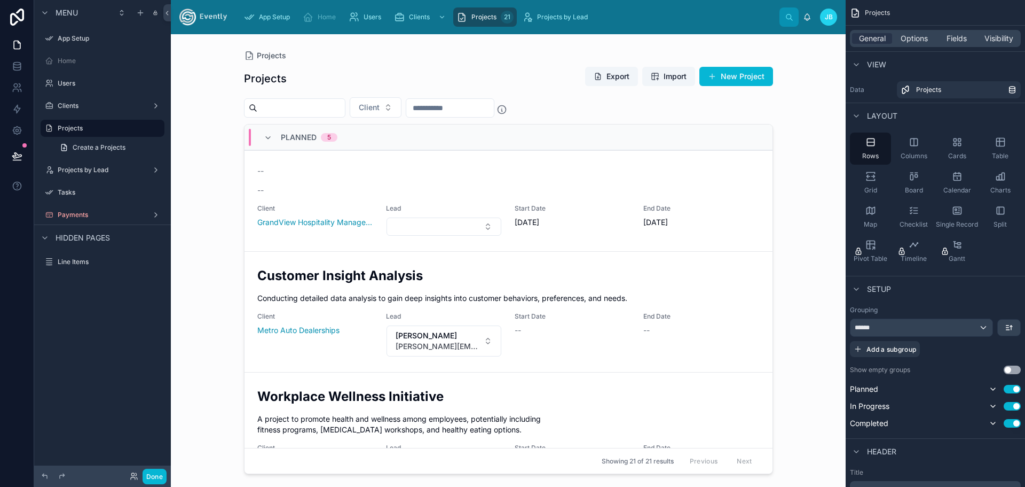
click at [218, 73] on div "Projects Projects Export Import New Project Client Planned 5 -- -- Client Grand…" at bounding box center [508, 260] width 675 height 452
click at [744, 70] on button "New Project" at bounding box center [737, 76] width 74 height 19
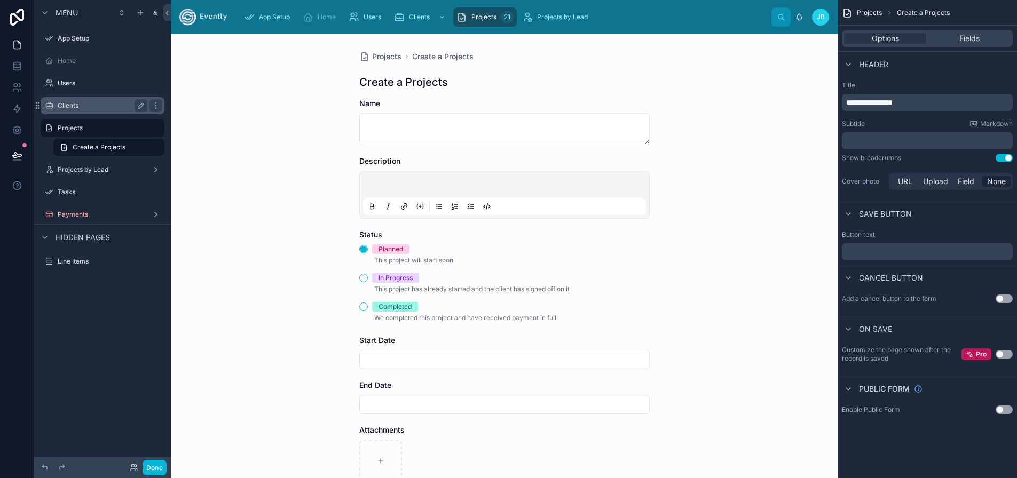
click at [69, 107] on label "Clients" at bounding box center [100, 105] width 85 height 9
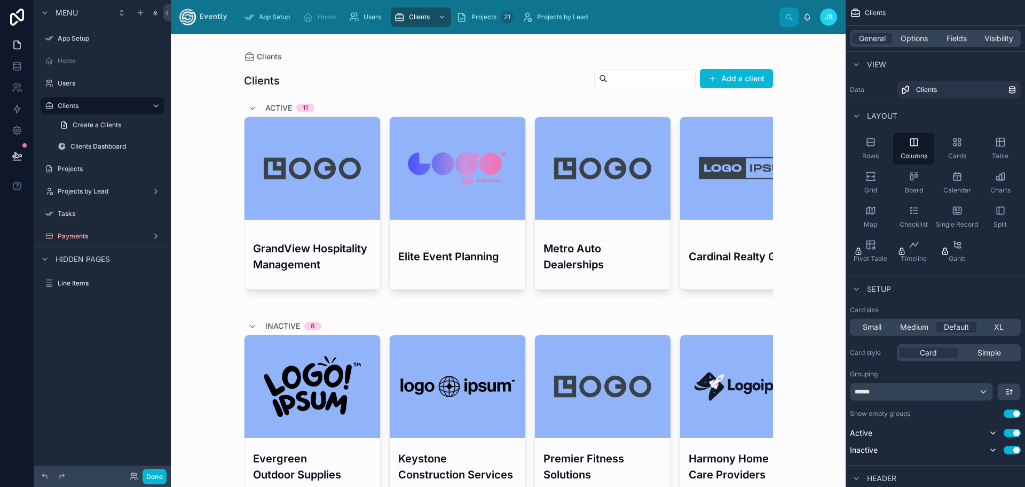
click at [286, 254] on div at bounding box center [509, 306] width 546 height 544
click at [287, 253] on h3 "GrandView Hospitality Management" at bounding box center [312, 256] width 119 height 32
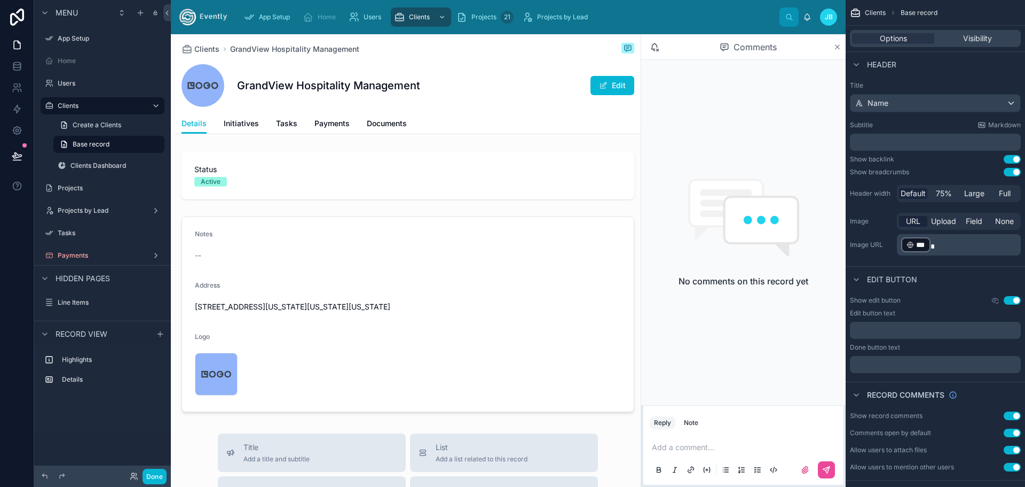
click at [836, 43] on icon at bounding box center [838, 47] width 8 height 9
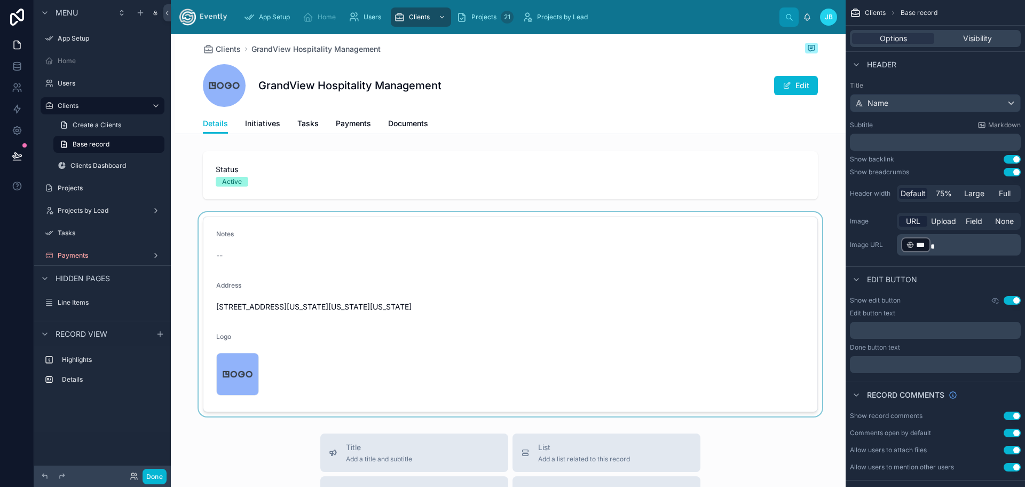
click at [394, 253] on div at bounding box center [510, 314] width 671 height 204
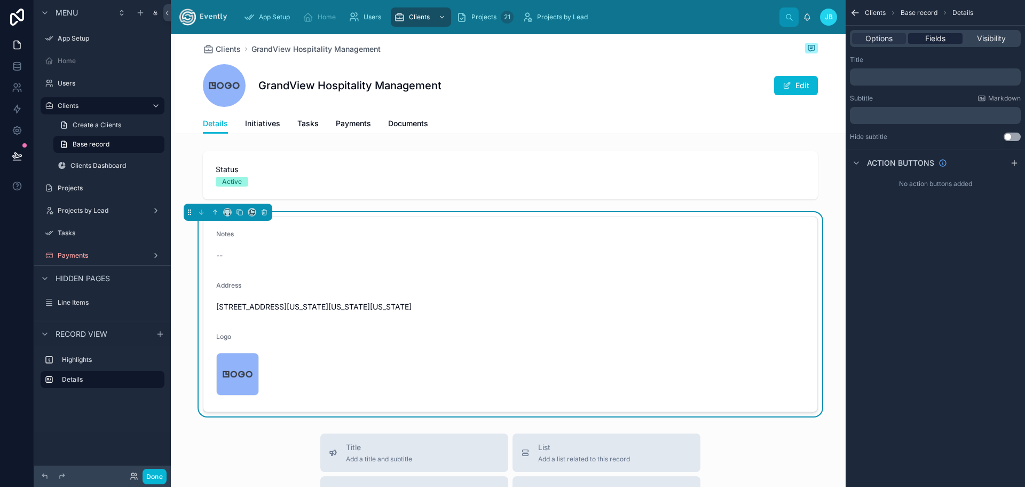
click at [928, 40] on span "Fields" at bounding box center [935, 38] width 20 height 11
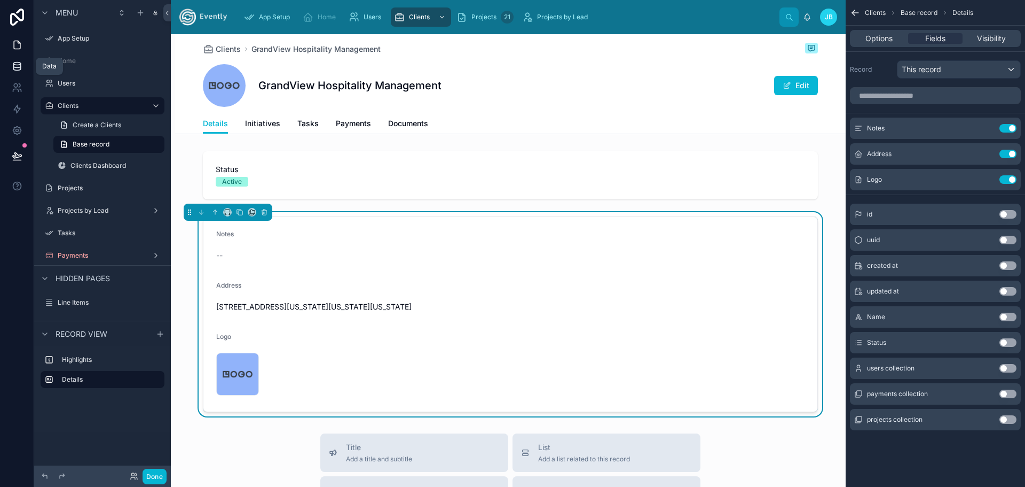
click at [13, 62] on icon at bounding box center [17, 66] width 11 height 11
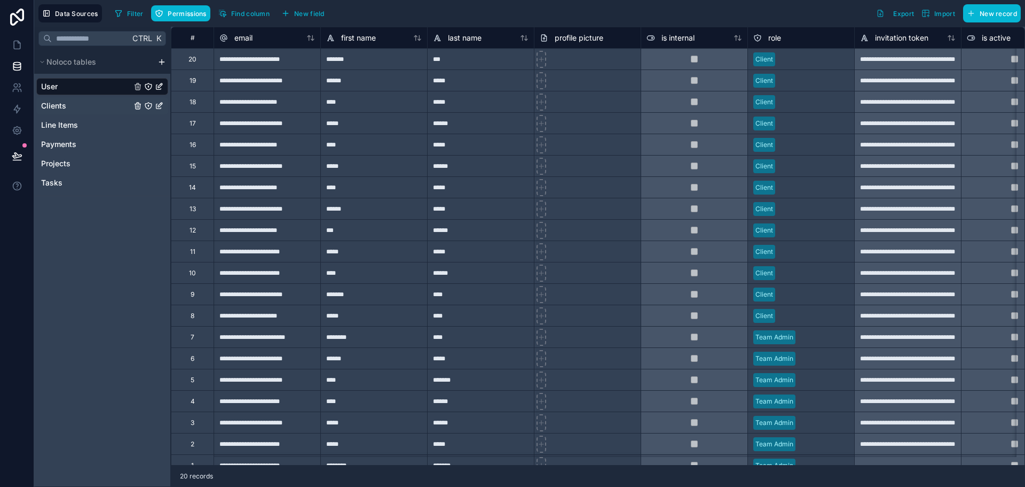
click at [64, 106] on span "Clients" at bounding box center [53, 105] width 25 height 11
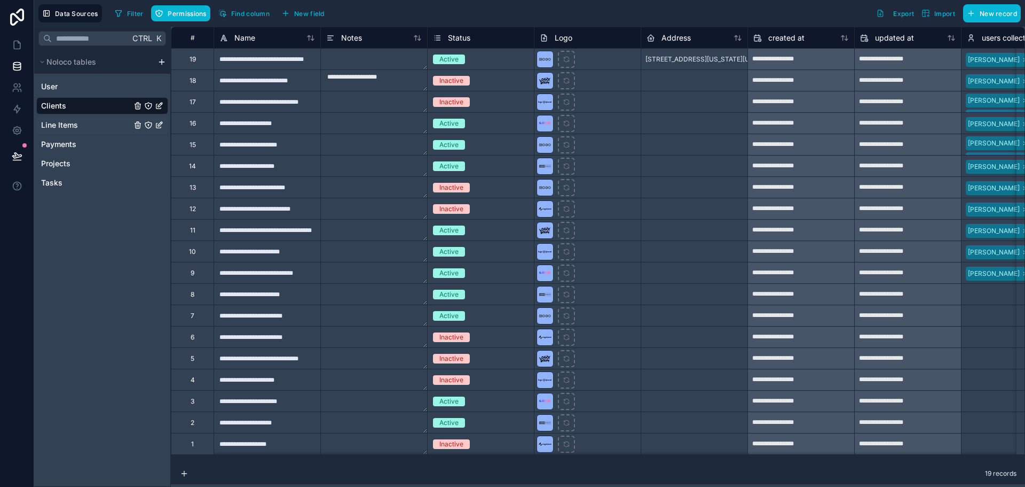
click at [58, 125] on span "Line Items" at bounding box center [59, 125] width 37 height 11
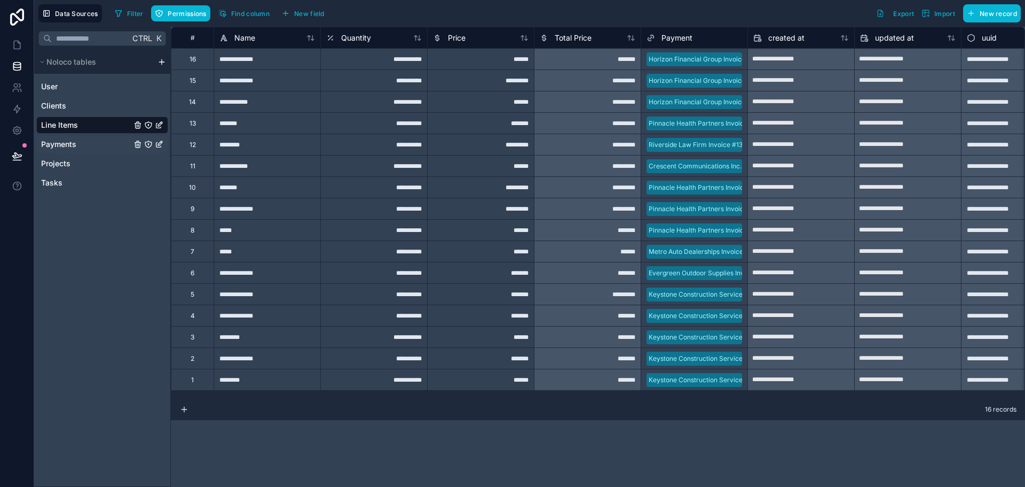
click at [64, 145] on span "Payments" at bounding box center [58, 144] width 35 height 11
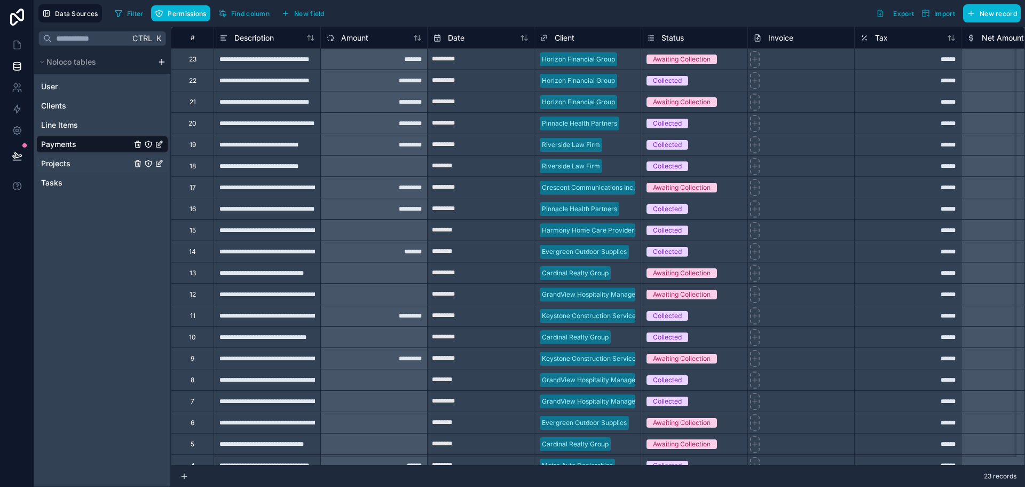
click at [56, 159] on span "Projects" at bounding box center [55, 163] width 29 height 11
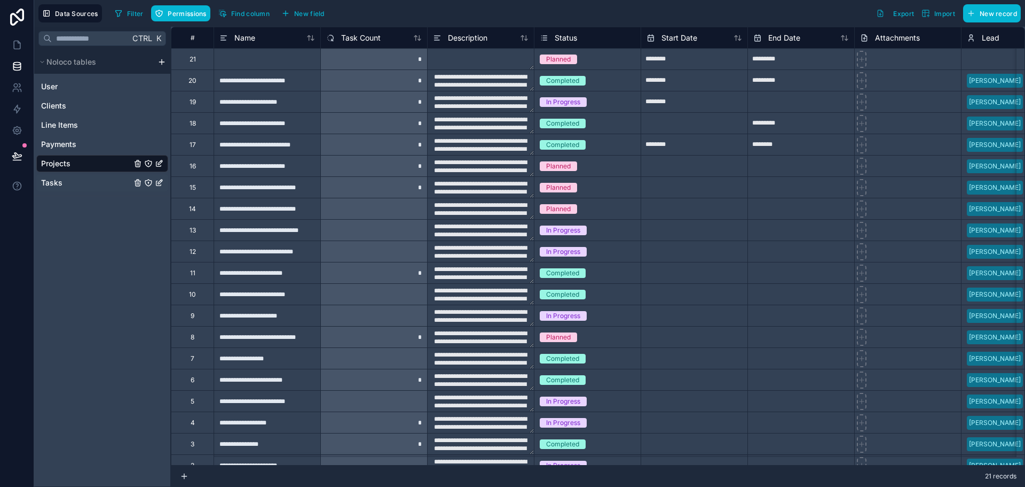
click at [57, 187] on span "Tasks" at bounding box center [51, 182] width 21 height 11
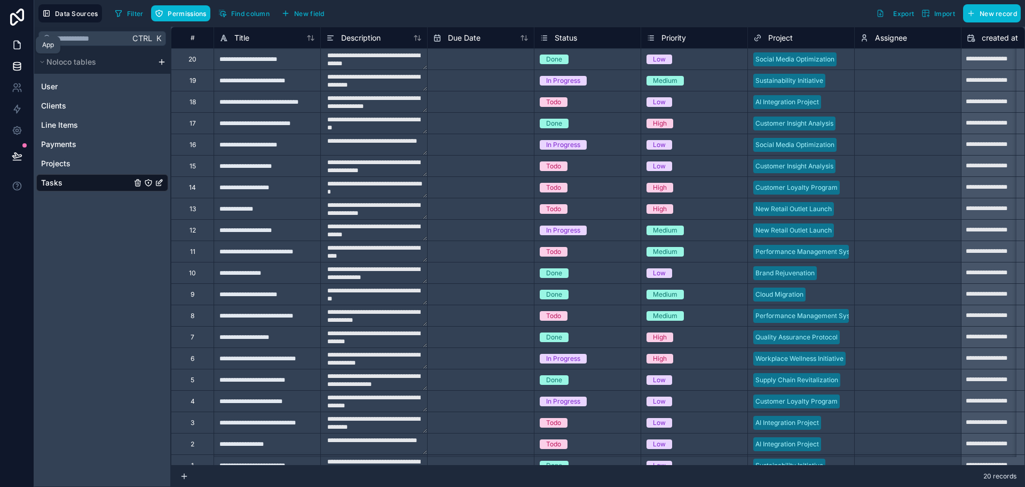
click at [19, 45] on icon at bounding box center [17, 45] width 11 height 11
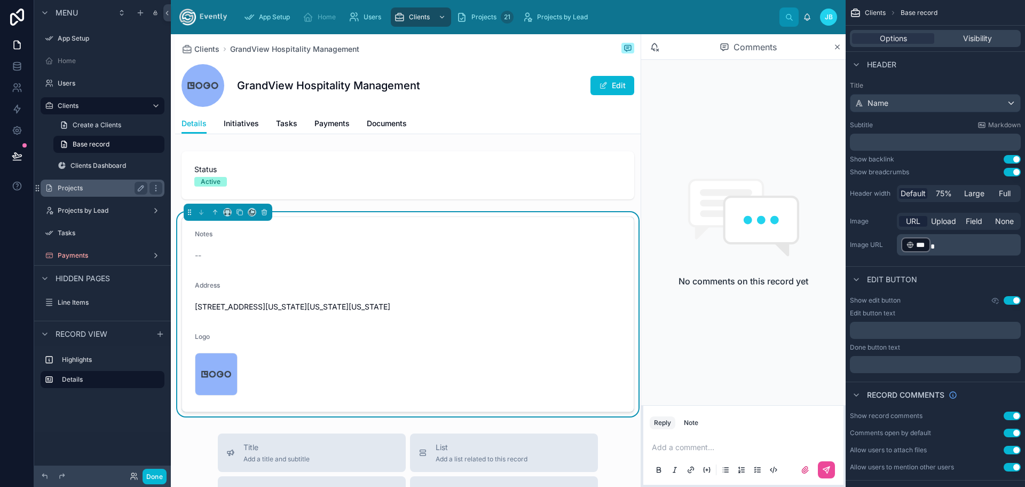
click at [75, 192] on label "Projects" at bounding box center [100, 188] width 85 height 9
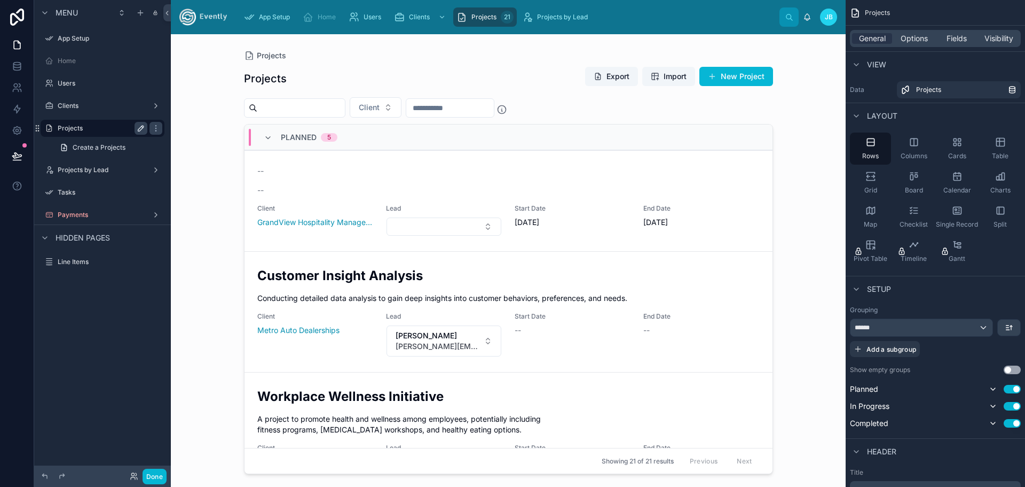
click at [138, 126] on icon "scrollable content" at bounding box center [141, 128] width 9 height 9
click at [90, 129] on input "********" at bounding box center [94, 128] width 73 height 13
type input "**********"
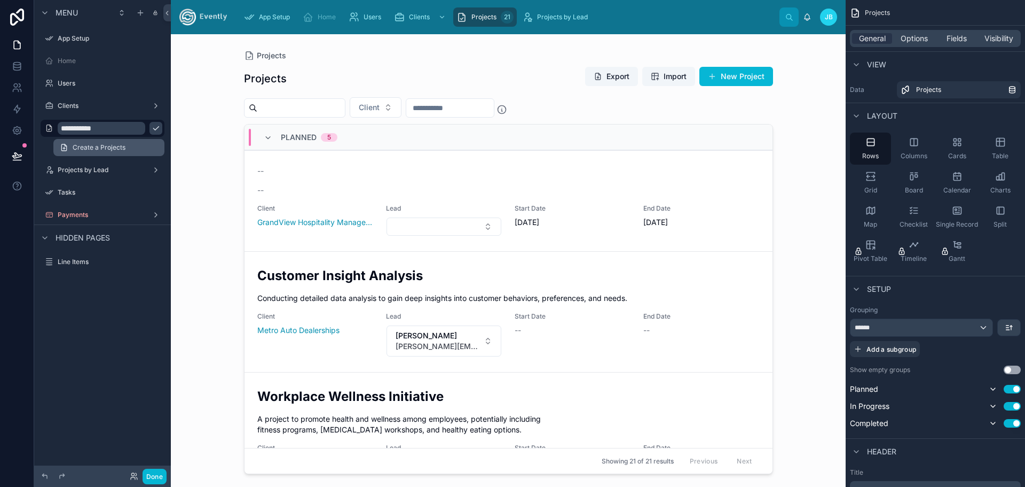
click at [106, 143] on span "Create a Projects" at bounding box center [99, 147] width 53 height 9
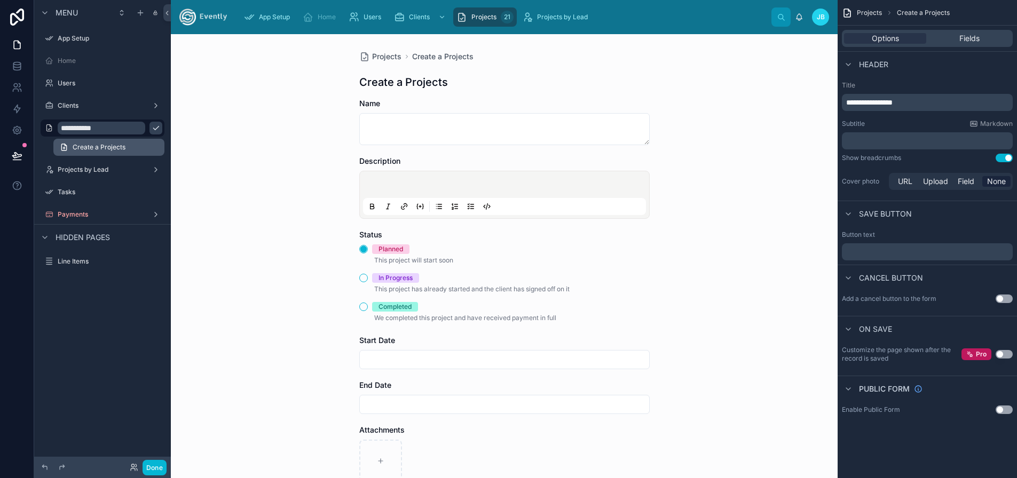
click at [132, 147] on link "Create a Projects" at bounding box center [108, 147] width 111 height 17
click at [122, 147] on span "Create a Projects" at bounding box center [99, 147] width 53 height 9
drag, startPoint x: 917, startPoint y: 103, endPoint x: 1023, endPoint y: 97, distance: 105.9
click at [1008, 101] on p "**********" at bounding box center [928, 102] width 164 height 11
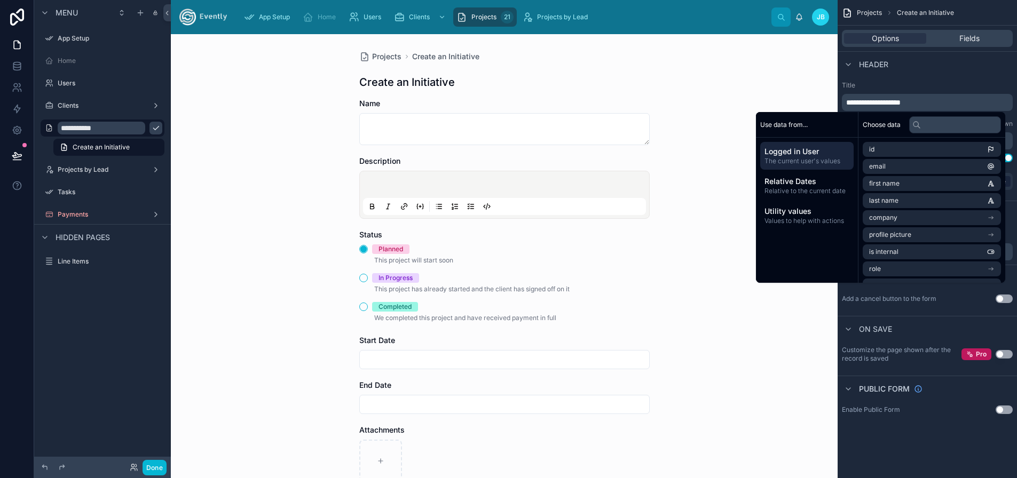
click at [748, 82] on div "Projects Create an Initiative Create an Initiative Name Description Status Plan…" at bounding box center [504, 256] width 667 height 444
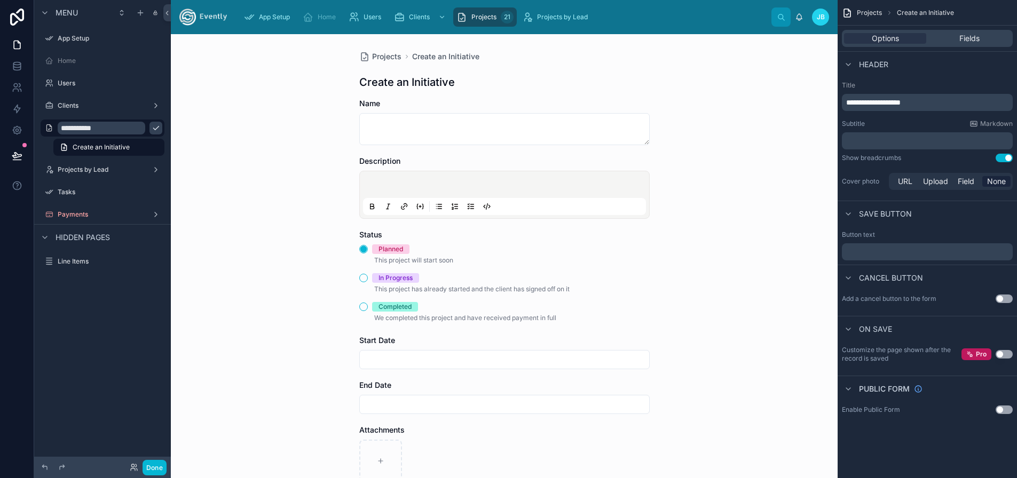
click at [152, 128] on icon "scrollable content" at bounding box center [156, 128] width 9 height 9
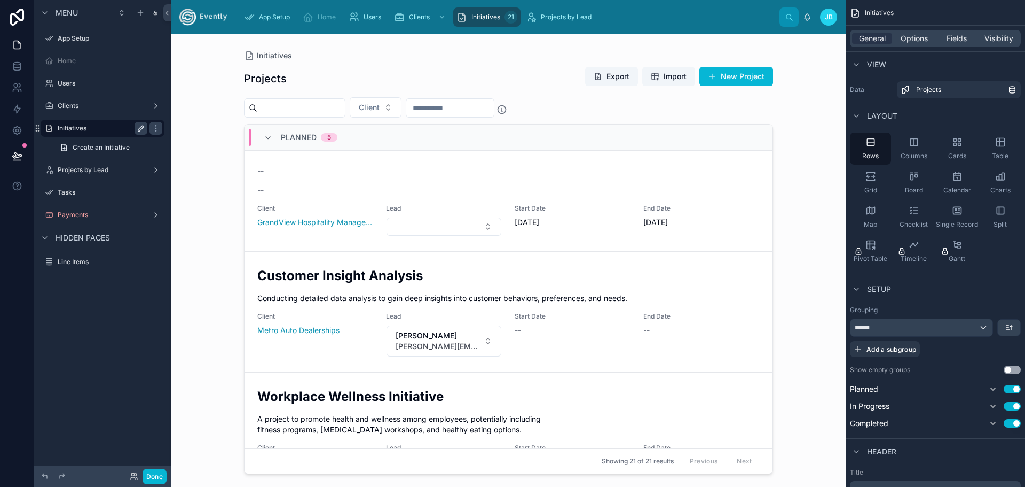
click at [81, 124] on label "Initiatives" at bounding box center [100, 128] width 85 height 9
click at [0, 0] on icon "scrollable content" at bounding box center [0, 0] width 0 height 0
click at [104, 129] on input "**********" at bounding box center [94, 128] width 73 height 13
drag, startPoint x: 226, startPoint y: 172, endPoint x: 242, endPoint y: 139, distance: 36.6
click at [226, 172] on div "Initiatives Projects Export Import New Project Client Planned 5 -- -- Client Gr…" at bounding box center [508, 260] width 675 height 452
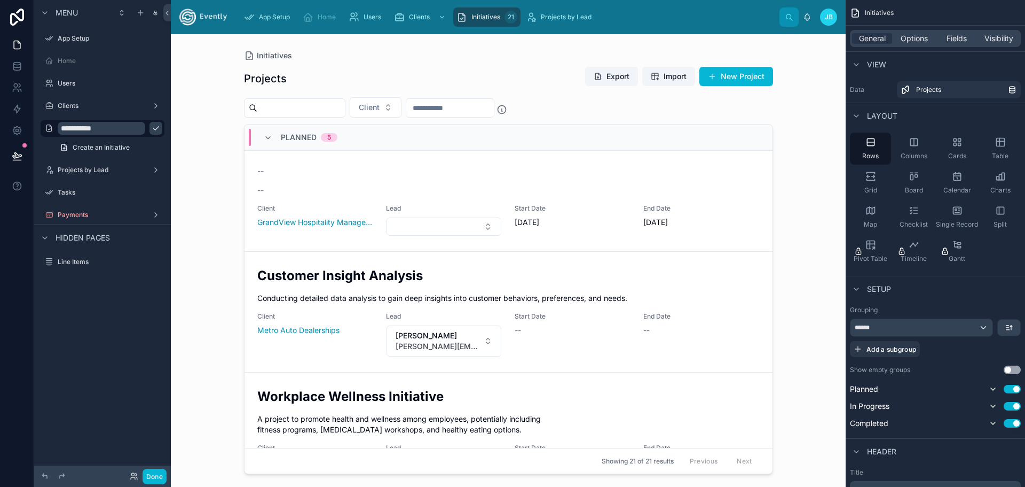
click at [278, 74] on div at bounding box center [509, 254] width 546 height 440
click at [263, 83] on h1 "Projects" at bounding box center [265, 78] width 43 height 15
click at [81, 140] on link "Create an Initiative" at bounding box center [108, 147] width 111 height 17
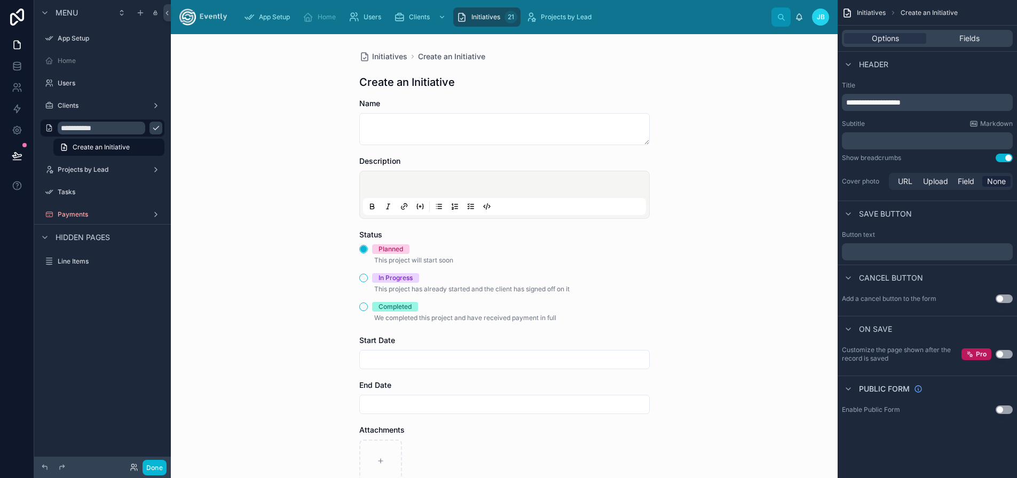
click at [292, 82] on div "Initiatives Create an Initiative Create an Initiative Name Description Status P…" at bounding box center [504, 256] width 667 height 444
click at [59, 101] on div "Clients" at bounding box center [103, 105] width 90 height 13
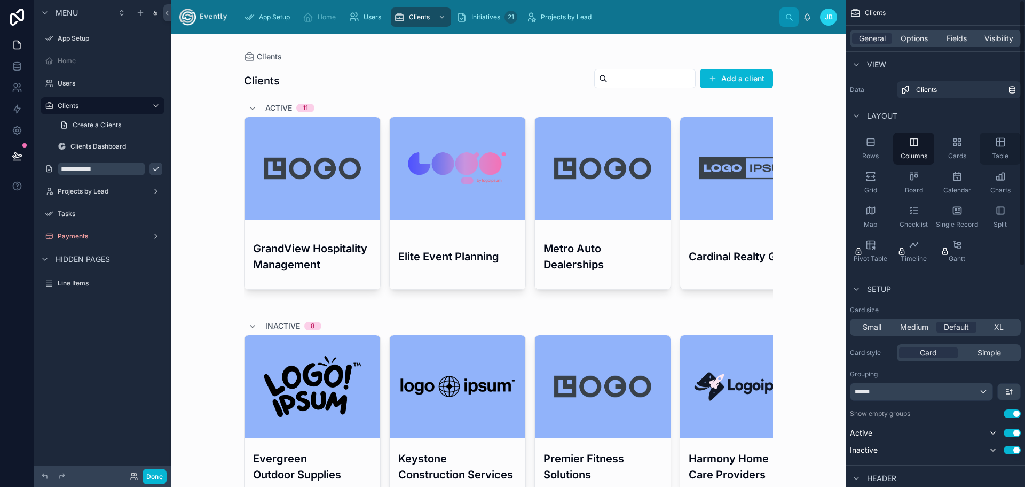
click at [1000, 146] on icon "scrollable content" at bounding box center [1000, 142] width 11 height 11
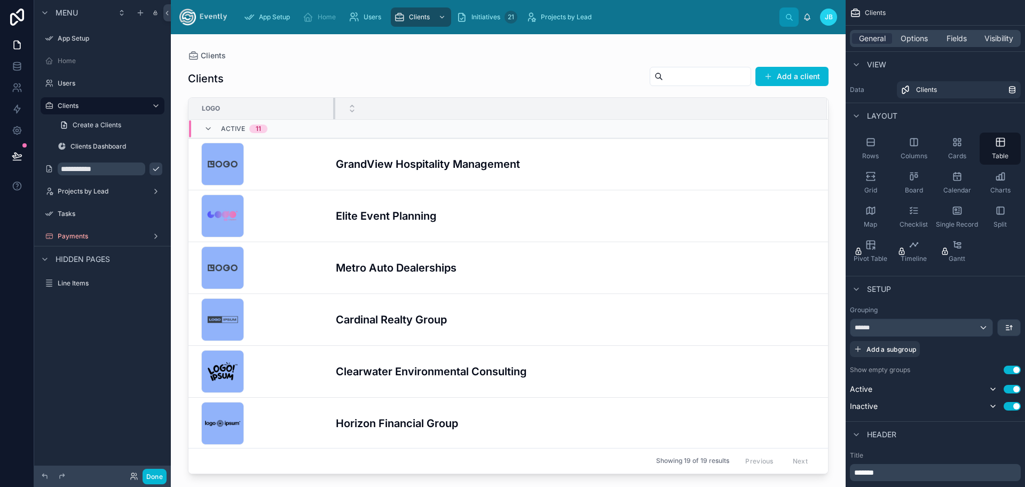
drag, startPoint x: 462, startPoint y: 104, endPoint x: 334, endPoint y: 94, distance: 128.6
click at [334, 94] on div "Clients Clients Add a client Logo Active 11 logo-ipsum-3 .png GrandView Hospita…" at bounding box center [508, 254] width 675 height 440
click at [489, 109] on div at bounding box center [581, 108] width 491 height 20
click at [152, 168] on icon "scrollable content" at bounding box center [156, 168] width 9 height 9
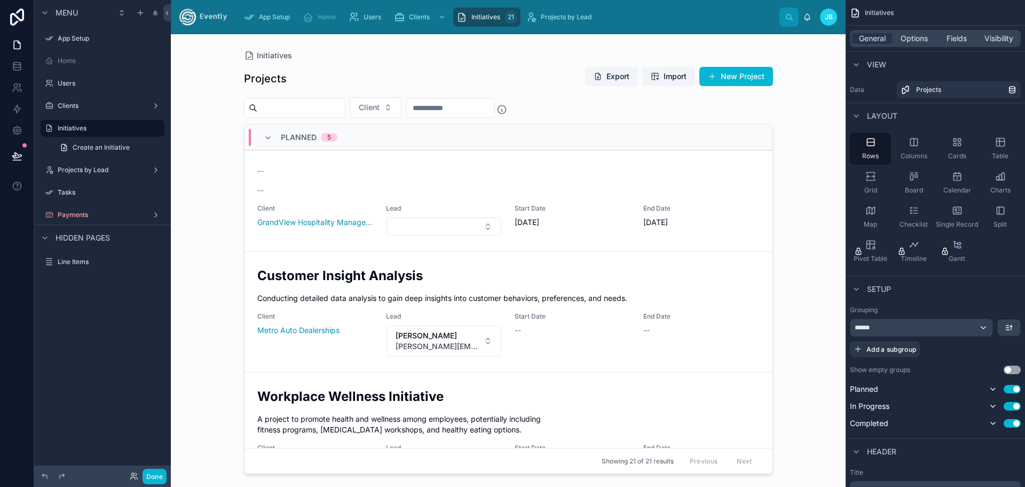
click at [90, 328] on div "Menu App Setup Home Users Clients Initiatives Create an Initiative Projects by …" at bounding box center [102, 237] width 137 height 474
click at [15, 62] on icon at bounding box center [16, 63] width 7 height 3
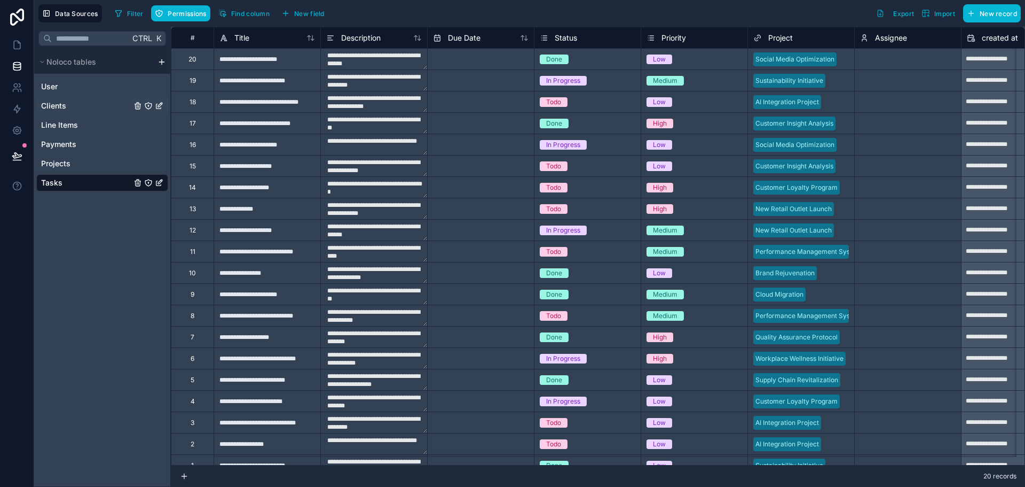
click at [53, 105] on span "Clients" at bounding box center [53, 105] width 25 height 11
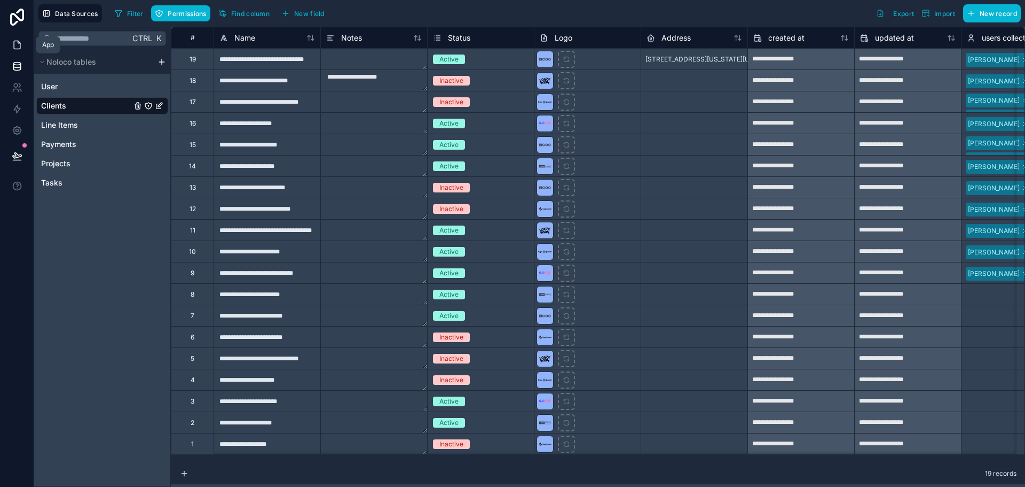
click at [15, 37] on link at bounding box center [17, 44] width 34 height 21
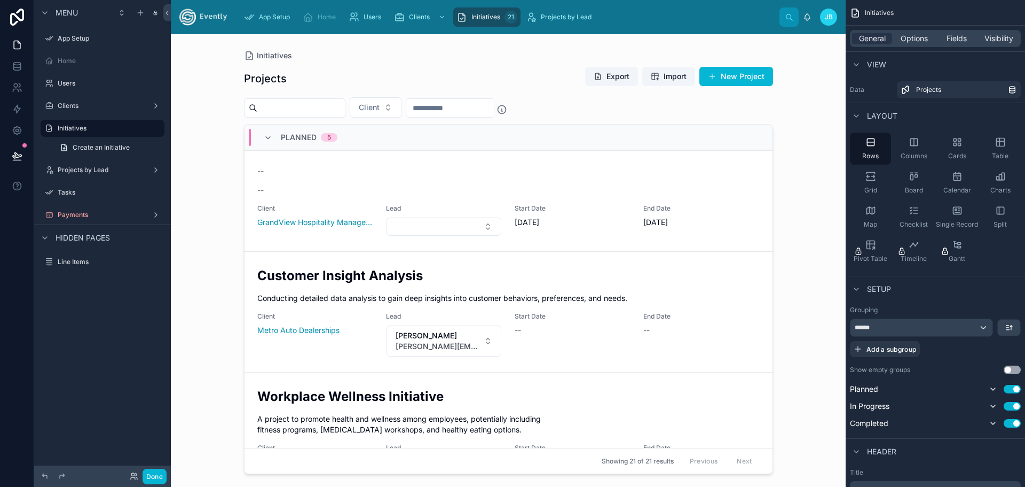
click at [278, 76] on div at bounding box center [509, 254] width 546 height 440
click at [274, 79] on h1 "Projects" at bounding box center [265, 78] width 43 height 15
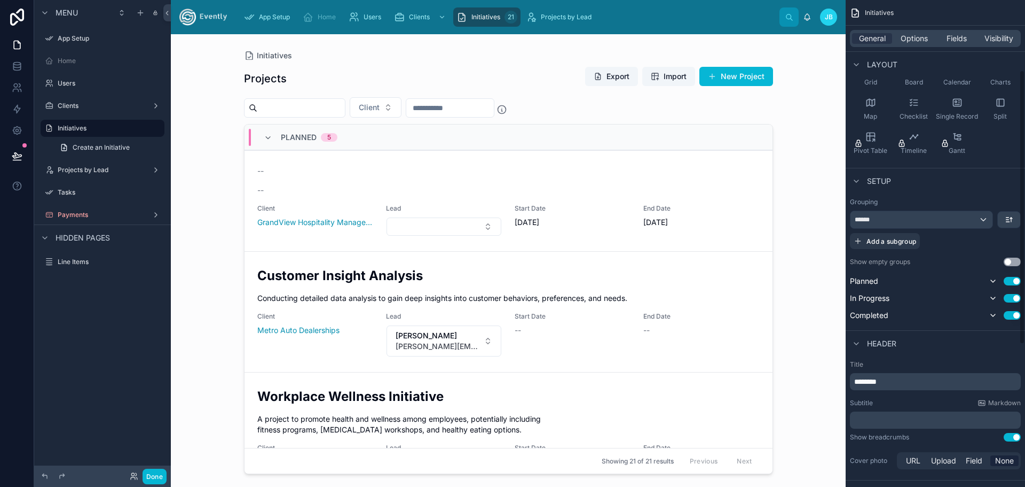
scroll to position [124, 0]
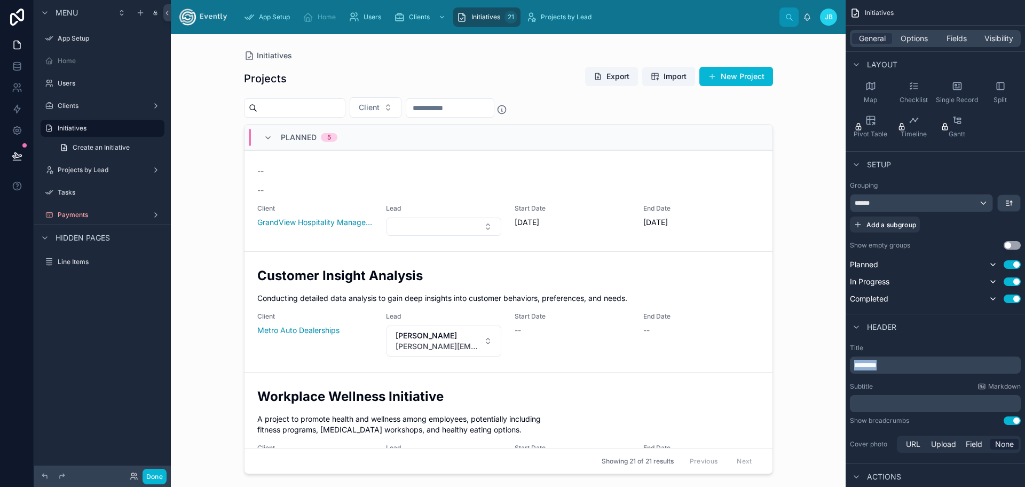
drag, startPoint x: 892, startPoint y: 367, endPoint x: 844, endPoint y: 364, distance: 48.7
click at [844, 364] on div "App Setup Home Users Clients Initiatives 21 Projects by Lead [PERSON_NAME] Init…" at bounding box center [598, 243] width 854 height 487
click at [842, 350] on div "Initiatives Initiatives Export Import New Project Client Planned 5 -- -- Client…" at bounding box center [508, 260] width 675 height 452
click at [837, 390] on div "Initiatives Initiatives Export Import New Project Client Planned 5 -- -- Client…" at bounding box center [508, 260] width 675 height 452
click at [190, 176] on div "Initiatives Initiatives Export Import New Project Client Planned 5 -- -- Client…" at bounding box center [508, 260] width 675 height 452
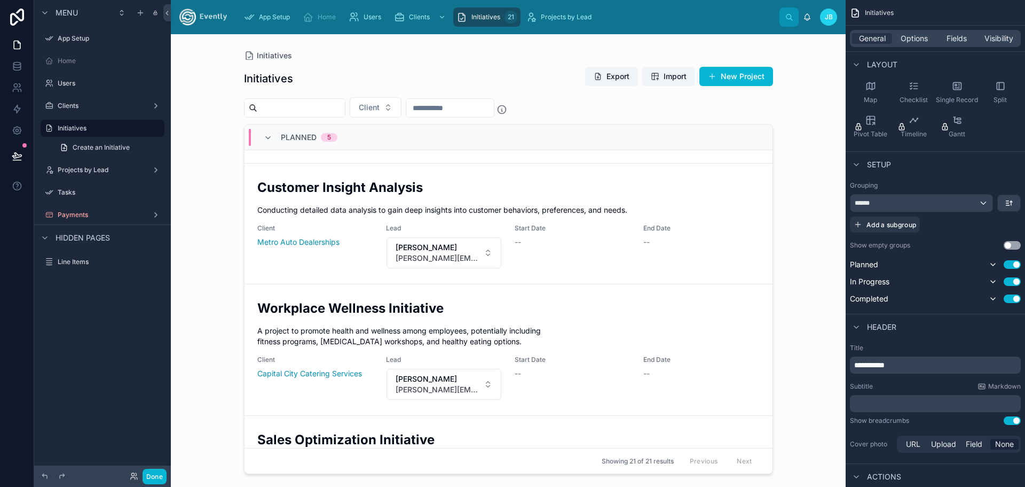
scroll to position [89, 0]
click at [62, 101] on label "Clients" at bounding box center [100, 105] width 85 height 9
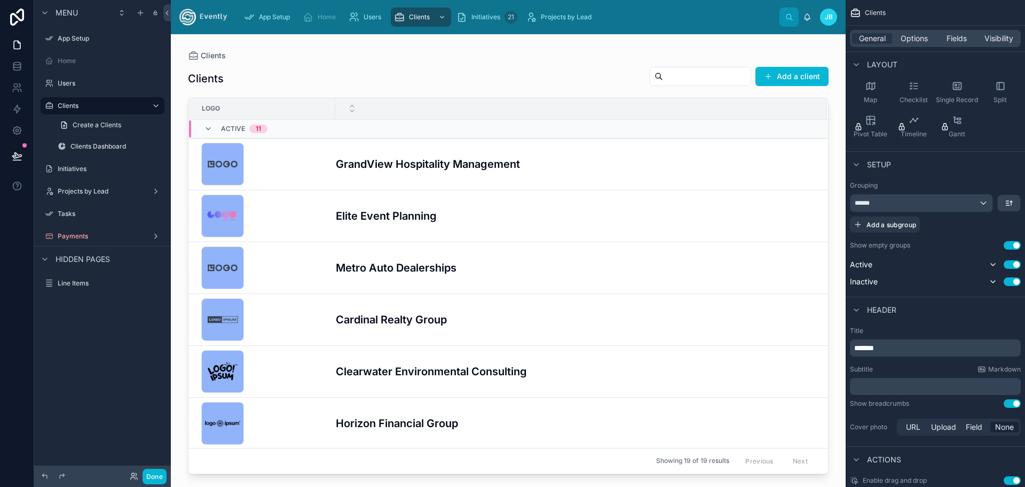
click at [216, 161] on div at bounding box center [508, 254] width 675 height 440
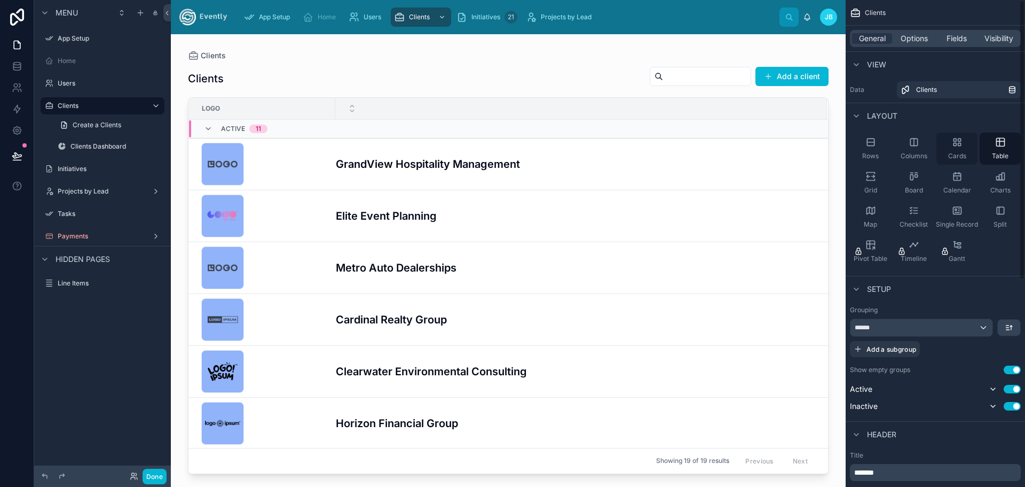
click at [956, 144] on icon "scrollable content" at bounding box center [955, 144] width 3 height 3
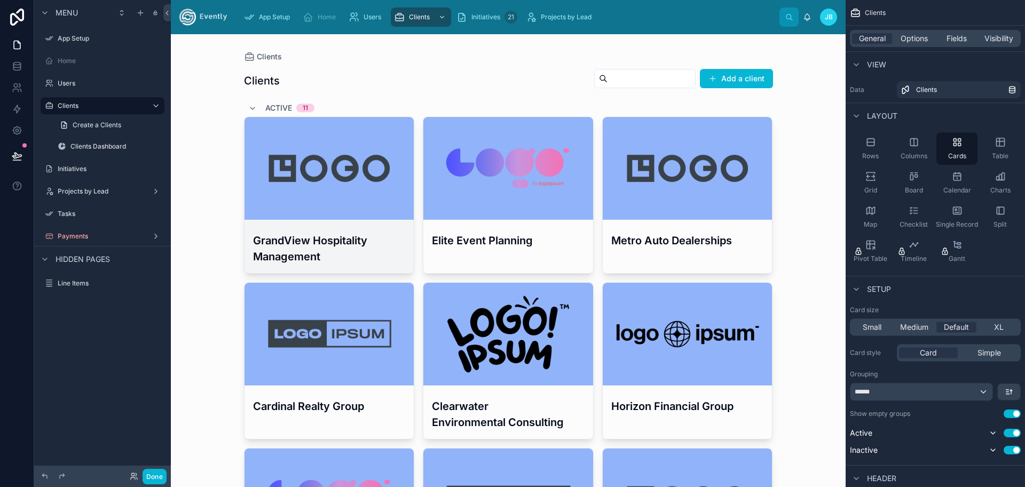
click at [281, 180] on div at bounding box center [330, 168] width 170 height 103
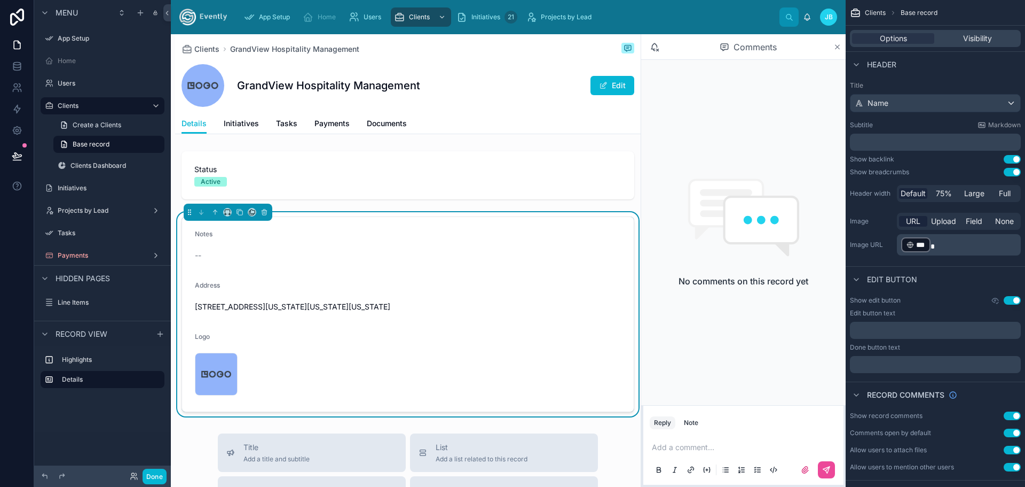
click at [838, 48] on icon at bounding box center [838, 47] width 4 height 4
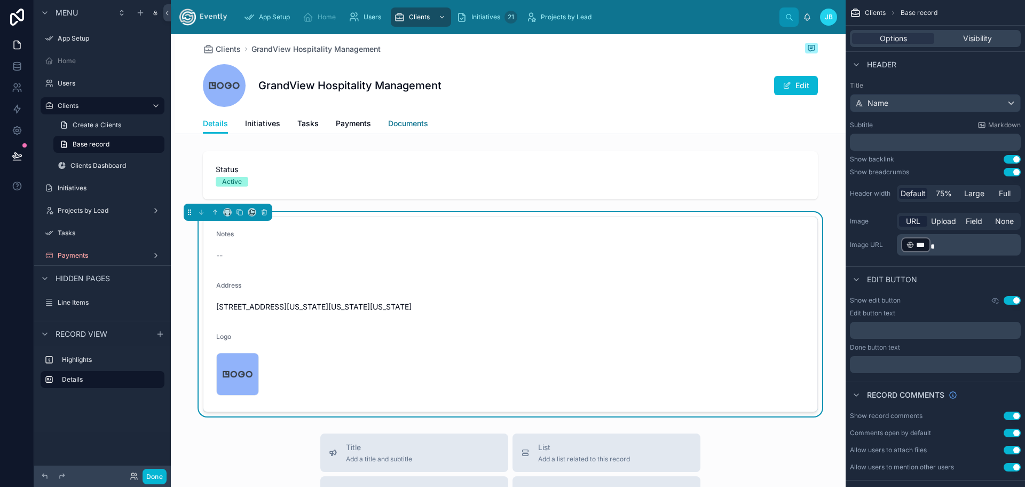
click at [394, 121] on span "Documents" at bounding box center [408, 123] width 40 height 11
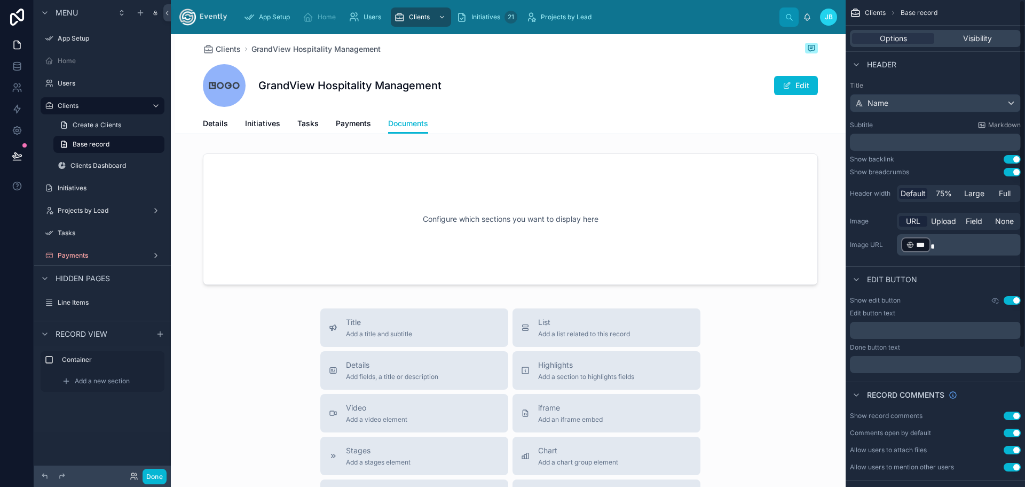
click at [894, 330] on p "﻿" at bounding box center [936, 330] width 164 height 9
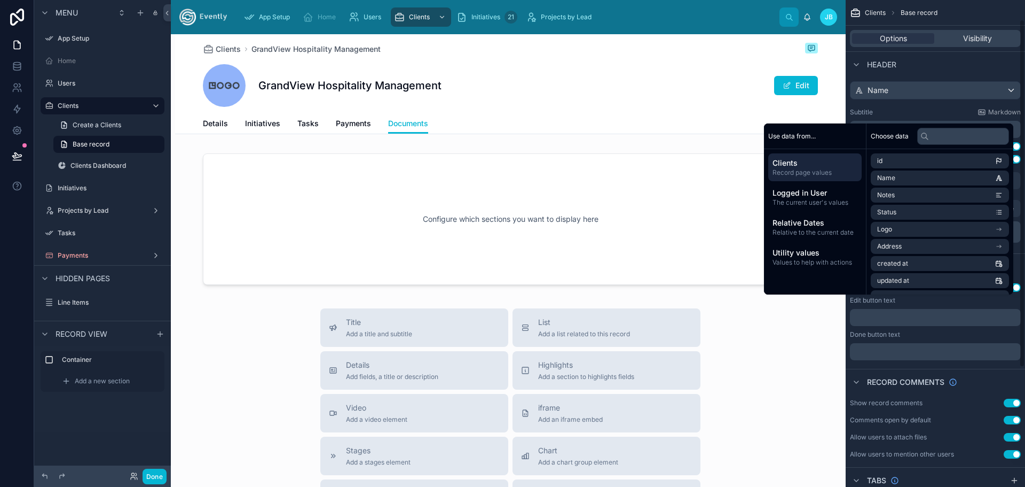
scroll to position [36, 0]
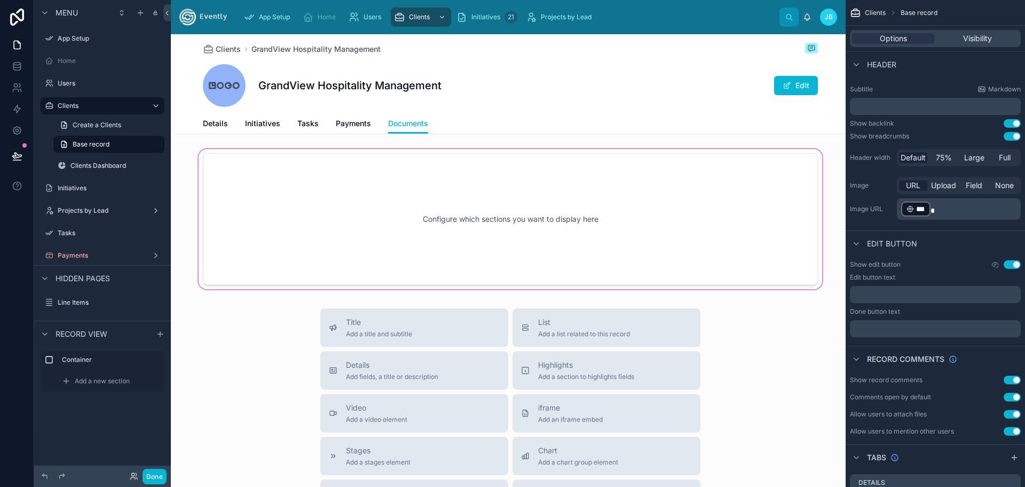
click at [518, 225] on div at bounding box center [510, 219] width 671 height 144
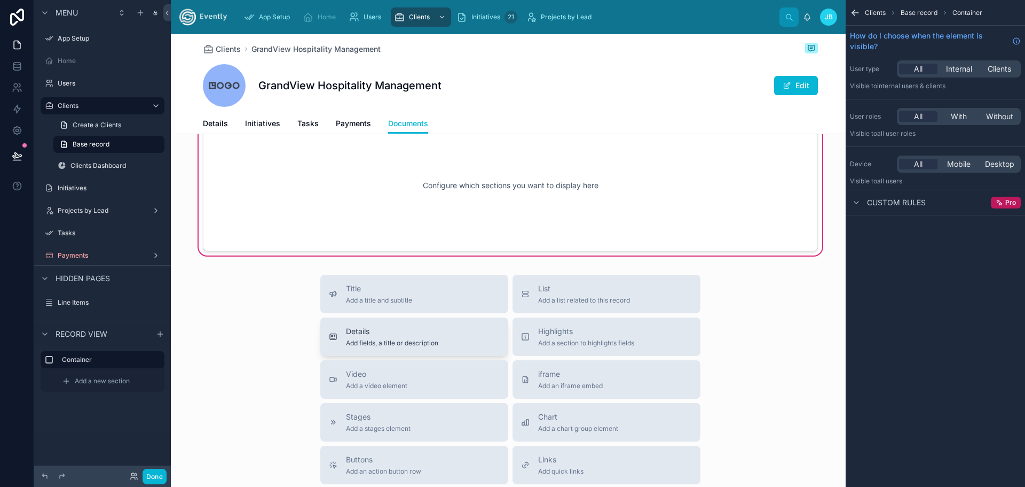
scroll to position [0, 0]
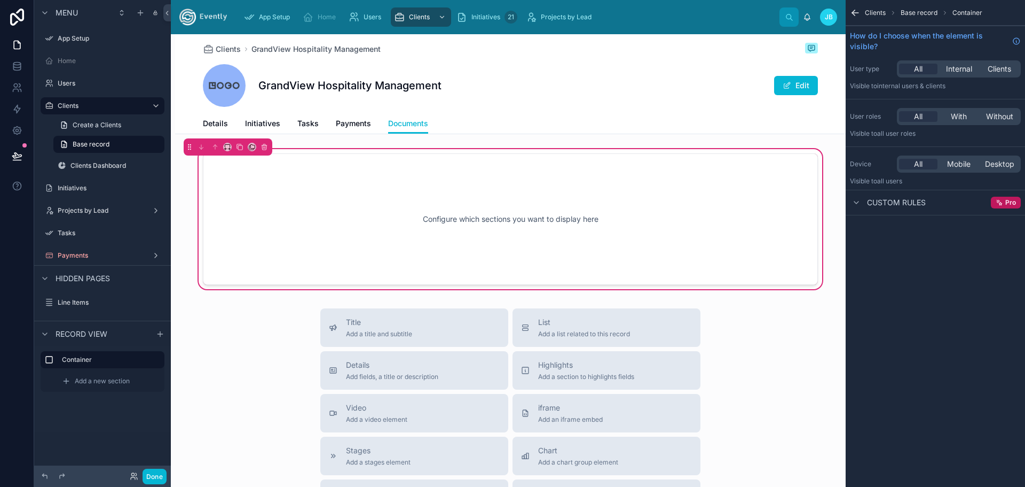
drag, startPoint x: 394, startPoint y: 365, endPoint x: 402, endPoint y: 208, distance: 156.7
click at [402, 208] on div "Clients GrandView Hospitality Management GrandView Hospitality Management Edit …" at bounding box center [510, 404] width 671 height 740
click at [393, 370] on span "Details" at bounding box center [392, 364] width 92 height 11
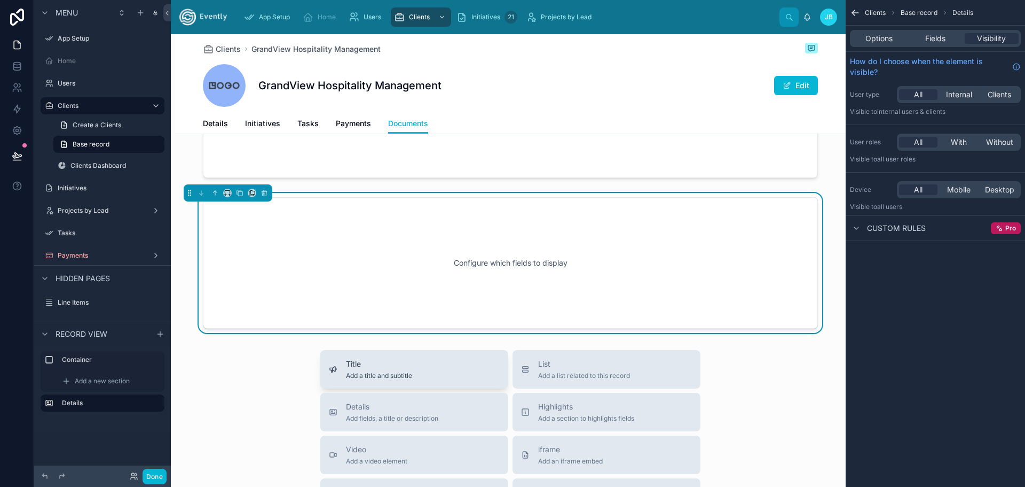
scroll to position [109, 0]
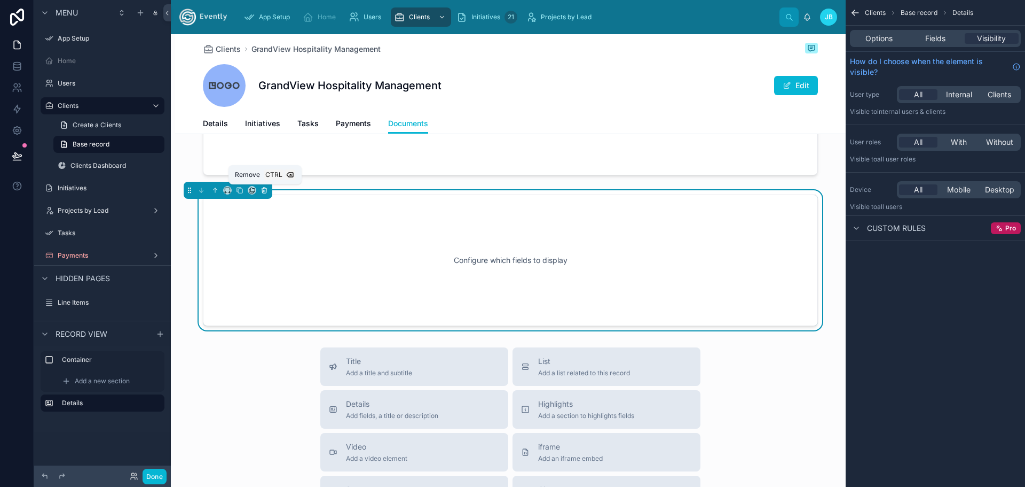
click at [263, 187] on icon at bounding box center [264, 187] width 2 height 1
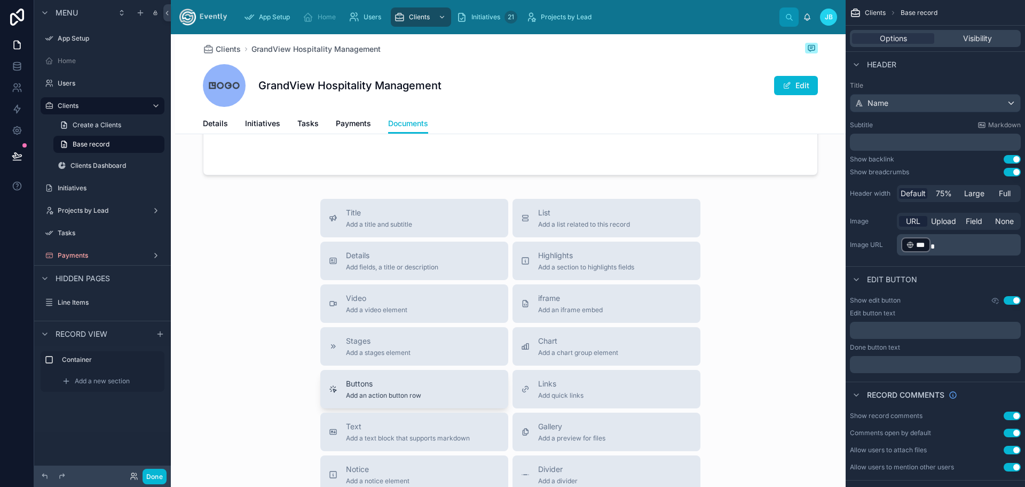
click at [388, 391] on span "Add an action button row" at bounding box center [383, 395] width 75 height 9
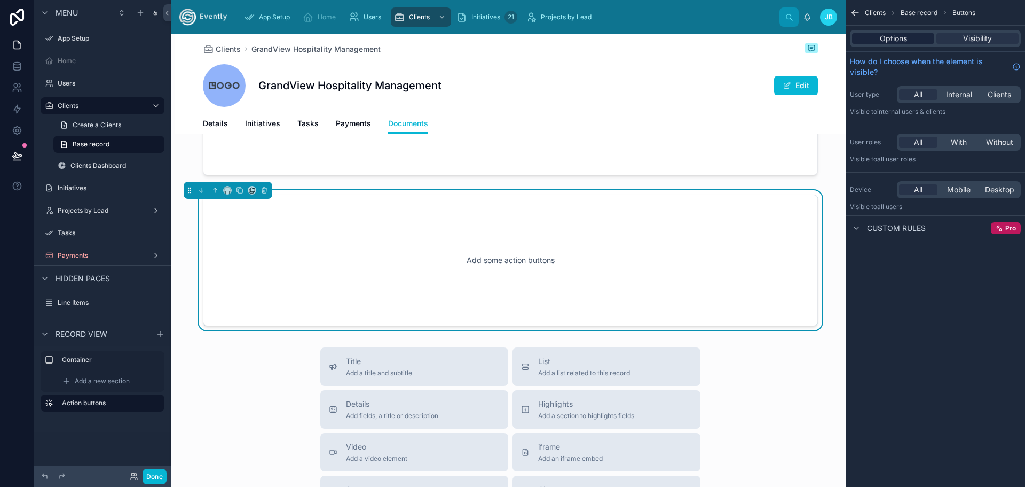
click at [899, 35] on span "Options" at bounding box center [893, 38] width 27 height 11
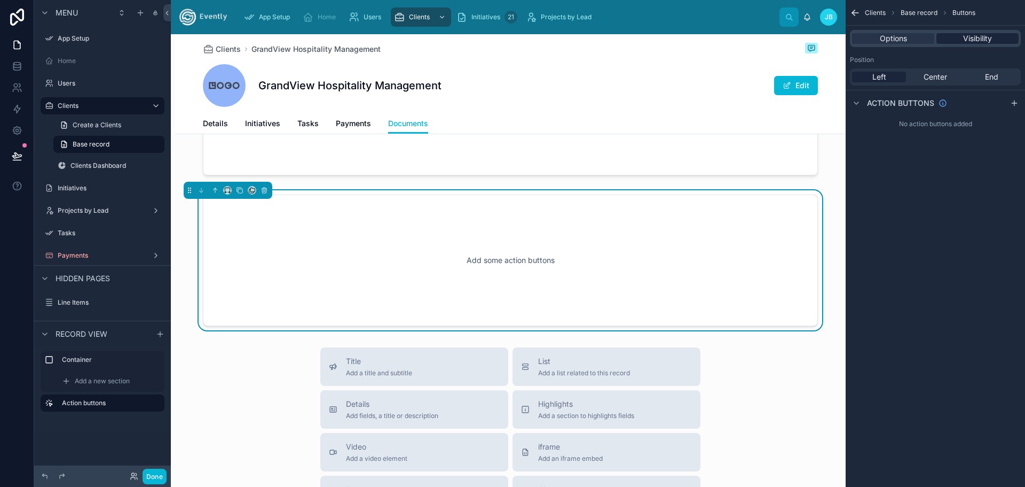
click at [972, 39] on span "Visibility" at bounding box center [977, 38] width 29 height 11
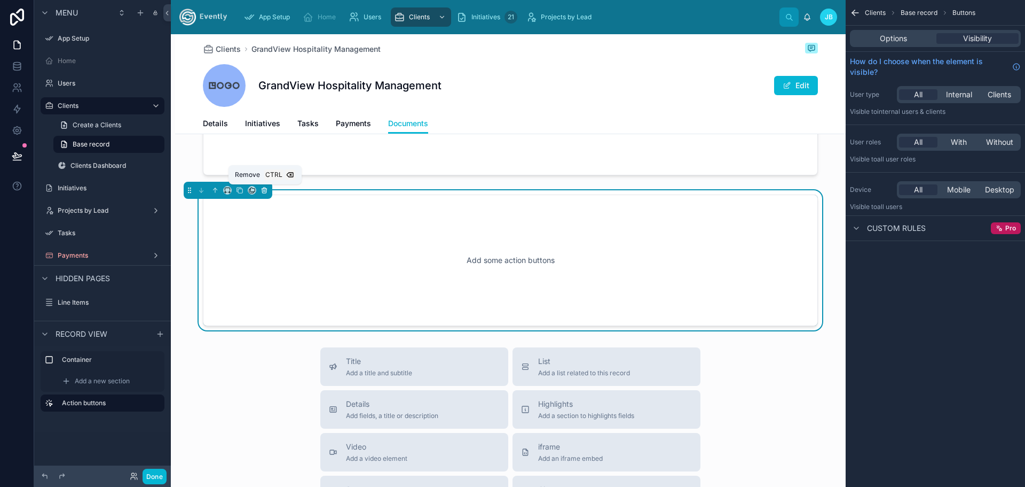
click at [266, 190] on icon at bounding box center [264, 189] width 7 height 7
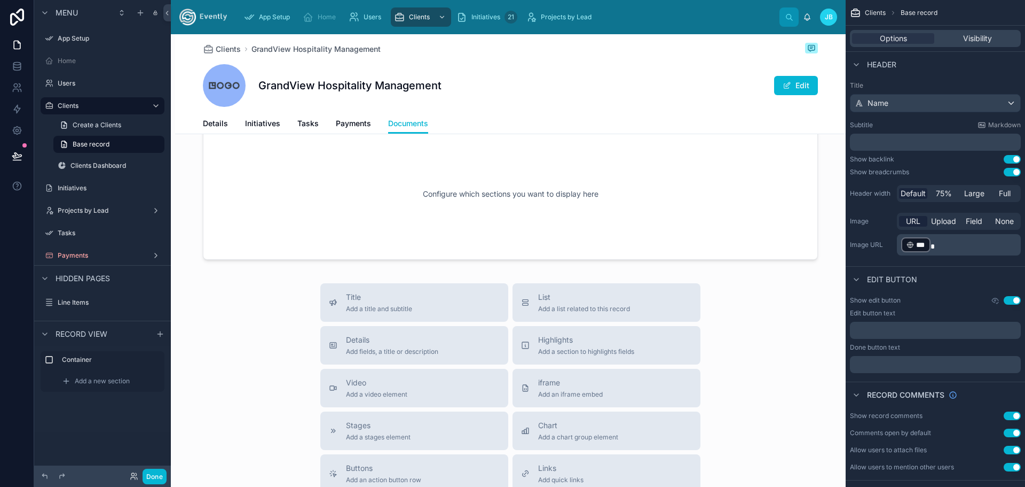
scroll to position [0, 0]
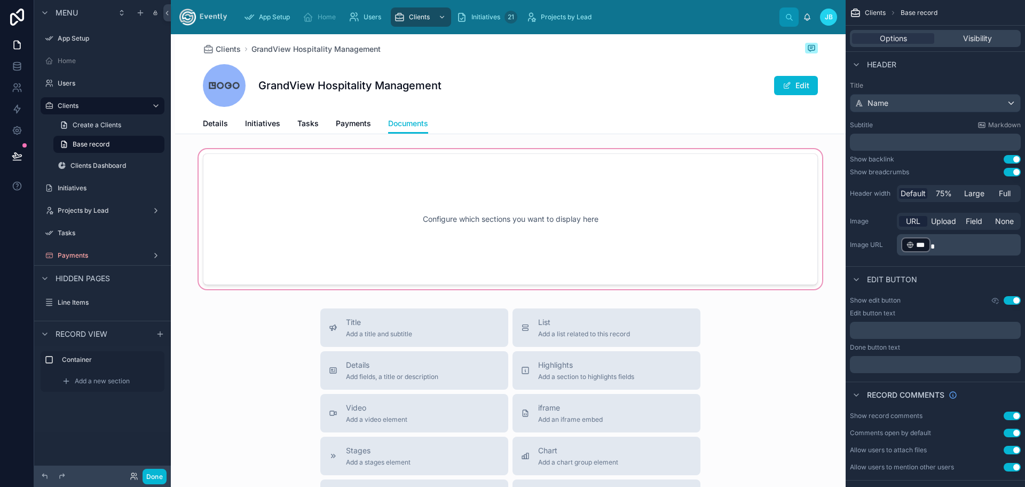
click at [422, 196] on div at bounding box center [510, 219] width 671 height 144
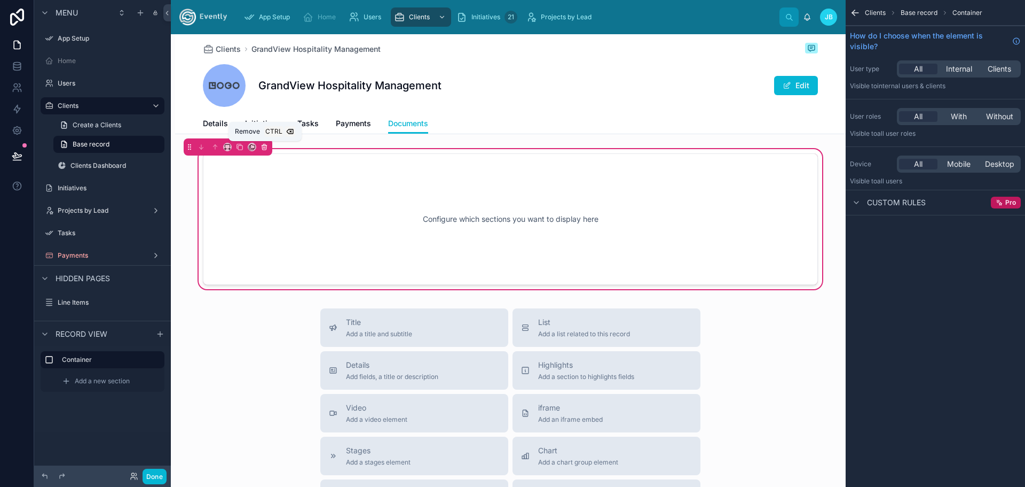
click at [265, 147] on icon at bounding box center [265, 147] width 0 height 2
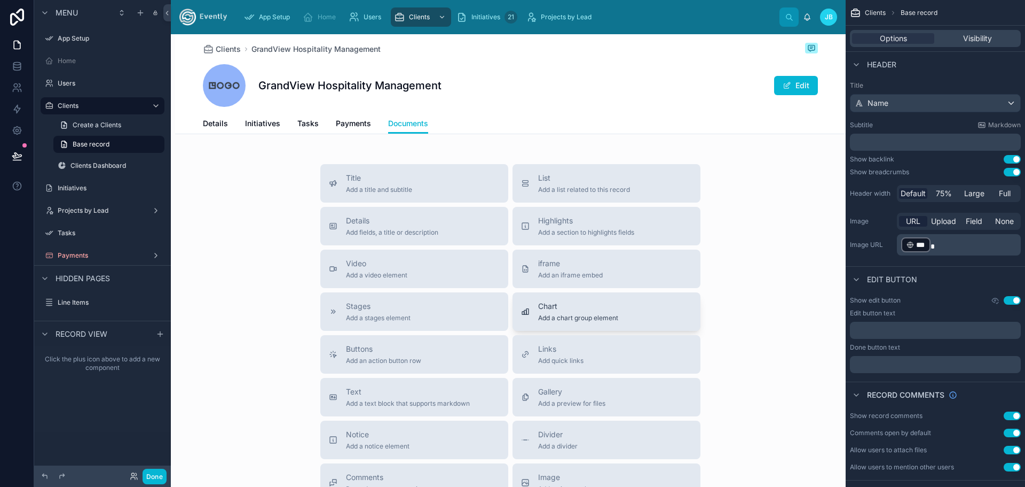
click at [587, 319] on span "Add a chart group element" at bounding box center [578, 317] width 80 height 9
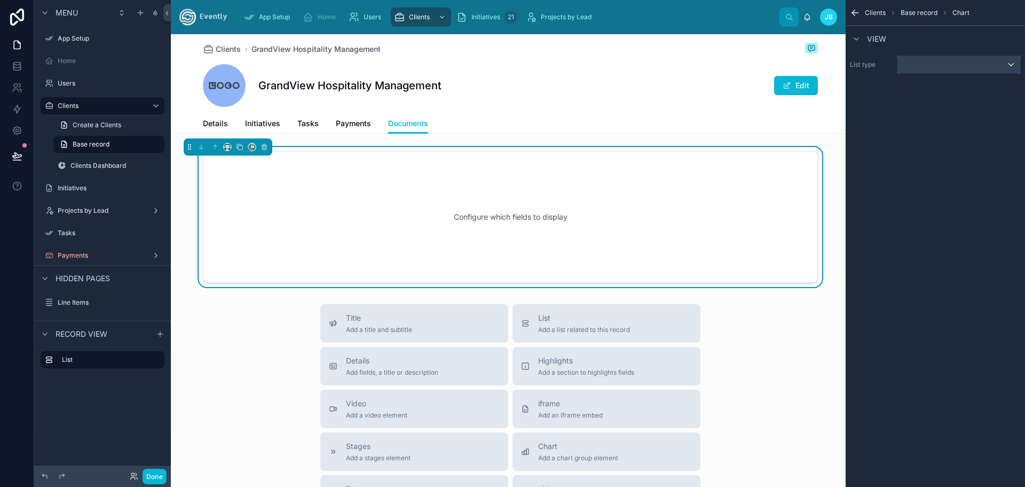
click at [947, 65] on div "scrollable content" at bounding box center [959, 64] width 123 height 17
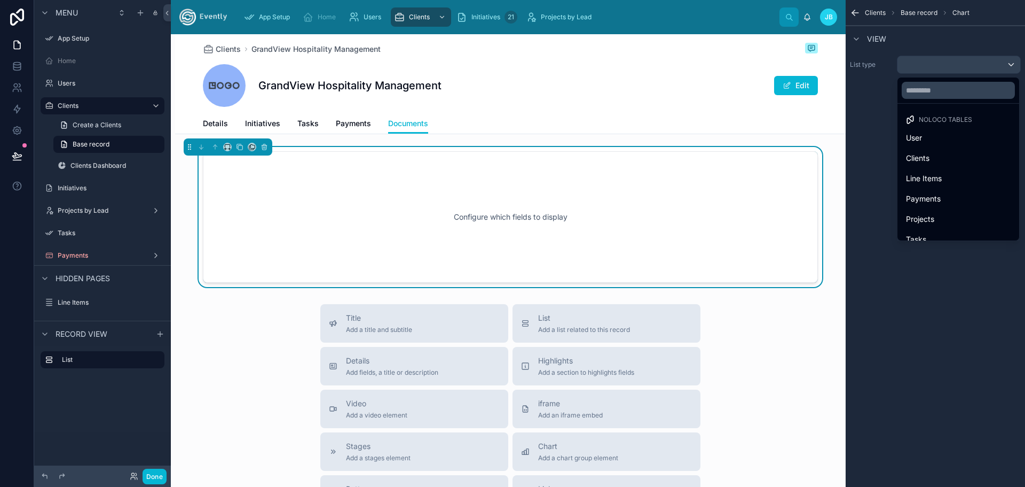
click at [975, 67] on div "scrollable content" at bounding box center [512, 243] width 1025 height 487
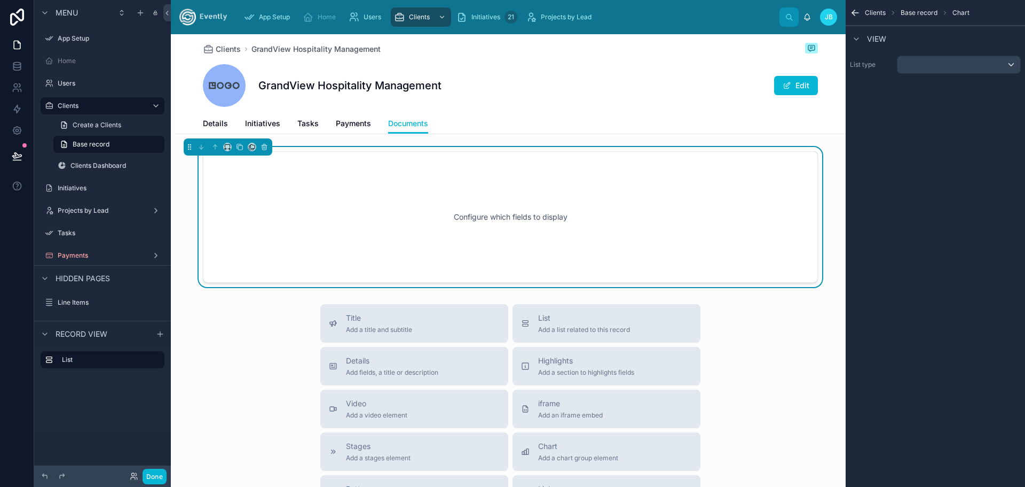
drag, startPoint x: 179, startPoint y: 347, endPoint x: 189, endPoint y: 333, distance: 17.0
click at [182, 346] on div "Title Add a title and subtitle List Add a list related to this record Details A…" at bounding box center [510, 494] width 671 height 380
click at [262, 147] on icon at bounding box center [264, 146] width 7 height 7
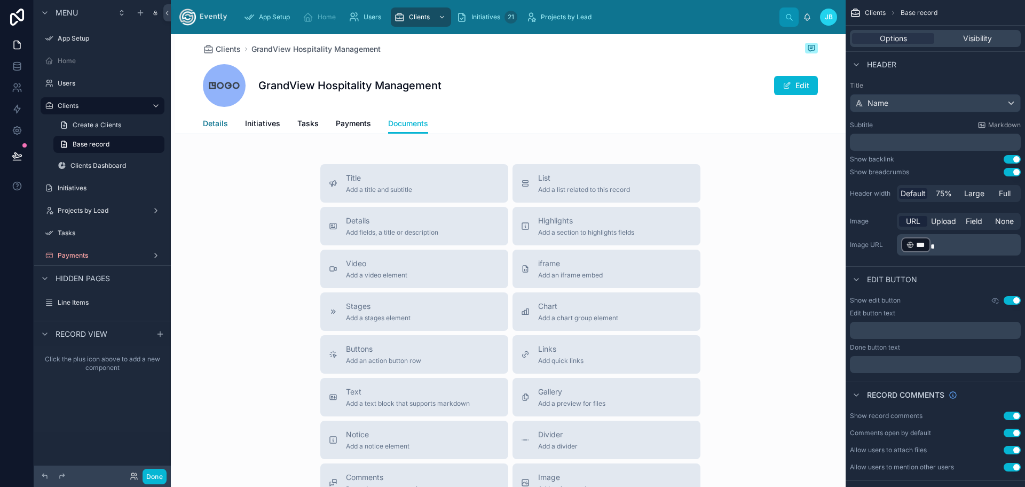
click at [203, 123] on span "Details" at bounding box center [215, 123] width 25 height 11
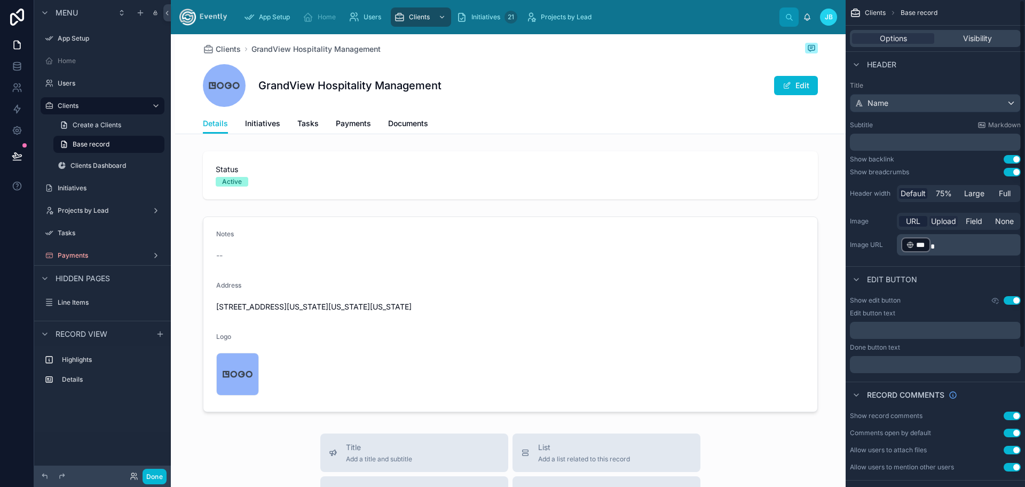
click at [944, 218] on span "Upload" at bounding box center [943, 221] width 25 height 11
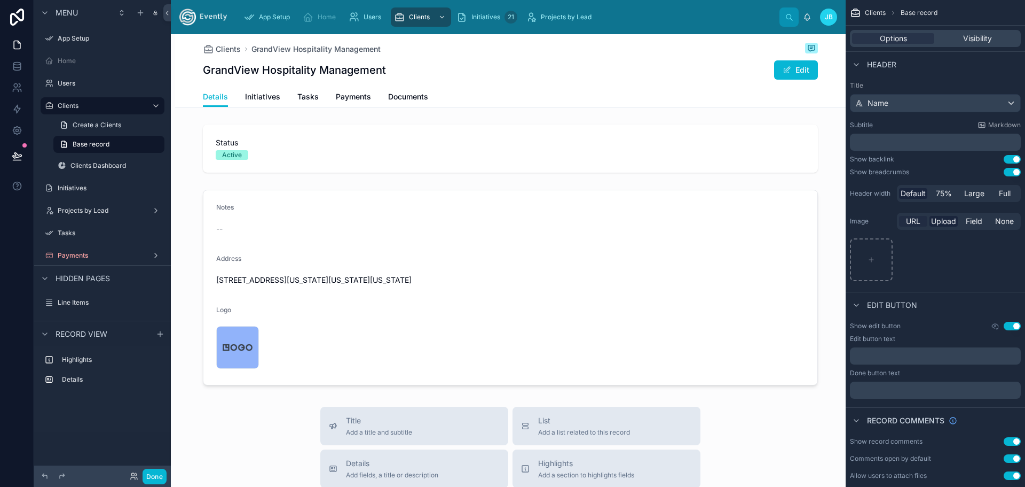
click at [911, 220] on span "URL" at bounding box center [913, 221] width 14 height 11
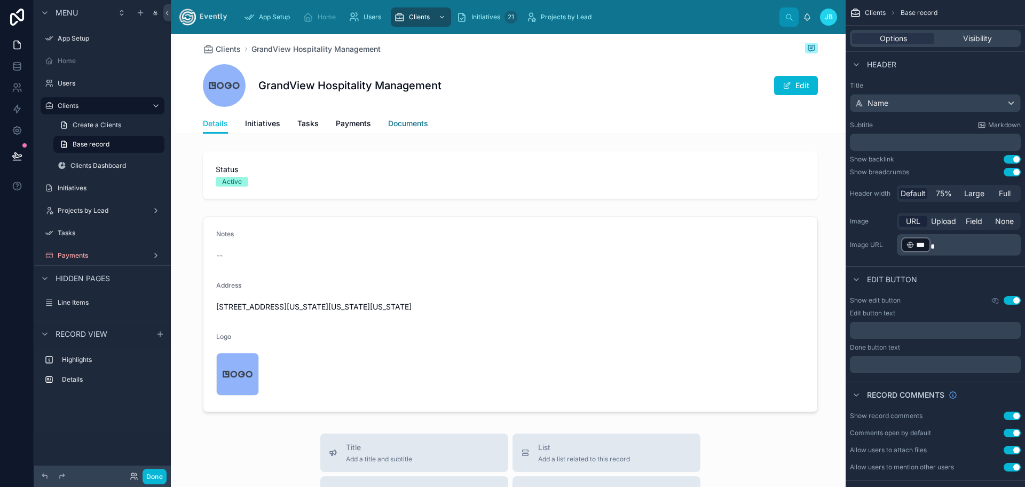
click at [420, 127] on span "Documents" at bounding box center [408, 123] width 40 height 11
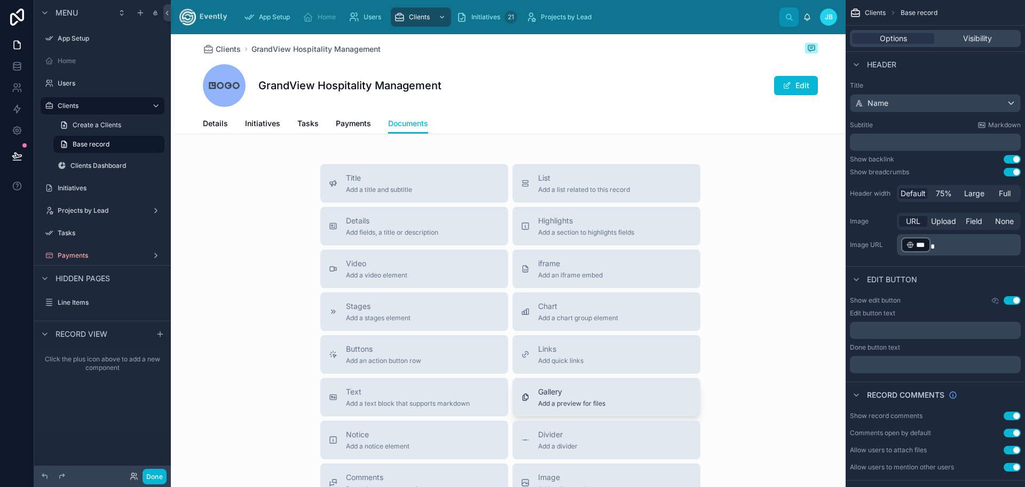
click at [591, 401] on span "Add a preview for files" at bounding box center [571, 403] width 67 height 9
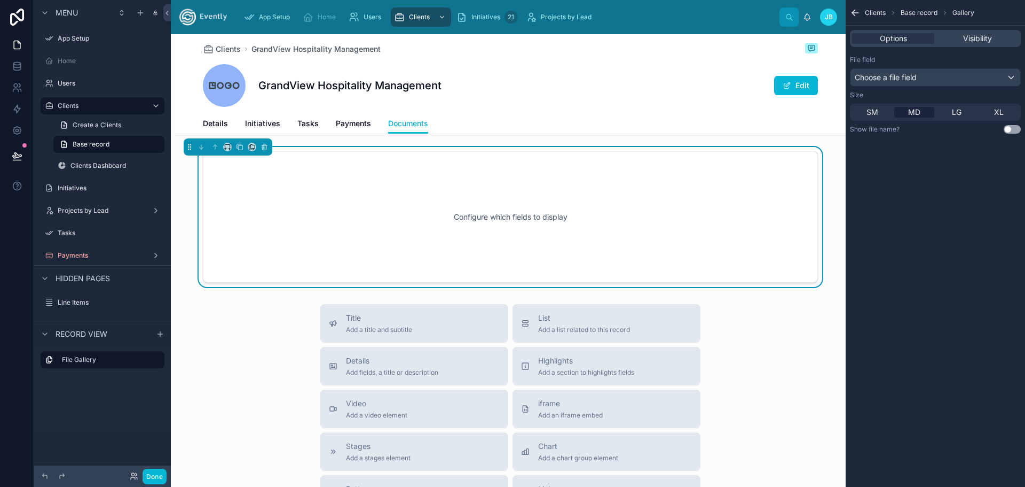
click at [913, 13] on span "Base record" at bounding box center [919, 13] width 37 height 9
click at [1010, 127] on button "Use setting" at bounding box center [1012, 129] width 17 height 9
click at [911, 66] on div "File field Choose a file field" at bounding box center [935, 71] width 171 height 31
click at [910, 76] on span "Choose a file field" at bounding box center [886, 77] width 62 height 9
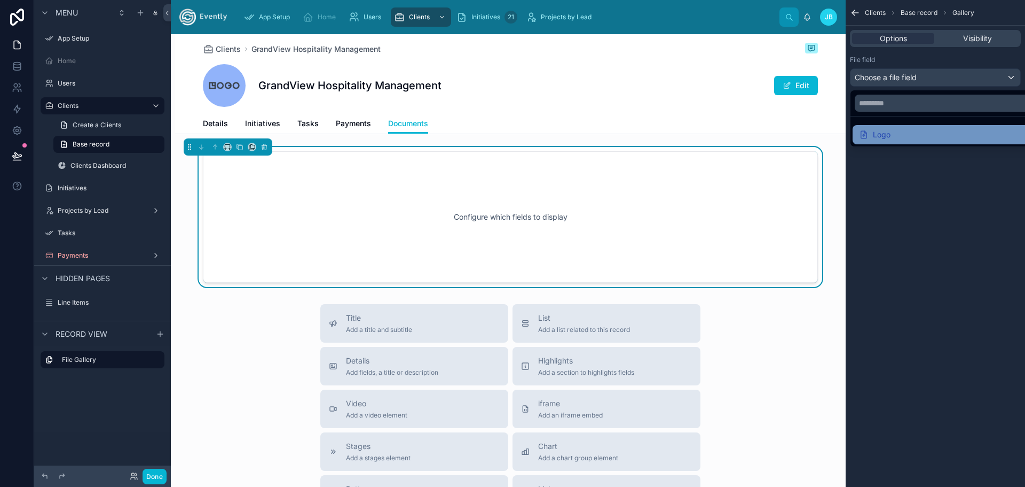
click at [880, 136] on div "Logo" at bounding box center [875, 134] width 32 height 13
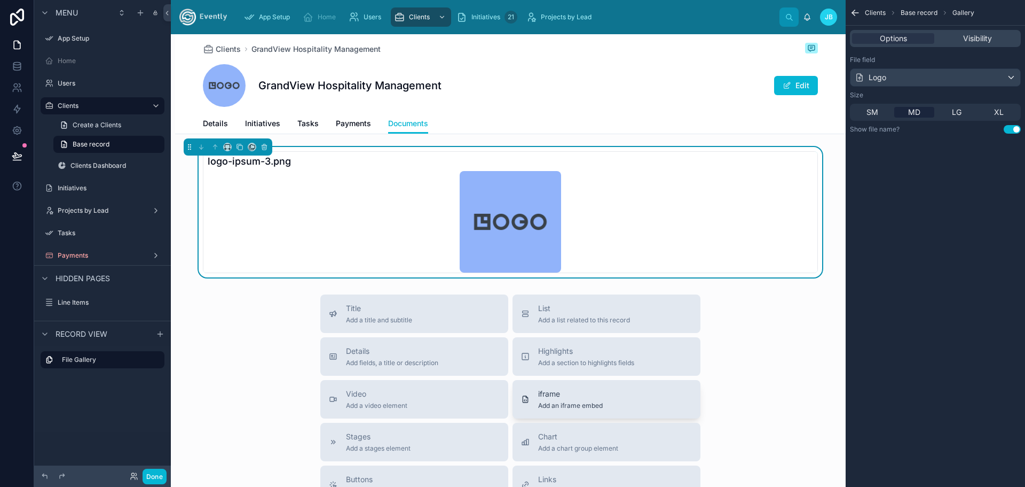
click at [573, 404] on span "Add an iframe embed" at bounding box center [570, 405] width 65 height 9
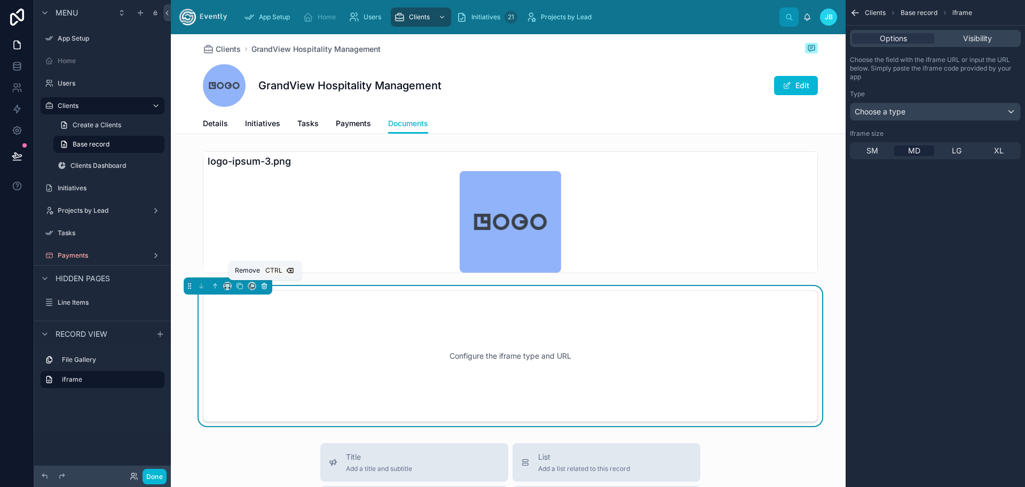
click at [265, 286] on icon at bounding box center [265, 286] width 0 height 2
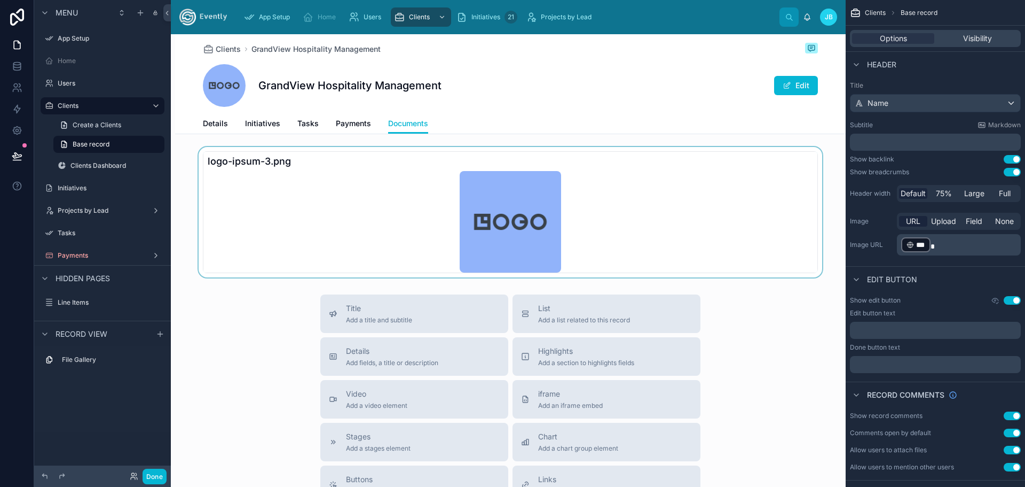
click at [284, 166] on div at bounding box center [510, 212] width 671 height 130
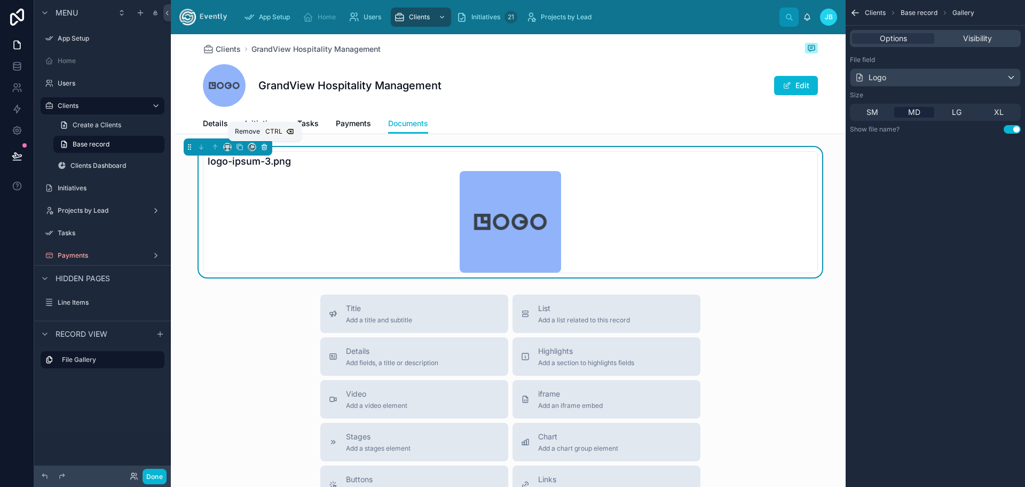
click at [264, 150] on button at bounding box center [264, 147] width 12 height 12
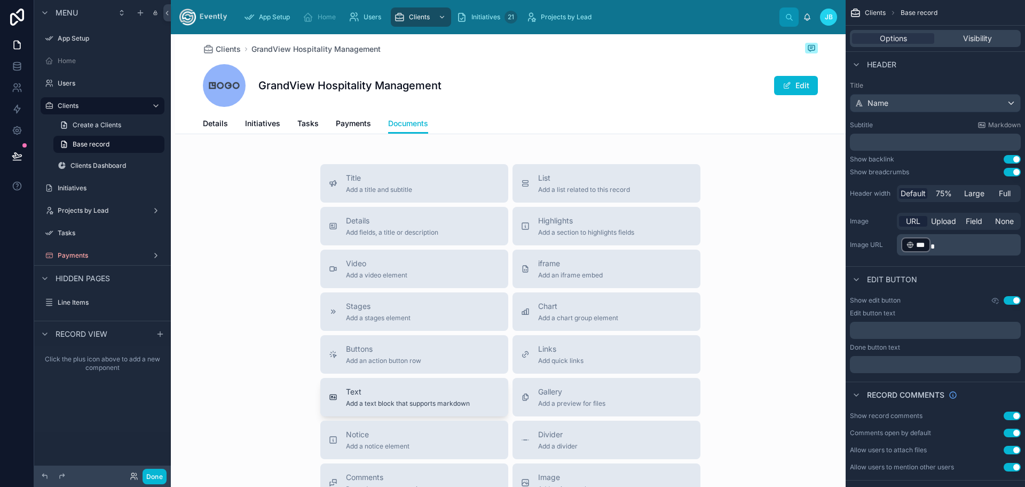
click at [407, 399] on span "Add a text block that supports markdown" at bounding box center [408, 403] width 124 height 9
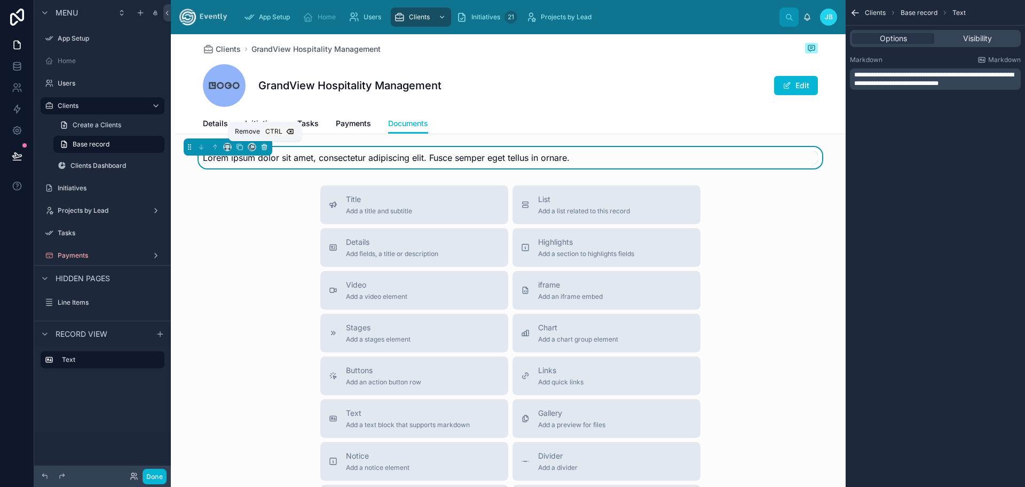
click at [265, 145] on icon at bounding box center [264, 145] width 5 height 0
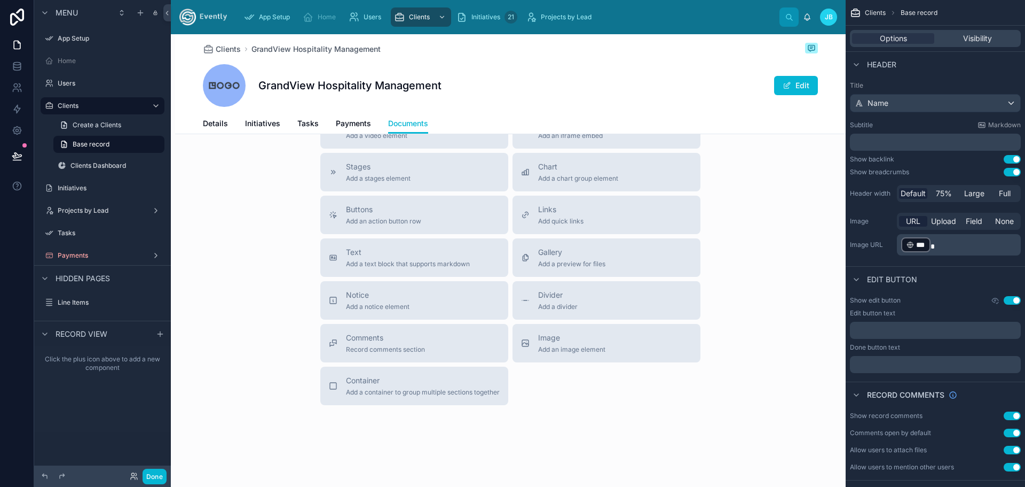
scroll to position [143, 0]
click at [398, 302] on span "Add a notice element" at bounding box center [378, 303] width 64 height 9
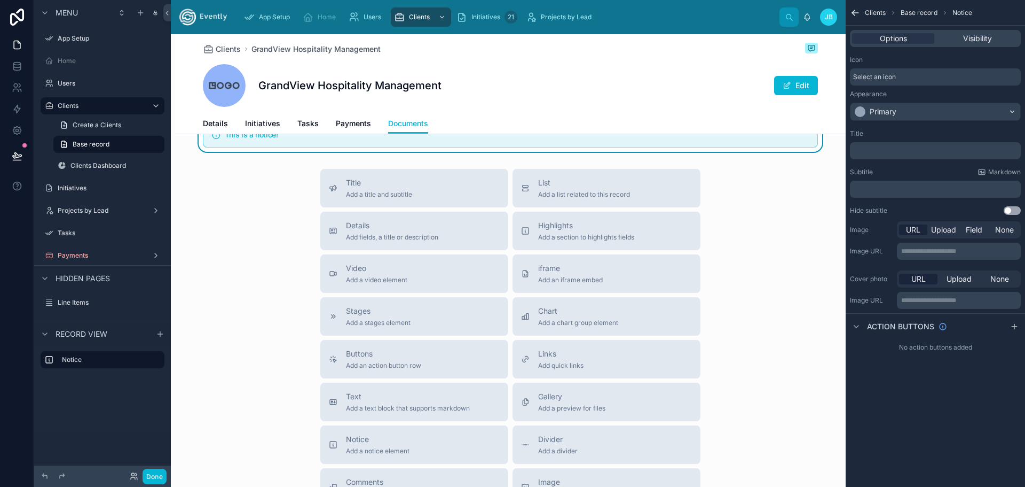
scroll to position [0, 0]
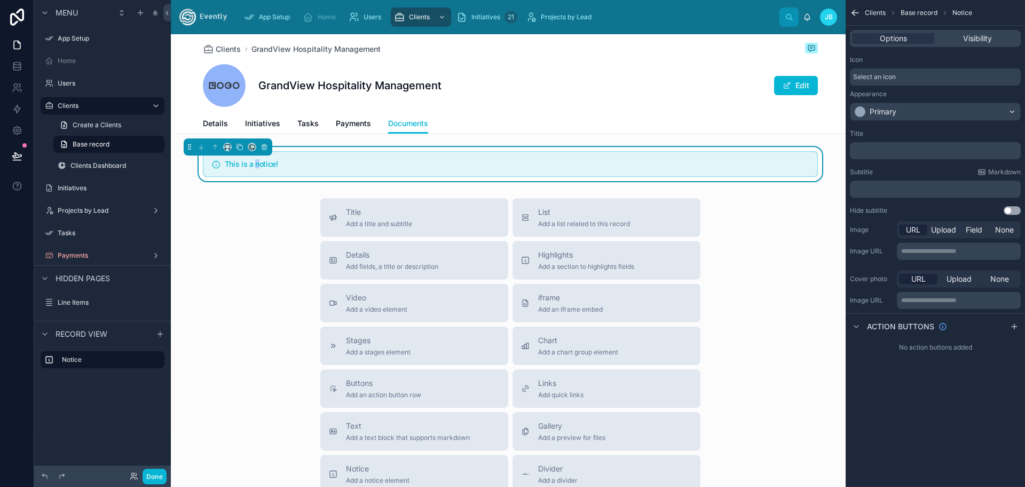
click at [252, 163] on h5 "This is a notice!" at bounding box center [517, 163] width 584 height 7
click at [263, 147] on icon at bounding box center [264, 146] width 7 height 7
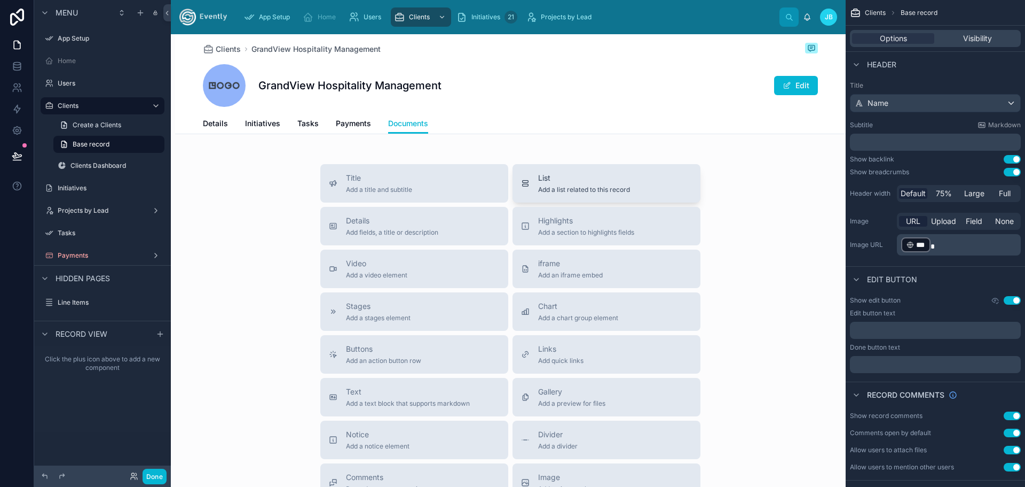
click at [585, 181] on span "List" at bounding box center [584, 177] width 92 height 11
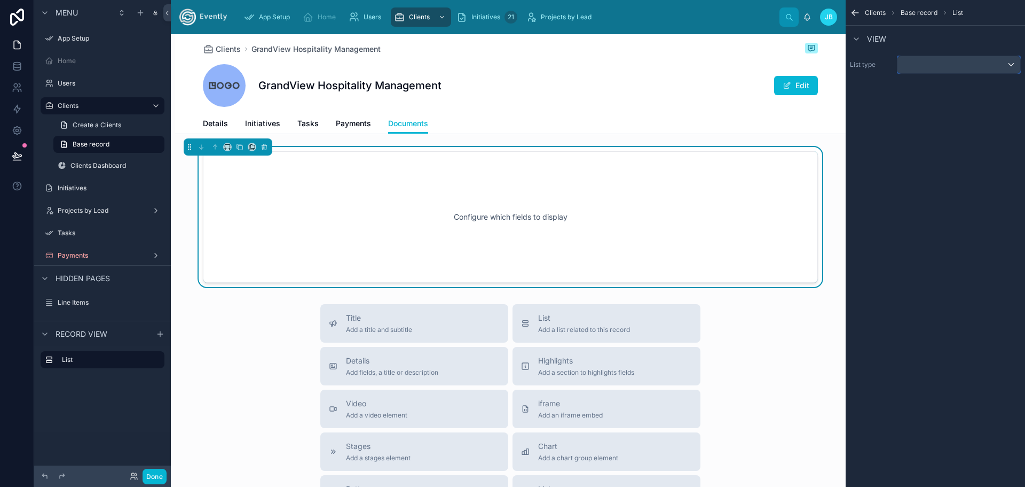
click at [924, 62] on div "scrollable content" at bounding box center [959, 64] width 123 height 17
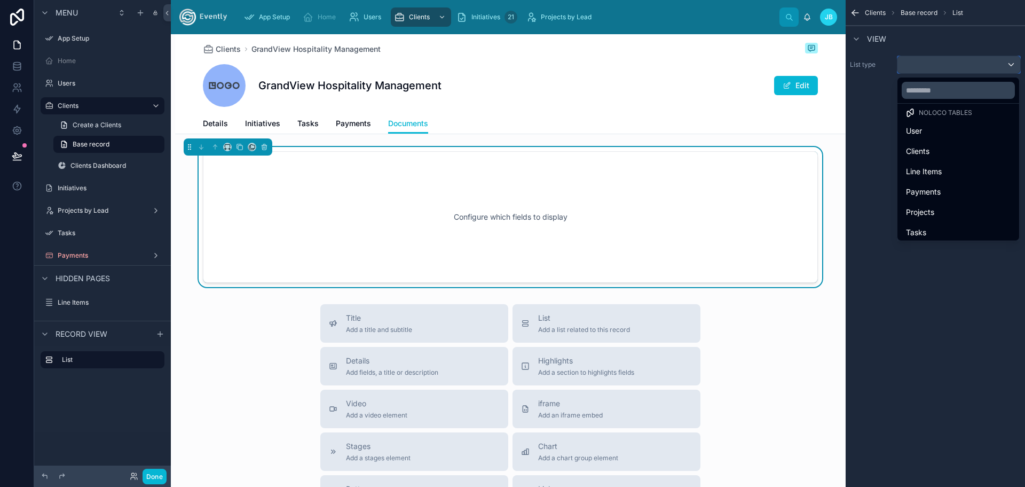
scroll to position [11, 0]
drag, startPoint x: 972, startPoint y: 65, endPoint x: 827, endPoint y: 236, distance: 225.0
click at [971, 66] on div "scrollable content" at bounding box center [512, 243] width 1025 height 487
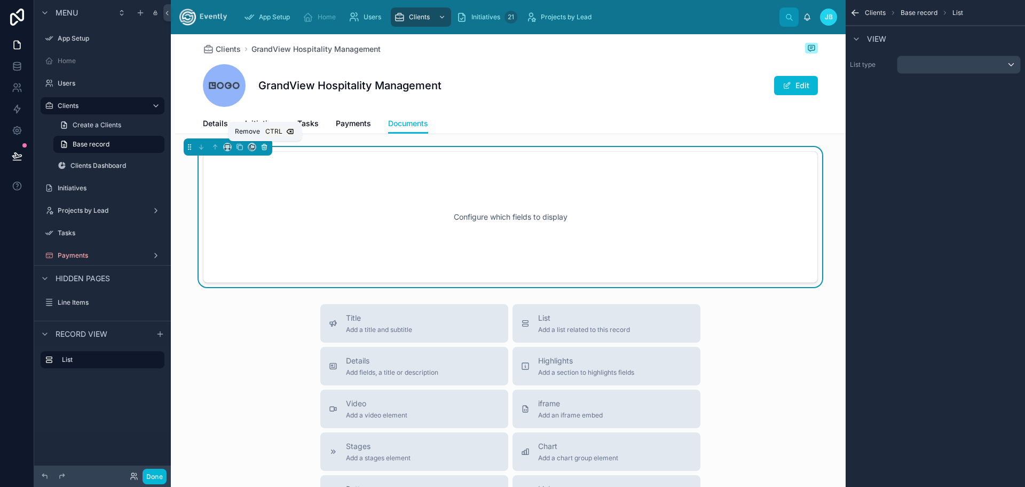
click at [263, 144] on icon at bounding box center [264, 146] width 7 height 7
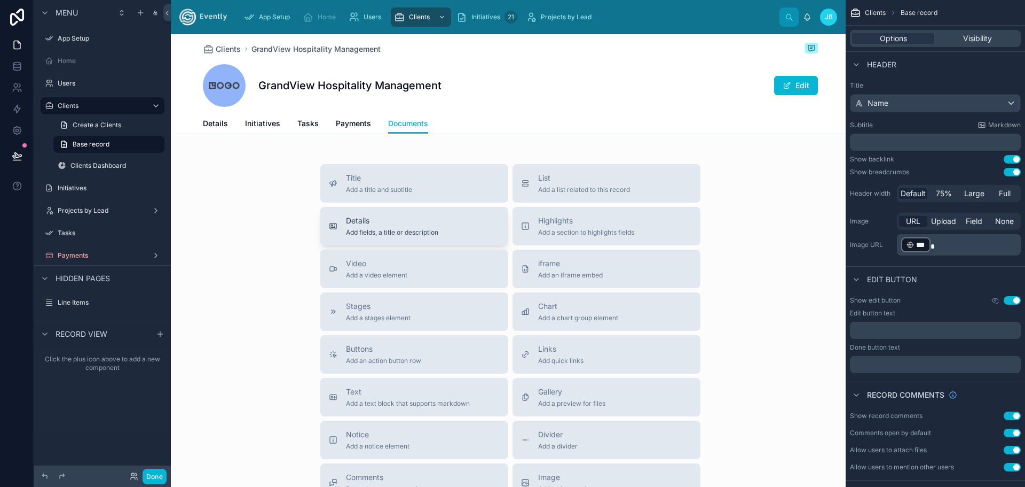
click at [374, 225] on span "Details" at bounding box center [392, 220] width 92 height 11
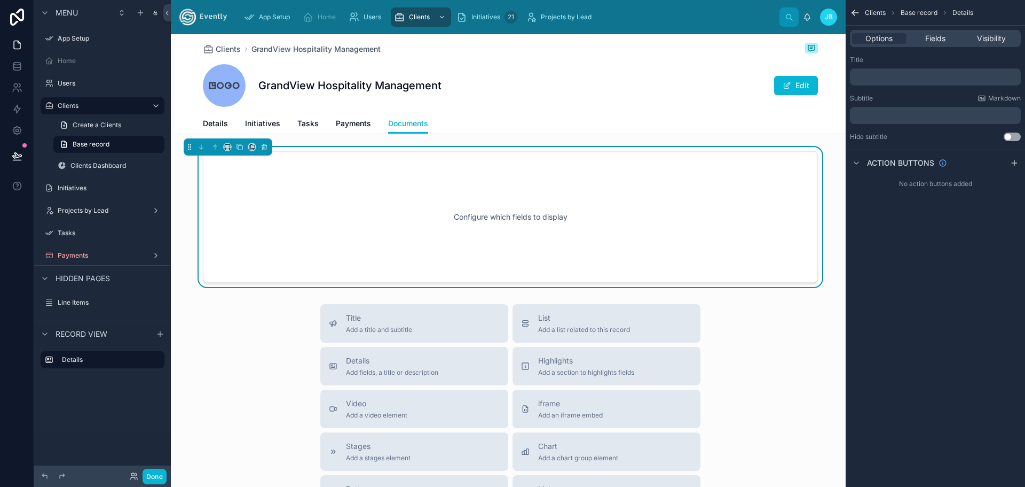
click at [904, 73] on p "﻿" at bounding box center [936, 77] width 164 height 9
click at [744, 386] on div "Title Add a title and subtitle List Add a list related to this record Details A…" at bounding box center [510, 494] width 671 height 380
click at [264, 149] on icon at bounding box center [264, 146] width 7 height 7
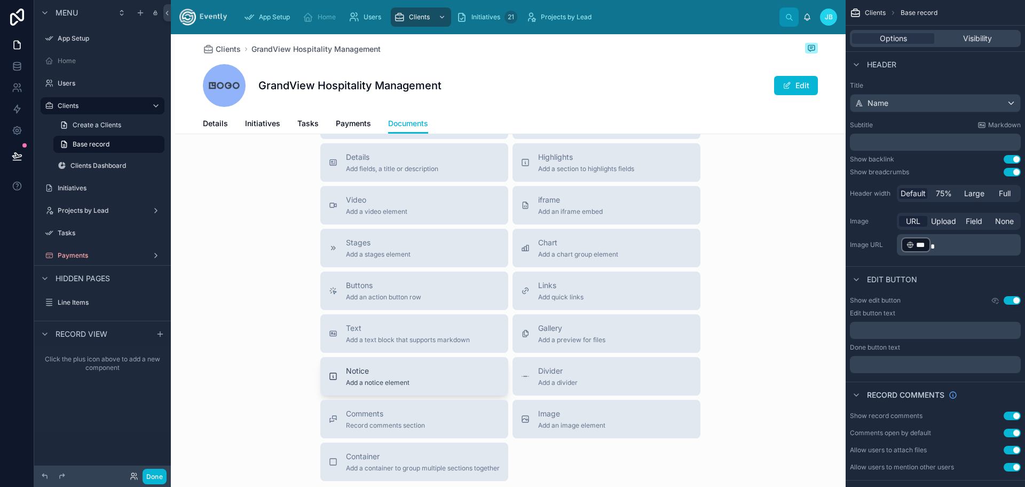
scroll to position [71, 0]
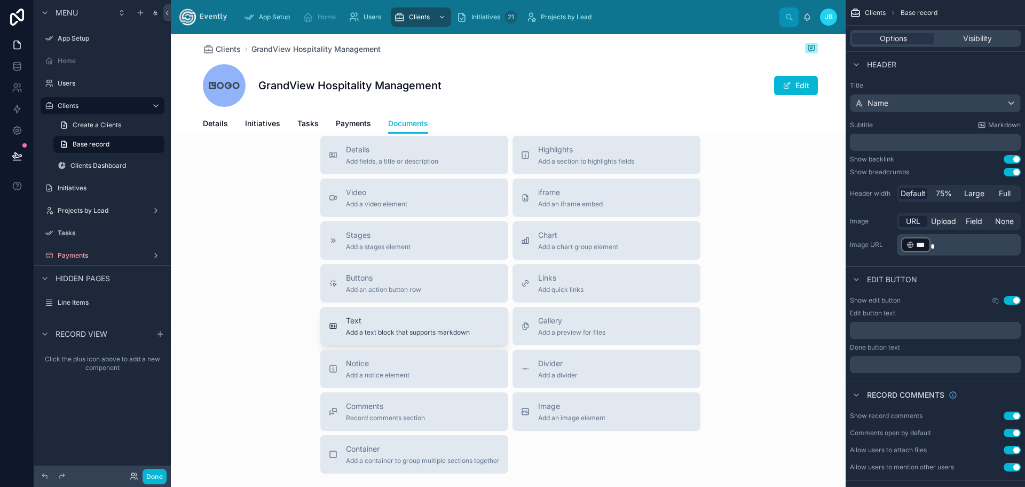
click at [393, 333] on span "Add a text block that supports markdown" at bounding box center [408, 332] width 124 height 9
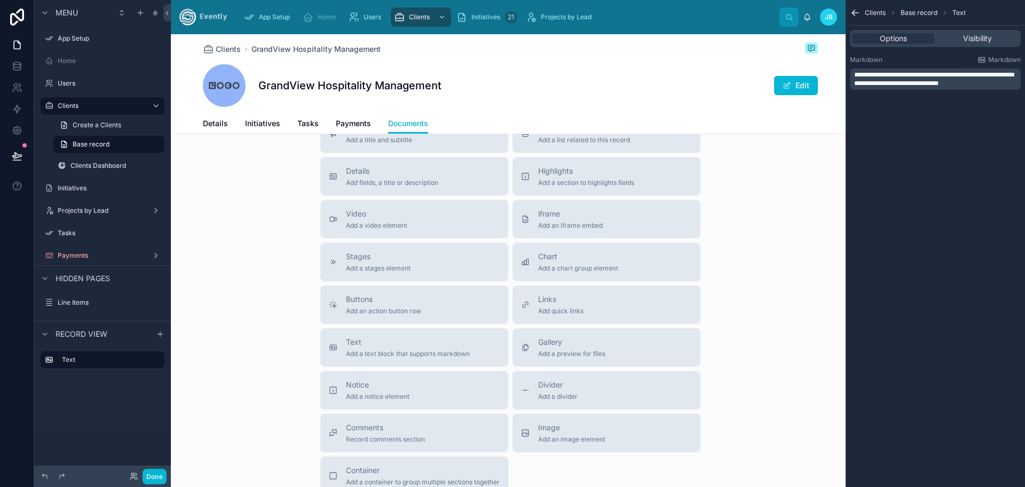
scroll to position [0, 0]
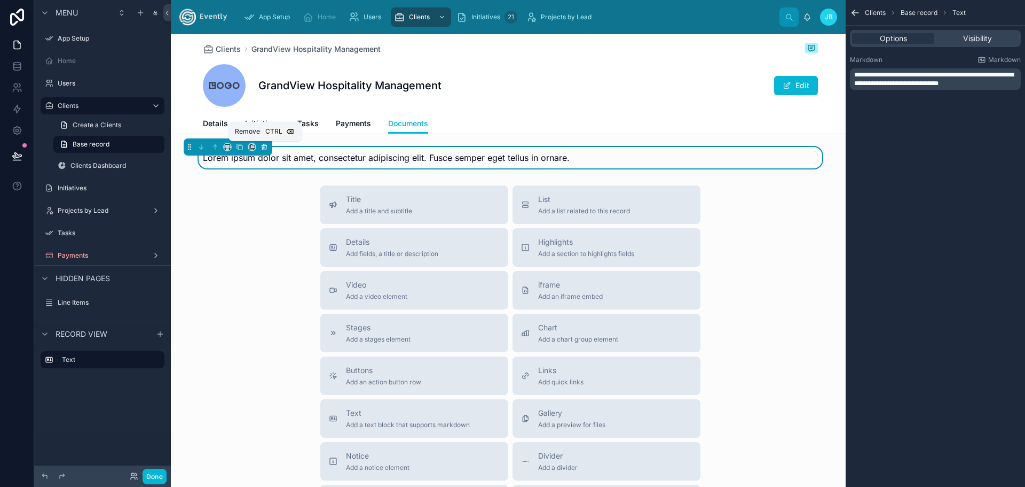
click at [264, 147] on icon at bounding box center [264, 147] width 0 height 2
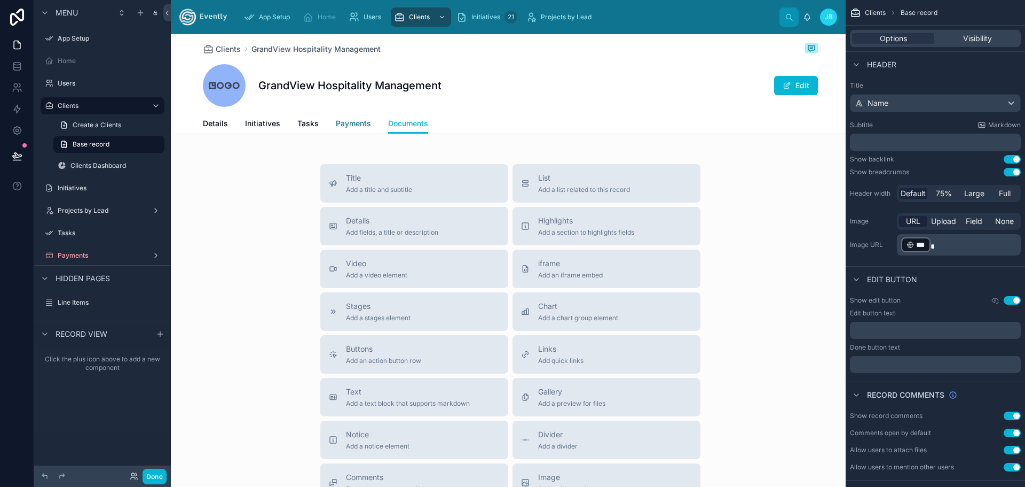
click at [340, 124] on span "Payments" at bounding box center [353, 123] width 35 height 11
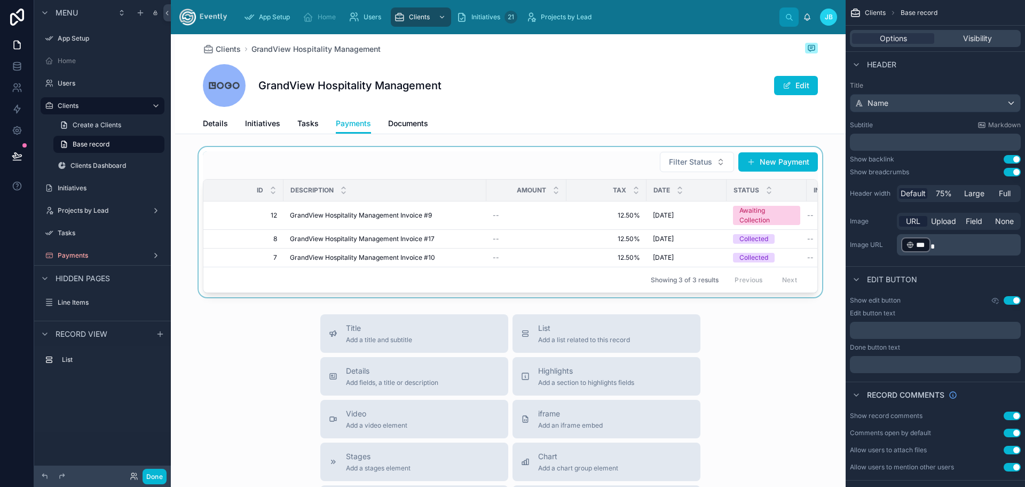
click at [781, 161] on div at bounding box center [510, 222] width 671 height 150
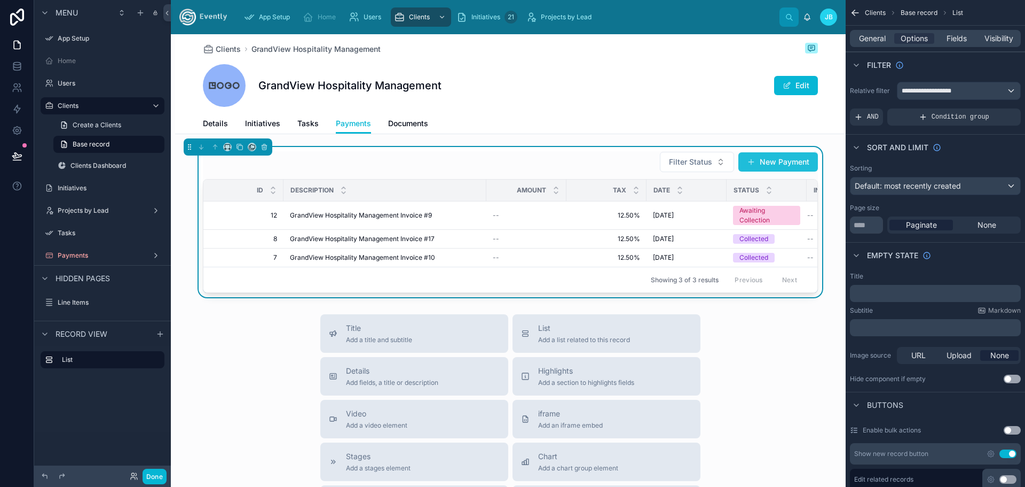
click at [770, 161] on button "New Payment" at bounding box center [779, 161] width 80 height 19
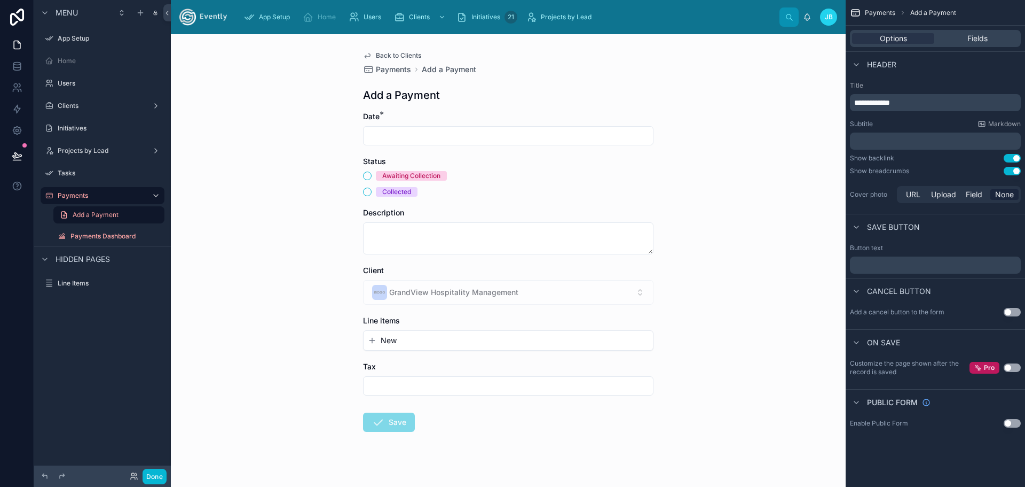
click at [371, 339] on icon "button" at bounding box center [372, 340] width 9 height 9
click at [391, 341] on span "New" at bounding box center [389, 340] width 16 height 11
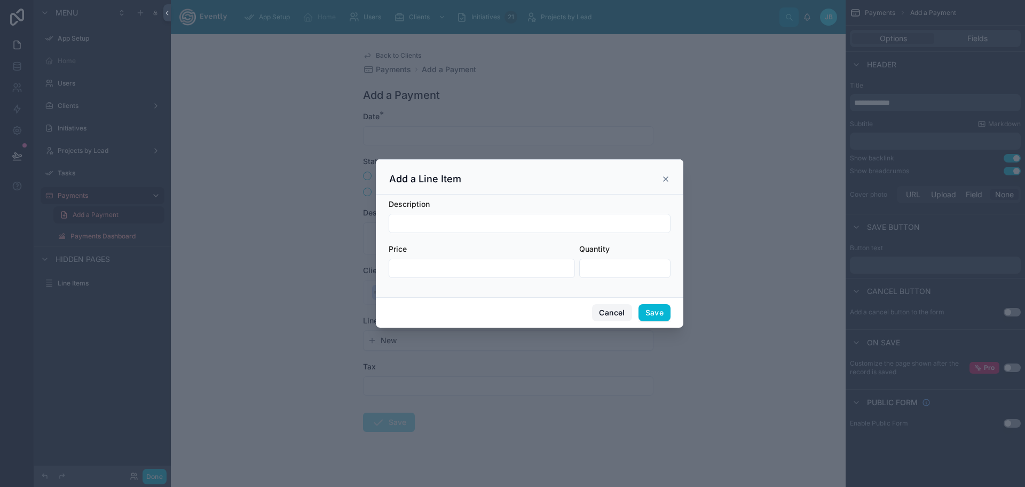
click at [610, 309] on button "Cancel" at bounding box center [612, 312] width 40 height 17
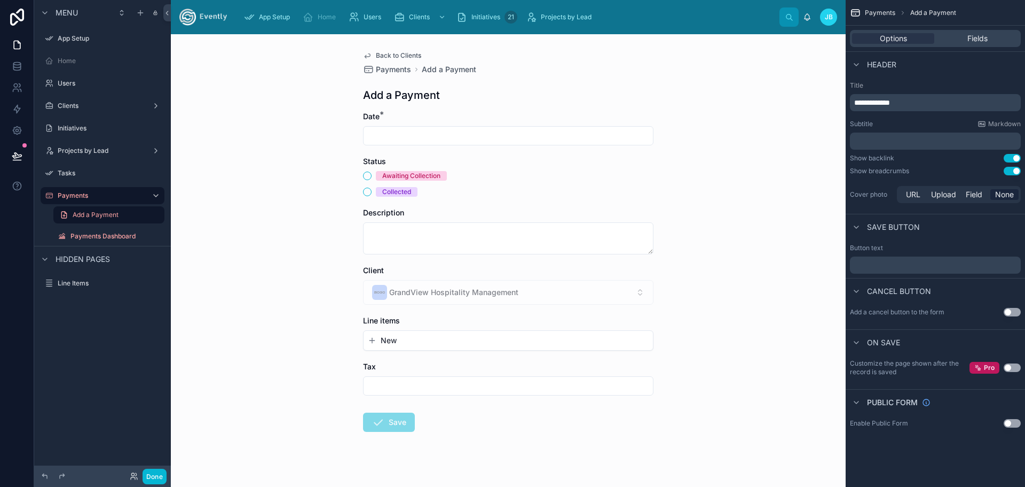
click at [396, 53] on span "Back to Clients" at bounding box center [398, 55] width 45 height 9
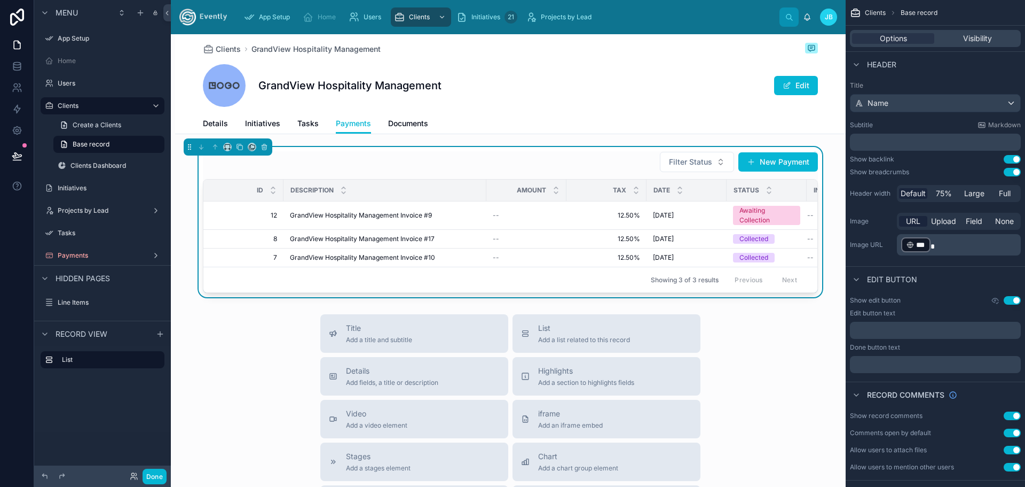
click at [541, 117] on div "Details Initiatives Tasks Payments Documents" at bounding box center [510, 123] width 615 height 20
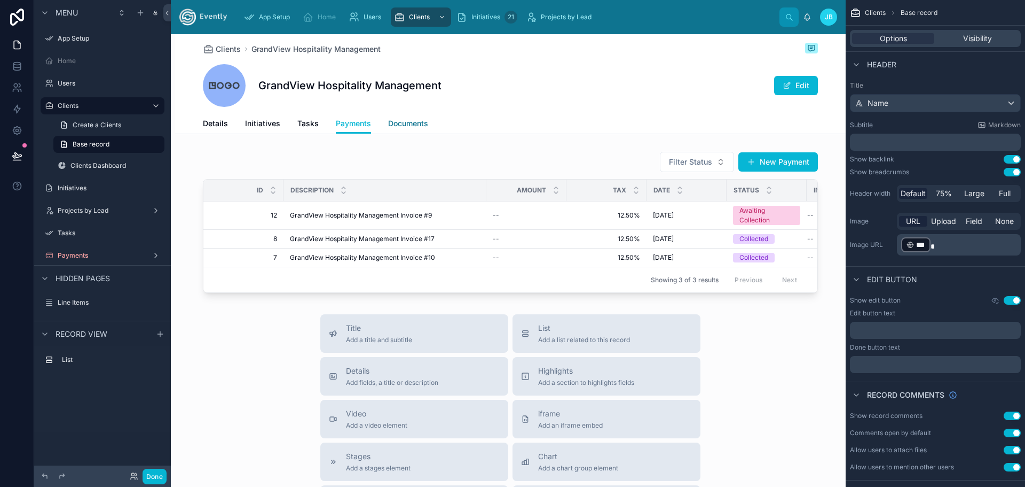
click at [405, 120] on span "Documents" at bounding box center [408, 123] width 40 height 11
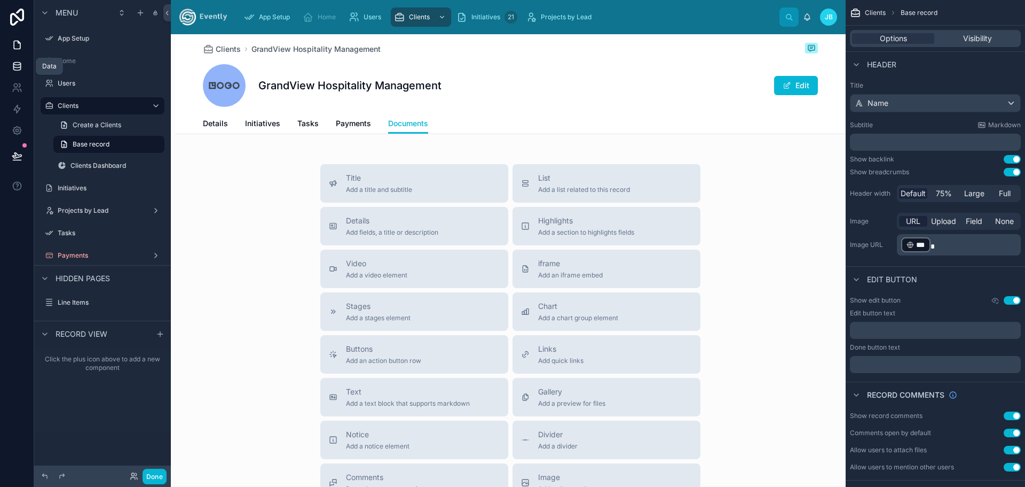
click at [19, 67] on icon at bounding box center [17, 66] width 11 height 11
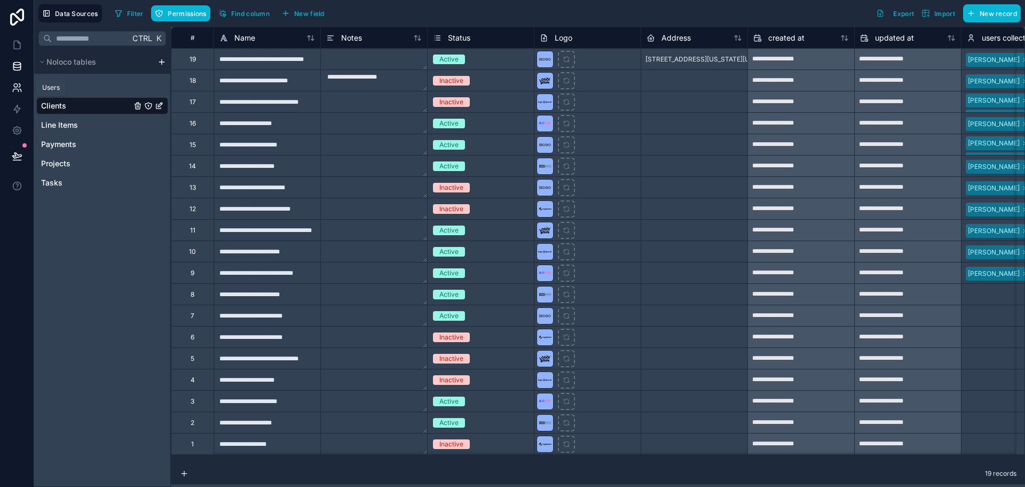
click at [18, 85] on icon at bounding box center [16, 86] width 4 height 4
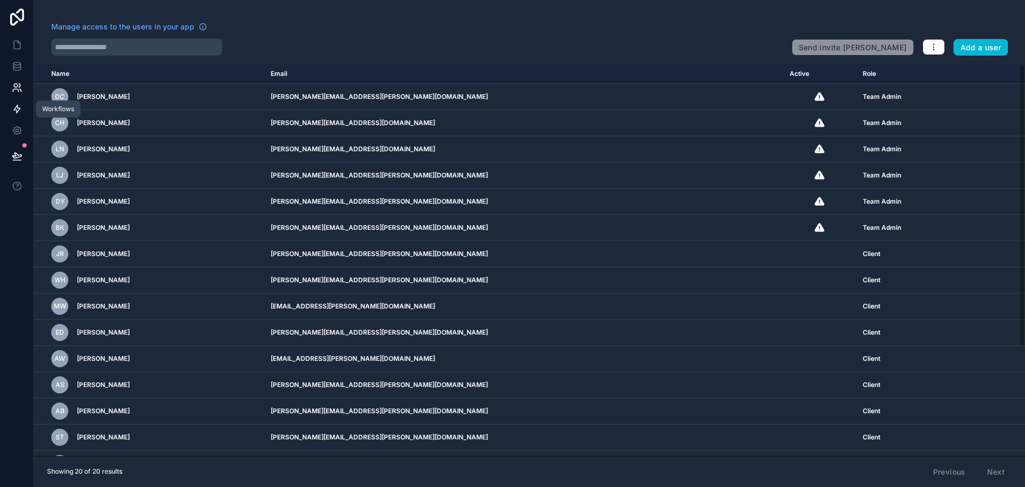
click at [13, 111] on icon at bounding box center [17, 109] width 11 height 11
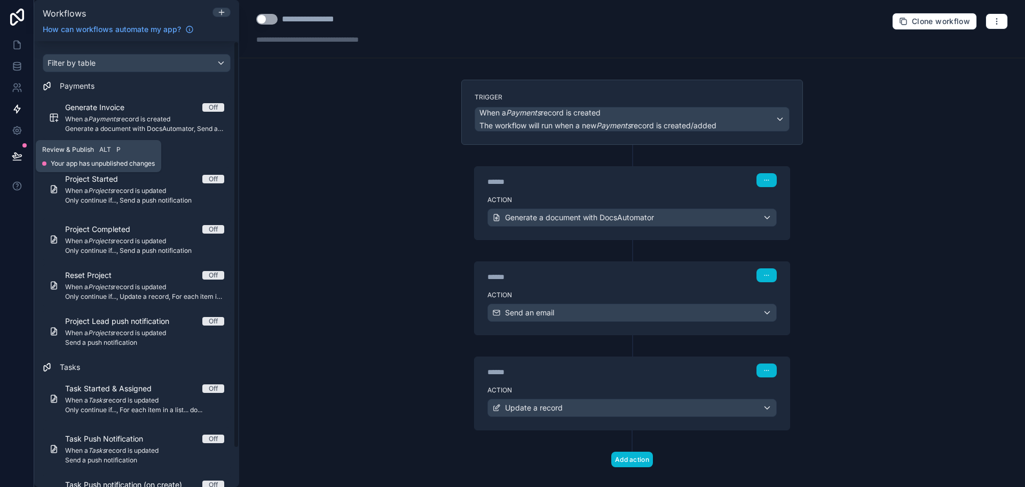
click at [12, 159] on icon at bounding box center [17, 156] width 11 height 11
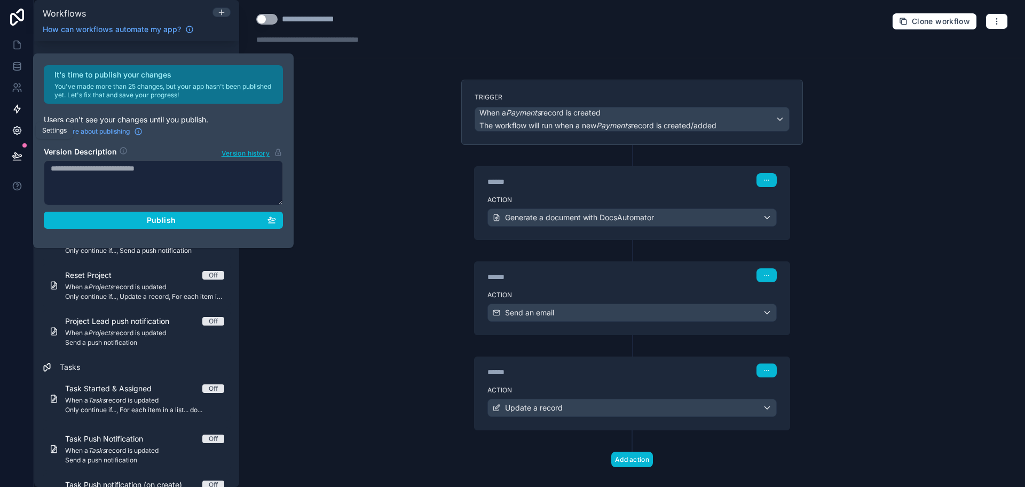
click at [19, 124] on link at bounding box center [17, 130] width 34 height 21
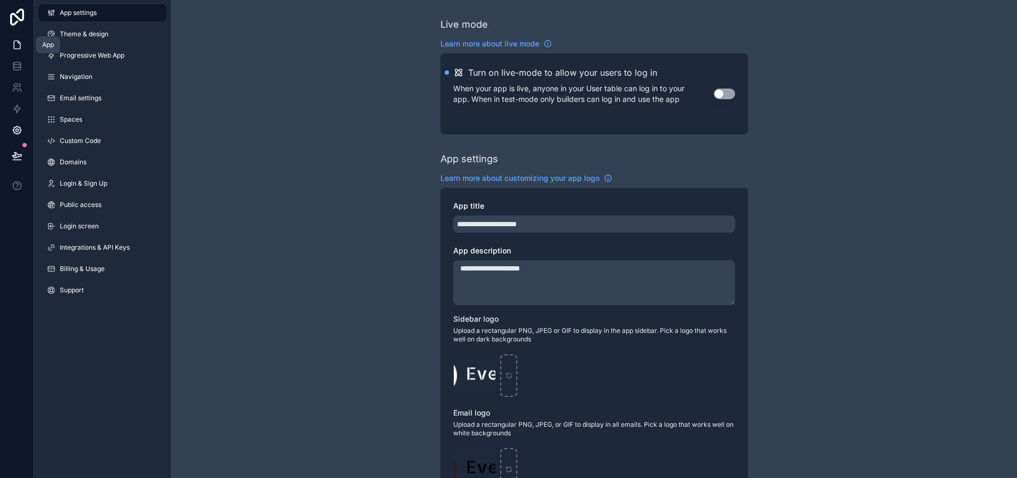
click at [9, 52] on link at bounding box center [17, 44] width 34 height 21
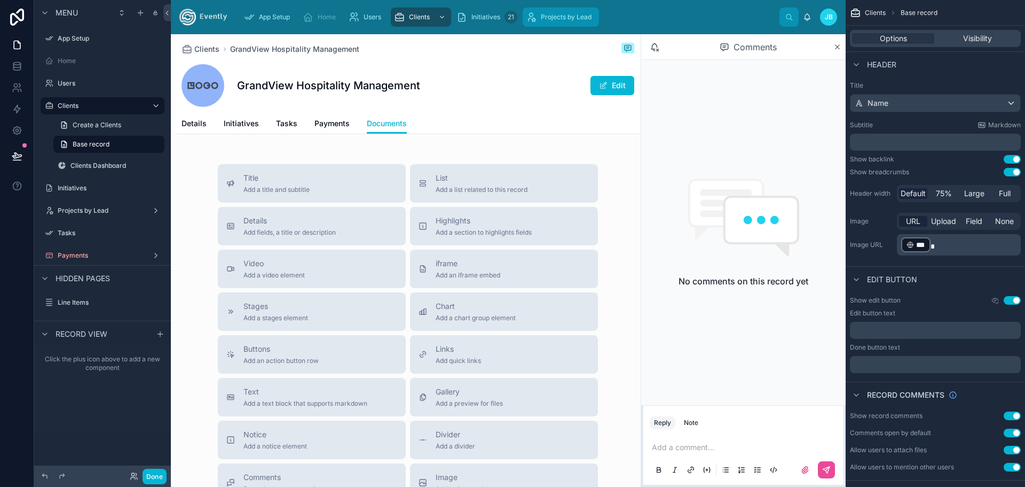
click at [555, 15] on span "Projects by Lead" at bounding box center [566, 17] width 51 height 9
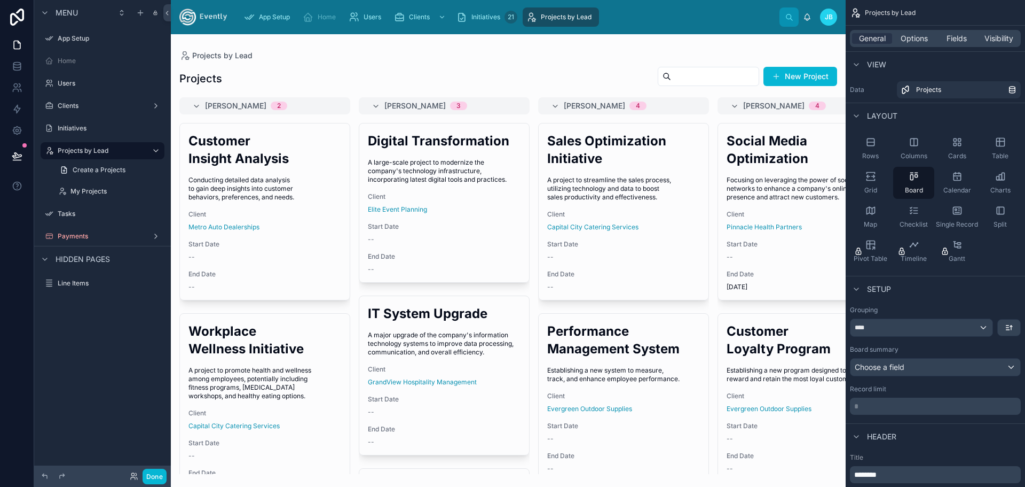
click at [788, 74] on div at bounding box center [508, 260] width 675 height 452
click at [803, 82] on button "New Project" at bounding box center [801, 76] width 74 height 19
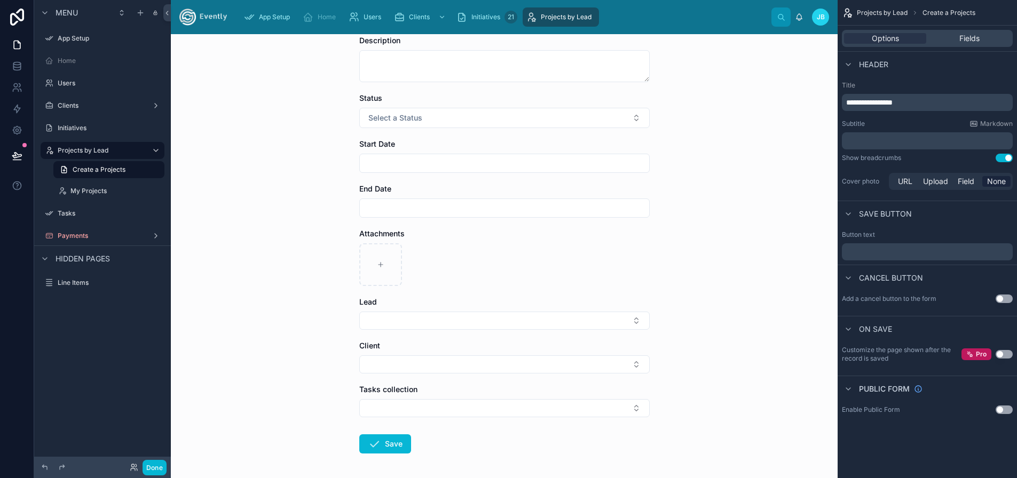
scroll to position [124, 0]
